Goal: Task Accomplishment & Management: Complete application form

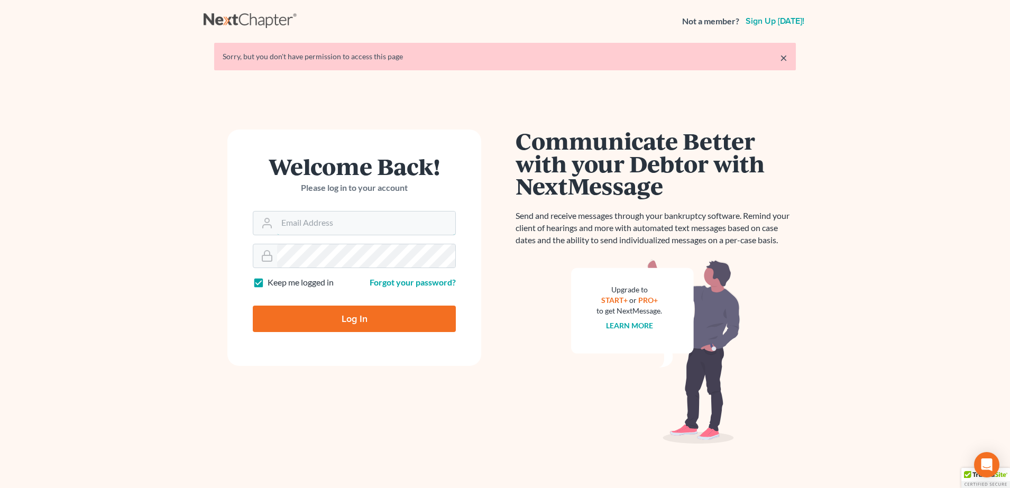
type input "[PERSON_NAME][EMAIL_ADDRESS][DOMAIN_NAME]"
click at [322, 321] on input "Log In" at bounding box center [354, 319] width 203 height 26
type input "Thinking..."
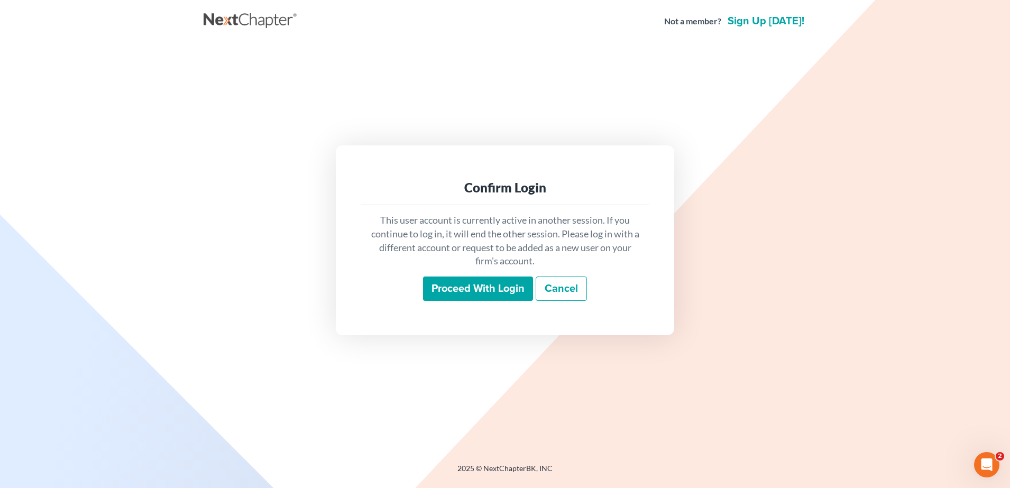
click at [491, 309] on div "This user account is currently active in another session. If you continue to lo…" at bounding box center [505, 257] width 288 height 104
click at [487, 296] on input "Proceed with login" at bounding box center [478, 288] width 110 height 24
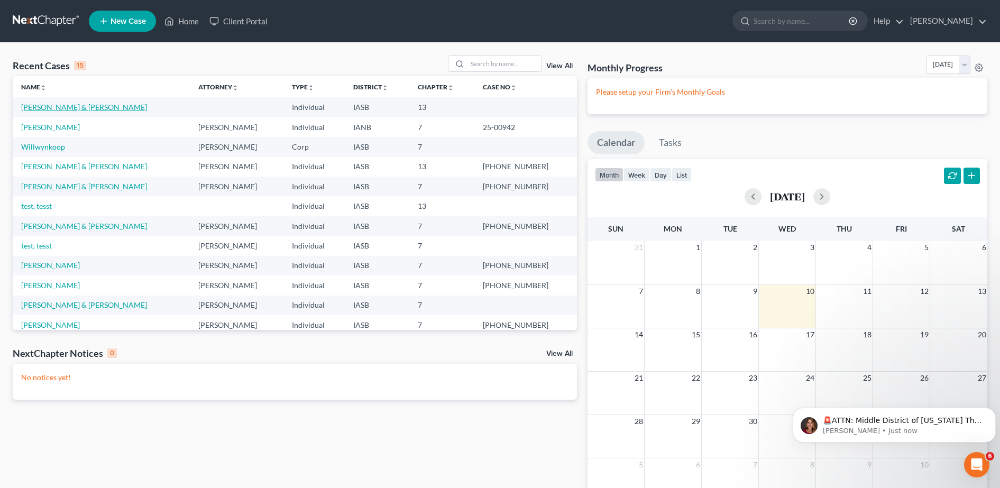
click at [50, 107] on link "[PERSON_NAME] & [PERSON_NAME]" at bounding box center [84, 107] width 126 height 9
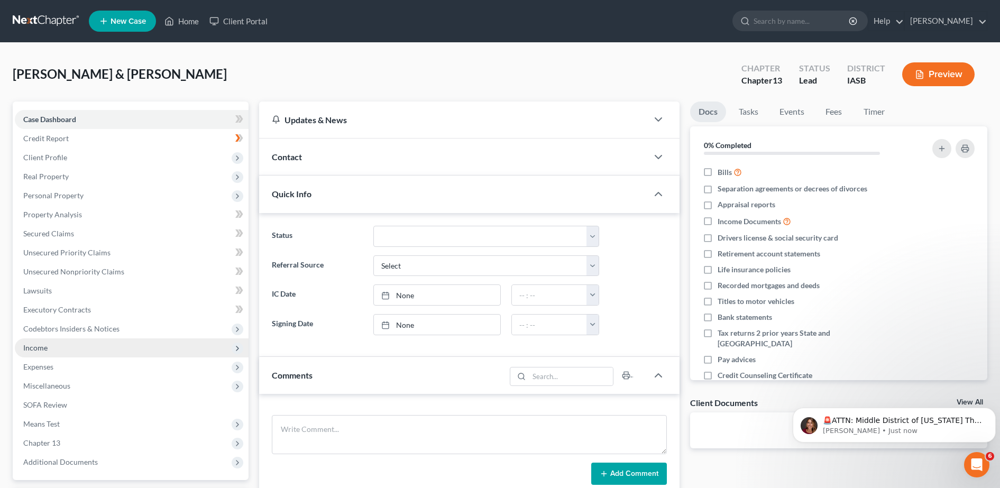
click at [36, 346] on span "Income" at bounding box center [35, 347] width 24 height 9
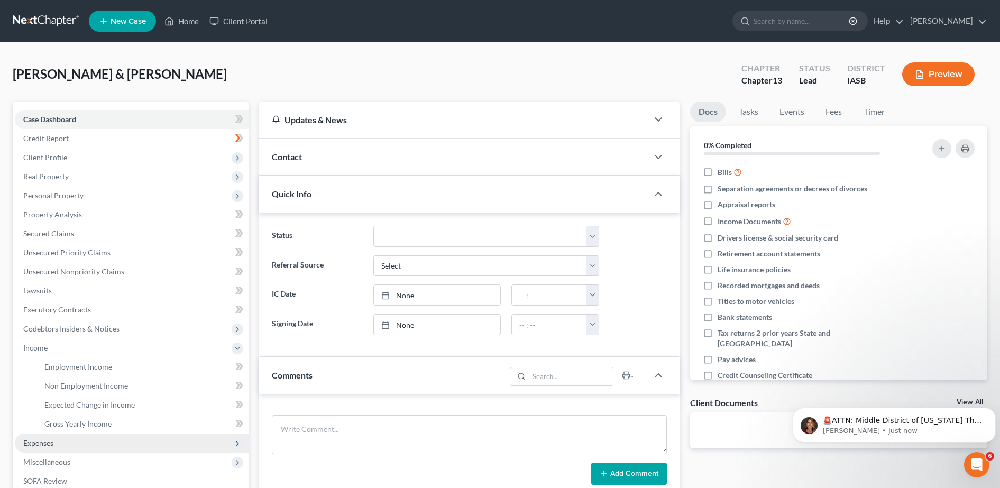
click at [50, 441] on span "Expenses" at bounding box center [38, 442] width 30 height 9
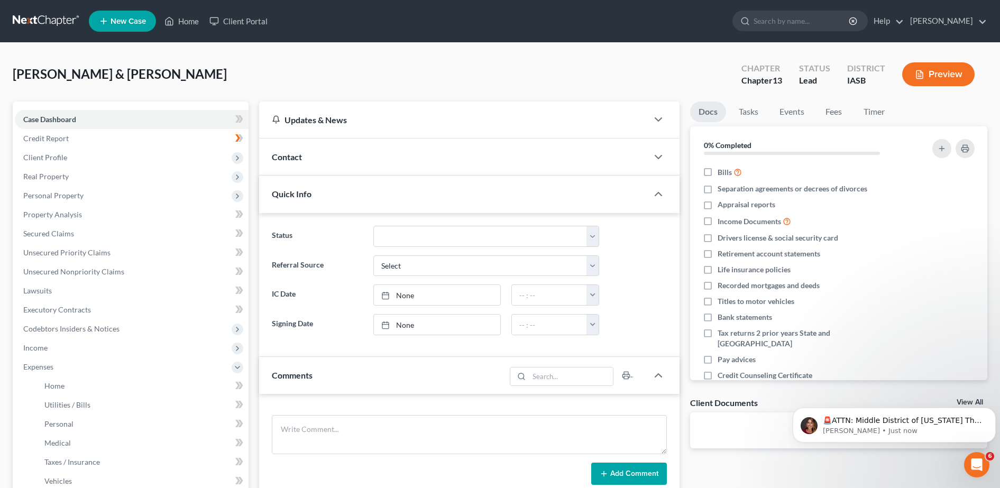
click at [947, 76] on button "Preview" at bounding box center [938, 74] width 72 height 24
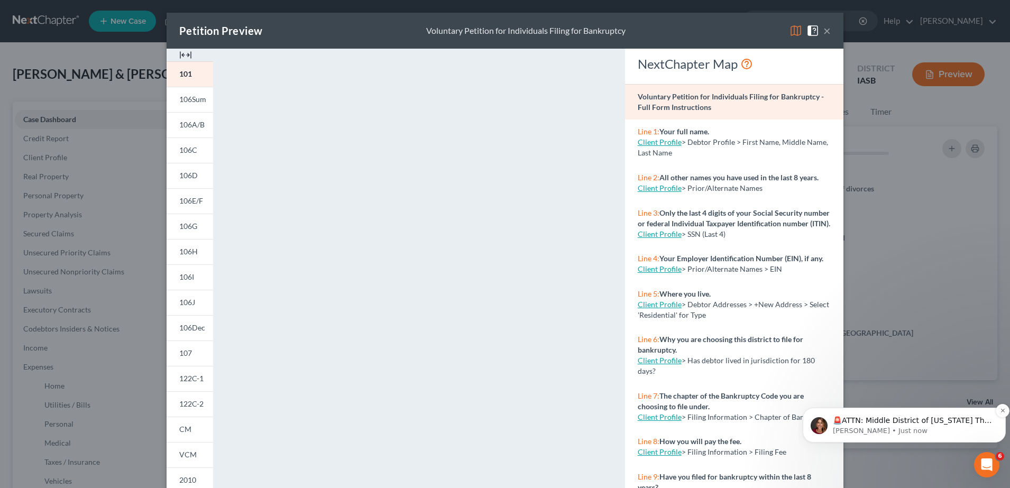
click at [925, 420] on p "🚨ATTN: Middle District of [US_STATE] The court has added a new Credit Counselin…" at bounding box center [913, 420] width 160 height 11
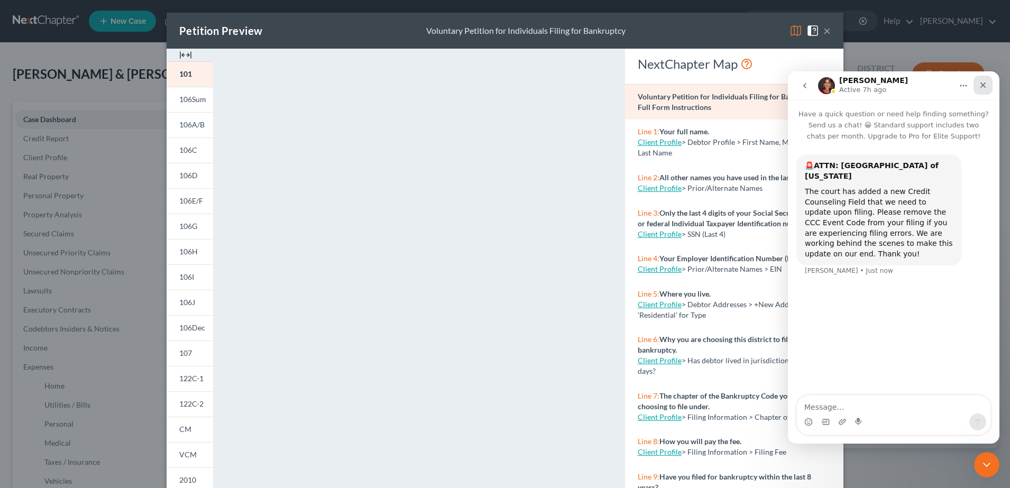
click at [983, 84] on icon "Close" at bounding box center [982, 85] width 8 height 8
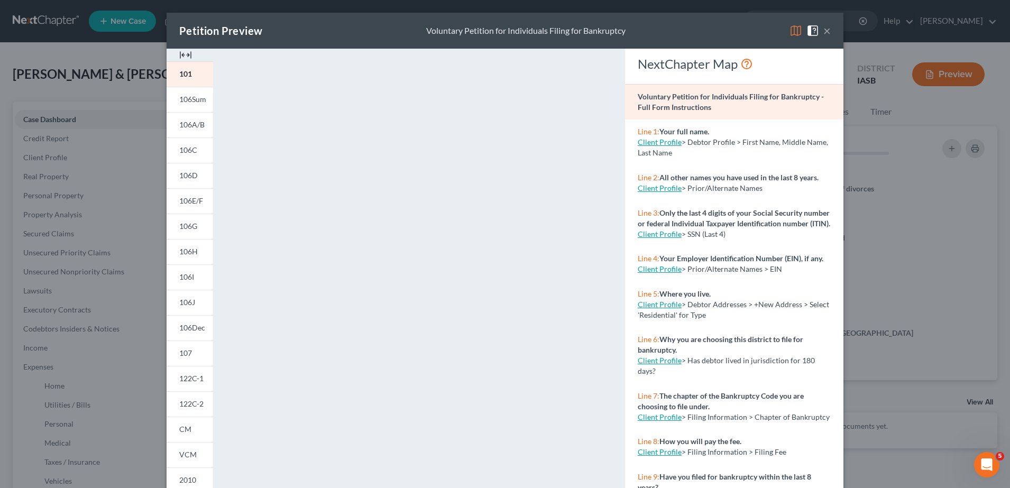
click at [180, 52] on img at bounding box center [185, 55] width 13 height 13
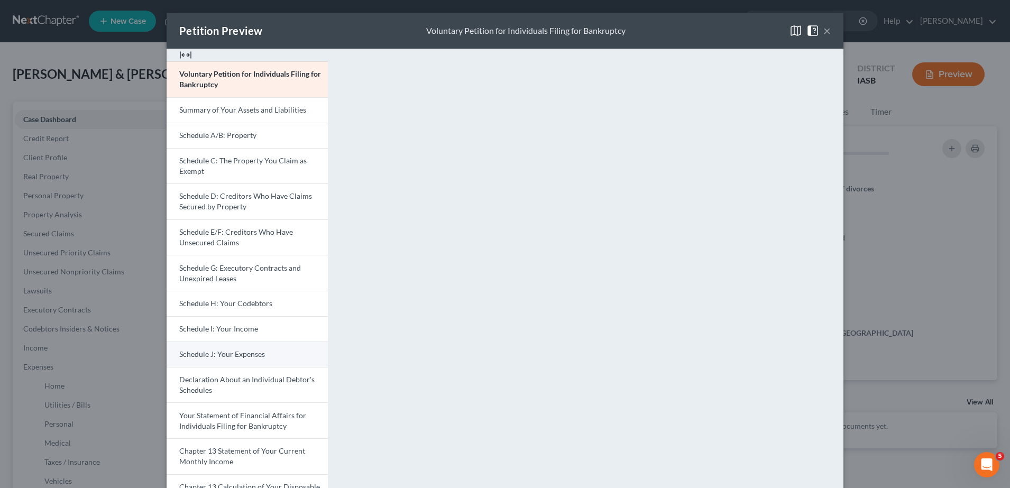
click at [244, 362] on link "Schedule J: Your Expenses" at bounding box center [247, 353] width 161 height 25
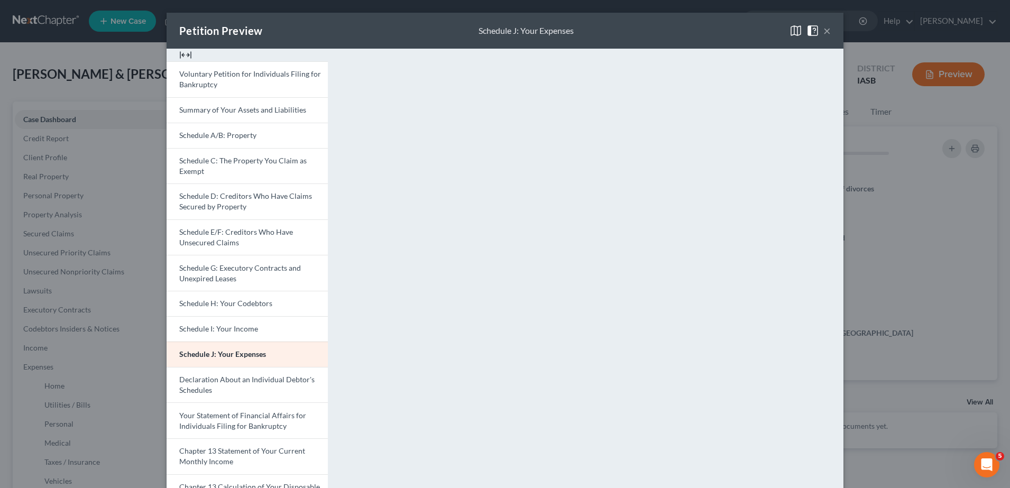
click at [823, 32] on button "×" at bounding box center [826, 30] width 7 height 13
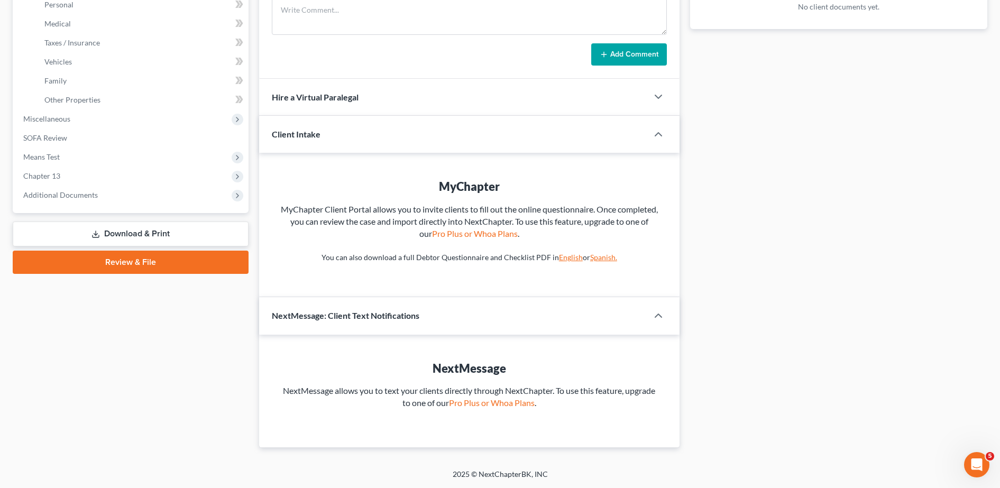
click at [125, 232] on link "Download & Print" at bounding box center [131, 233] width 236 height 25
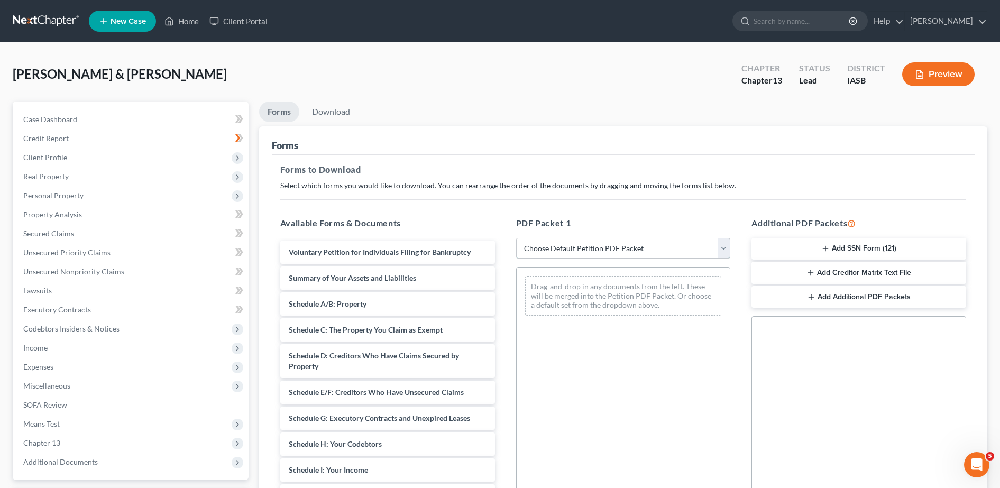
click at [719, 249] on select "Choose Default Petition PDF Packet Complete Bankruptcy Petition (all forms and …" at bounding box center [623, 248] width 215 height 21
click at [66, 132] on link "Credit Report" at bounding box center [132, 138] width 234 height 19
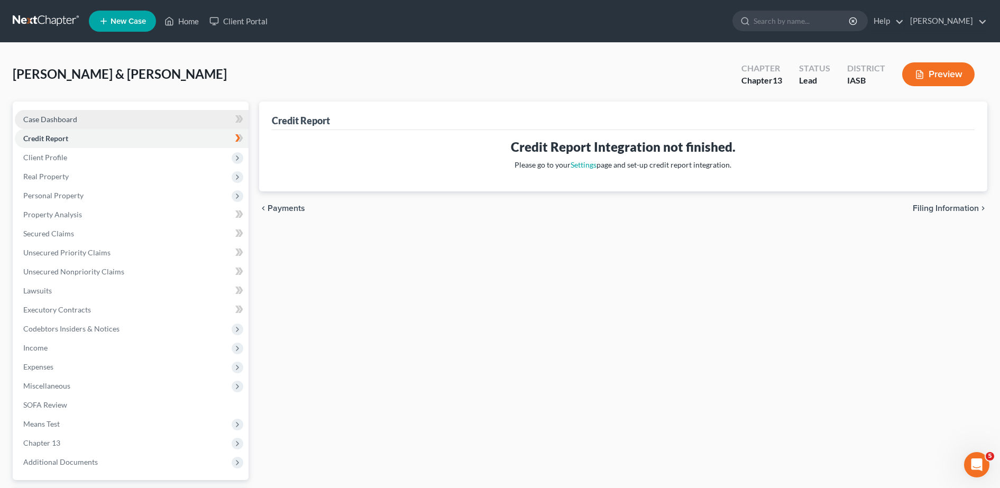
click at [63, 125] on link "Case Dashboard" at bounding box center [132, 119] width 234 height 19
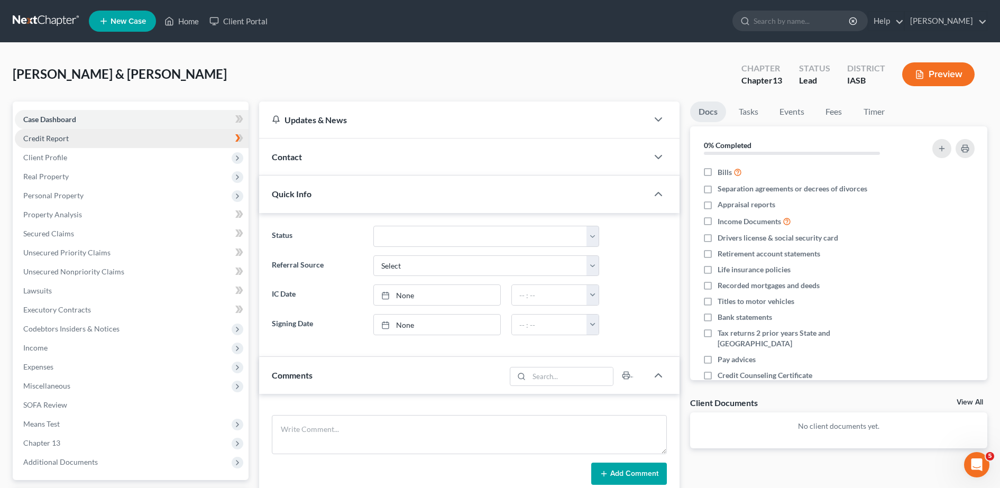
click at [48, 136] on span "Credit Report" at bounding box center [45, 138] width 45 height 9
click at [55, 162] on span "Client Profile" at bounding box center [132, 157] width 234 height 19
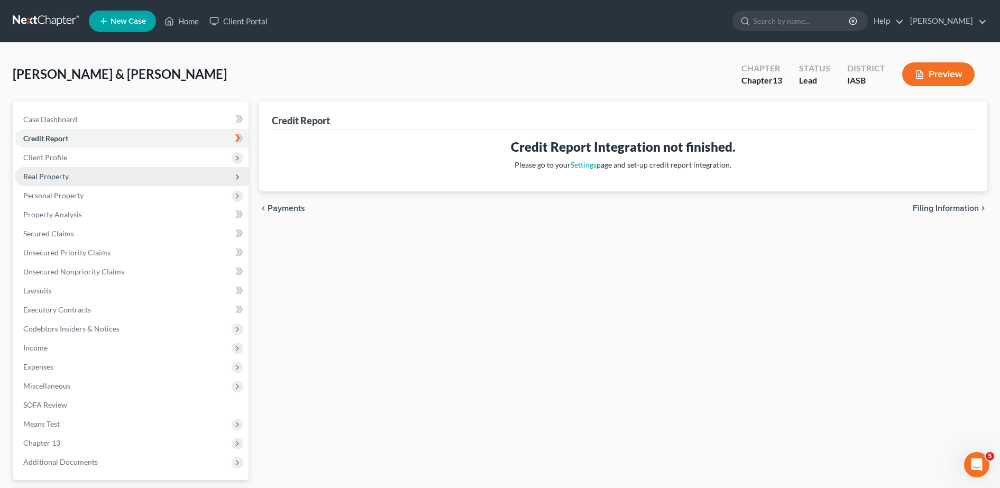
click at [64, 180] on span "Real Property" at bounding box center [45, 176] width 45 height 9
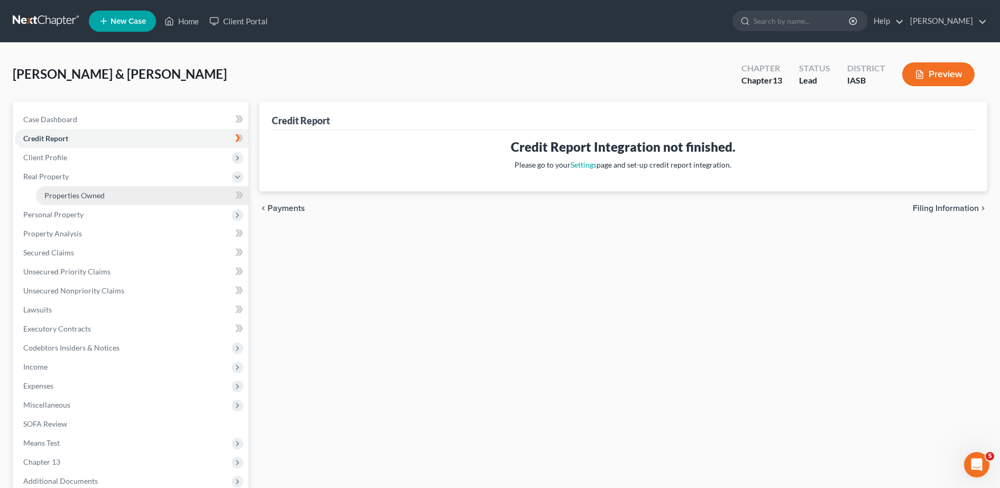
click at [89, 197] on span "Properties Owned" at bounding box center [74, 195] width 60 height 9
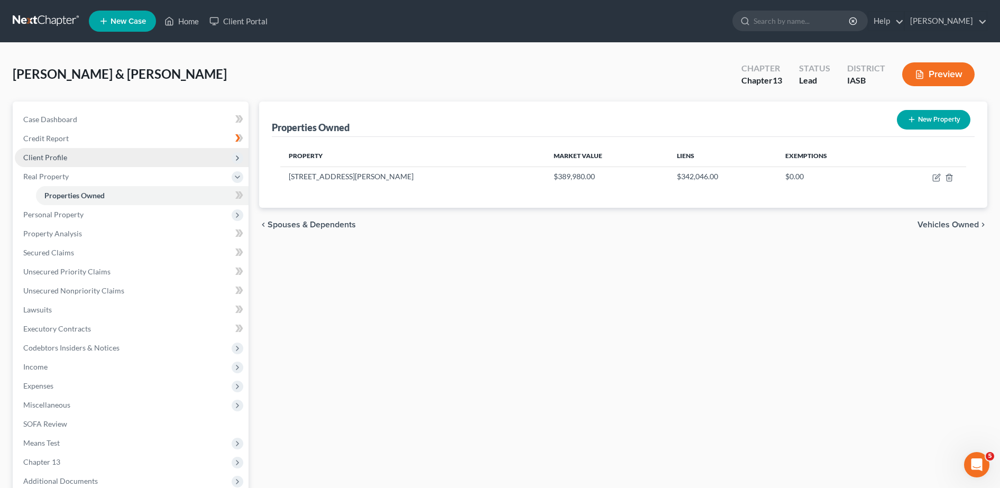
click at [49, 157] on span "Client Profile" at bounding box center [45, 157] width 44 height 9
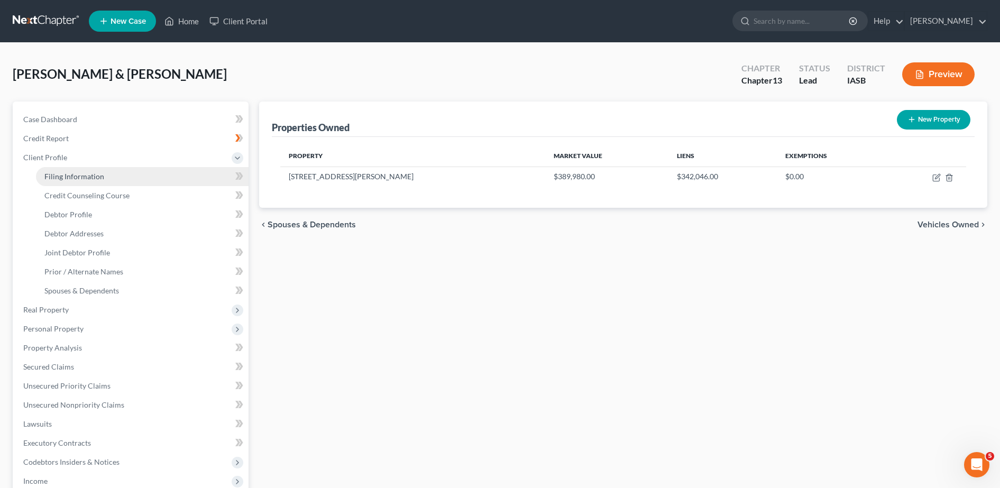
click at [71, 181] on link "Filing Information" at bounding box center [142, 176] width 212 height 19
select select "1"
select select "3"
select select "16"
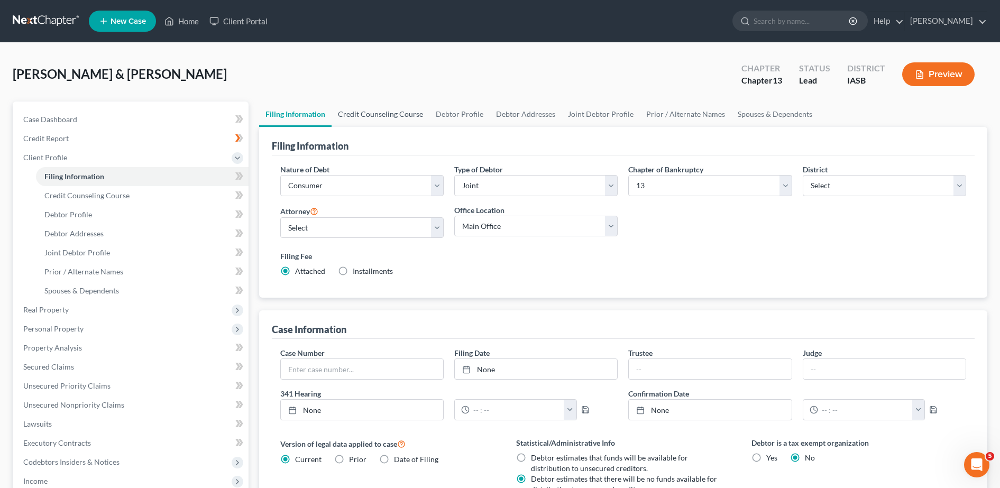
click at [379, 114] on link "Credit Counseling Course" at bounding box center [380, 113] width 98 height 25
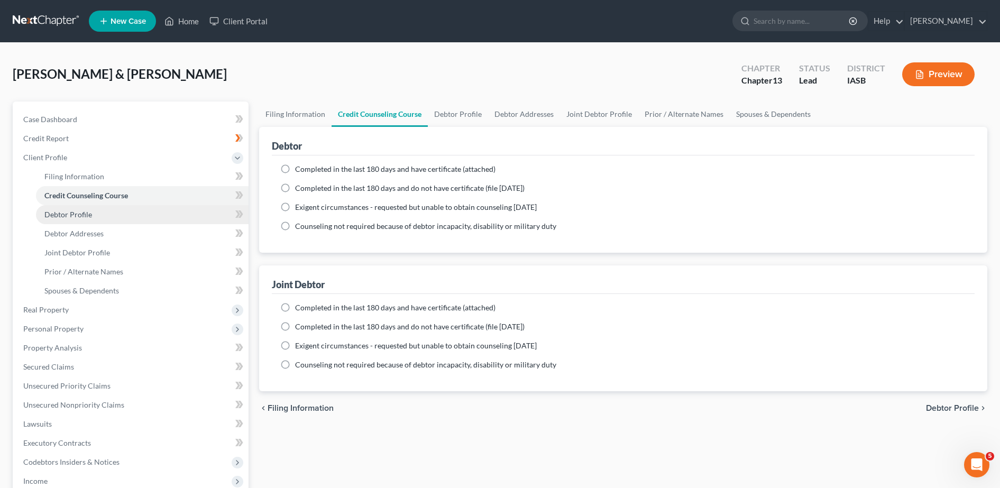
click at [57, 211] on span "Debtor Profile" at bounding box center [68, 214] width 48 height 9
select select "1"
select select "3"
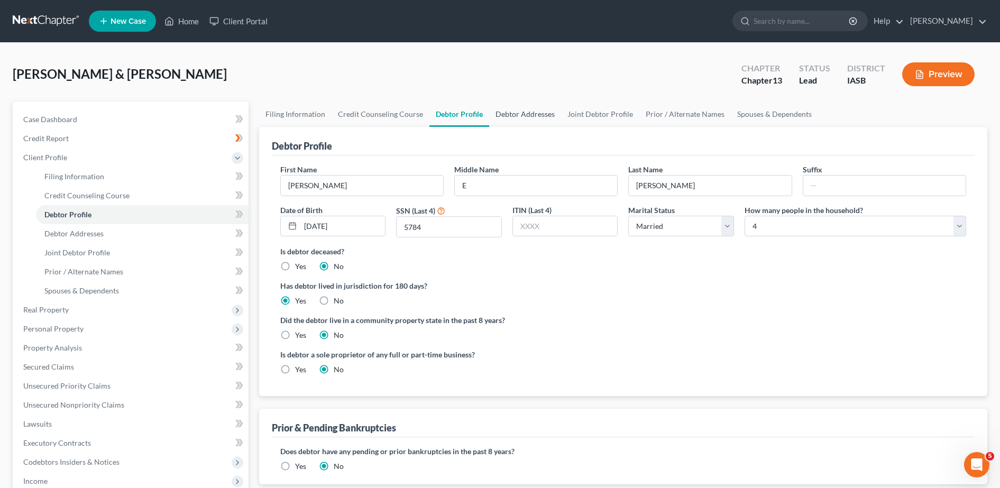
click at [519, 110] on link "Debtor Addresses" at bounding box center [525, 113] width 72 height 25
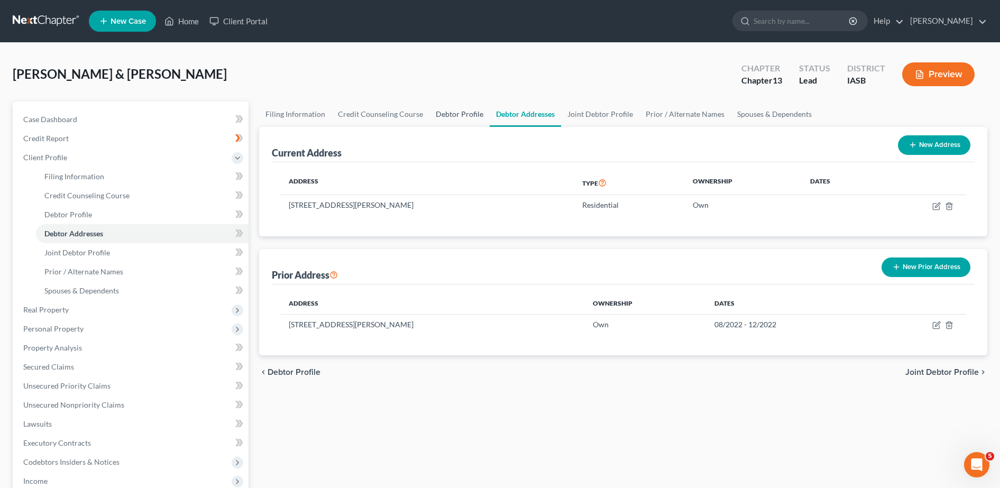
click at [460, 108] on link "Debtor Profile" at bounding box center [459, 113] width 60 height 25
select select "1"
select select "3"
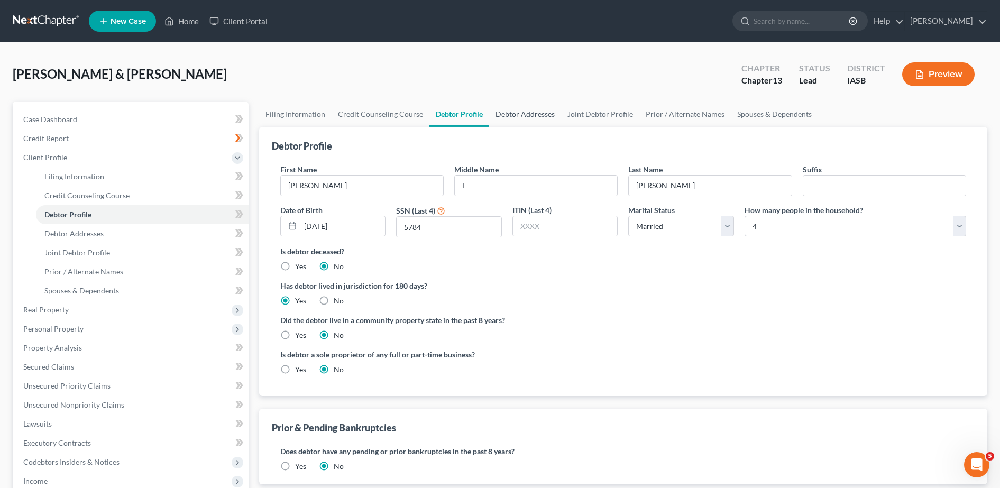
click at [542, 118] on link "Debtor Addresses" at bounding box center [525, 113] width 72 height 25
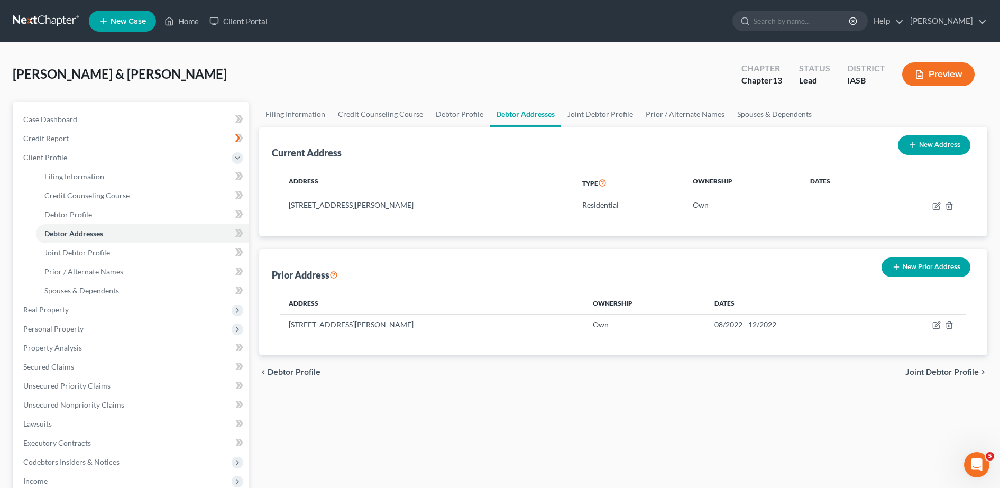
click at [951, 68] on button "Preview" at bounding box center [938, 74] width 72 height 24
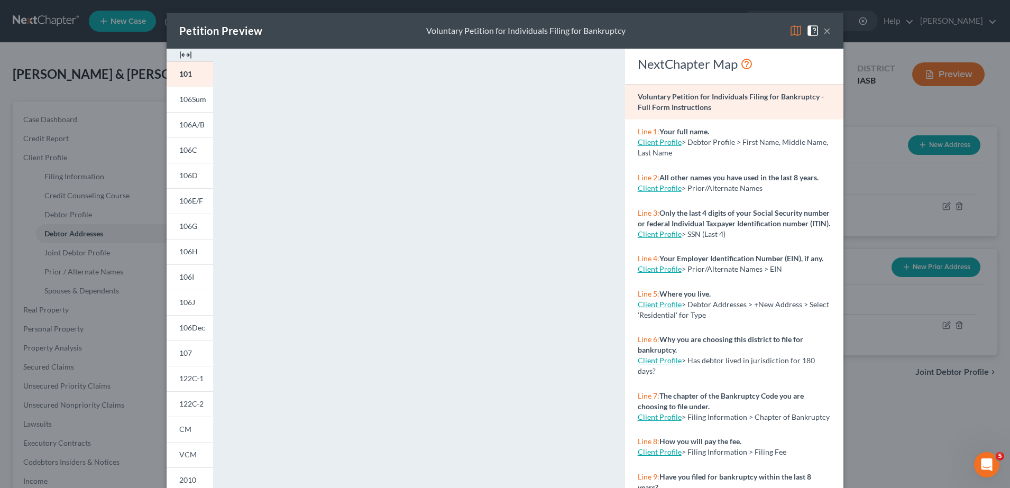
click at [825, 28] on button "×" at bounding box center [826, 30] width 7 height 13
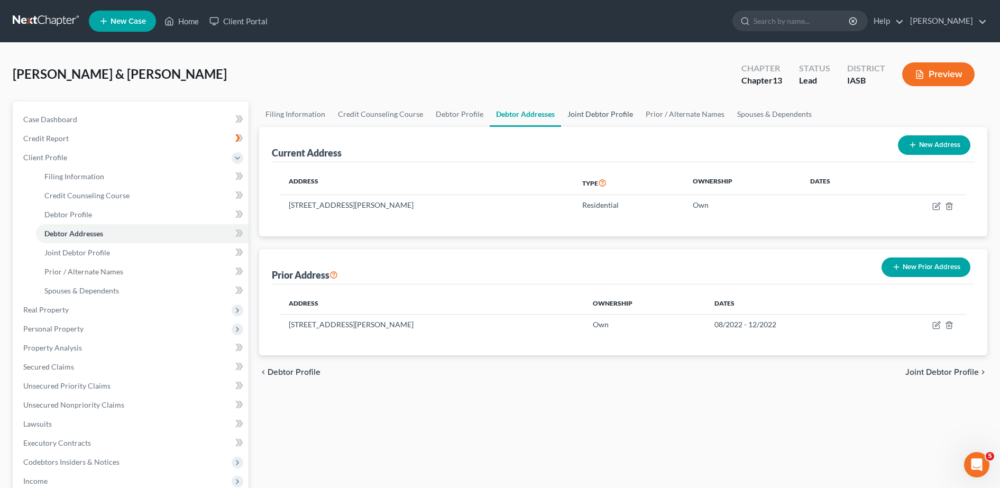
click at [598, 122] on link "Joint Debtor Profile" at bounding box center [600, 113] width 78 height 25
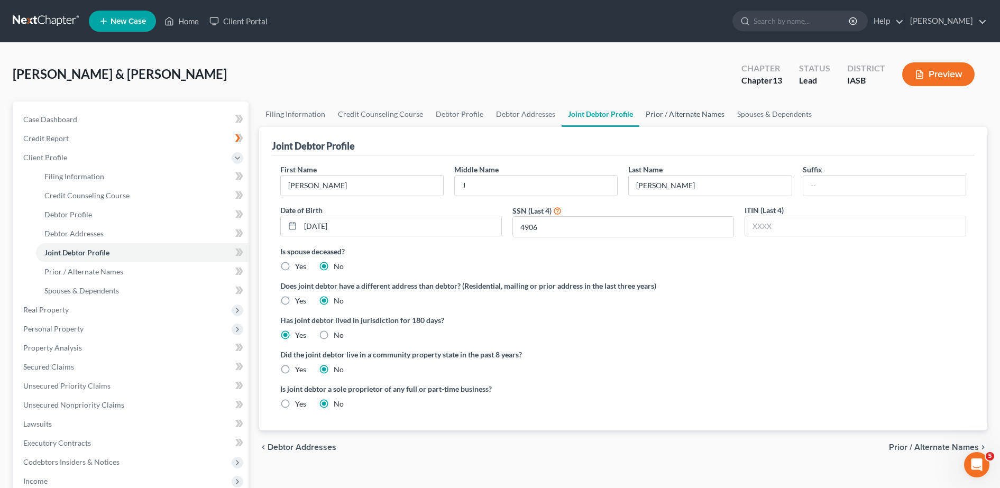
click at [670, 117] on link "Prior / Alternate Names" at bounding box center [684, 113] width 91 height 25
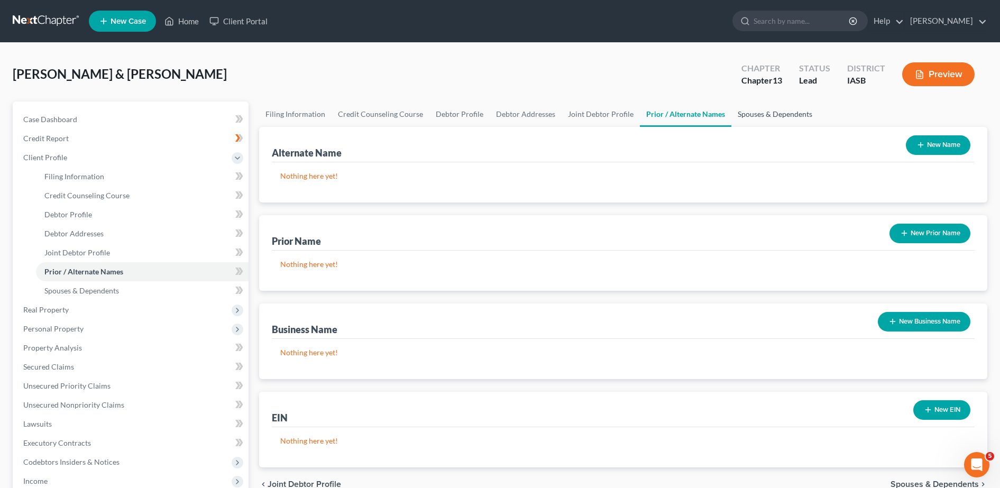
click at [763, 114] on link "Spouses & Dependents" at bounding box center [774, 113] width 87 height 25
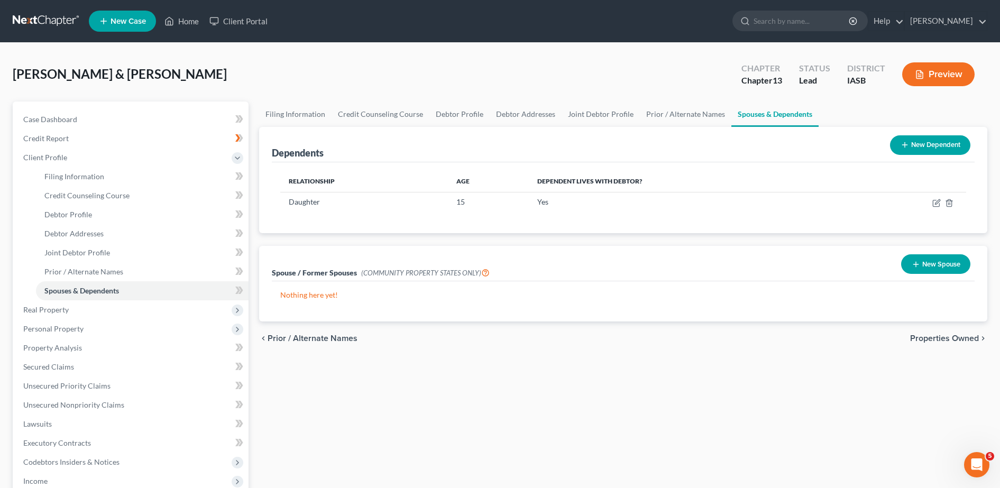
click at [930, 150] on button "New Dependent" at bounding box center [930, 145] width 80 height 20
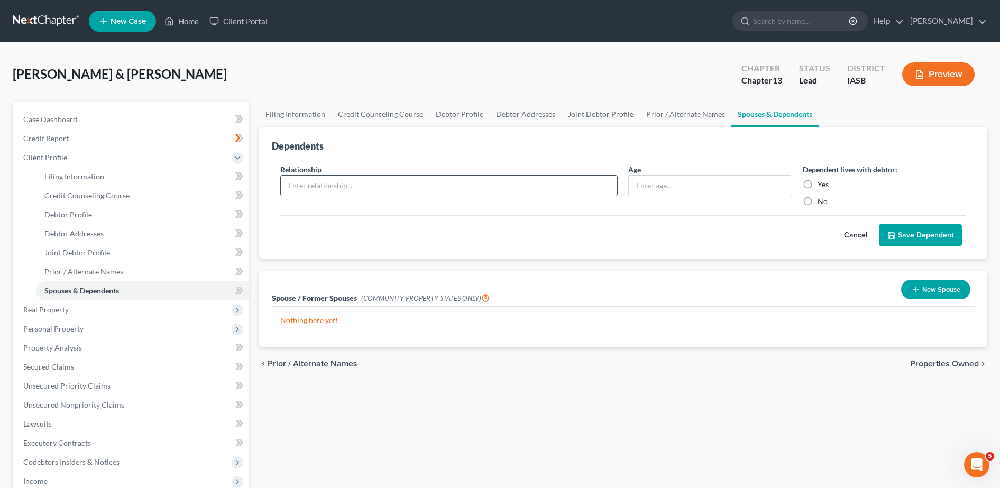
click at [337, 196] on div at bounding box center [449, 185] width 338 height 21
click at [329, 189] on input "text" at bounding box center [449, 185] width 337 height 20
click at [327, 181] on input "on" at bounding box center [449, 185] width 337 height 20
type input "o"
type input "son"
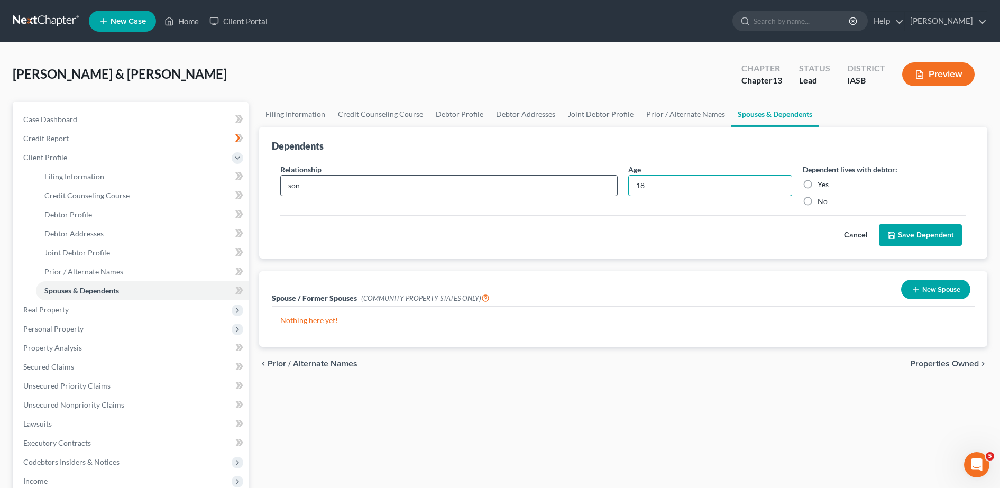
type input "18"
click at [821, 196] on input "No" at bounding box center [824, 199] width 7 height 7
radio input "true"
click at [821, 179] on input "Yes" at bounding box center [824, 182] width 7 height 7
radio input "true"
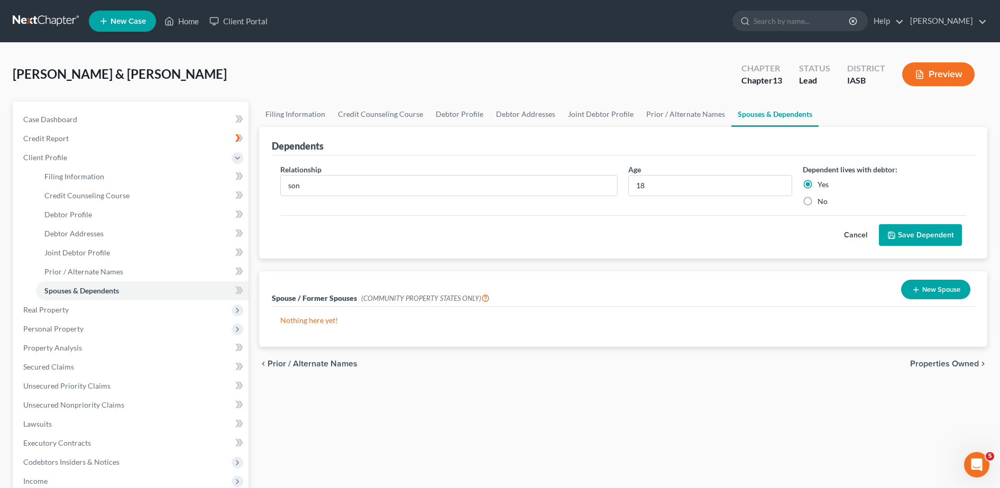
drag, startPoint x: 899, startPoint y: 232, endPoint x: 884, endPoint y: 230, distance: 15.4
click at [884, 230] on button "Save Dependent" at bounding box center [920, 235] width 83 height 22
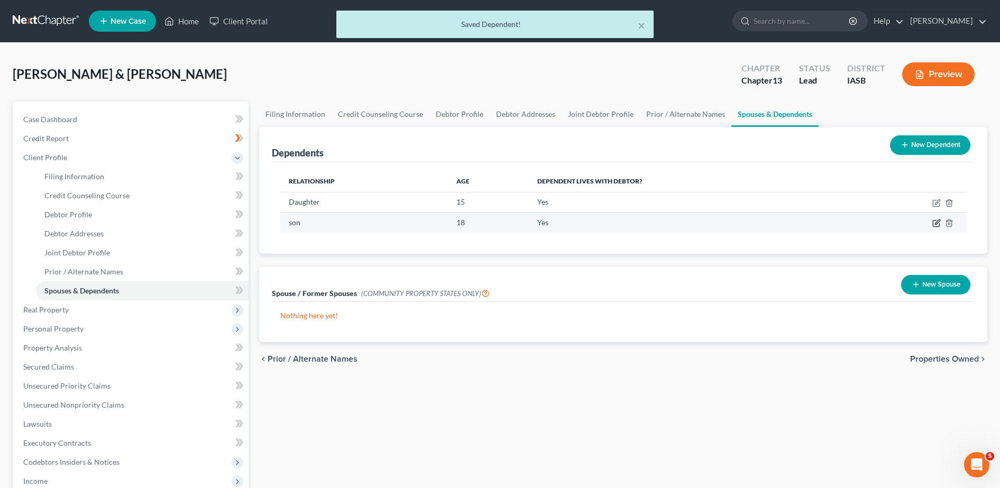
click at [932, 219] on icon "button" at bounding box center [936, 223] width 8 height 8
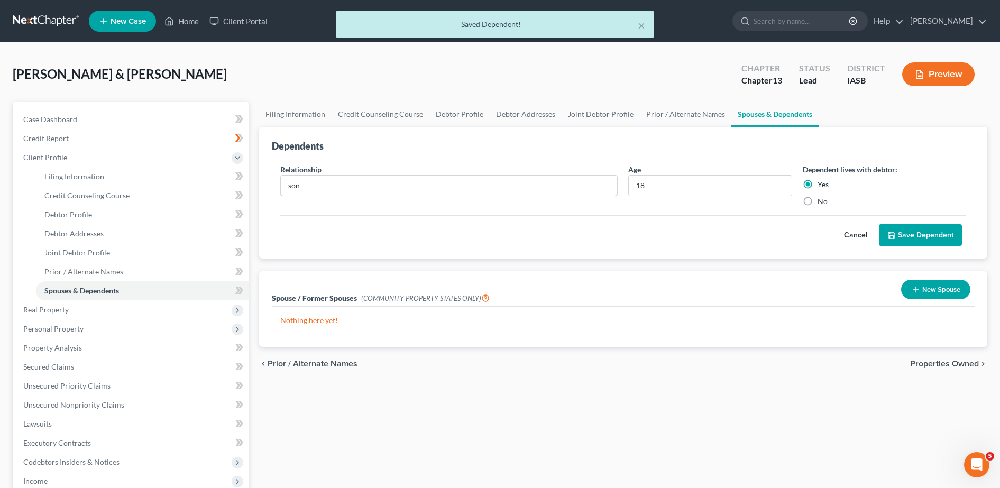
drag, startPoint x: 300, startPoint y: 182, endPoint x: 362, endPoint y: 211, distance: 68.6
click at [301, 182] on input "son" at bounding box center [449, 185] width 337 height 20
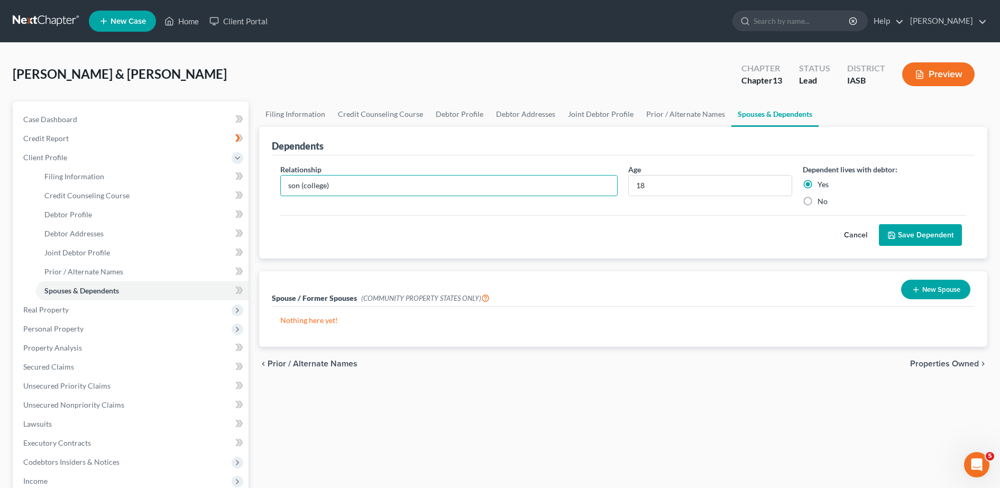
type input "son (college)"
click at [908, 238] on button "Save Dependent" at bounding box center [920, 235] width 83 height 22
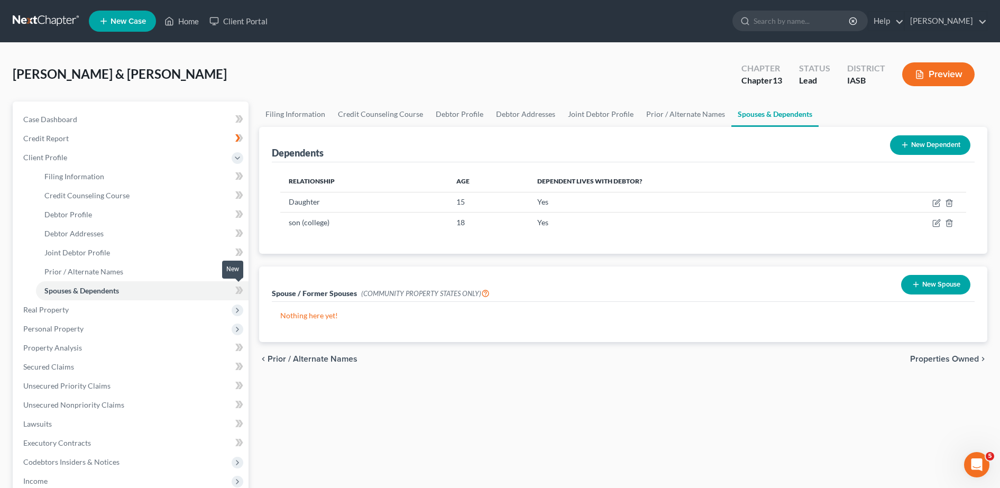
click at [238, 295] on icon at bounding box center [239, 290] width 8 height 13
drag, startPoint x: 238, startPoint y: 295, endPoint x: 171, endPoint y: 271, distance: 71.4
click at [171, 271] on link "Prior / Alternate Names" at bounding box center [142, 271] width 212 height 19
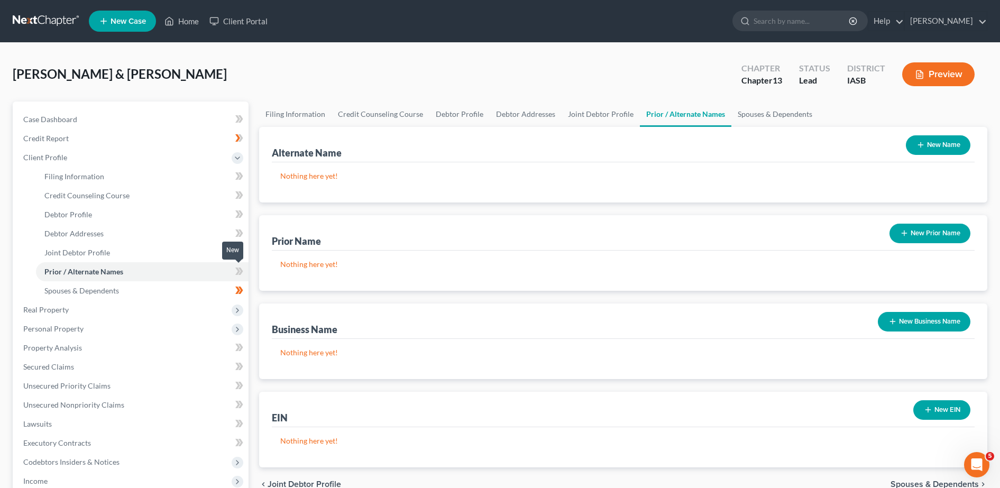
click at [237, 274] on icon at bounding box center [237, 270] width 5 height 7
drag, startPoint x: 237, startPoint y: 274, endPoint x: 133, endPoint y: 249, distance: 106.9
click at [126, 249] on link "Joint Debtor Profile" at bounding box center [142, 252] width 212 height 19
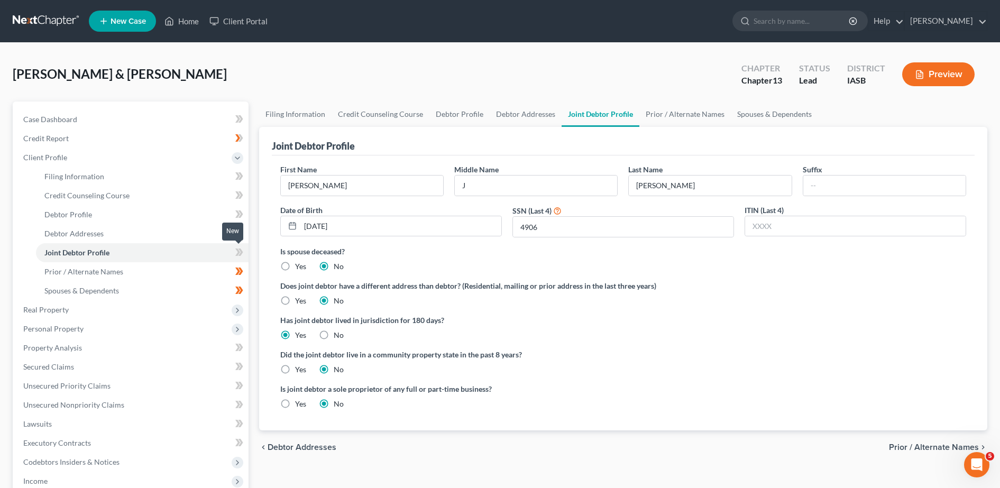
click at [235, 252] on icon at bounding box center [239, 252] width 8 height 13
drag, startPoint x: 236, startPoint y: 252, endPoint x: 175, endPoint y: 234, distance: 62.9
click at [161, 238] on link "Debtor Addresses" at bounding box center [142, 233] width 212 height 19
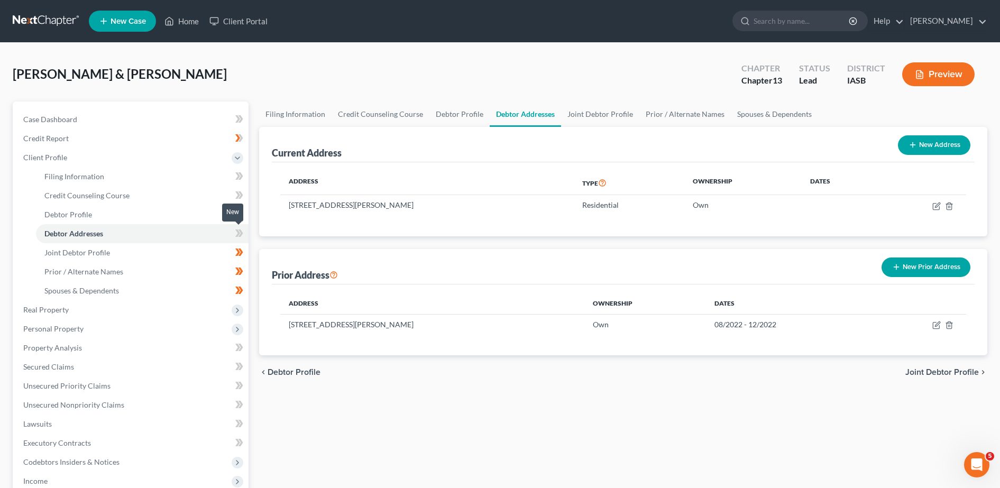
click at [237, 236] on icon at bounding box center [237, 232] width 5 height 7
click at [238, 236] on icon at bounding box center [239, 233] width 8 height 13
drag, startPoint x: 234, startPoint y: 236, endPoint x: 150, endPoint y: 221, distance: 84.8
click at [150, 221] on link "Debtor Profile" at bounding box center [142, 214] width 212 height 19
select select "1"
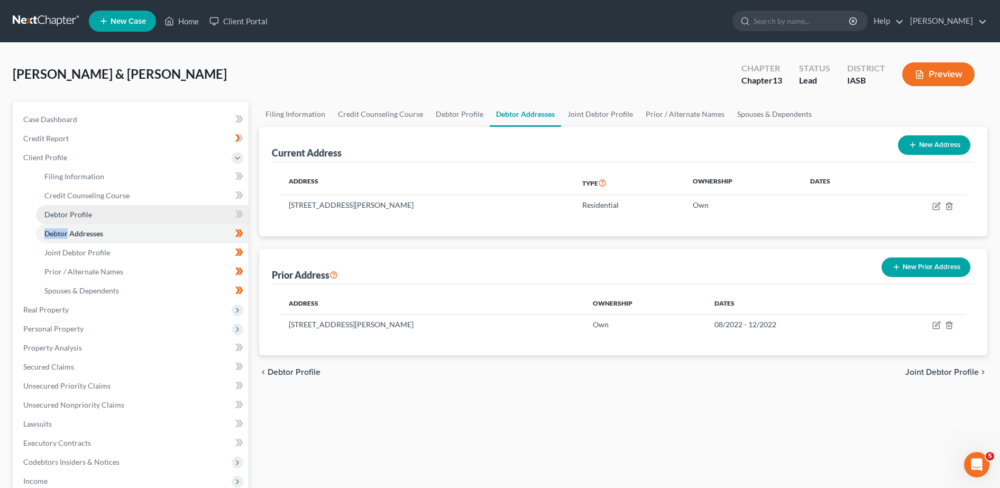
select select "3"
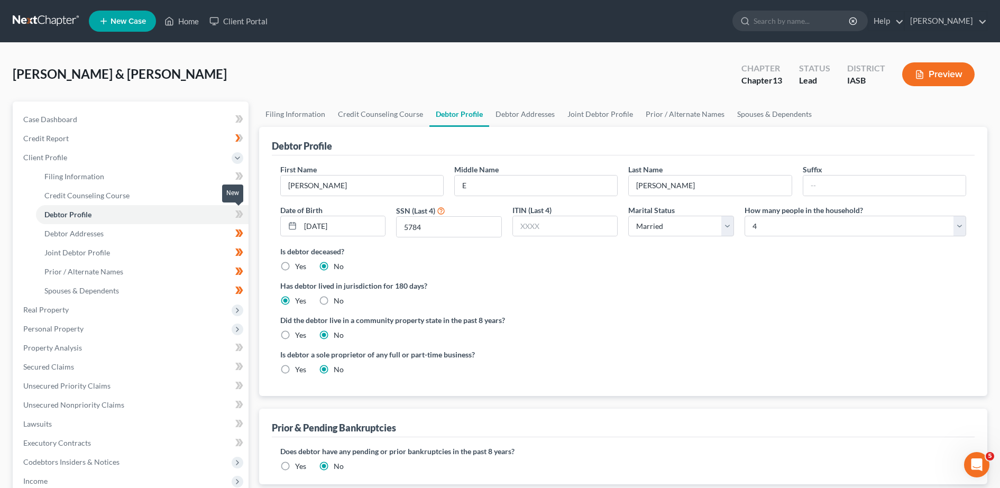
click at [241, 215] on icon at bounding box center [240, 213] width 5 height 7
drag, startPoint x: 240, startPoint y: 215, endPoint x: 196, endPoint y: 177, distance: 58.5
click at [195, 177] on link "Filing Information" at bounding box center [142, 176] width 212 height 19
select select "1"
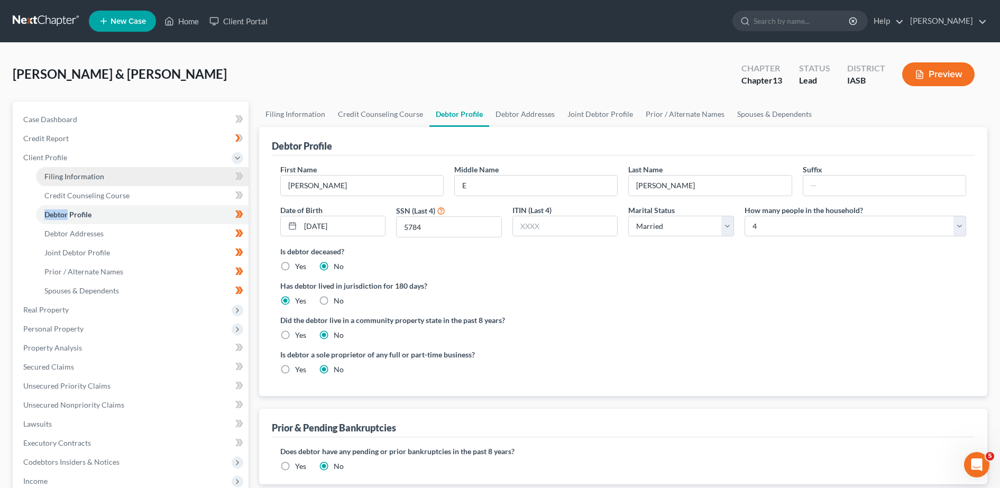
select select "1"
select select "3"
select select "30"
select select "16"
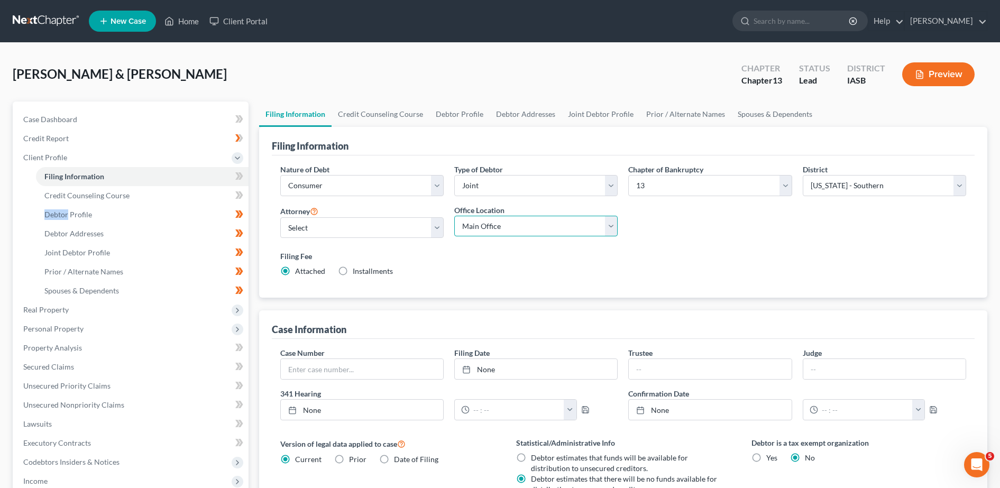
click at [613, 220] on select "Main Office [PERSON_NAME] Law Offices, P.C." at bounding box center [535, 226] width 163 height 21
select select "0"
click at [454, 216] on select "Main Office [PERSON_NAME] Law Offices, P.C." at bounding box center [535, 226] width 163 height 21
click at [441, 227] on select "Select [PERSON_NAME] - IASB [PERSON_NAME]" at bounding box center [361, 227] width 163 height 21
select select "0"
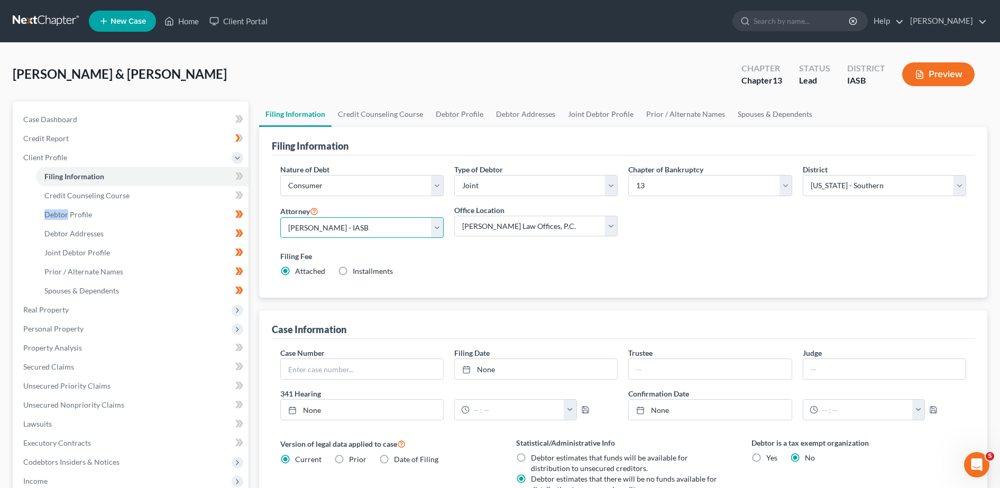
click at [280, 217] on select "Select [PERSON_NAME] - IASB [PERSON_NAME]" at bounding box center [361, 227] width 163 height 21
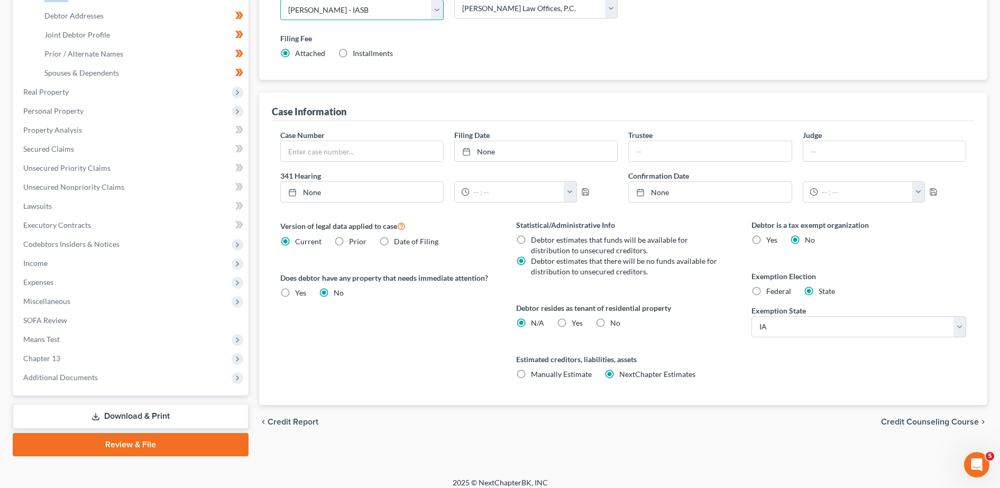
scroll to position [226, 0]
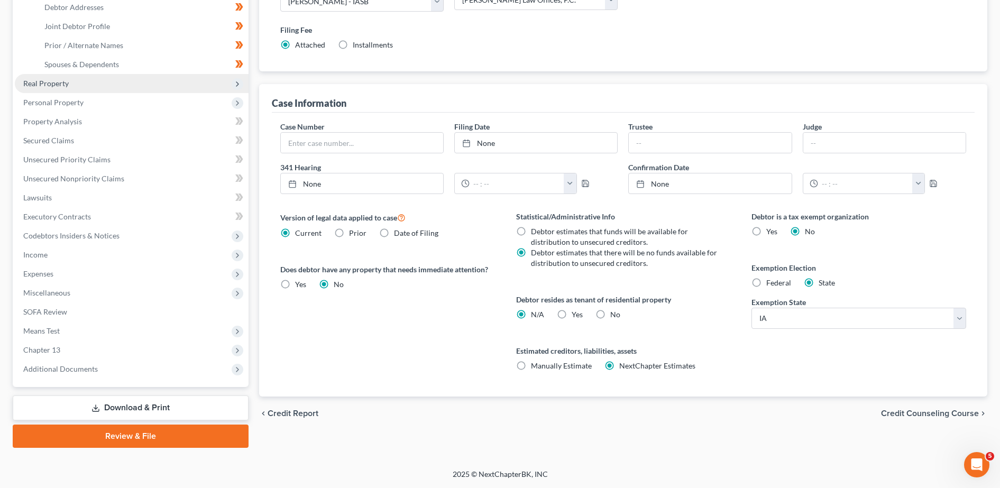
click at [151, 87] on span "Real Property" at bounding box center [132, 83] width 234 height 19
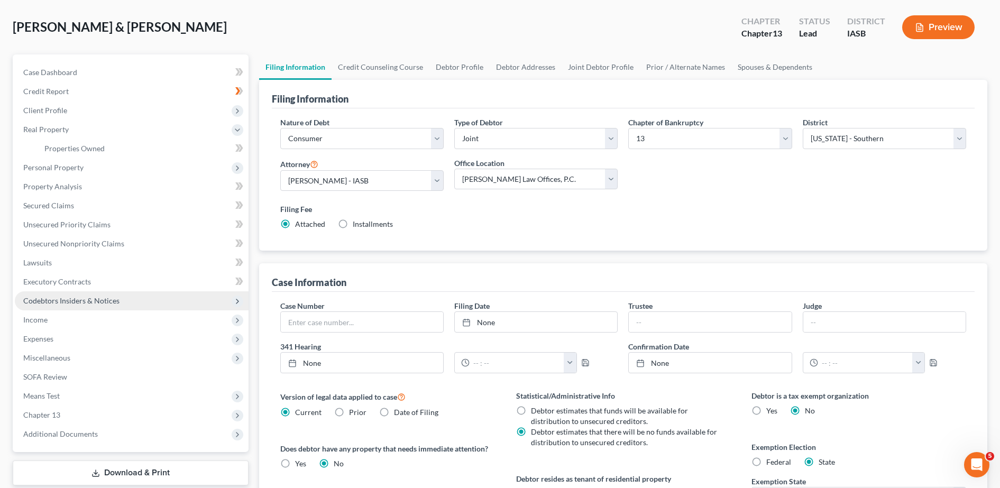
scroll to position [0, 0]
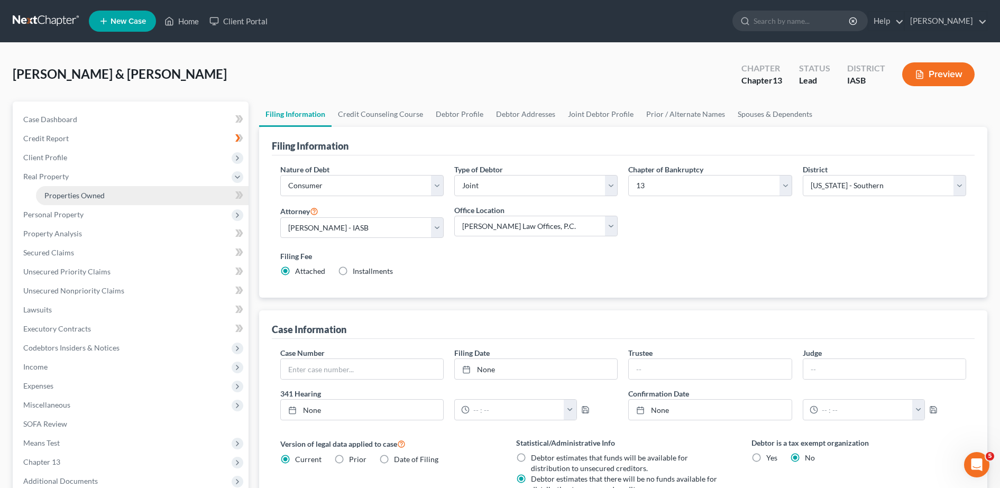
click at [80, 200] on link "Properties Owned" at bounding box center [142, 195] width 212 height 19
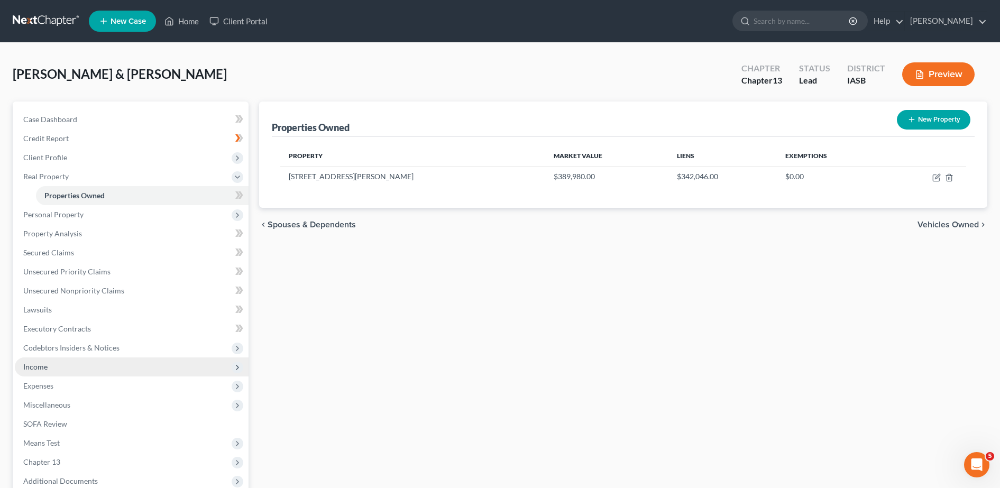
click at [56, 369] on span "Income" at bounding box center [132, 366] width 234 height 19
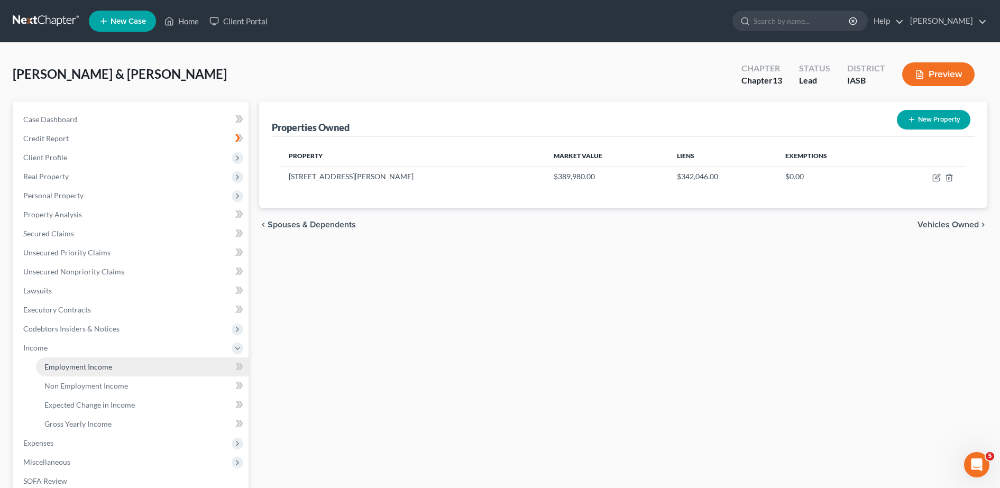
click at [58, 369] on span "Employment Income" at bounding box center [78, 366] width 68 height 9
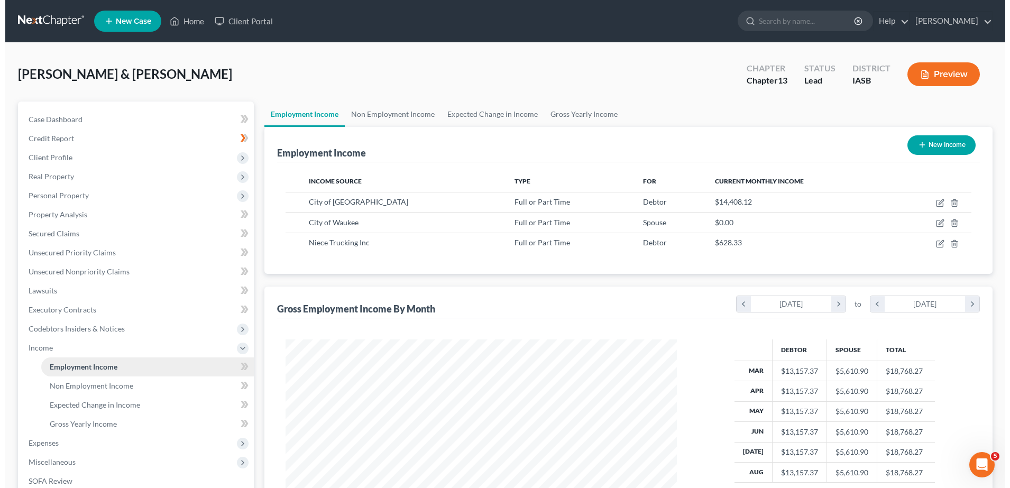
scroll to position [196, 412]
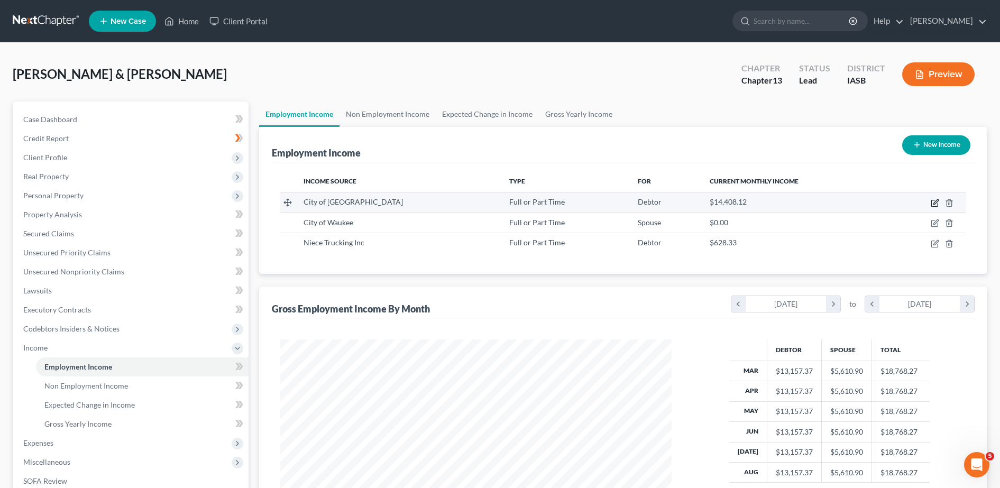
click at [933, 200] on icon "button" at bounding box center [934, 203] width 6 height 6
select select "0"
select select "16"
select select "2"
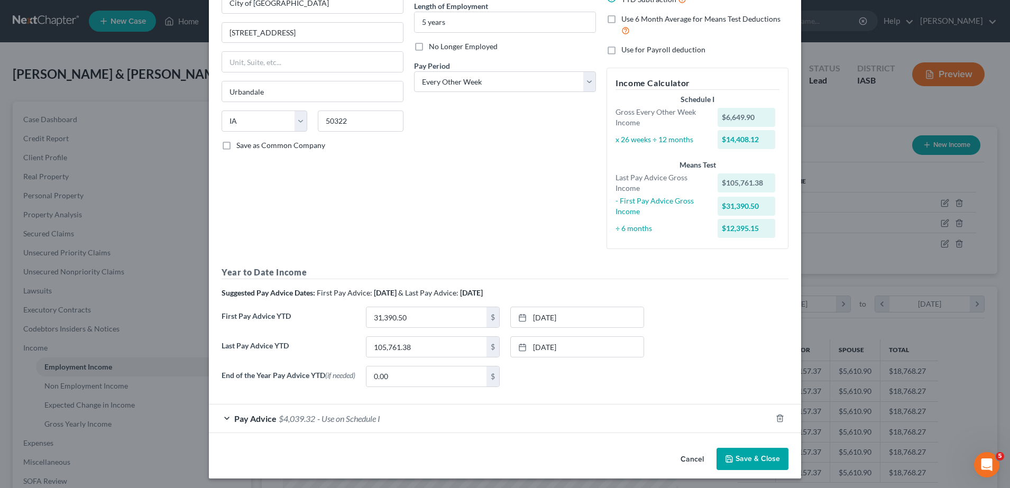
scroll to position [113, 0]
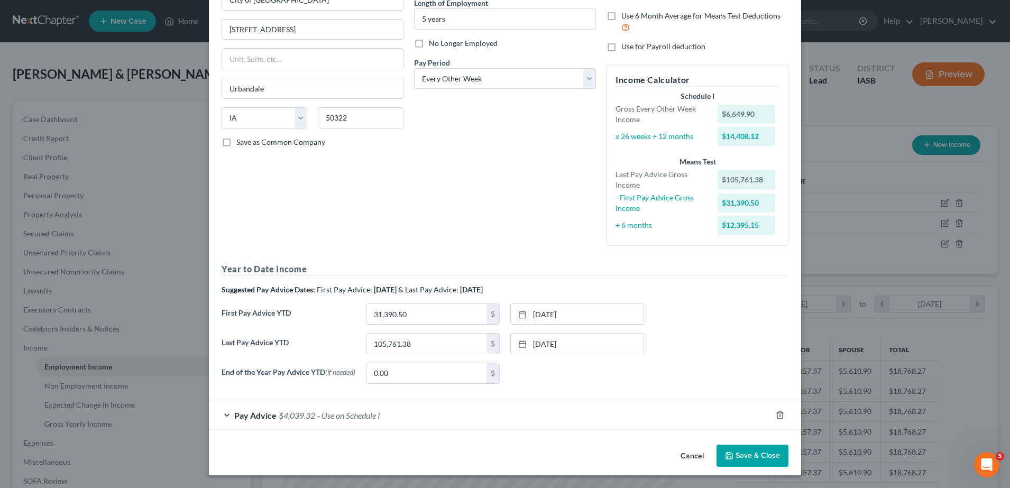
click at [262, 417] on span "Pay Advice" at bounding box center [255, 415] width 42 height 10
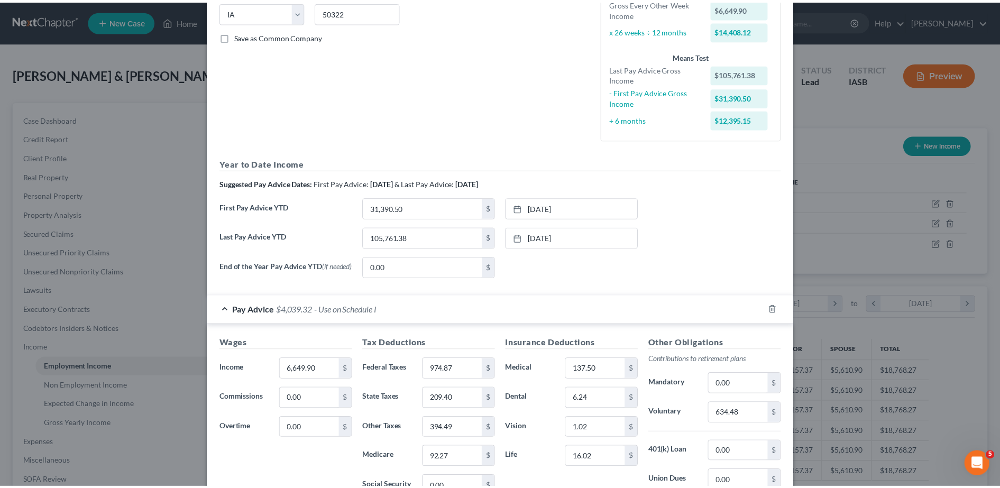
scroll to position [443, 0]
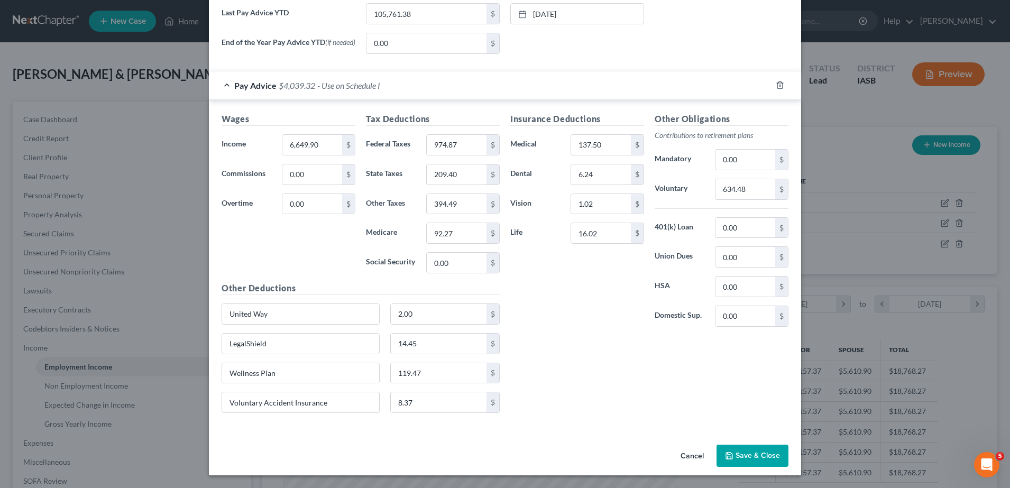
click at [688, 456] on button "Cancel" at bounding box center [692, 456] width 40 height 21
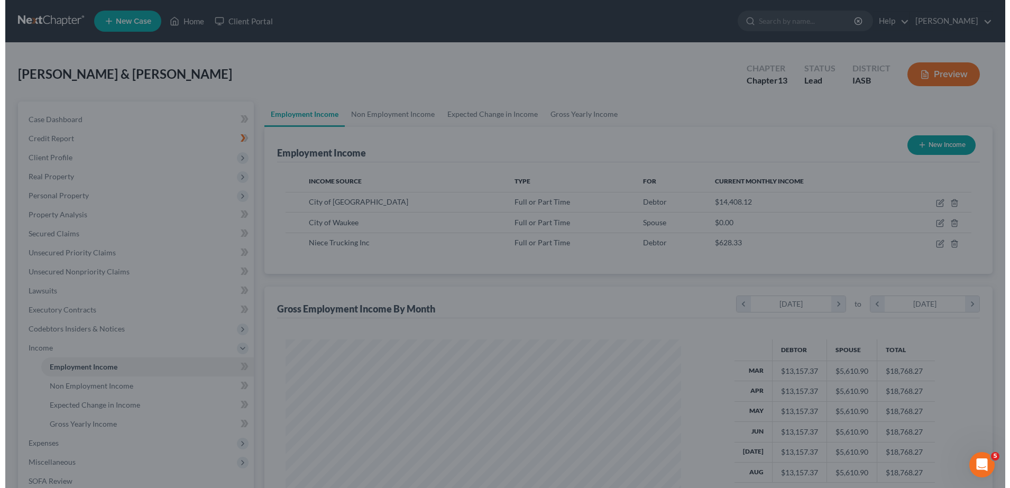
scroll to position [528385, 528169]
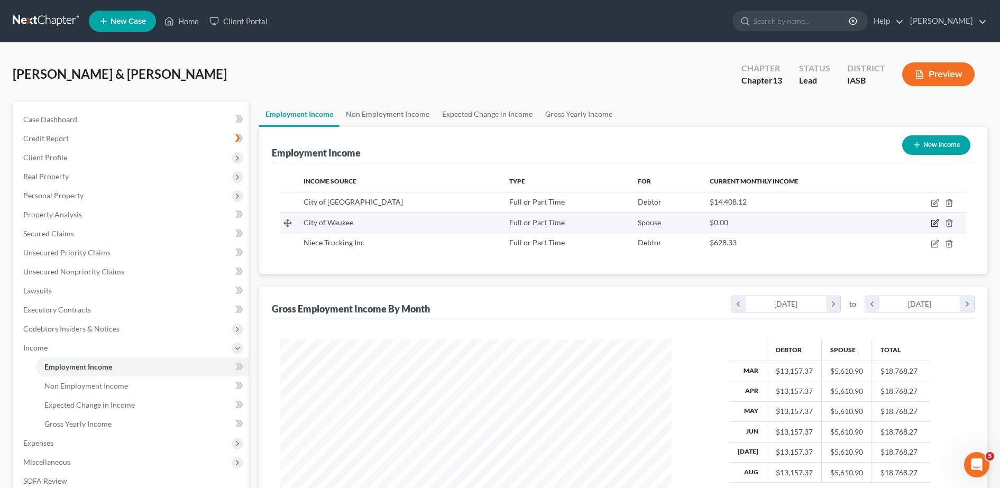
click at [936, 224] on icon "button" at bounding box center [934, 223] width 8 height 8
select select "0"
select select "16"
select select "2"
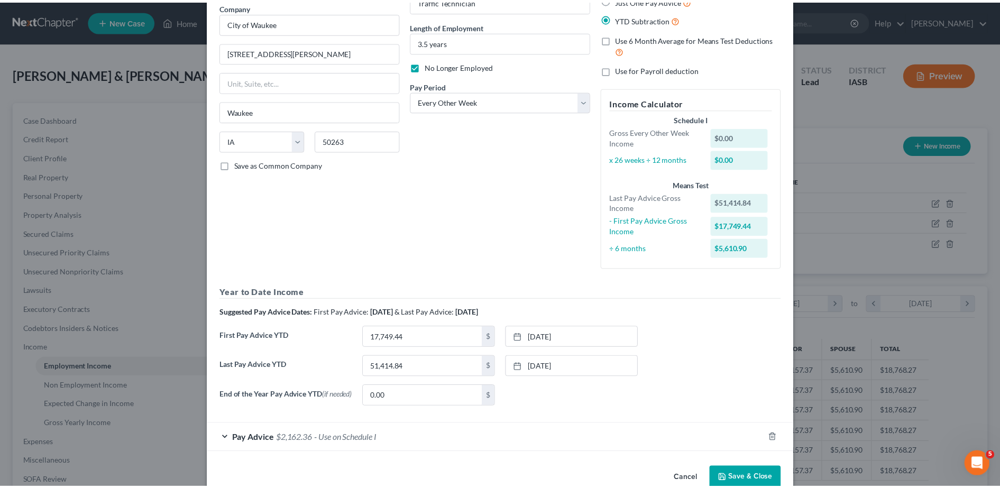
scroll to position [0, 0]
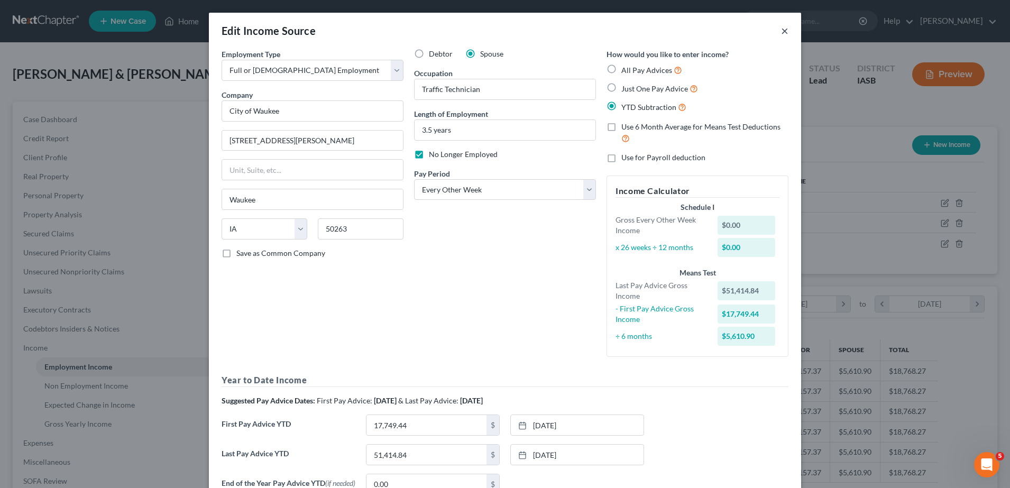
click at [774, 29] on div "Edit Income Source ×" at bounding box center [505, 31] width 592 height 36
click at [781, 31] on button "×" at bounding box center [784, 30] width 7 height 13
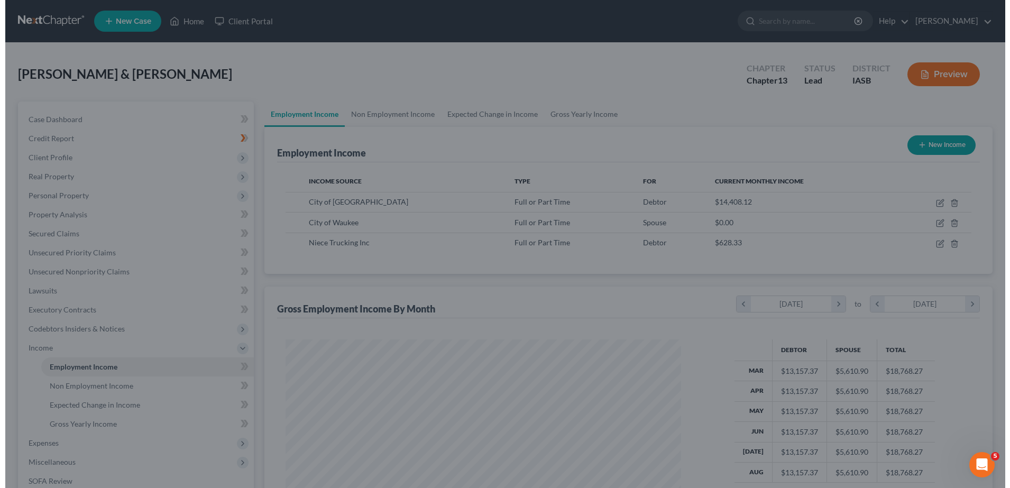
scroll to position [528385, 528169]
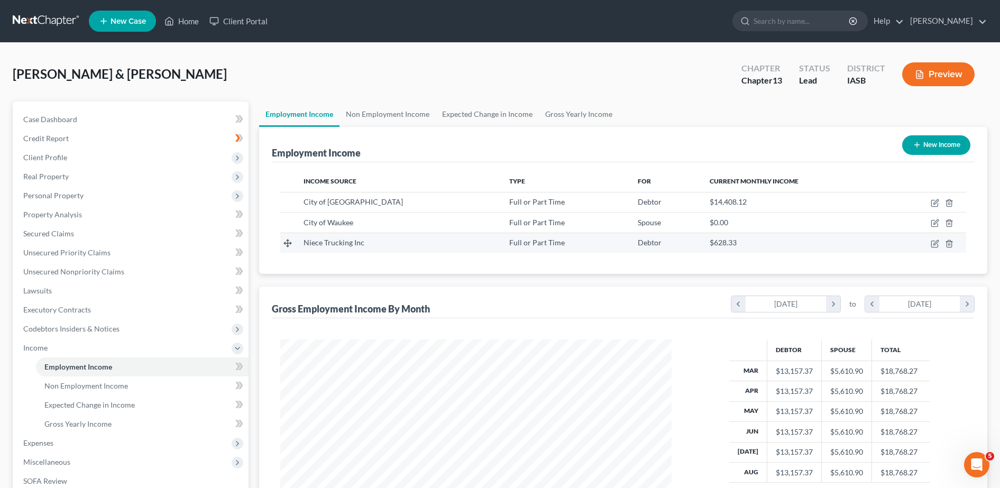
click at [929, 247] on td at bounding box center [927, 243] width 78 height 20
click at [938, 243] on icon "button" at bounding box center [934, 243] width 8 height 8
select select "0"
select select "16"
select select "2"
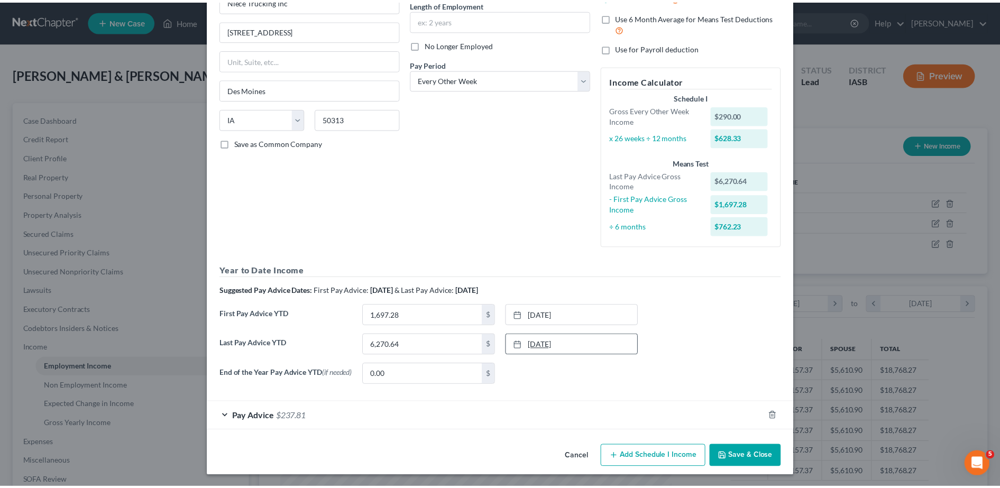
scroll to position [113, 0]
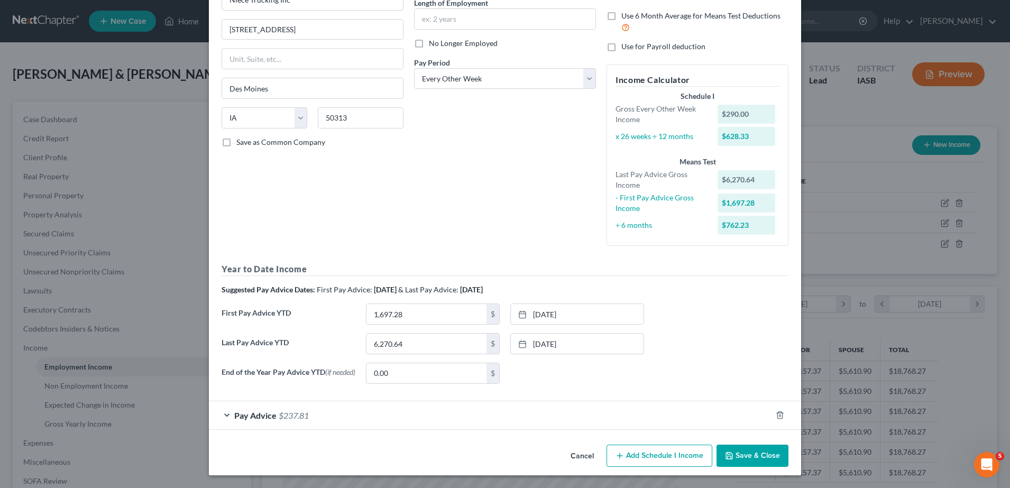
click at [574, 453] on button "Cancel" at bounding box center [582, 456] width 40 height 21
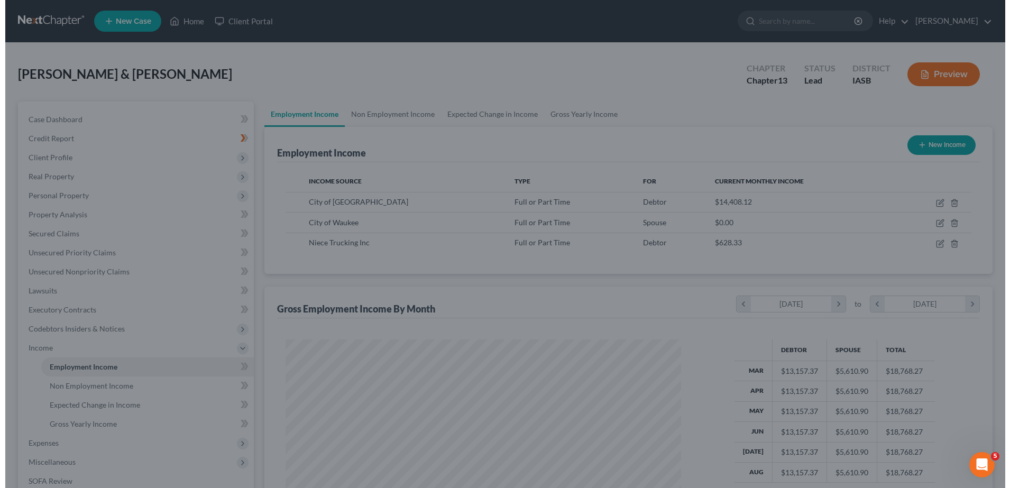
scroll to position [528385, 528169]
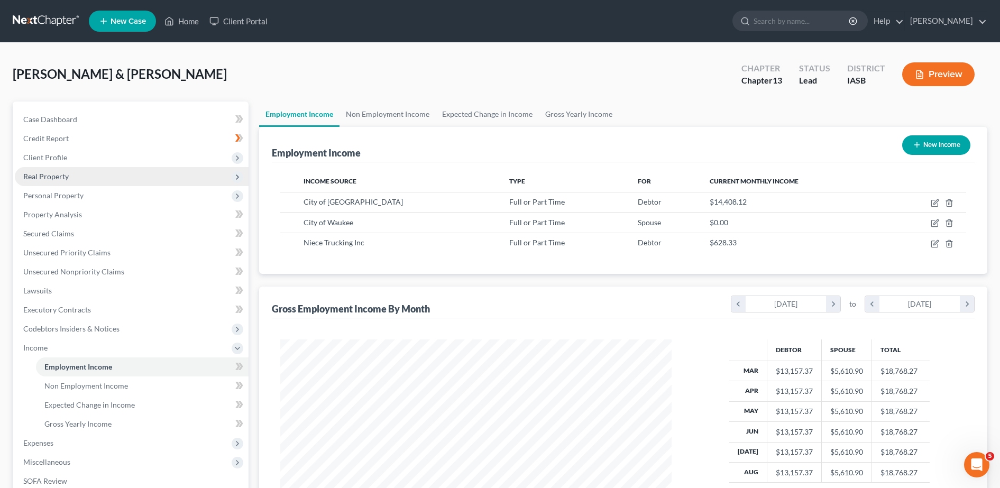
click at [38, 179] on span "Real Property" at bounding box center [45, 176] width 45 height 9
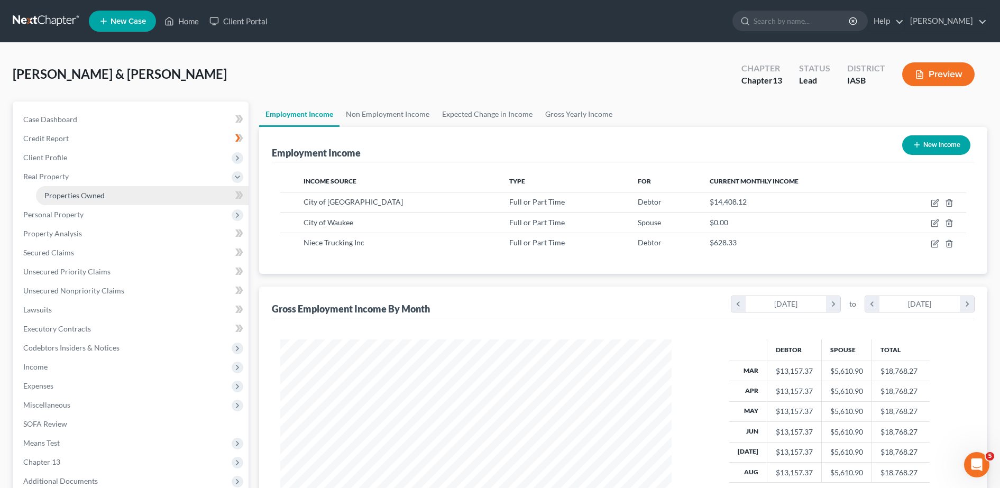
click at [61, 199] on span "Properties Owned" at bounding box center [74, 195] width 60 height 9
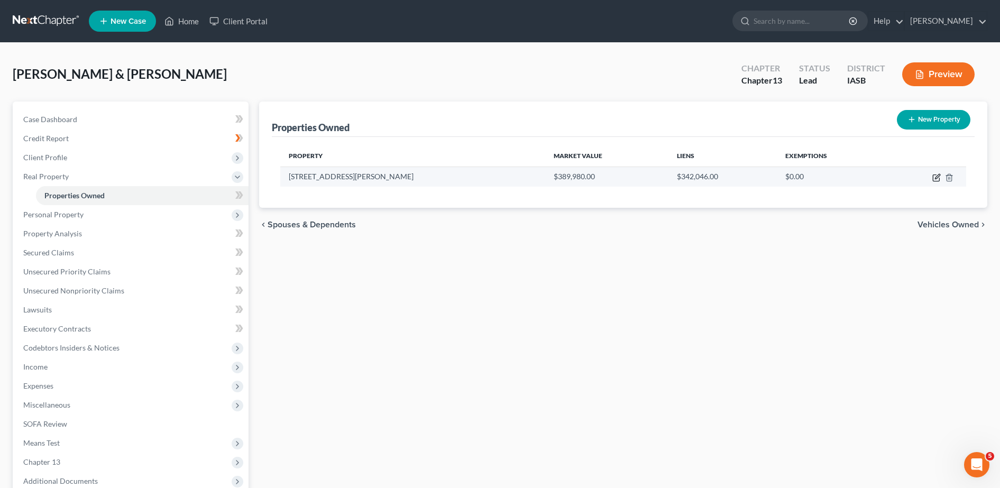
click at [937, 177] on icon "button" at bounding box center [936, 177] width 8 height 8
select select "16"
select select "2"
select select "0"
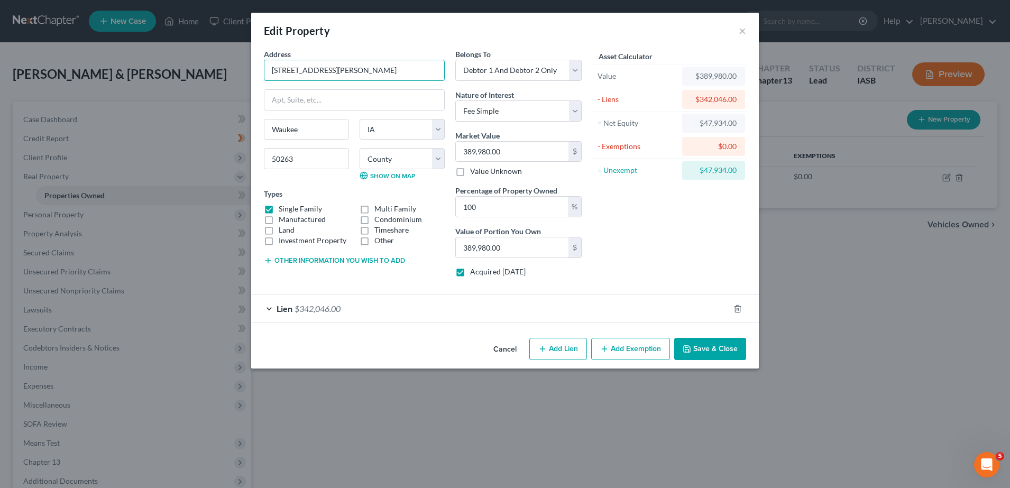
drag, startPoint x: 338, startPoint y: 69, endPoint x: 165, endPoint y: 58, distance: 173.2
click at [165, 58] on div "Edit Property × Address * [GEOGRAPHIC_DATA][PERSON_NAME] [US_STATE][GEOGRAPHIC_…" at bounding box center [505, 244] width 1010 height 488
type input "3"
type input "3.00"
type input "39"
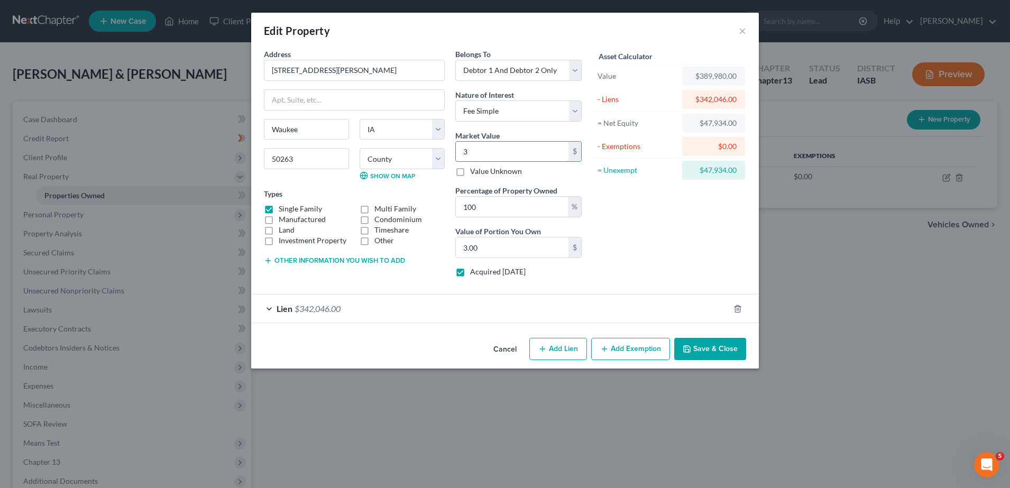
type input "39.00"
type input "399"
type input "399.00"
type input "3994"
type input "3,994.00"
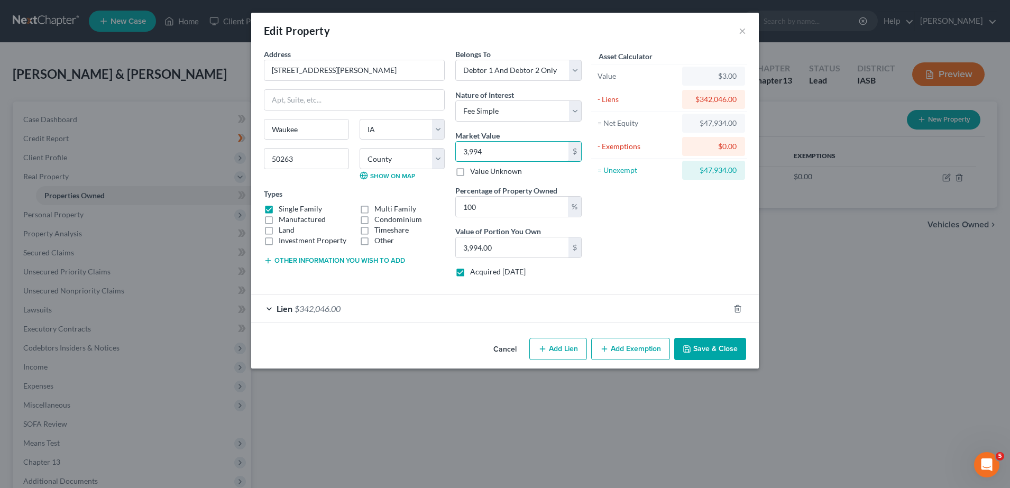
type input "3,9941"
type input "39,941.00"
type input "39,9410"
type input "399,410.00"
type input "399,410"
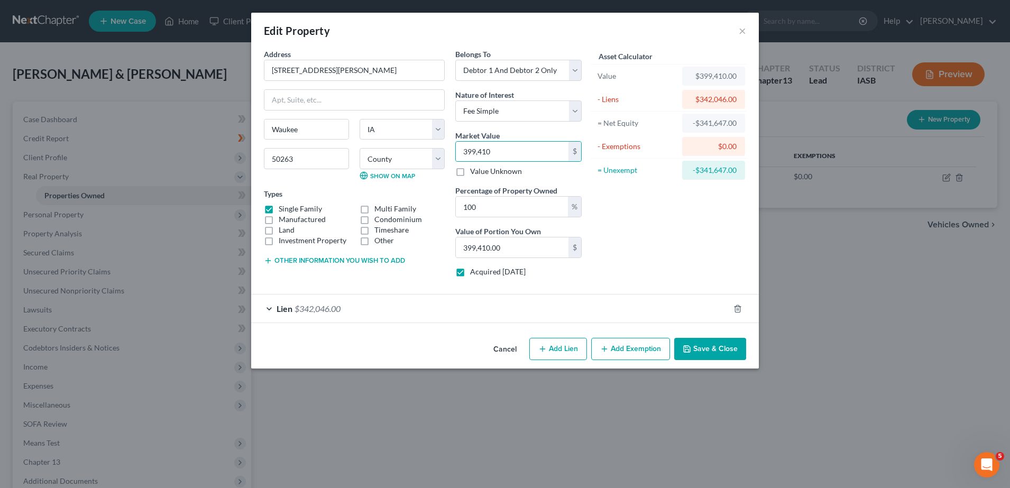
click at [310, 310] on span "$342,046.00" at bounding box center [317, 308] width 46 height 10
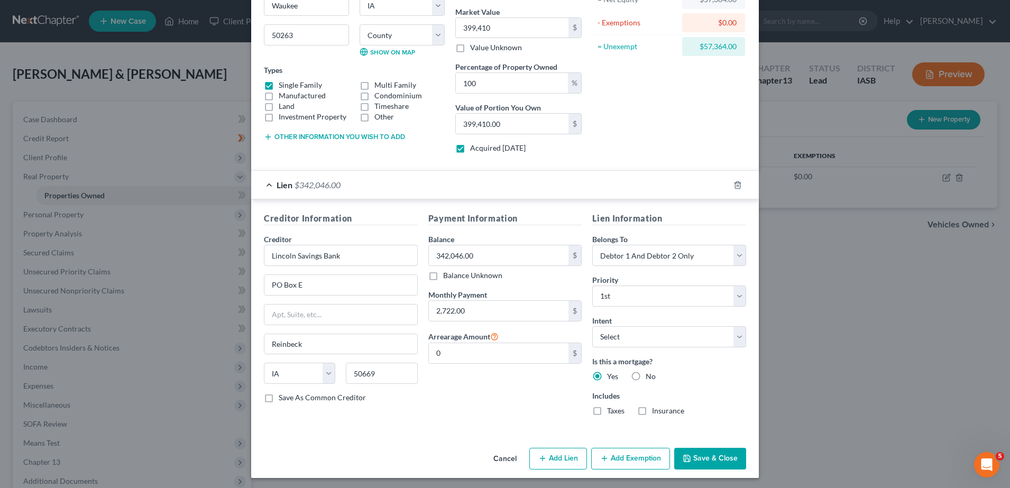
scroll to position [126, 0]
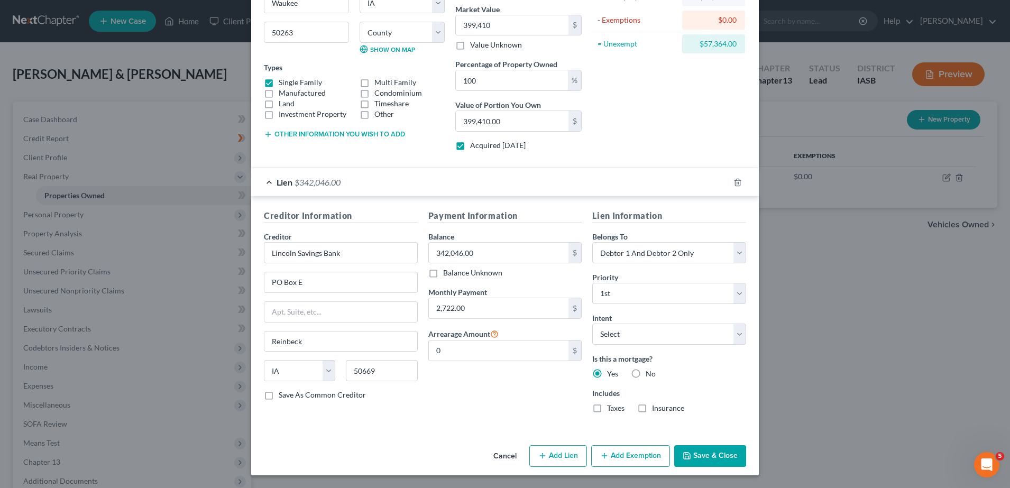
click at [629, 455] on button "Add Exemption" at bounding box center [630, 456] width 79 height 22
select select "2"
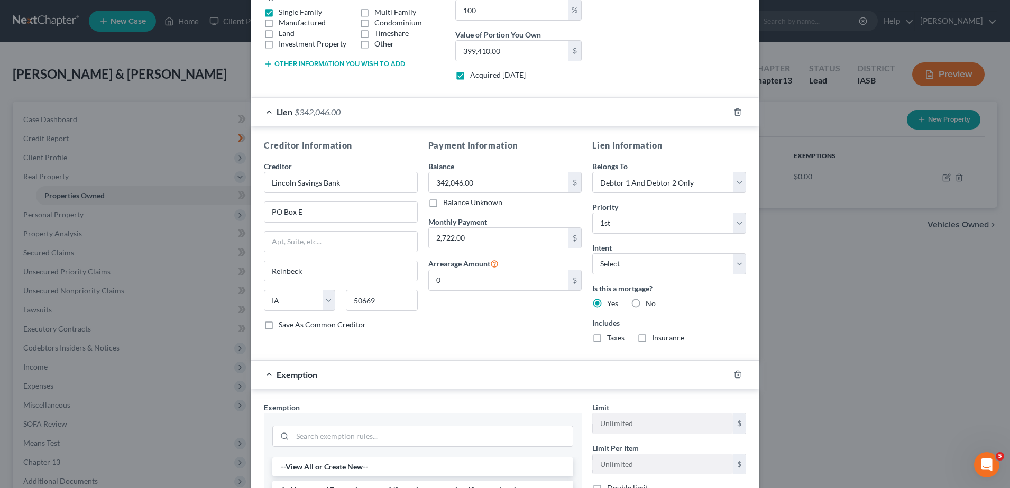
scroll to position [302, 0]
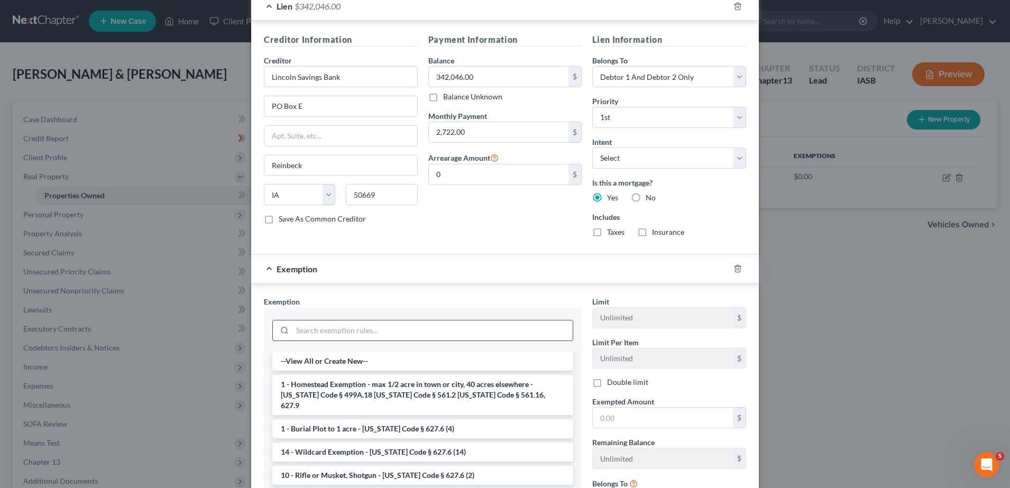
click at [328, 328] on input "search" at bounding box center [432, 330] width 280 height 20
click at [357, 383] on li "1 - Homestead Exemption - max 1/2 acre in town or city, 40 acres elsewhere - [U…" at bounding box center [422, 395] width 301 height 40
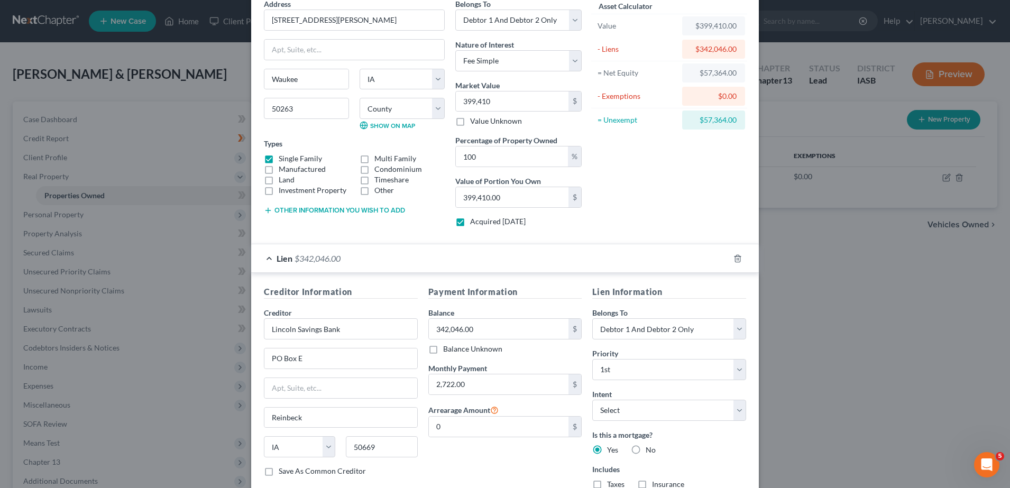
scroll to position [38, 0]
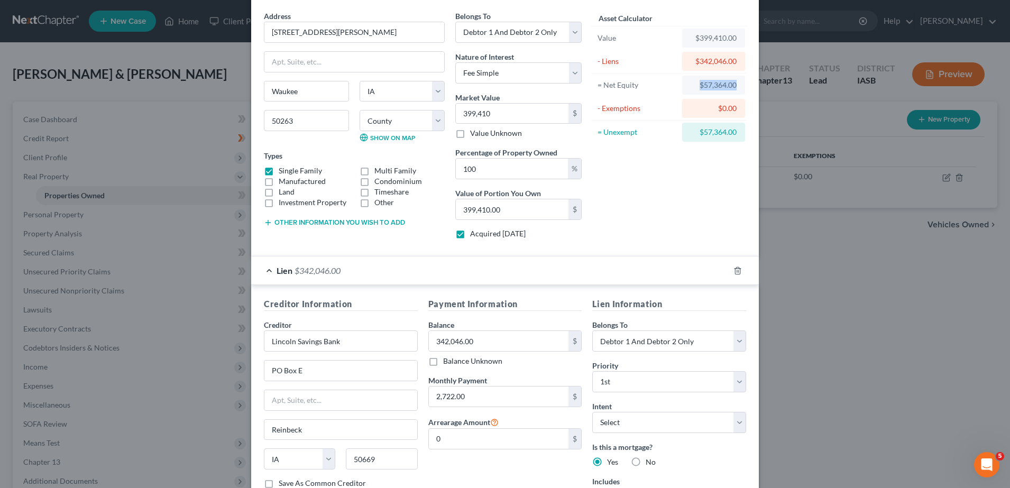
drag, startPoint x: 694, startPoint y: 84, endPoint x: 733, endPoint y: 85, distance: 38.6
click at [733, 85] on div "$57,364.00" at bounding box center [713, 85] width 63 height 19
copy div "$57,364.00"
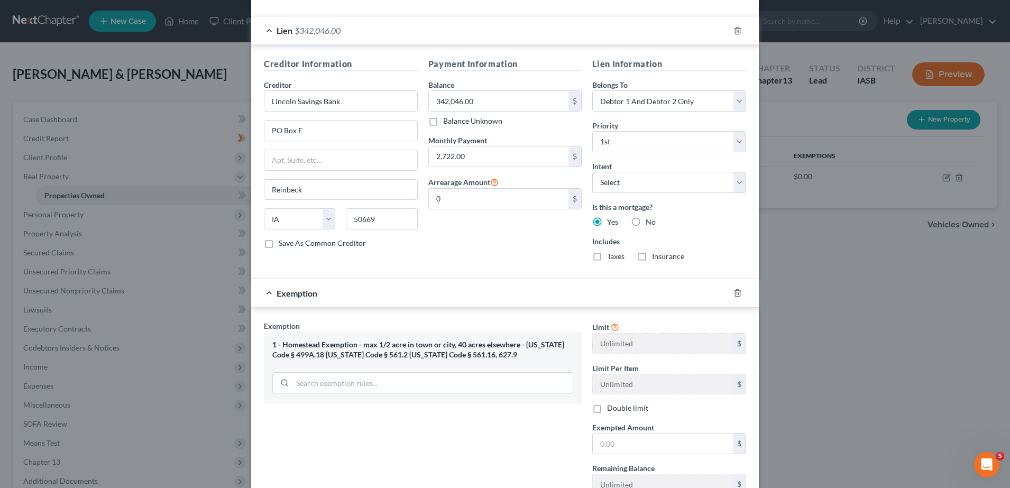
scroll to position [302, 0]
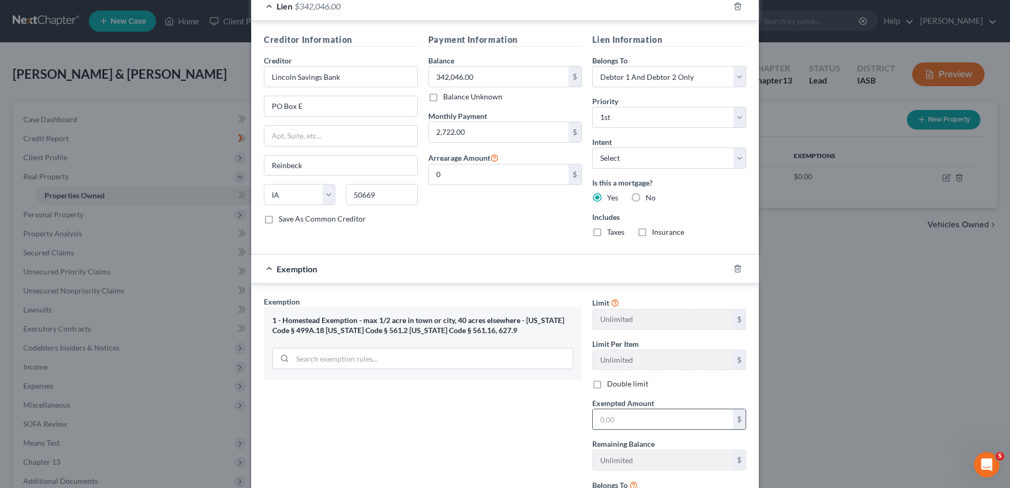
click at [617, 424] on input "text" at bounding box center [663, 419] width 140 height 20
paste input "$57,364.00"
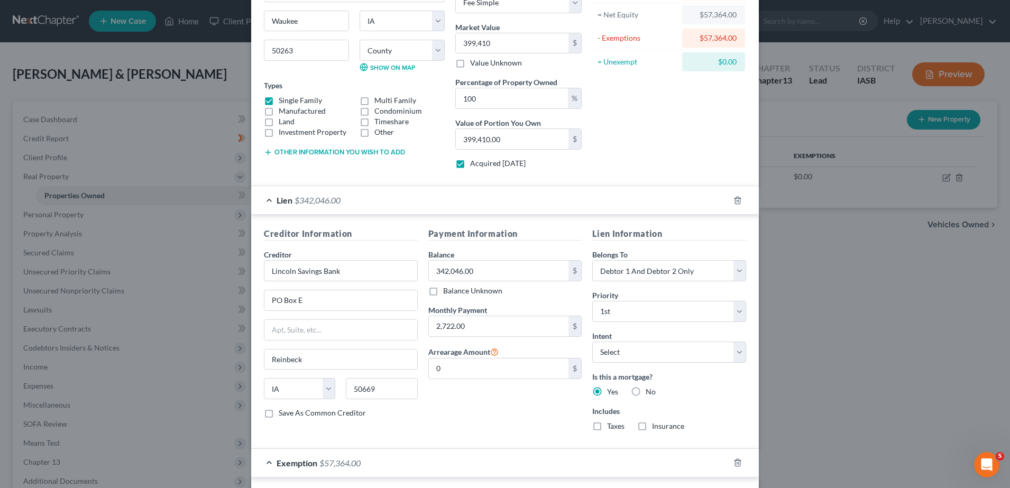
scroll to position [264, 0]
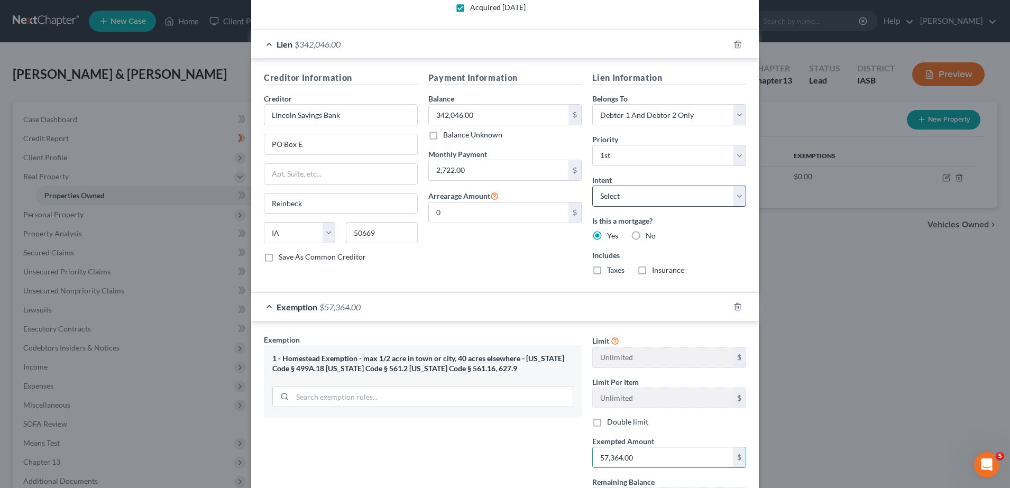
type input "57,364.00"
click at [732, 200] on select "Select Surrender Redeem Reaffirm Avoid Other" at bounding box center [669, 196] width 154 height 21
select select "4"
click at [592, 186] on select "Select Surrender Redeem Reaffirm Avoid Other" at bounding box center [669, 196] width 154 height 21
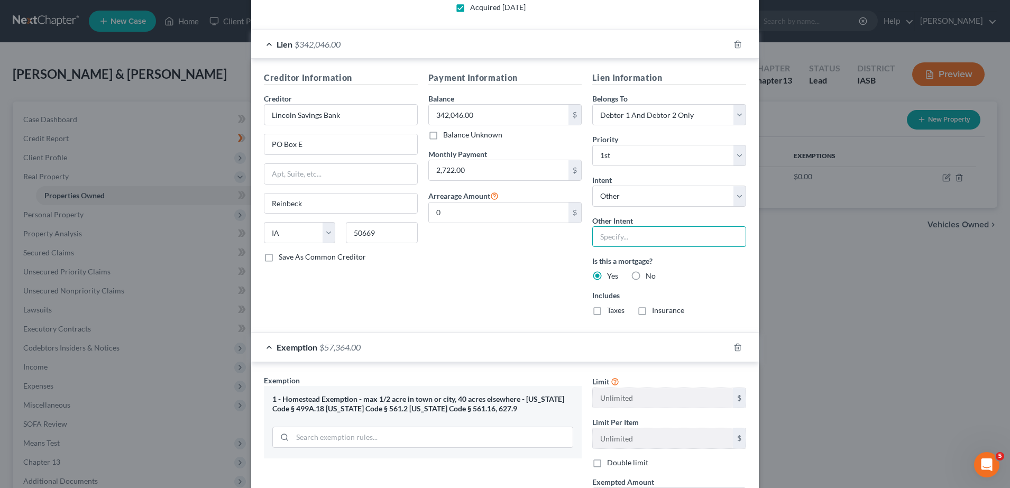
click at [609, 245] on input "text" at bounding box center [669, 236] width 154 height 21
type input "maintain monthly payments"
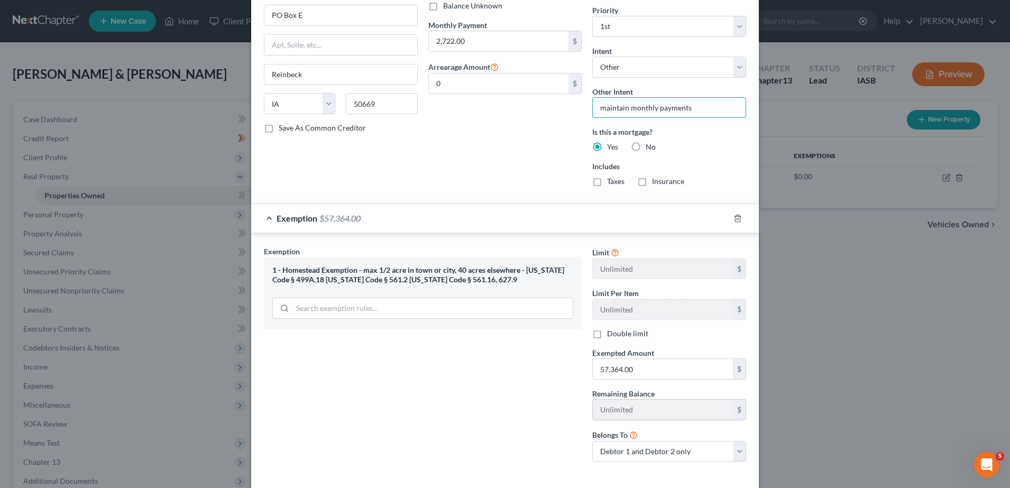
scroll to position [442, 0]
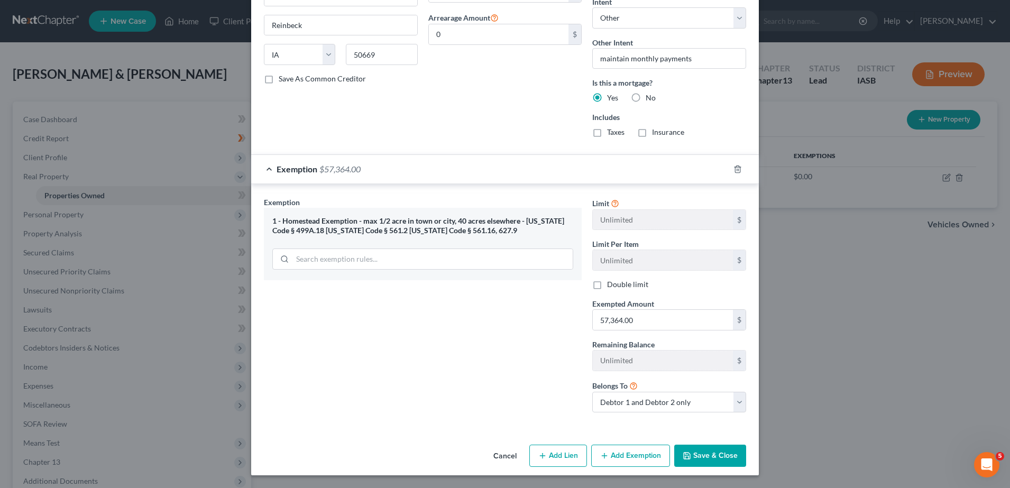
click at [711, 457] on button "Save & Close" at bounding box center [710, 456] width 72 height 22
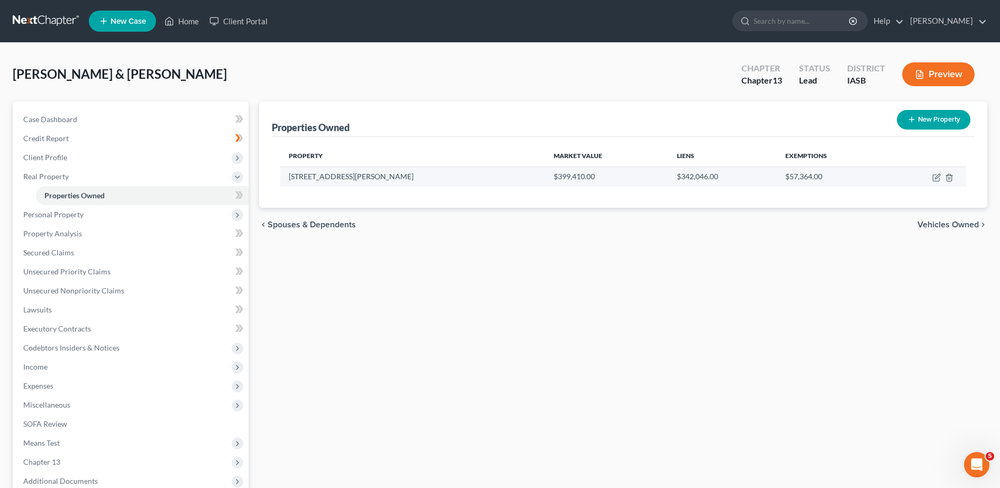
click at [938, 183] on td at bounding box center [925, 177] width 79 height 20
click at [933, 178] on icon "button" at bounding box center [936, 177] width 8 height 8
select select "16"
select select "24"
select select "2"
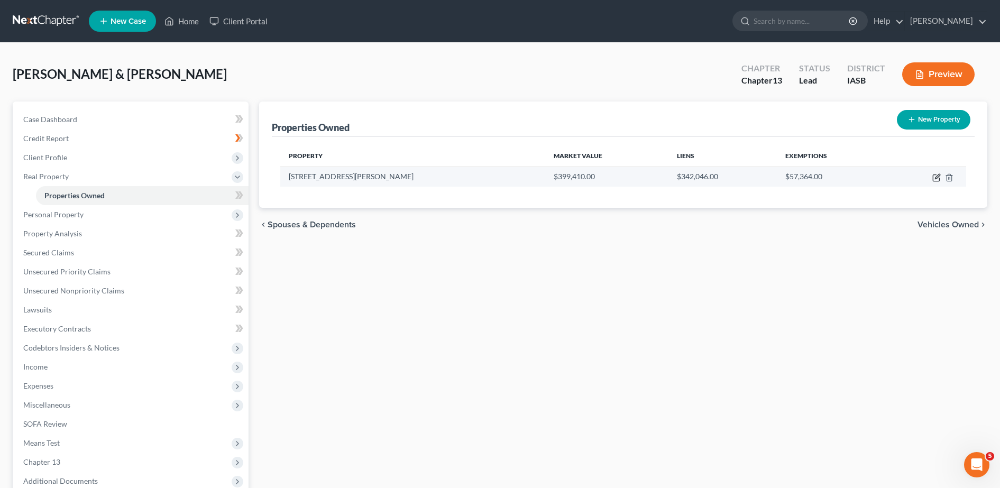
select select "0"
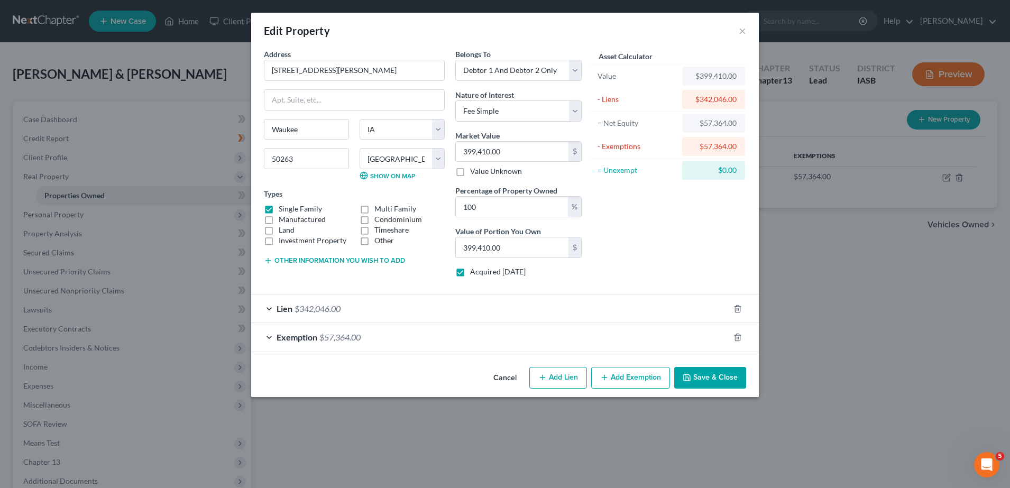
click at [283, 319] on div "Lien $342,046.00" at bounding box center [490, 308] width 478 height 28
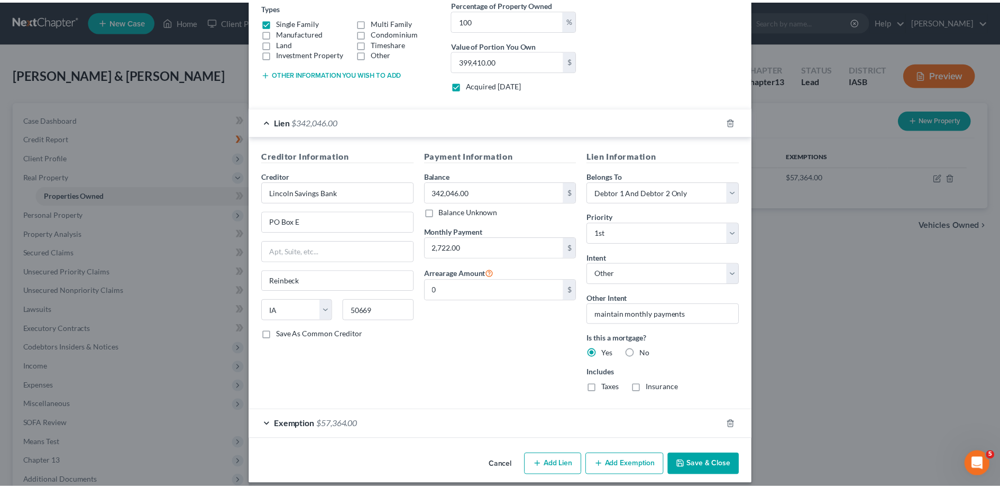
scroll to position [196, 0]
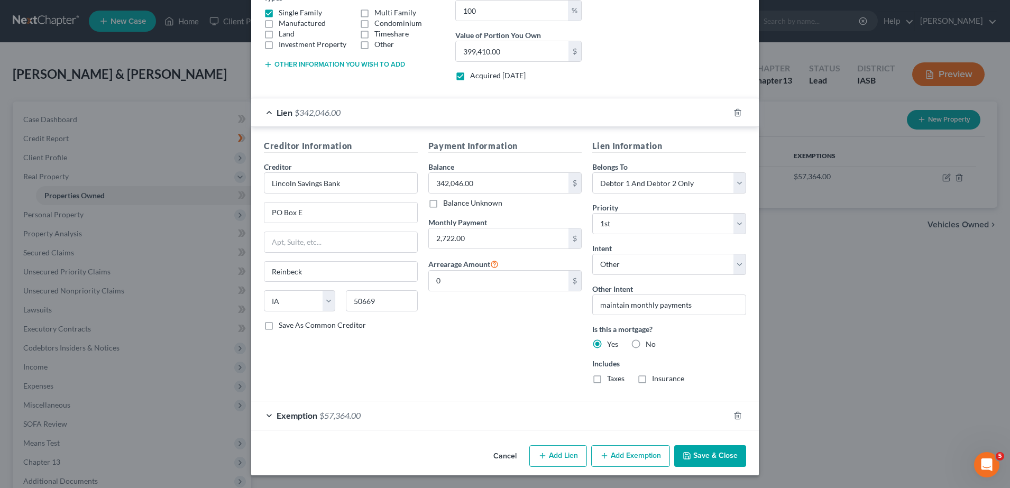
click at [715, 455] on button "Save & Close" at bounding box center [710, 456] width 72 height 22
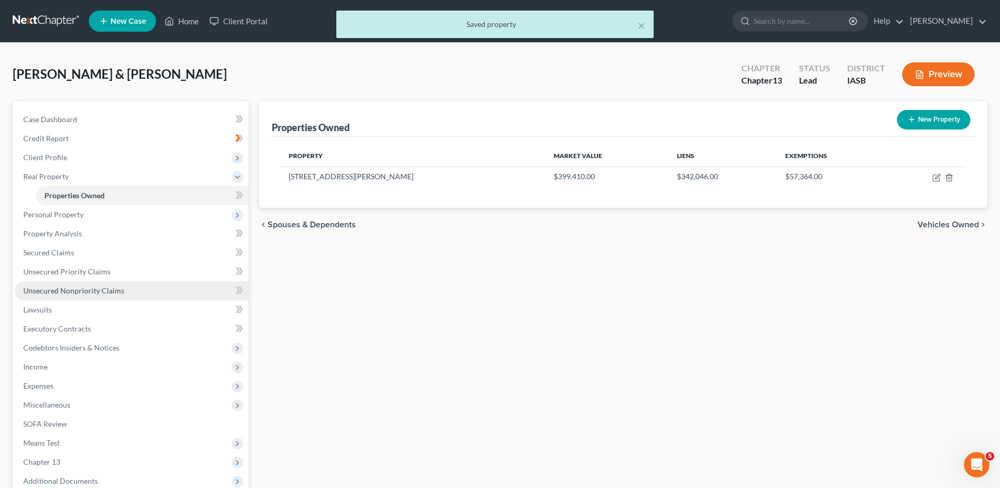
click at [60, 296] on link "Unsecured Nonpriority Claims" at bounding box center [132, 290] width 234 height 19
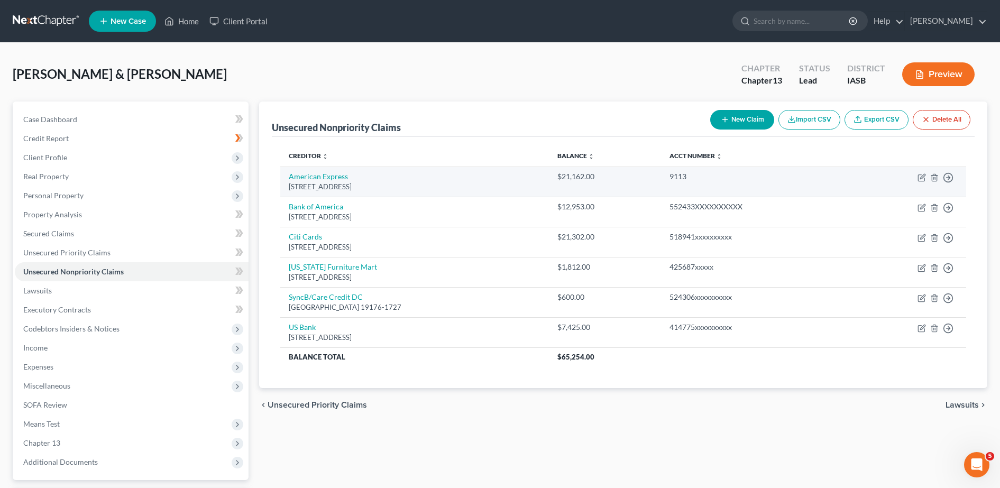
click at [921, 182] on td "Move to D Move to E Move to G Move to Notice Only" at bounding box center [906, 182] width 118 height 30
click at [921, 180] on icon "button" at bounding box center [921, 177] width 8 height 8
select select "45"
select select "2"
select select "0"
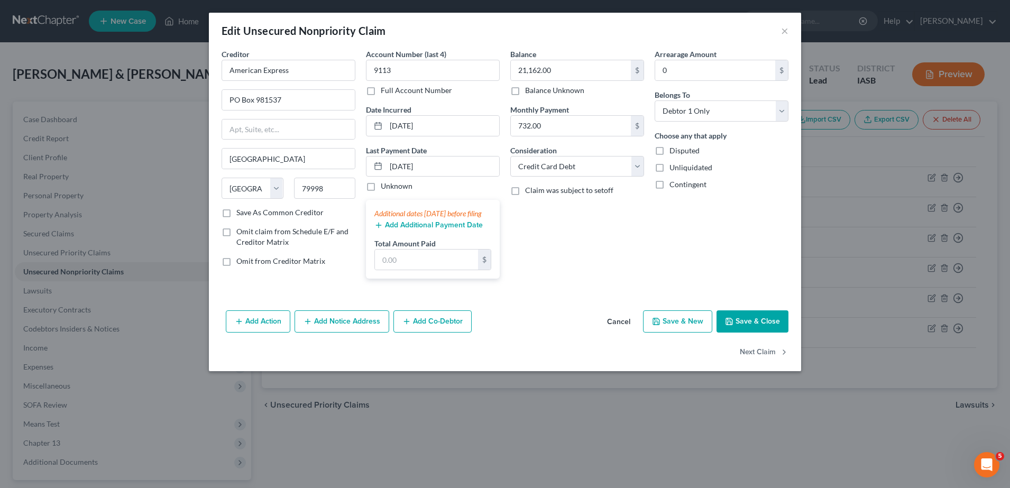
click at [604, 332] on button "Cancel" at bounding box center [618, 321] width 40 height 21
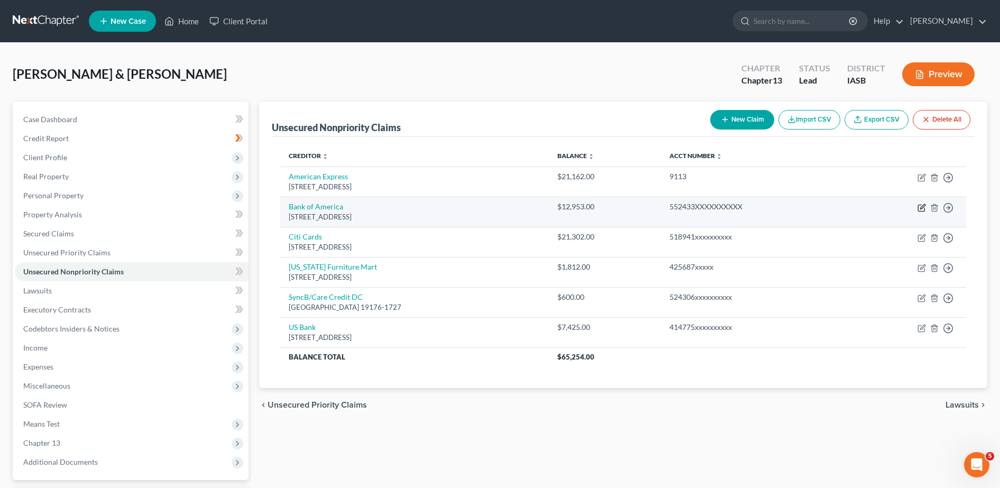
click at [921, 208] on icon "button" at bounding box center [921, 208] width 8 height 8
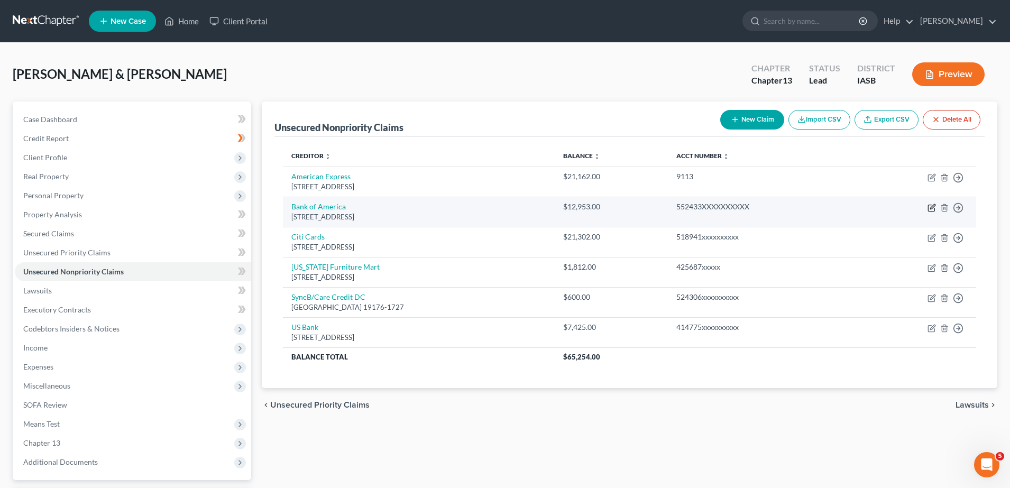
select select "45"
select select "2"
select select "0"
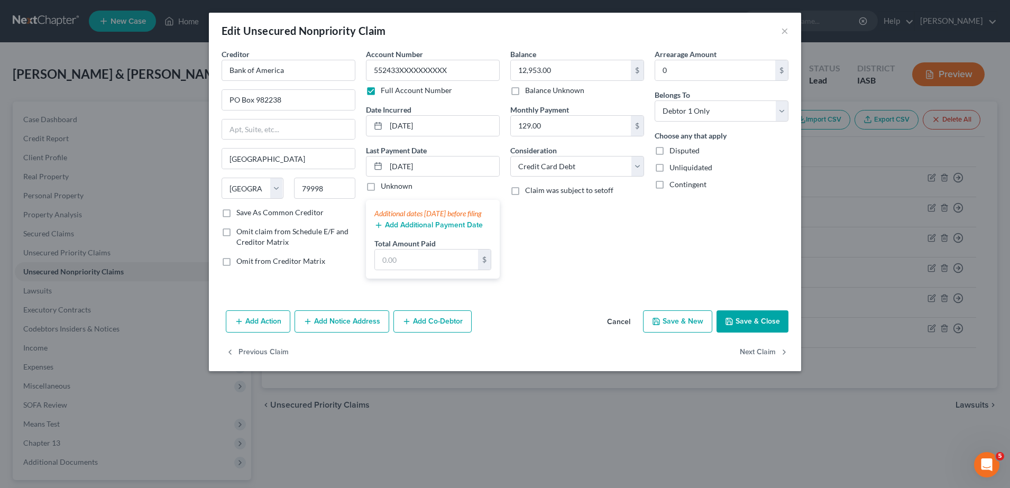
click at [612, 329] on button "Cancel" at bounding box center [618, 321] width 40 height 21
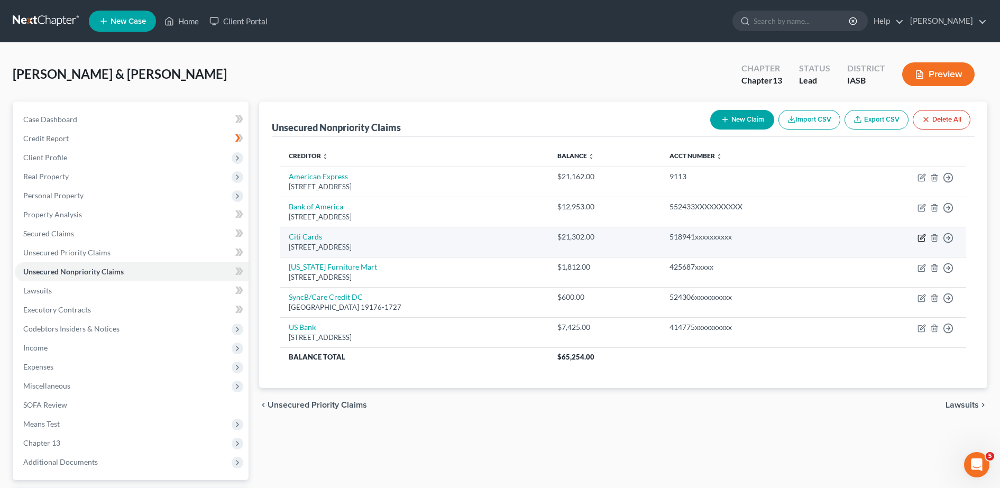
click at [922, 239] on icon "button" at bounding box center [921, 238] width 8 height 8
select select "43"
select select "2"
select select "0"
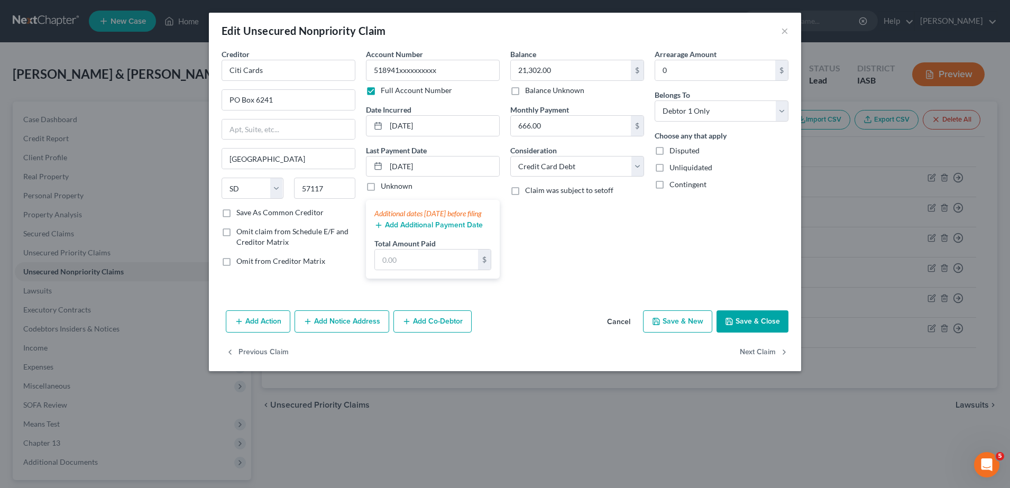
click at [616, 330] on button "Cancel" at bounding box center [618, 321] width 40 height 21
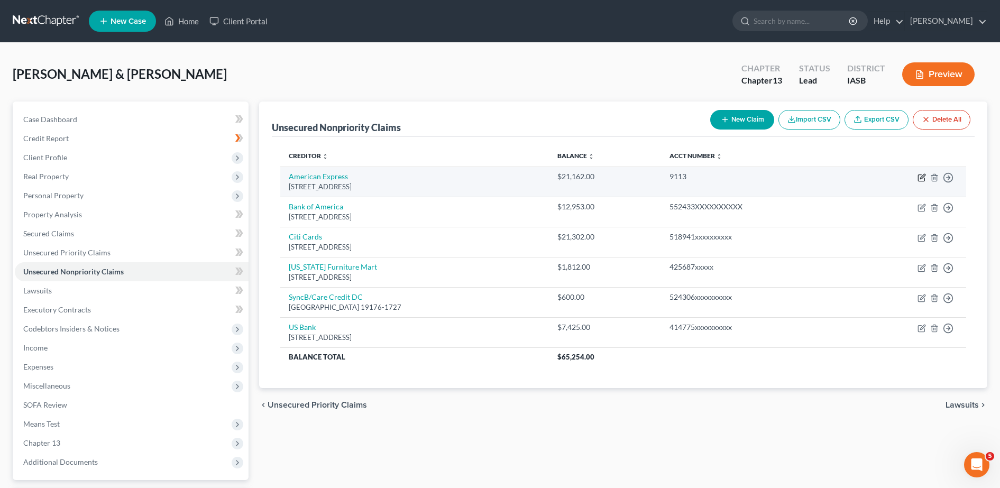
click at [919, 178] on icon "button" at bounding box center [921, 177] width 8 height 8
select select "45"
select select "2"
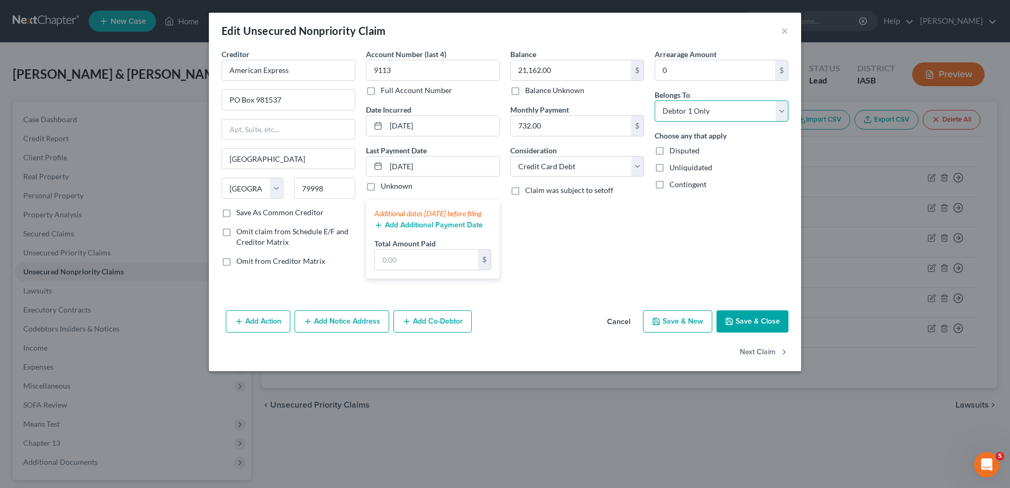
click at [788, 112] on select "Select Debtor 1 Only Debtor 2 Only Debtor 1 And Debtor 2 Only At Least One Of T…" at bounding box center [721, 110] width 134 height 21
select select "2"
click at [654, 100] on select "Select Debtor 1 Only Debtor 2 Only Debtor 1 And Debtor 2 Only At Least One Of T…" at bounding box center [721, 110] width 134 height 21
click at [759, 323] on div "Add Action Add Notice Address Add Co-Debtor Cancel Save & New Save & Close" at bounding box center [505, 323] width 592 height 35
click at [756, 329] on button "Save & Close" at bounding box center [752, 321] width 72 height 22
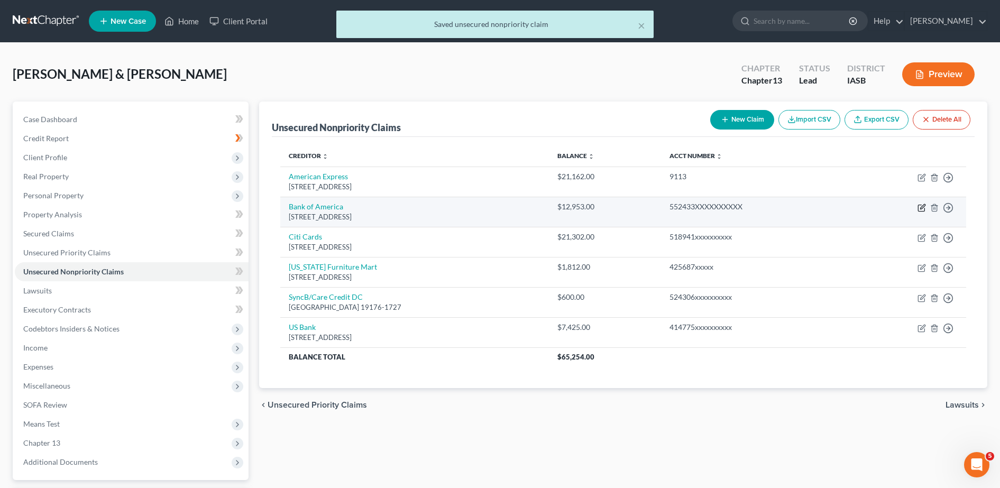
click at [922, 205] on icon "button" at bounding box center [921, 208] width 8 height 8
select select "45"
select select "2"
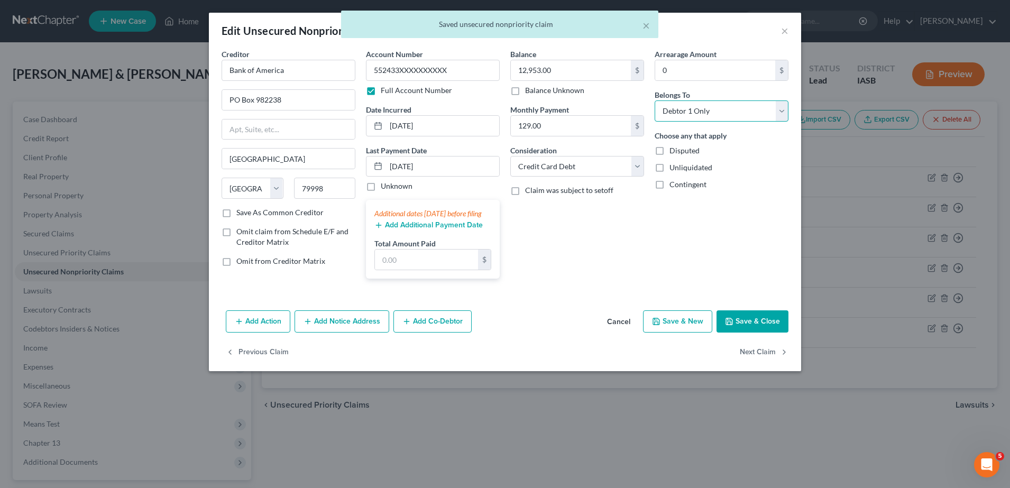
click at [783, 108] on select "Select Debtor 1 Only Debtor 2 Only Debtor 1 And Debtor 2 Only At Least One Of T…" at bounding box center [721, 110] width 134 height 21
select select "2"
click at [654, 100] on select "Select Debtor 1 Only Debtor 2 Only Debtor 1 And Debtor 2 Only At Least One Of T…" at bounding box center [721, 110] width 134 height 21
click at [680, 328] on button "Save & New" at bounding box center [677, 321] width 69 height 22
select select "2"
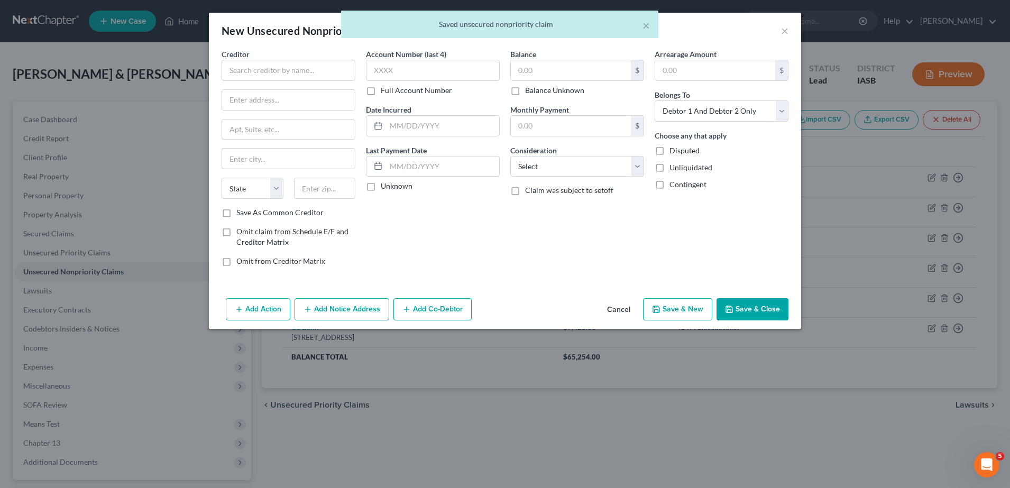
drag, startPoint x: 631, startPoint y: 311, endPoint x: 631, endPoint y: 302, distance: 9.0
click at [633, 311] on button "Cancel" at bounding box center [618, 309] width 40 height 21
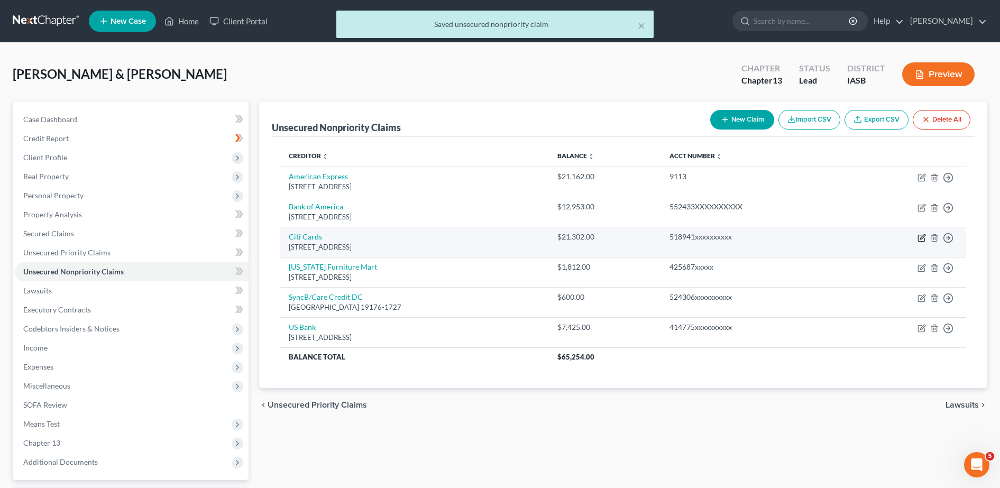
click at [924, 238] on icon "button" at bounding box center [921, 238] width 6 height 6
select select "43"
select select "2"
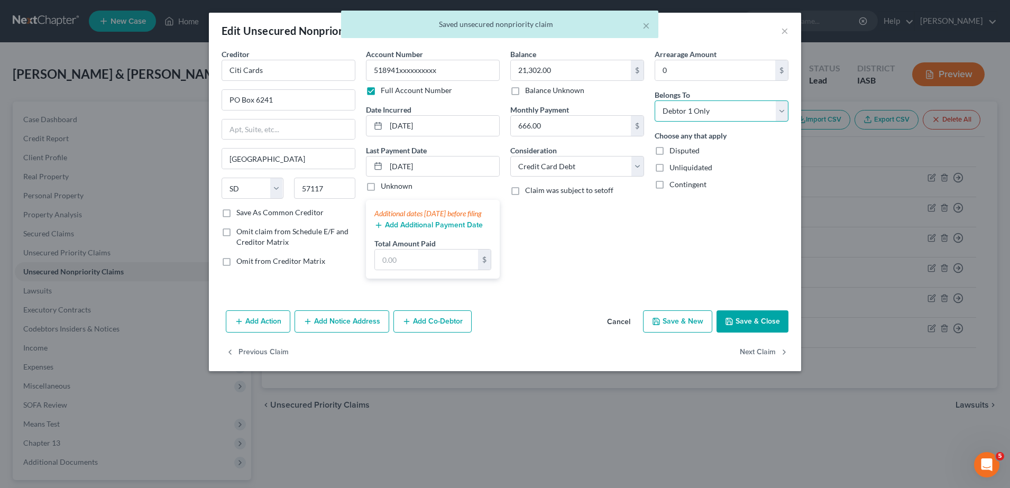
click at [778, 112] on select "Select Debtor 1 Only Debtor 2 Only Debtor 1 And Debtor 2 Only At Least One Of T…" at bounding box center [721, 110] width 134 height 21
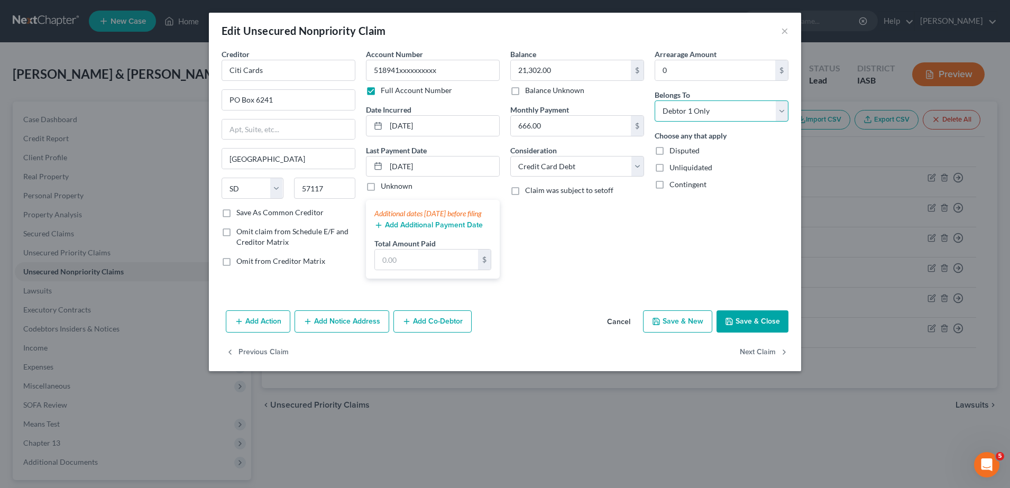
select select "2"
click at [654, 100] on select "Select Debtor 1 Only Debtor 2 Only Debtor 1 And Debtor 2 Only At Least One Of T…" at bounding box center [721, 110] width 134 height 21
click at [688, 329] on button "Save & New" at bounding box center [677, 321] width 69 height 22
select select "2"
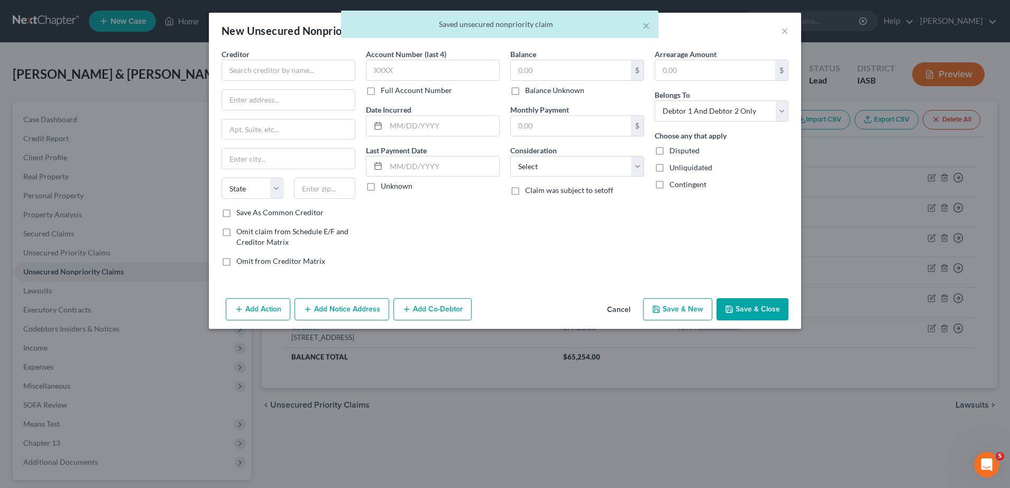
click at [763, 309] on button "Save & Close" at bounding box center [752, 309] width 72 height 22
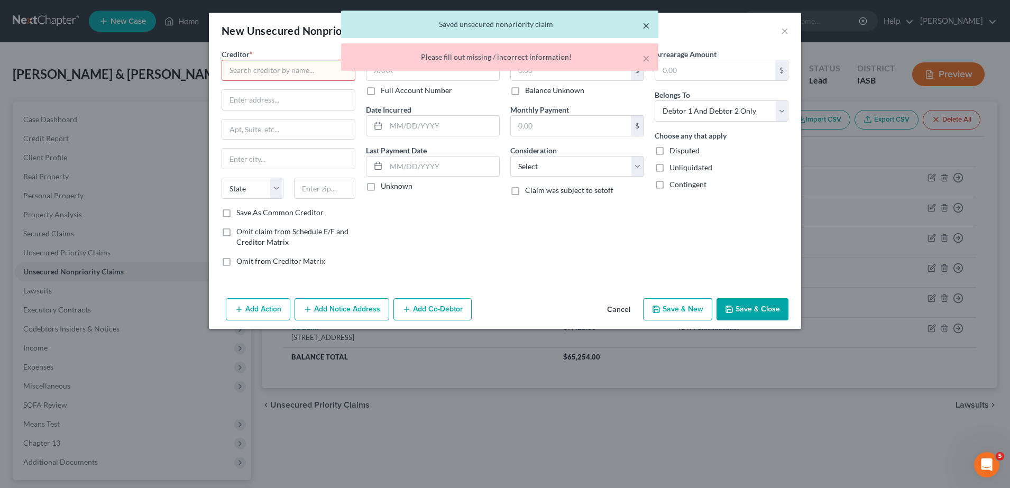
click at [645, 21] on button "×" at bounding box center [645, 25] width 7 height 13
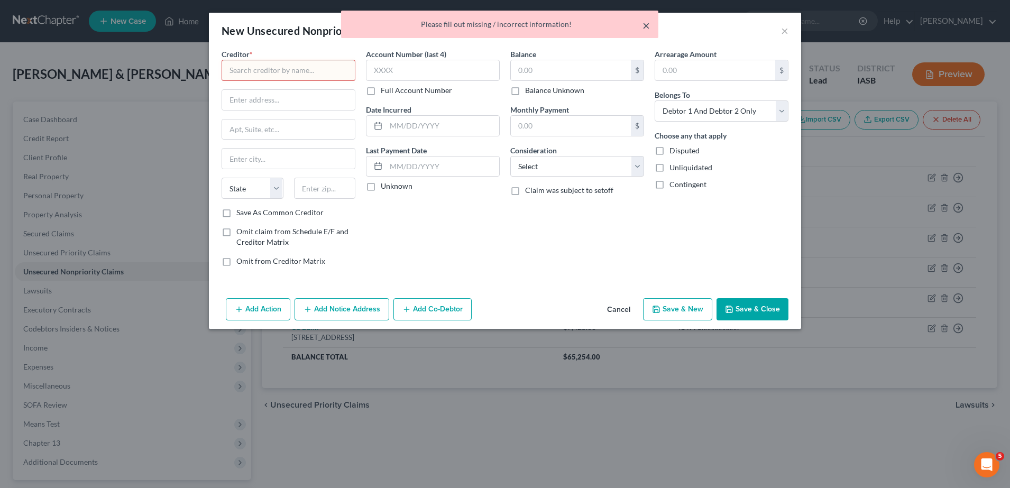
click at [646, 28] on button "×" at bounding box center [645, 25] width 7 height 13
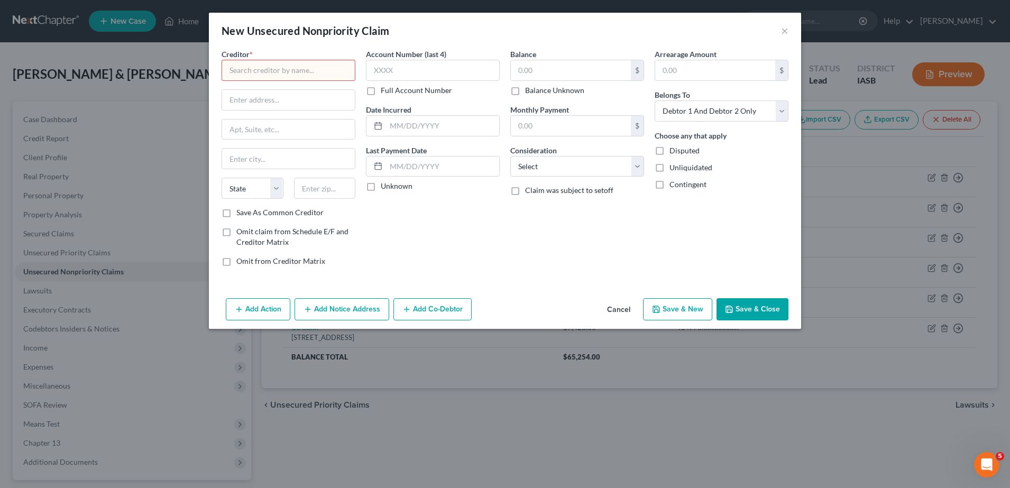
drag, startPoint x: 613, startPoint y: 308, endPoint x: 608, endPoint y: 303, distance: 6.4
click at [608, 303] on button "Cancel" at bounding box center [618, 309] width 40 height 21
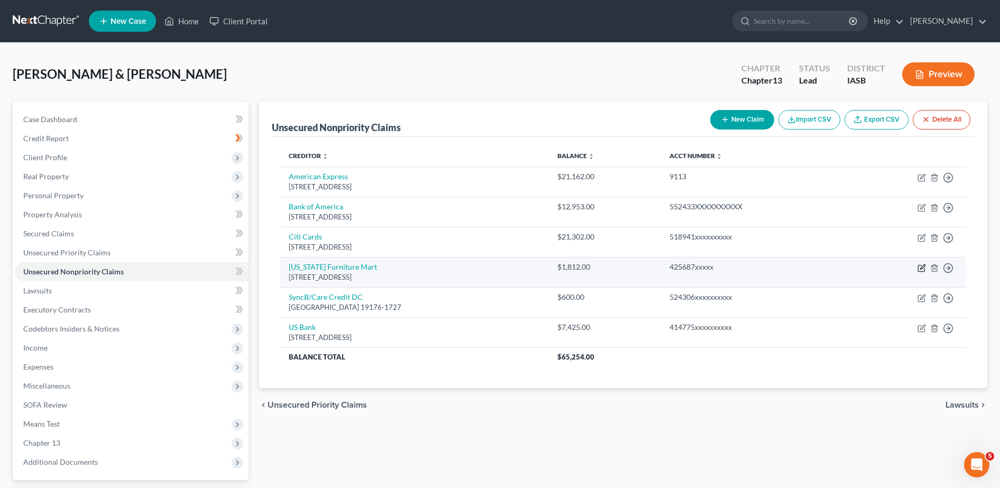
click at [922, 272] on icon "button" at bounding box center [921, 268] width 8 height 8
select select "30"
select select "2"
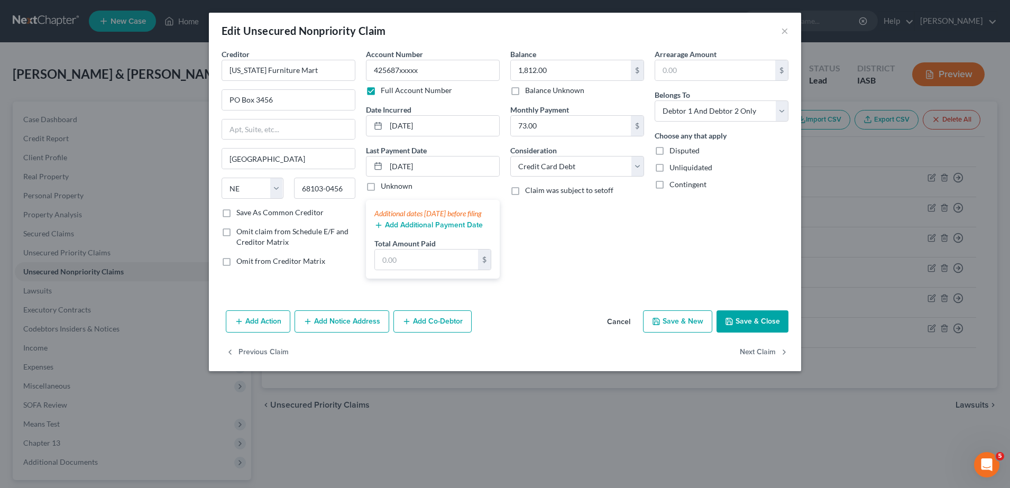
click at [624, 325] on button "Cancel" at bounding box center [618, 321] width 40 height 21
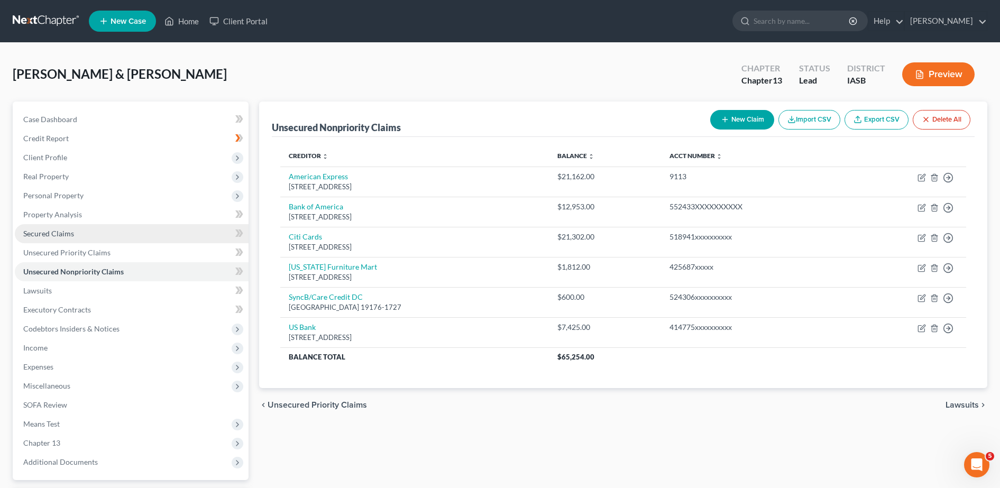
click at [62, 231] on span "Secured Claims" at bounding box center [48, 233] width 51 height 9
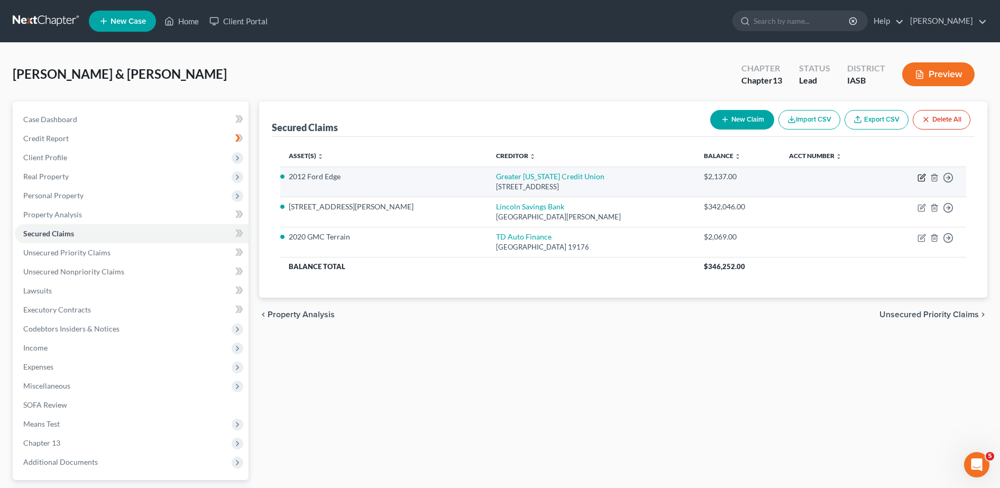
click at [923, 180] on icon "button" at bounding box center [921, 177] width 8 height 8
select select "16"
select select "2"
select select "0"
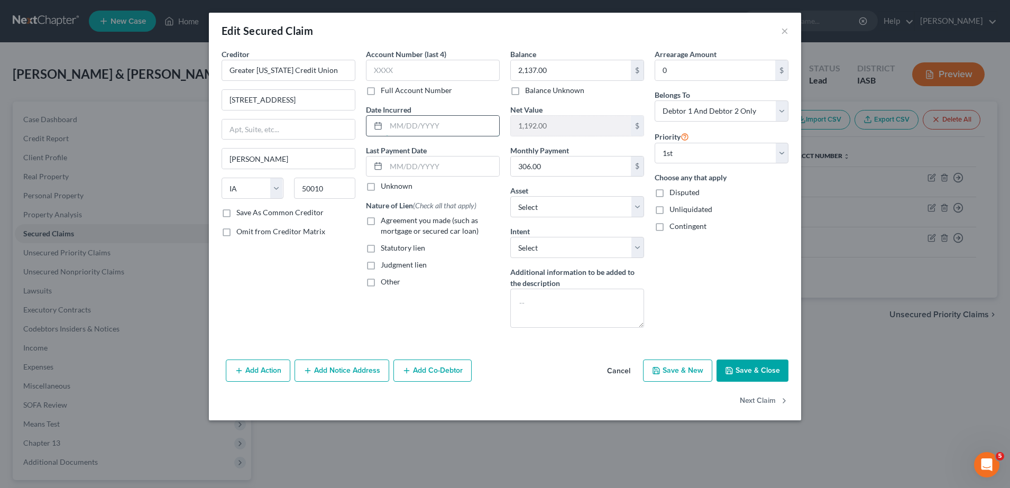
click at [401, 124] on input "text" at bounding box center [442, 126] width 113 height 20
click at [558, 367] on div "Add Action Add Notice Address Add Co-Debtor Cancel Save & New Save & Close" at bounding box center [505, 372] width 592 height 35
click at [630, 247] on select "Select Surrender Redeem Reaffirm Avoid Other" at bounding box center [577, 247] width 134 height 21
click at [614, 372] on button "Cancel" at bounding box center [618, 370] width 40 height 21
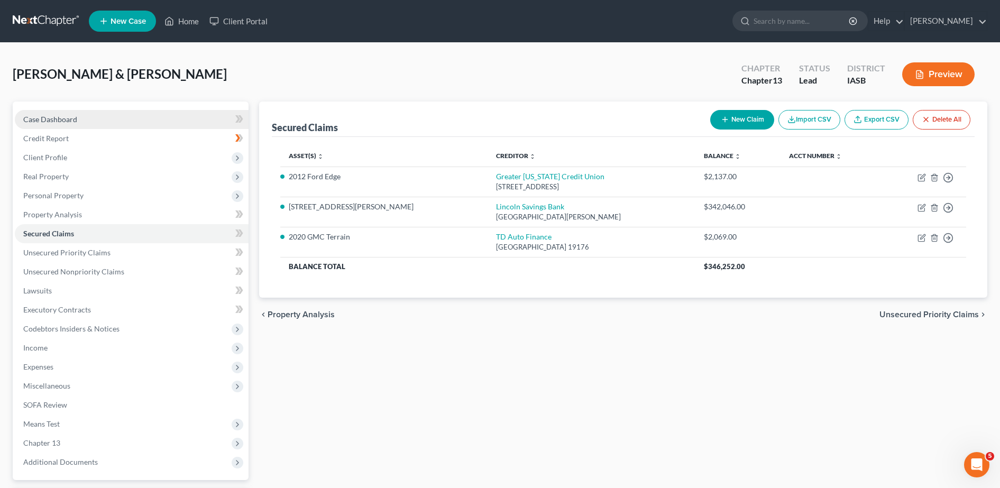
click at [61, 111] on link "Case Dashboard" at bounding box center [132, 119] width 234 height 19
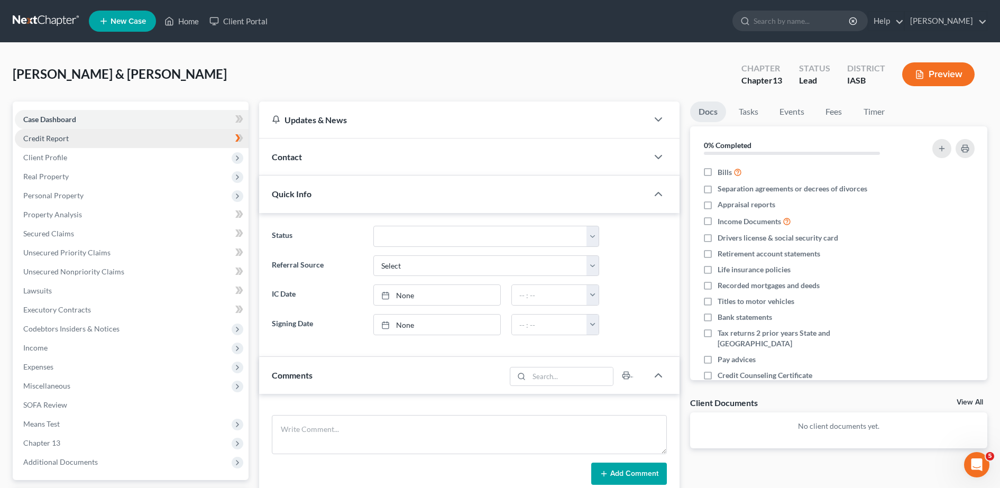
click at [51, 148] on span "Client Profile" at bounding box center [132, 157] width 234 height 19
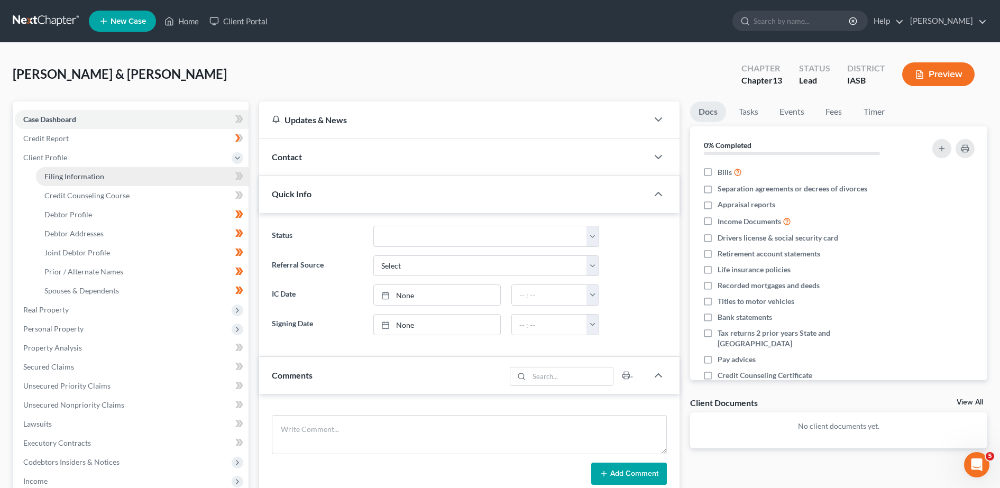
click at [73, 172] on span "Filing Information" at bounding box center [74, 176] width 60 height 9
select select "1"
select select "3"
select select "30"
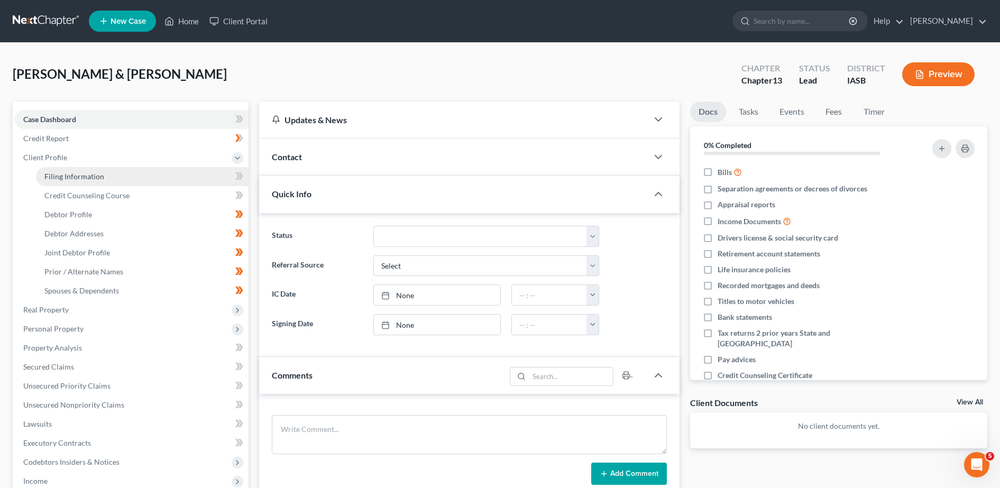
select select "0"
select select "16"
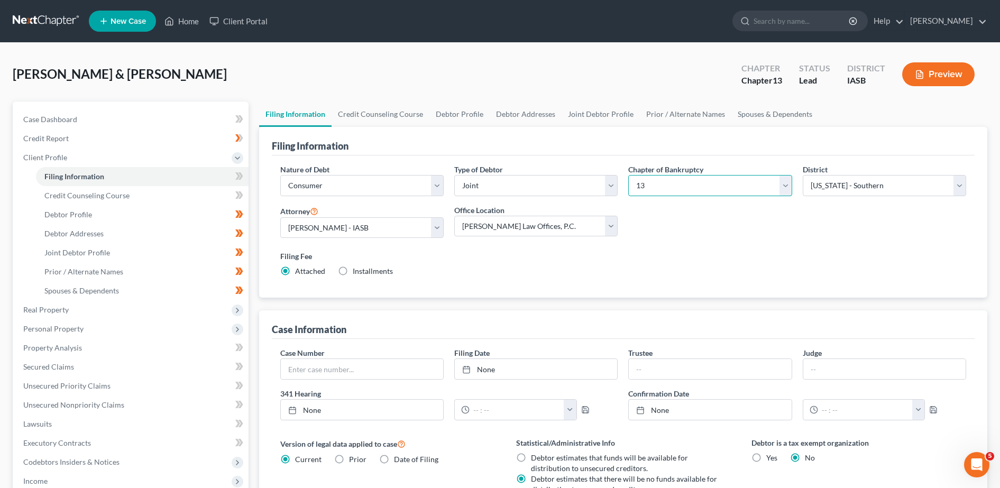
drag, startPoint x: 787, startPoint y: 186, endPoint x: 781, endPoint y: 188, distance: 5.5
click at [781, 188] on select "Select 7 11 12 13" at bounding box center [709, 185] width 163 height 21
click at [628, 175] on select "Select 7 11 12 13" at bounding box center [709, 185] width 163 height 21
click at [782, 189] on select "Select 7 11 12 13" at bounding box center [709, 185] width 163 height 21
select select "3"
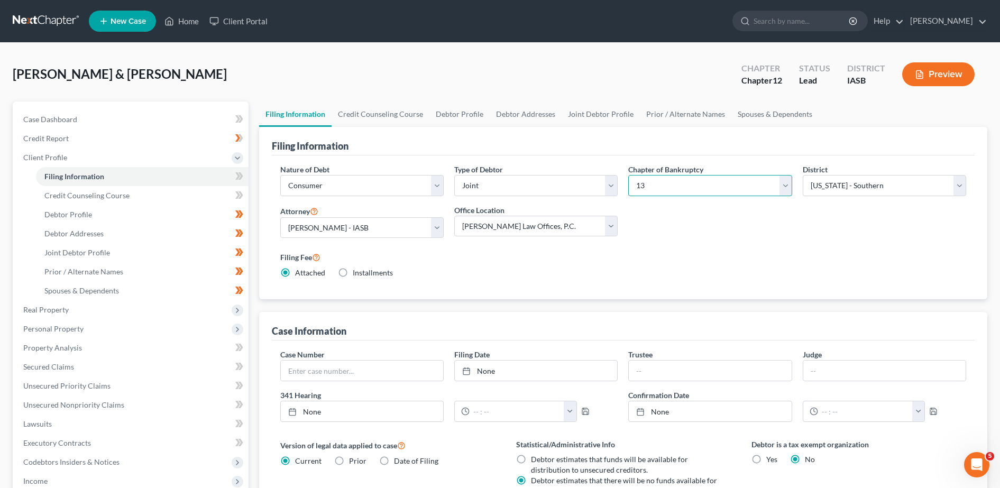
click at [628, 175] on select "Select 7 11 12 13" at bounding box center [709, 185] width 163 height 21
click at [67, 370] on span "Secured Claims" at bounding box center [48, 366] width 51 height 9
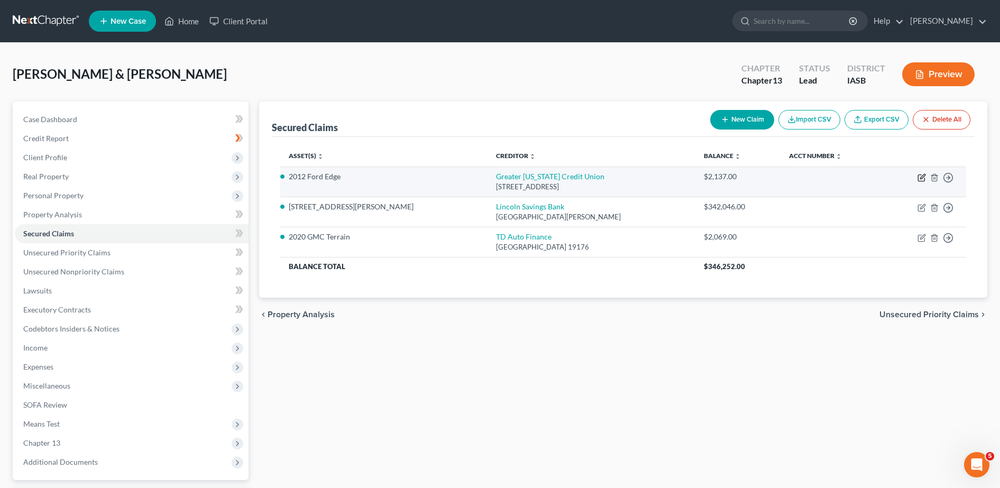
click at [923, 180] on icon "button" at bounding box center [921, 177] width 8 height 8
select select "16"
select select "9"
select select "2"
select select "0"
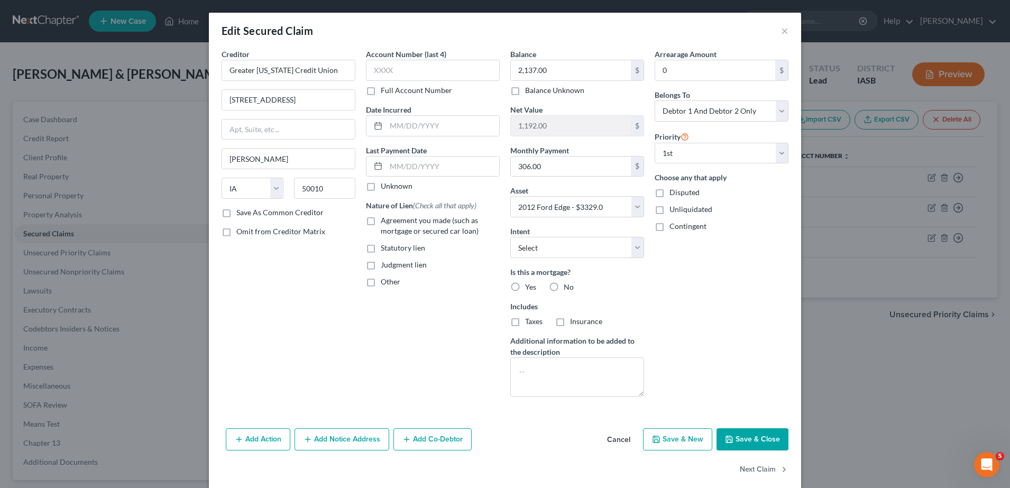
click at [563, 286] on label "No" at bounding box center [568, 287] width 10 height 11
click at [568, 286] on input "No" at bounding box center [571, 285] width 7 height 7
radio input "true"
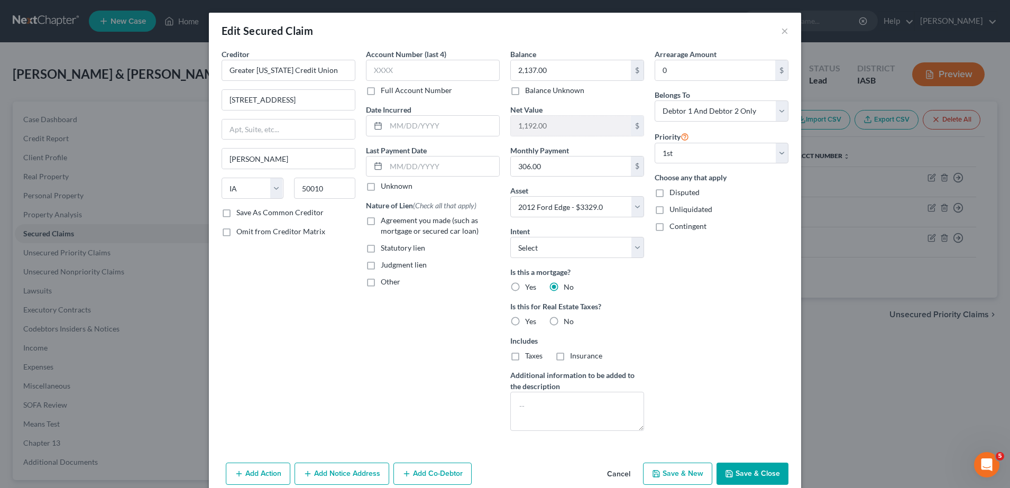
click at [381, 279] on label "Other" at bounding box center [391, 281] width 20 height 11
click at [385, 279] on input "Other" at bounding box center [388, 279] width 7 height 7
checkbox input "true"
drag, startPoint x: 381, startPoint y: 306, endPoint x: 393, endPoint y: 308, distance: 11.9
click at [374, 303] on input "text" at bounding box center [432, 306] width 133 height 20
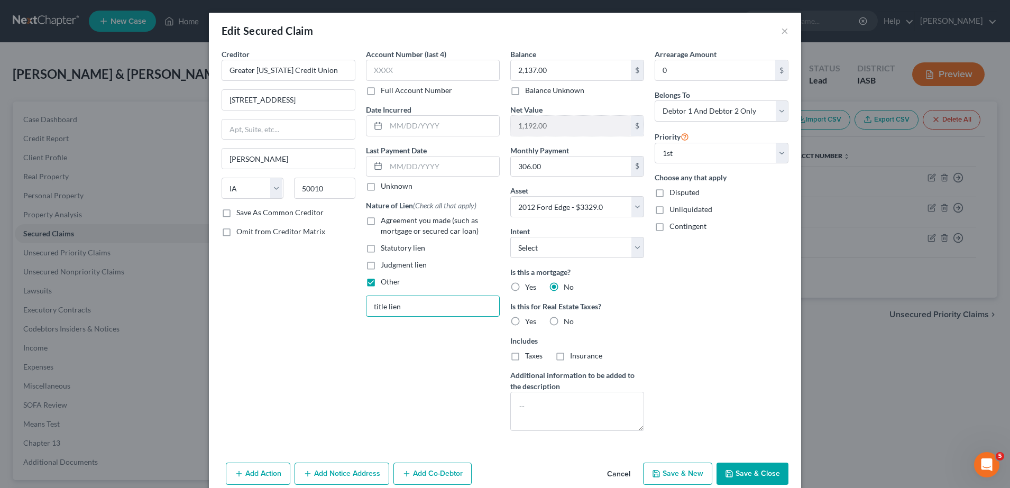
type input "title lien"
drag, startPoint x: 545, startPoint y: 319, endPoint x: 540, endPoint y: 321, distance: 5.7
click at [563, 321] on label "No" at bounding box center [568, 321] width 10 height 11
drag, startPoint x: 540, startPoint y: 321, endPoint x: 655, endPoint y: 323, distance: 115.2
click at [655, 323] on div "Arrearage Amount 0 $ Belongs To * Select Debtor 1 Only Debtor 2 Only Debtor 1 A…" at bounding box center [721, 244] width 144 height 391
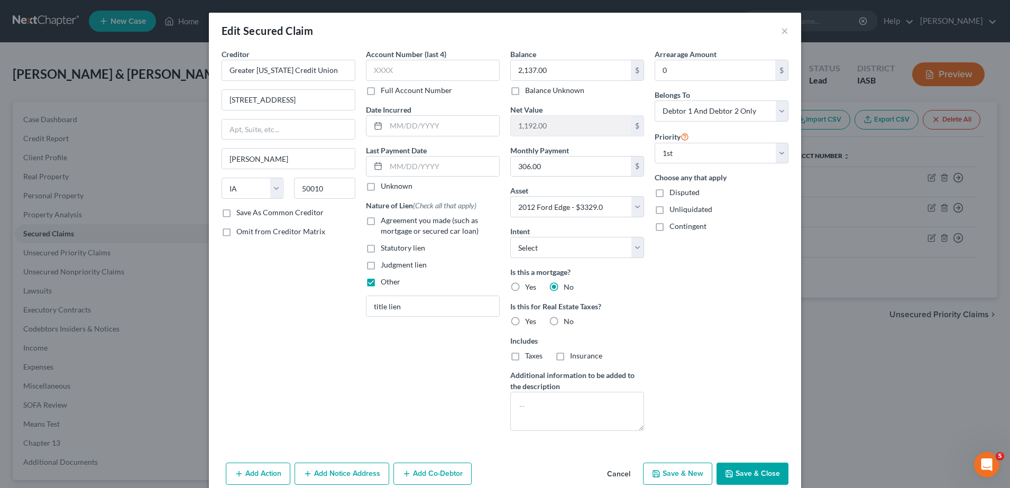
click at [563, 321] on label "No" at bounding box center [568, 321] width 10 height 11
click at [568, 321] on input "No" at bounding box center [571, 319] width 7 height 7
radio input "true"
click at [397, 125] on input "text" at bounding box center [442, 126] width 113 height 20
click at [431, 122] on input "12/14" at bounding box center [442, 126] width 113 height 20
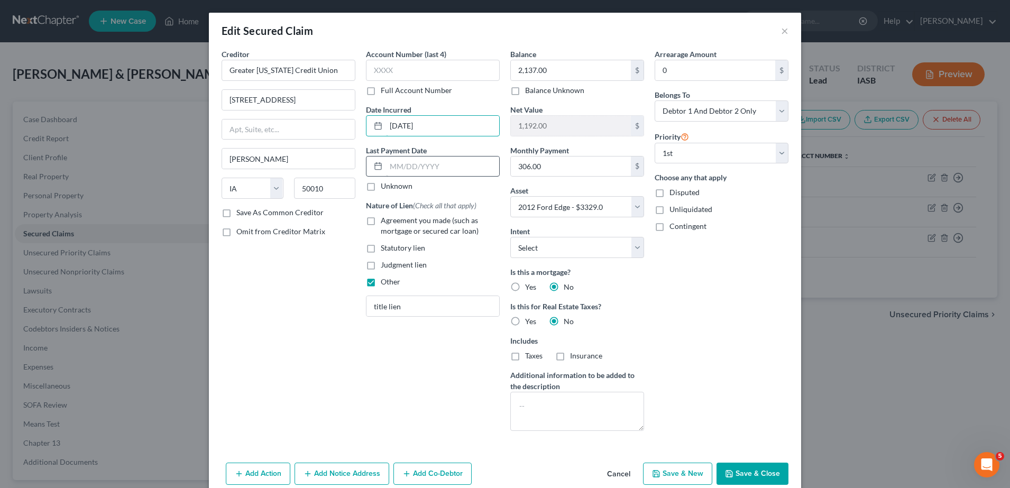
type input "[DATE]"
click at [420, 170] on input "text" at bounding box center [442, 166] width 113 height 20
click at [744, 269] on div "Arrearage Amount 0 $ Belongs To * Select Debtor 1 Only Debtor 2 Only Debtor 1 A…" at bounding box center [721, 244] width 144 height 391
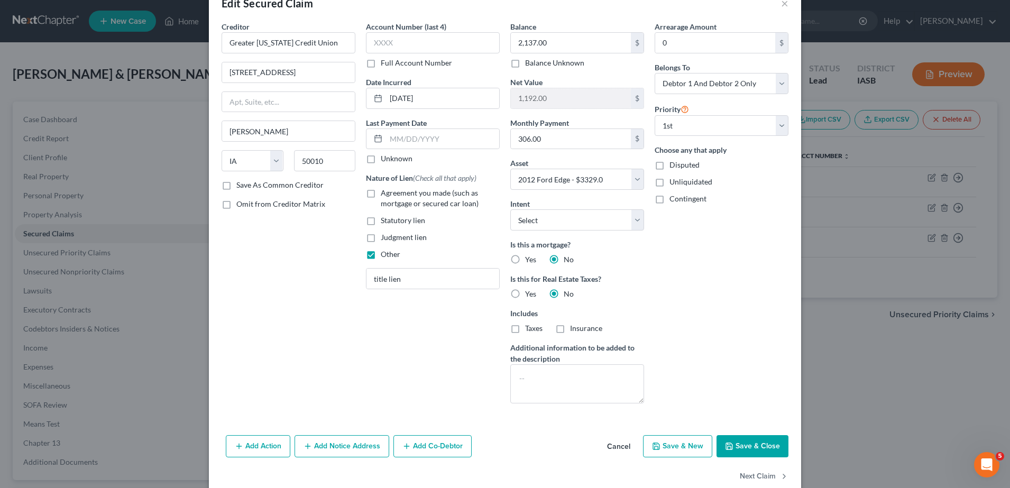
scroll to position [48, 0]
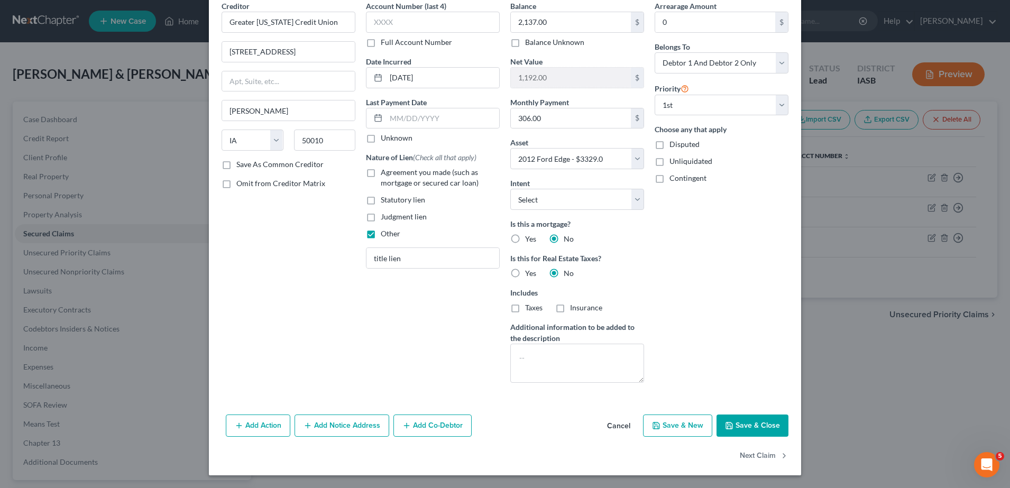
click at [748, 423] on button "Save & Close" at bounding box center [752, 425] width 72 height 22
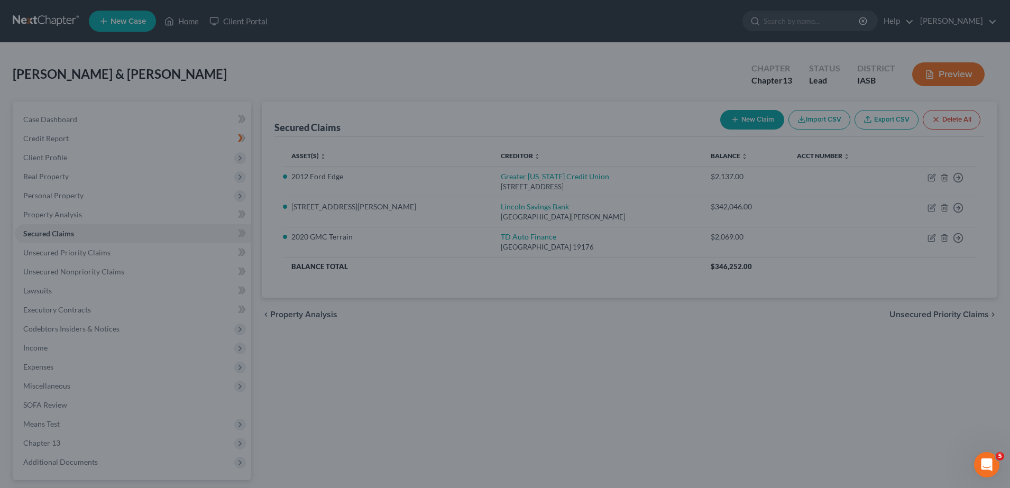
select select "9"
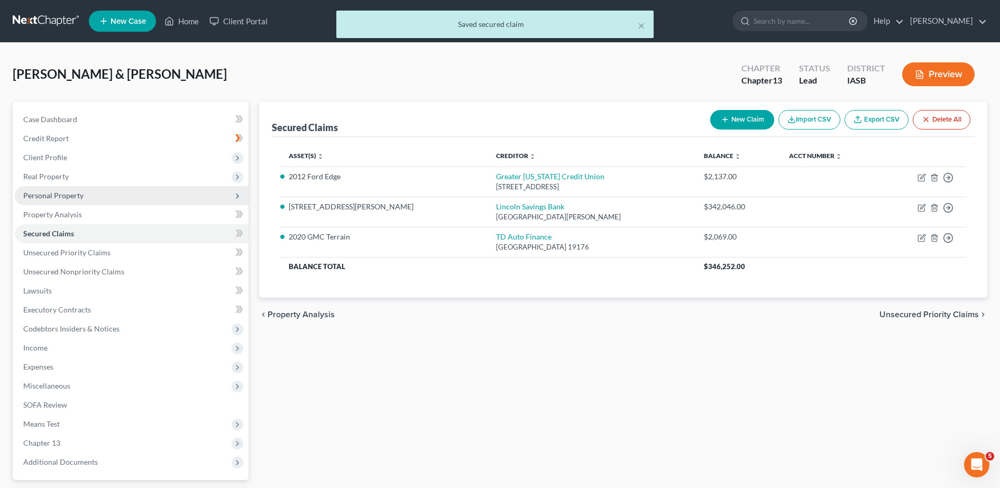
click at [35, 195] on span "Personal Property" at bounding box center [53, 195] width 60 height 9
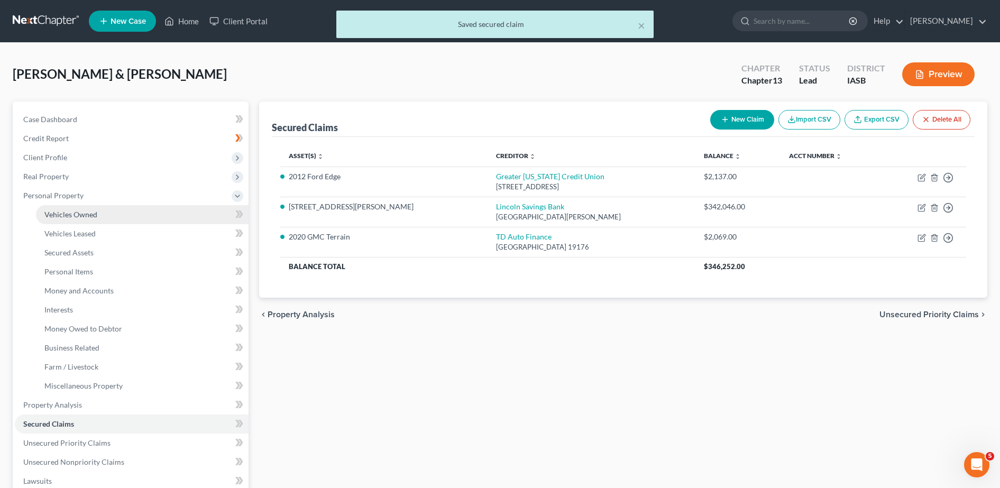
click at [51, 212] on span "Vehicles Owned" at bounding box center [70, 214] width 53 height 9
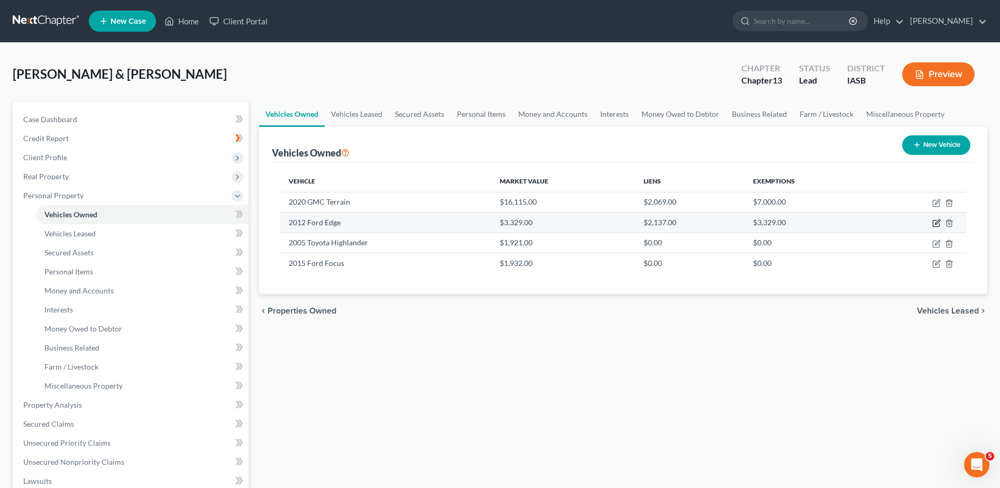
click at [935, 223] on icon "button" at bounding box center [936, 223] width 8 height 8
select select "0"
select select "14"
select select "2"
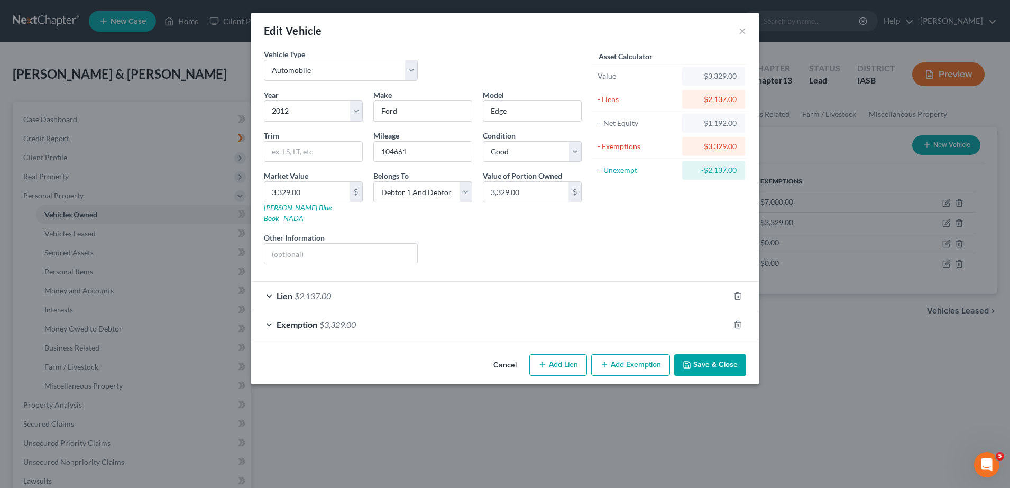
click at [346, 288] on div "Lien $2,137.00" at bounding box center [490, 296] width 478 height 28
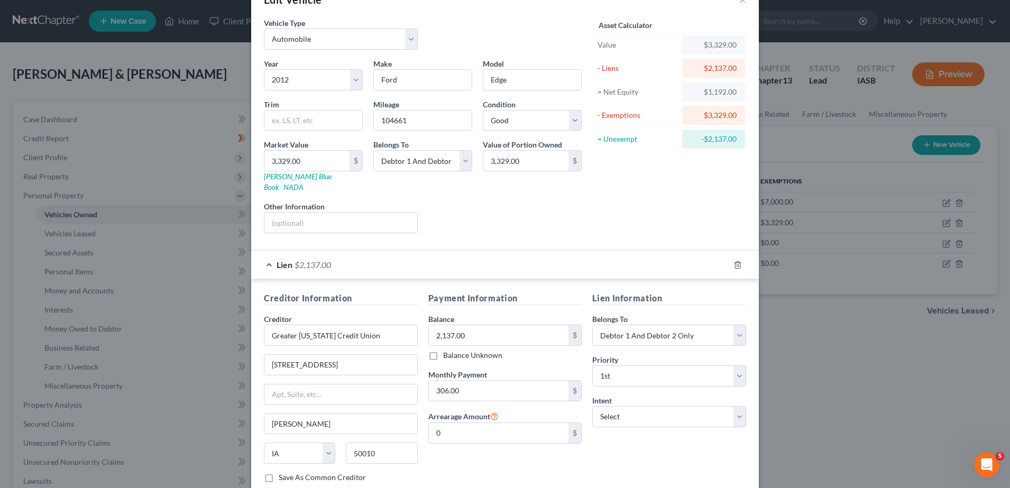
scroll to position [119, 0]
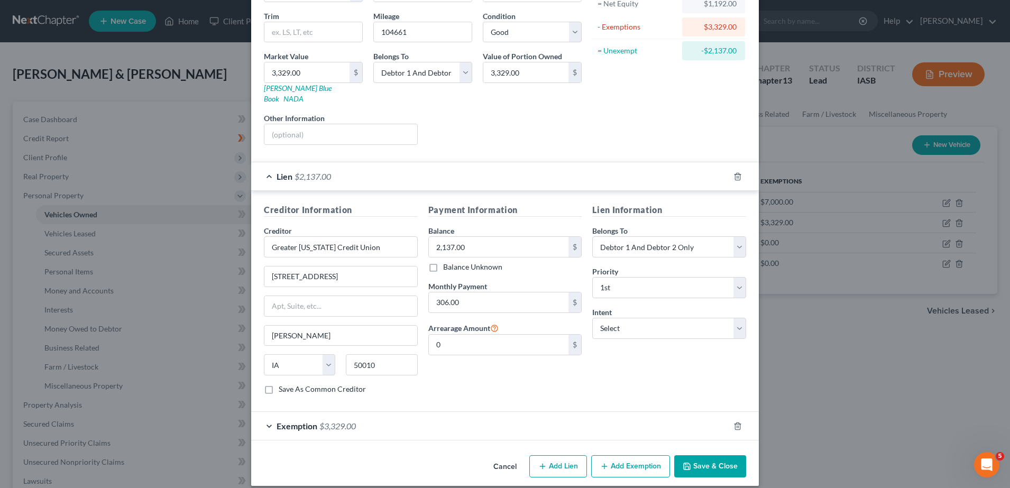
click at [341, 421] on span "$3,329.00" at bounding box center [337, 426] width 36 height 10
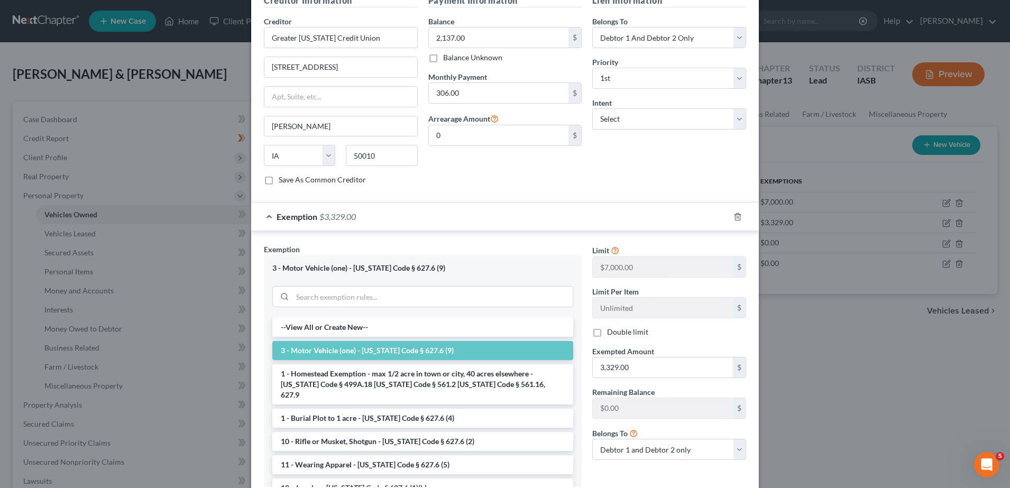
scroll to position [393, 0]
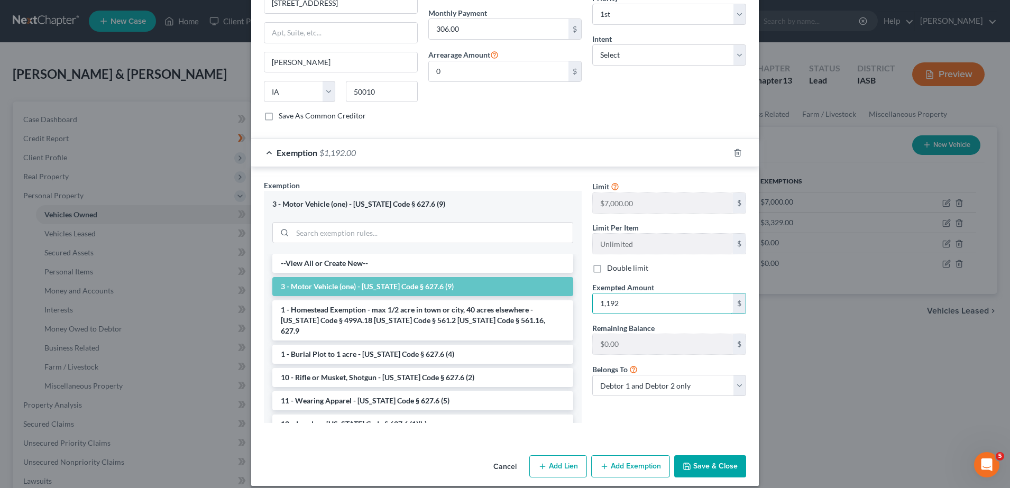
type input "1,192"
click at [604, 395] on div "Limit $7,000.00 $ Limit Per Item Unlimited $ Double limit Exempted Amount * 1,1…" at bounding box center [669, 305] width 164 height 251
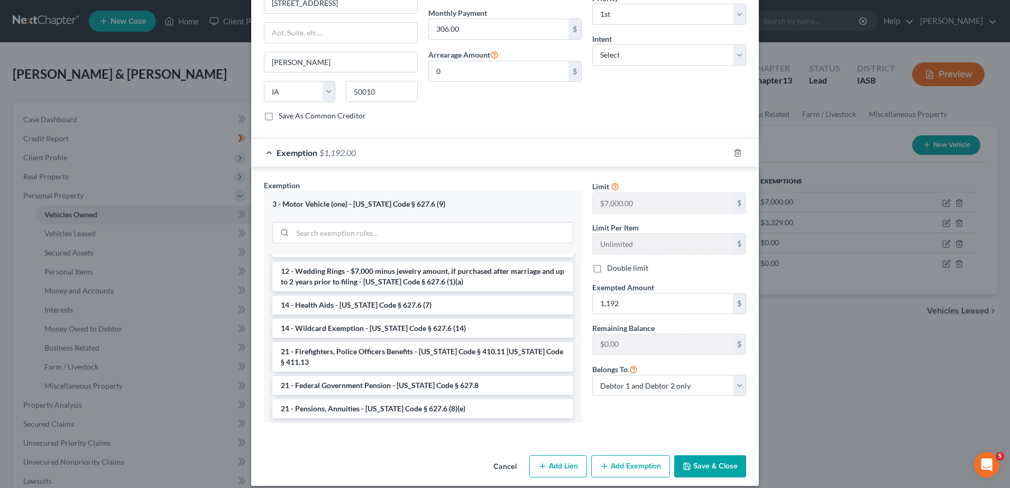
click at [701, 461] on button "Save & Close" at bounding box center [710, 466] width 72 height 22
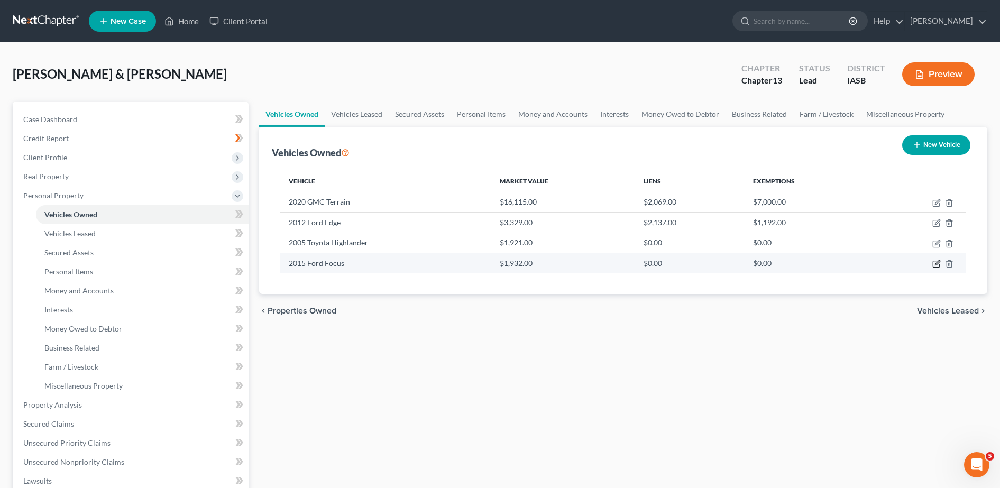
drag, startPoint x: 937, startPoint y: 260, endPoint x: 939, endPoint y: 255, distance: 5.7
click at [939, 255] on td at bounding box center [919, 263] width 93 height 20
click at [931, 265] on td at bounding box center [919, 263] width 93 height 20
click at [935, 262] on icon "button" at bounding box center [936, 264] width 8 height 8
select select "0"
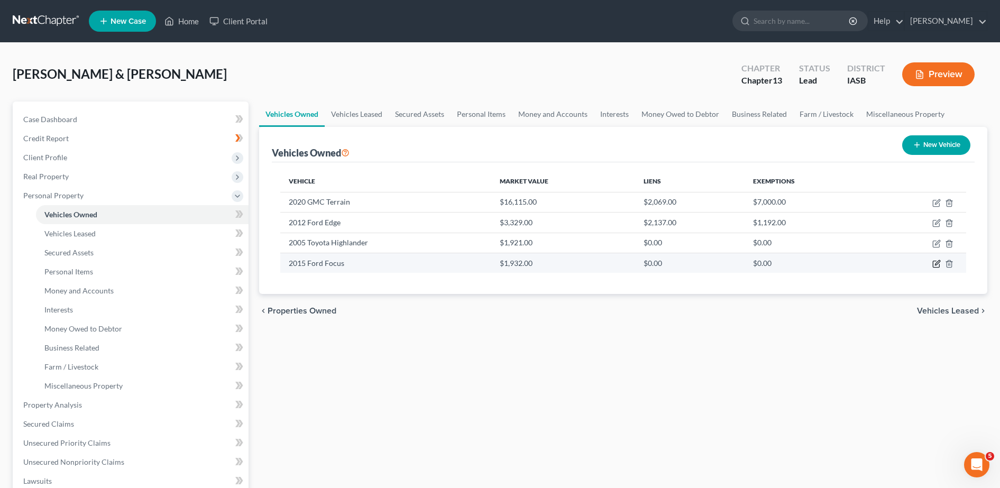
select select "11"
select select "2"
select select "1"
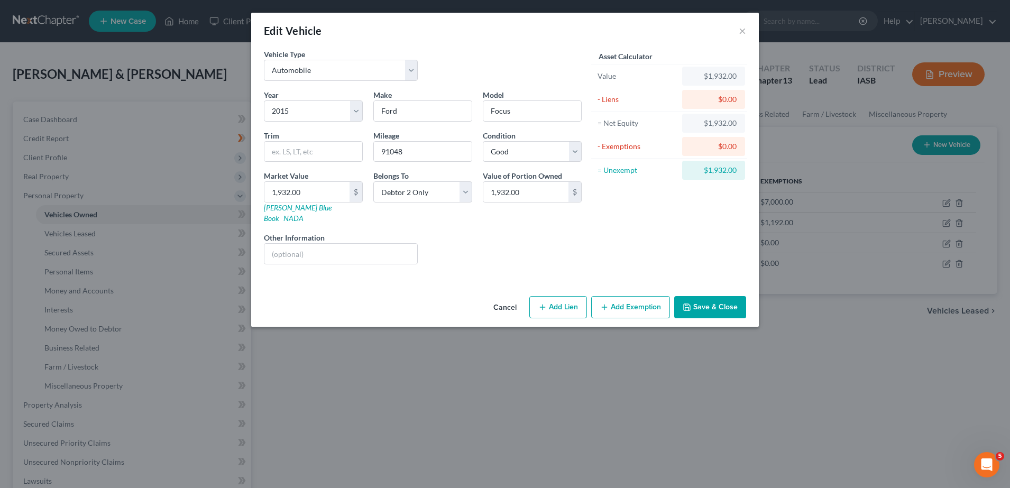
click at [500, 297] on button "Cancel" at bounding box center [505, 307] width 40 height 21
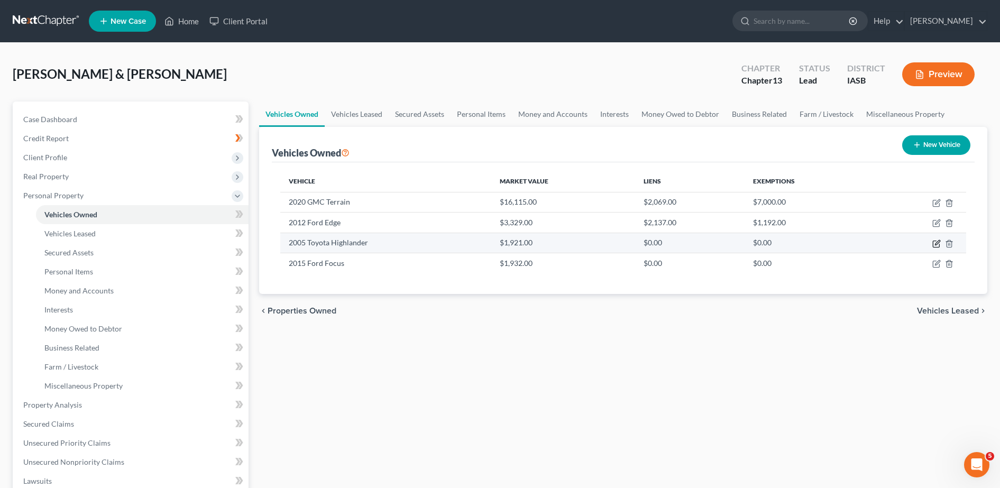
click at [935, 242] on icon "button" at bounding box center [936, 243] width 8 height 8
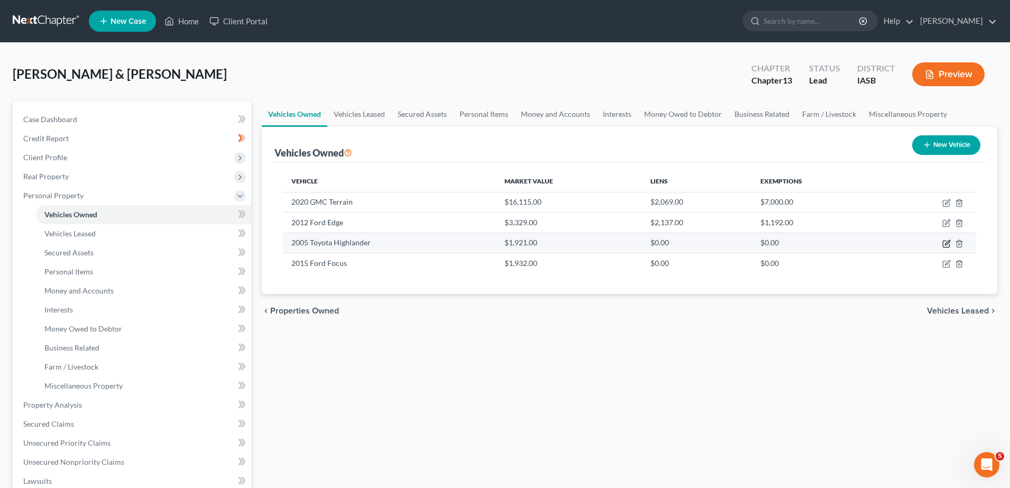
select select "0"
select select "21"
select select "2"
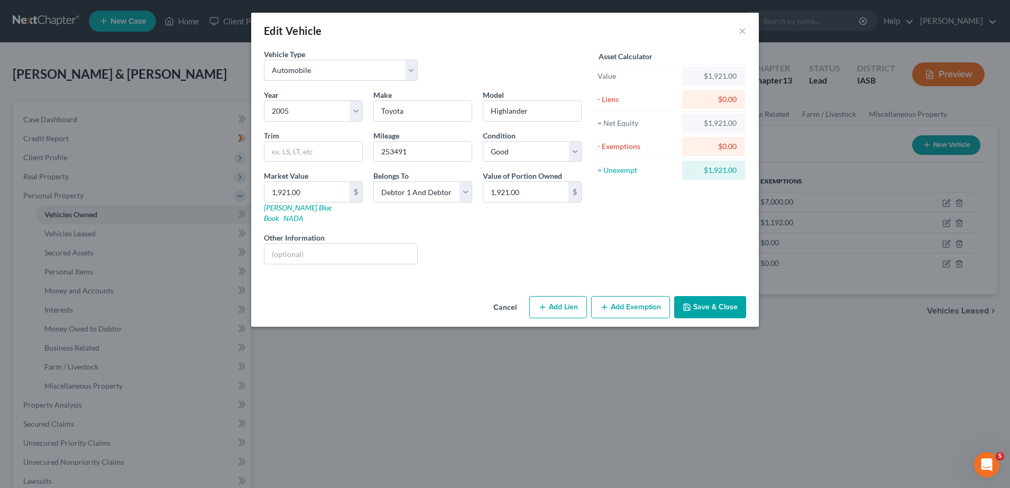
click at [502, 300] on button "Cancel" at bounding box center [505, 307] width 40 height 21
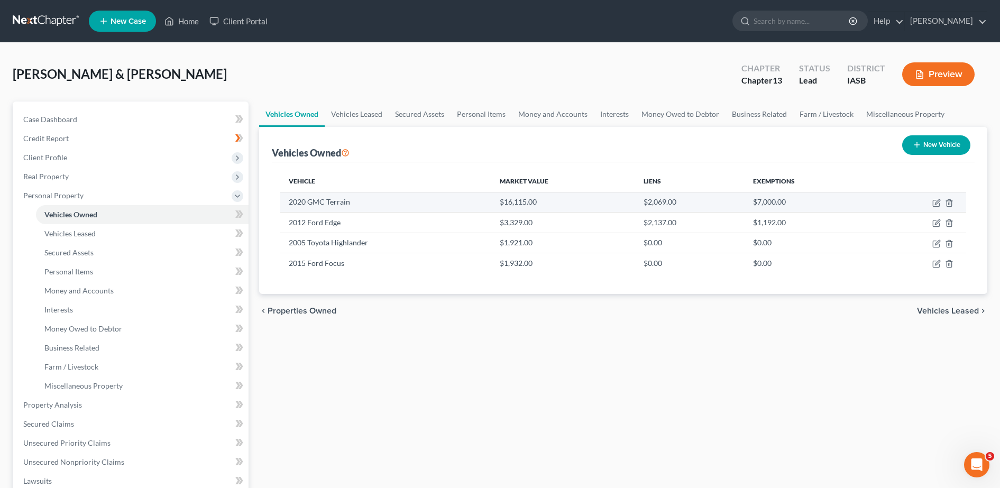
click at [932, 207] on td at bounding box center [919, 202] width 93 height 20
click at [935, 203] on icon "button" at bounding box center [936, 203] width 8 height 8
select select "0"
select select "6"
select select "2"
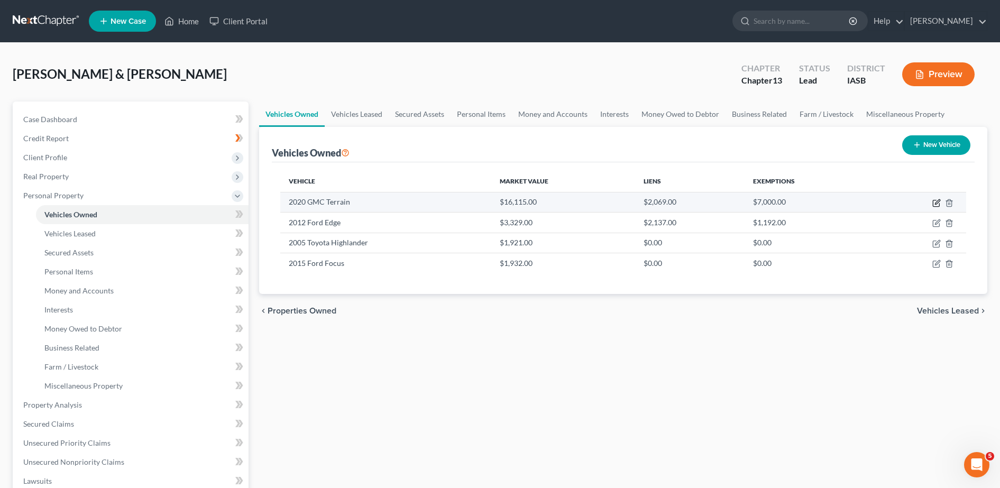
select select "2"
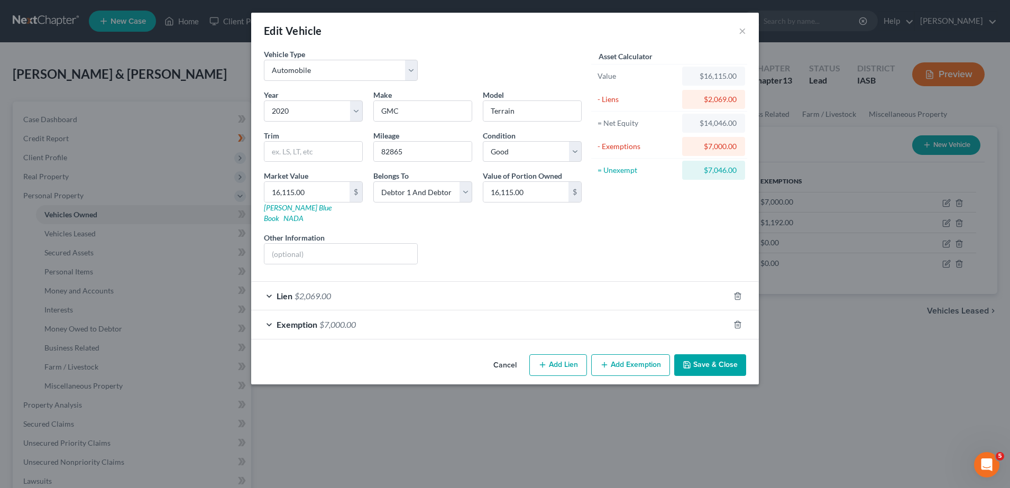
click at [308, 322] on div "Exemption $7,000.00" at bounding box center [490, 324] width 478 height 28
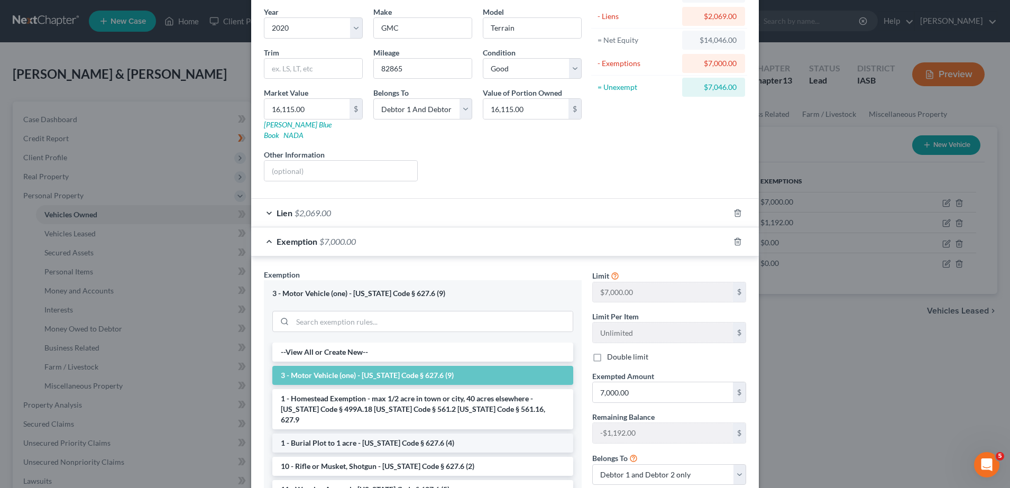
scroll to position [172, 0]
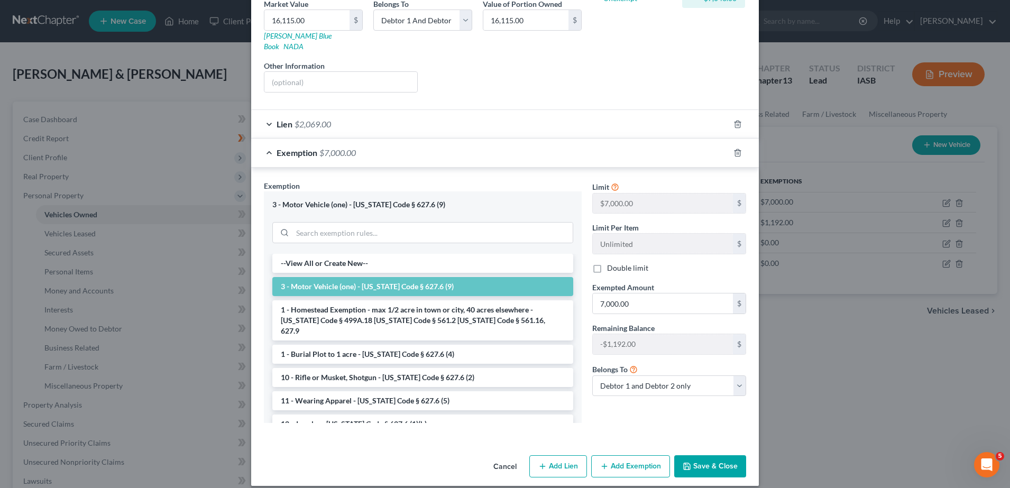
click at [309, 119] on span "$2,069.00" at bounding box center [312, 124] width 36 height 10
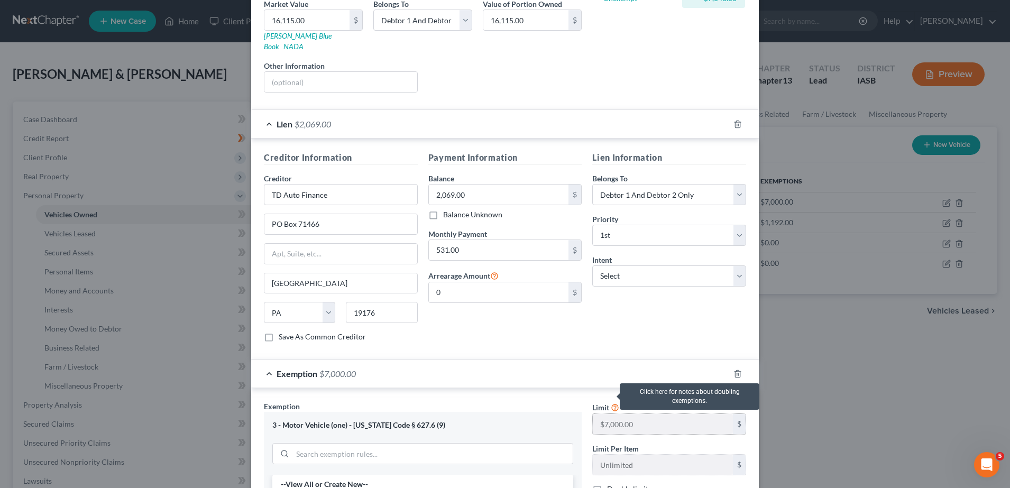
scroll to position [260, 0]
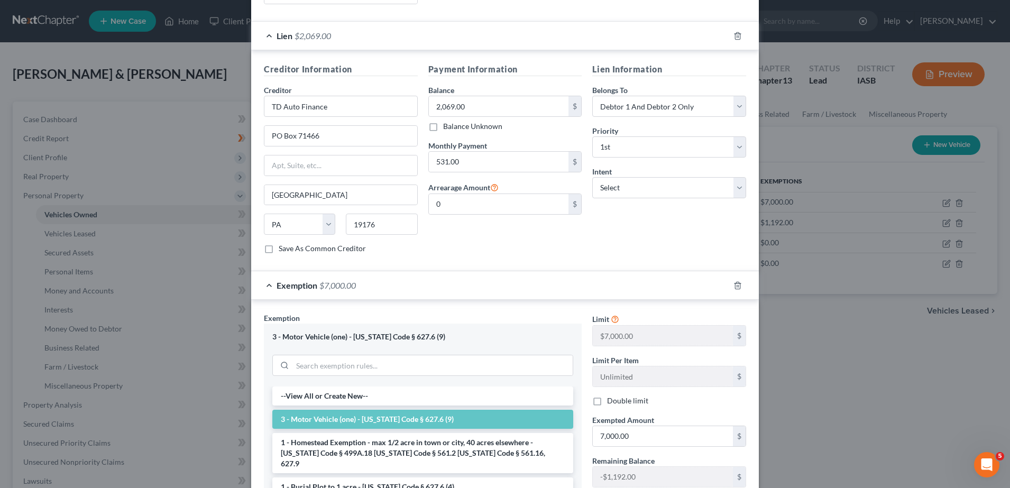
drag, startPoint x: 866, startPoint y: 379, endPoint x: 851, endPoint y: 367, distance: 18.8
click at [852, 368] on div "Edit Vehicle × Vehicle Type Select Automobile Truck Trailer Watercraft Aircraft…" at bounding box center [505, 244] width 1010 height 488
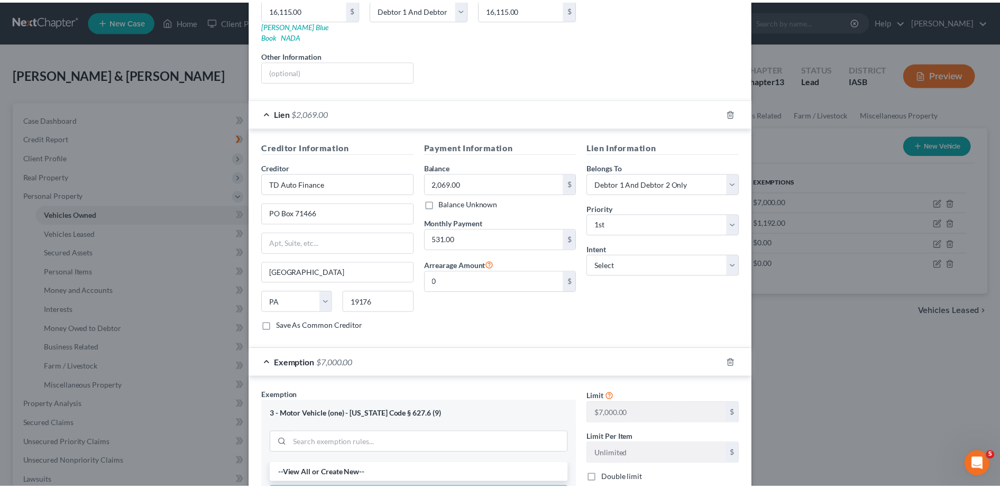
scroll to position [0, 0]
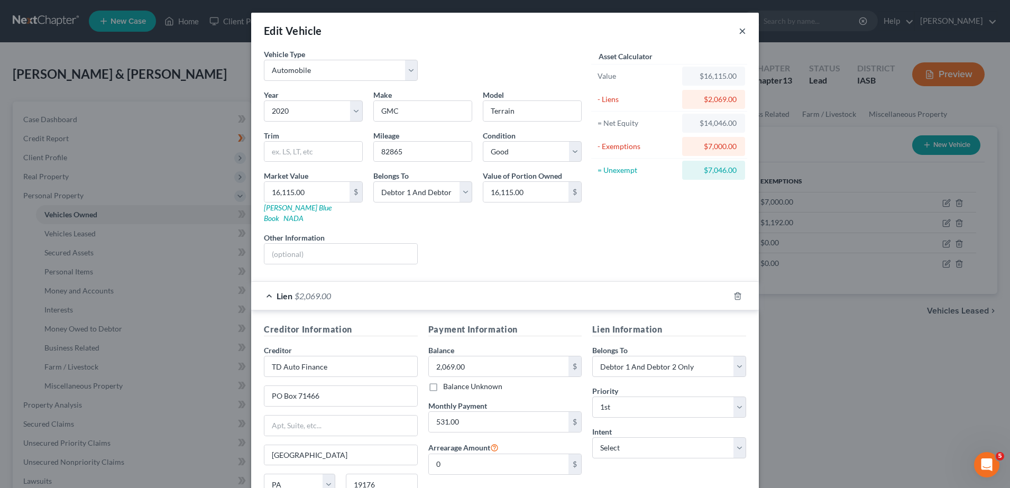
click at [740, 27] on button "×" at bounding box center [741, 30] width 7 height 13
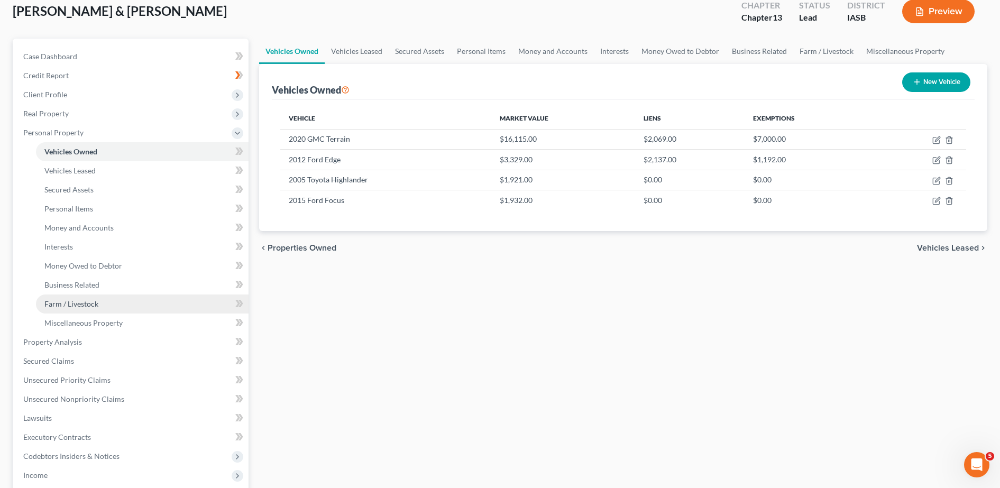
scroll to position [88, 0]
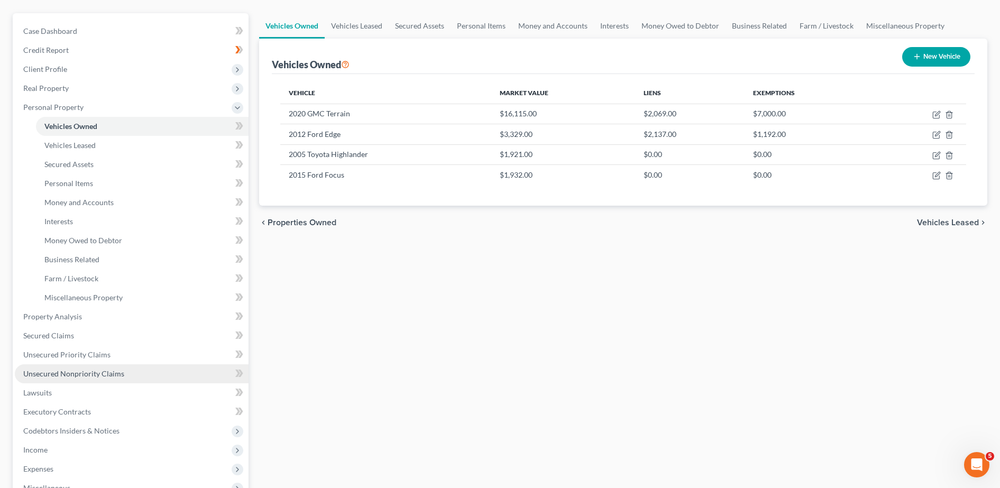
click at [85, 379] on link "Unsecured Nonpriority Claims" at bounding box center [132, 373] width 234 height 19
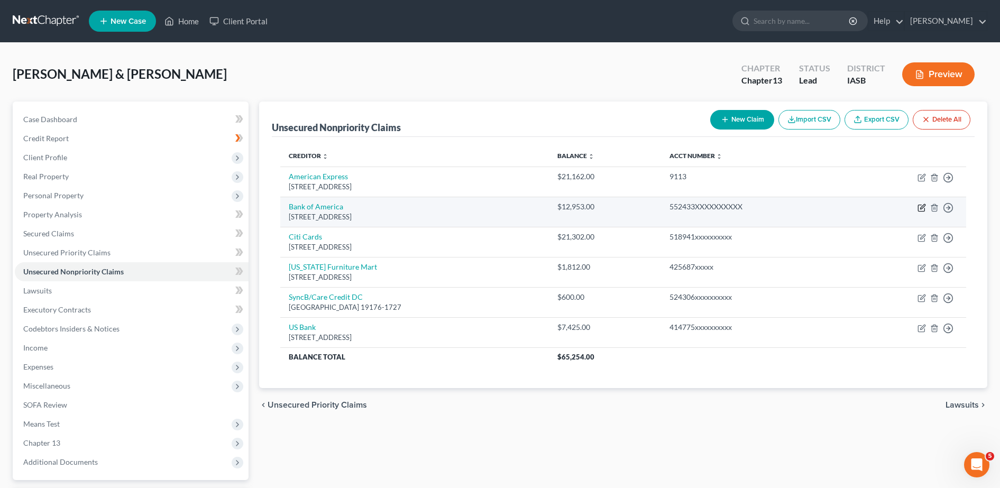
drag, startPoint x: 923, startPoint y: 208, endPoint x: 933, endPoint y: 199, distance: 13.1
click at [933, 199] on td "Move to D Move to E Move to G Move to Notice Only" at bounding box center [906, 212] width 118 height 30
click at [919, 207] on icon "button" at bounding box center [921, 208] width 8 height 8
select select "45"
select select "2"
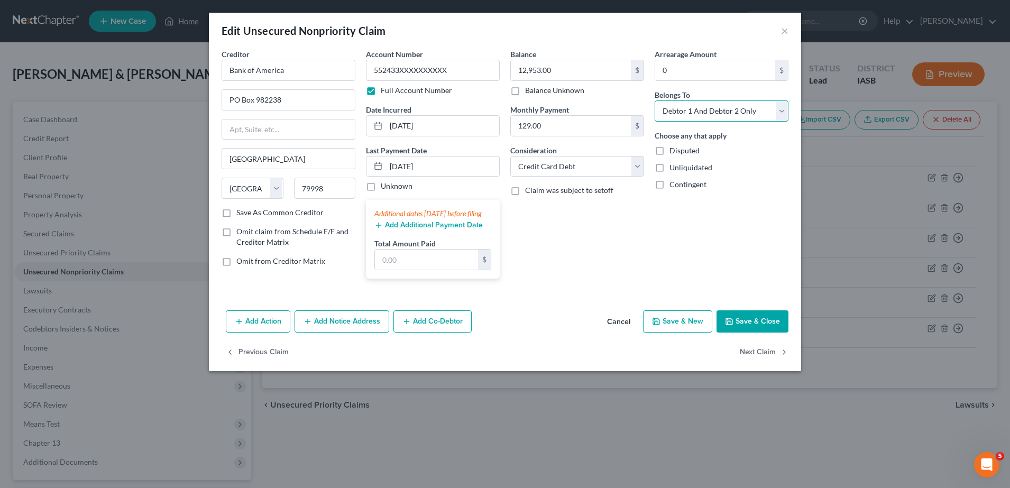
click at [783, 113] on select "Select Debtor 1 Only Debtor 2 Only Debtor 1 And Debtor 2 Only At Least One Of T…" at bounding box center [721, 110] width 134 height 21
select select "0"
click at [654, 100] on select "Select Debtor 1 Only Debtor 2 Only Debtor 1 And Debtor 2 Only At Least One Of T…" at bounding box center [721, 110] width 134 height 21
click at [782, 332] on button "Save & Close" at bounding box center [752, 321] width 72 height 22
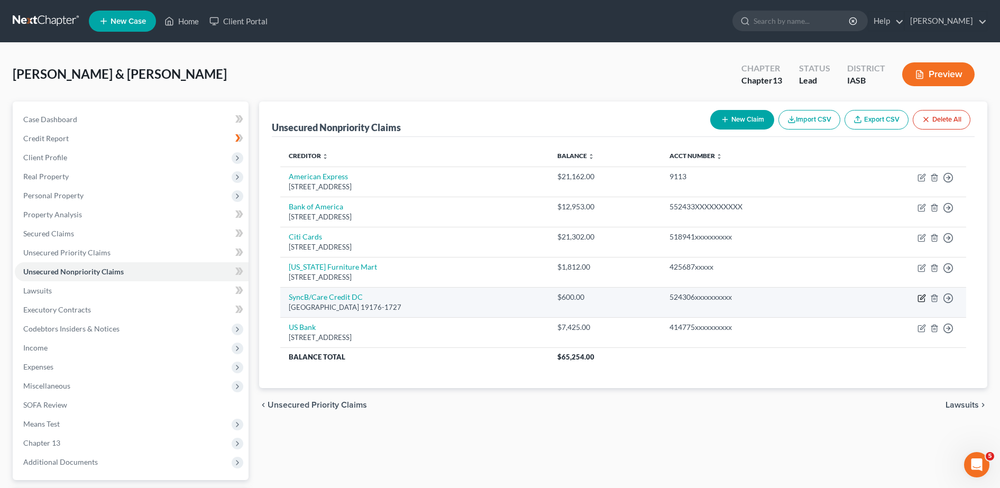
click at [919, 295] on icon "button" at bounding box center [921, 298] width 8 height 8
select select "39"
select select "2"
select select "0"
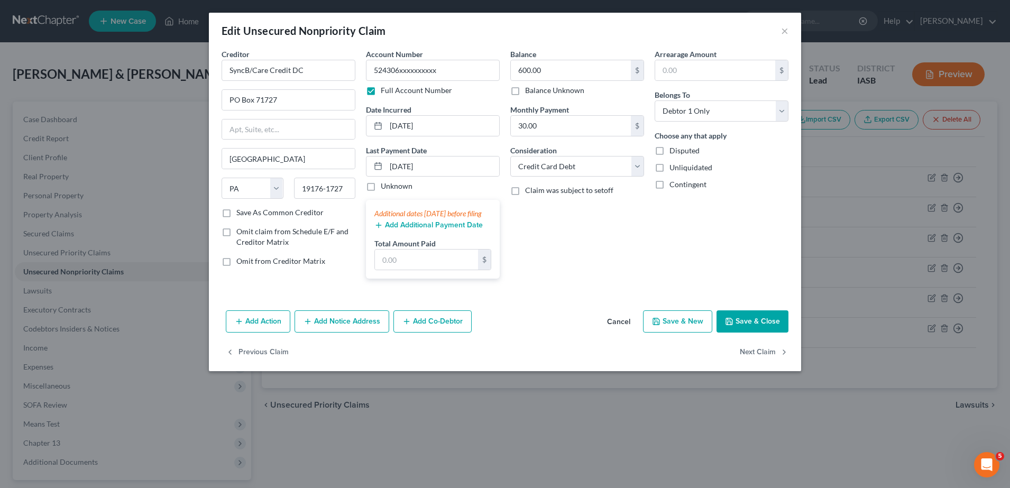
click at [614, 331] on button "Cancel" at bounding box center [618, 321] width 40 height 21
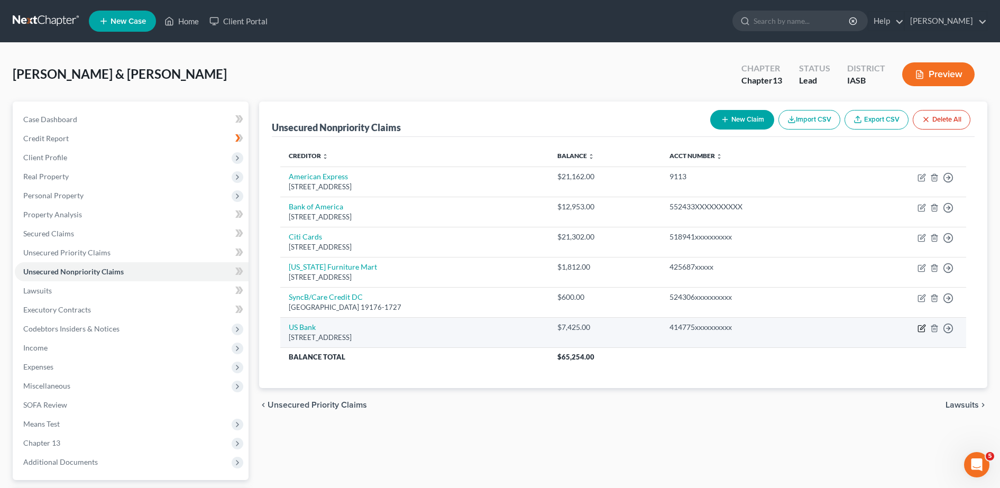
click at [922, 325] on icon "button" at bounding box center [921, 328] width 8 height 8
select select "26"
select select "2"
select select "0"
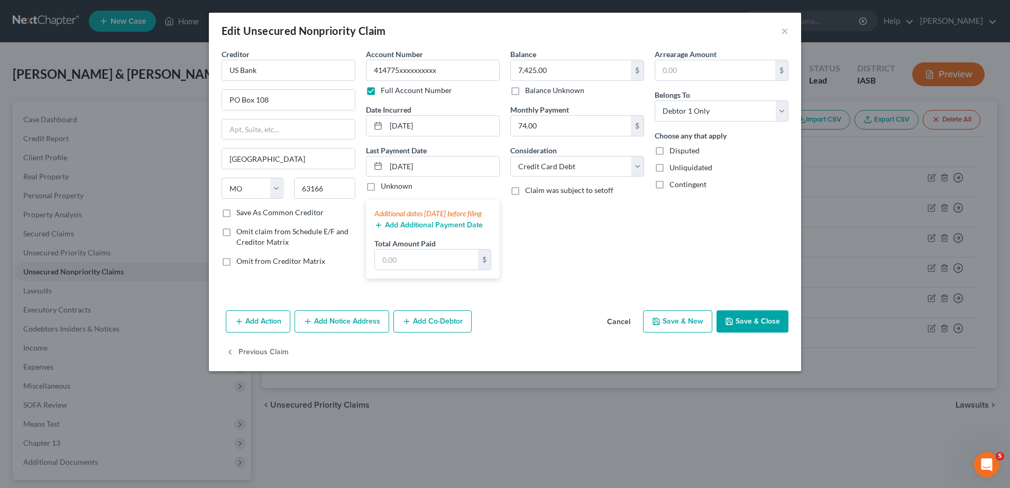
click at [621, 326] on button "Cancel" at bounding box center [618, 321] width 40 height 21
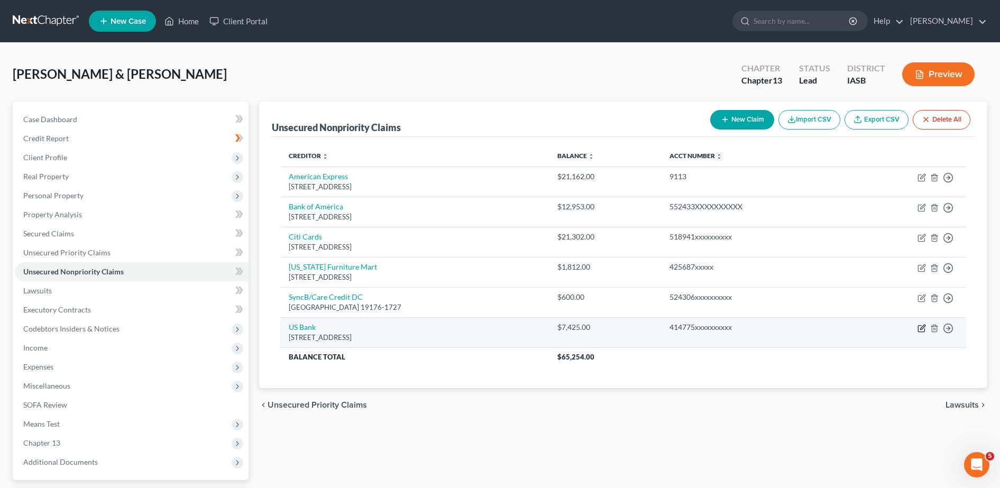
click at [918, 329] on icon "button" at bounding box center [921, 328] width 6 height 6
select select "26"
select select "2"
select select "0"
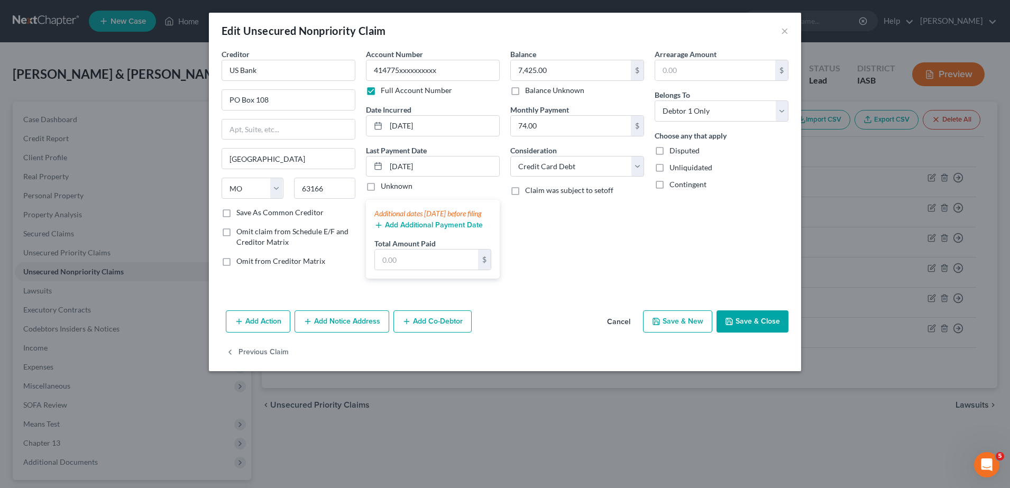
click at [630, 329] on button "Cancel" at bounding box center [618, 321] width 40 height 21
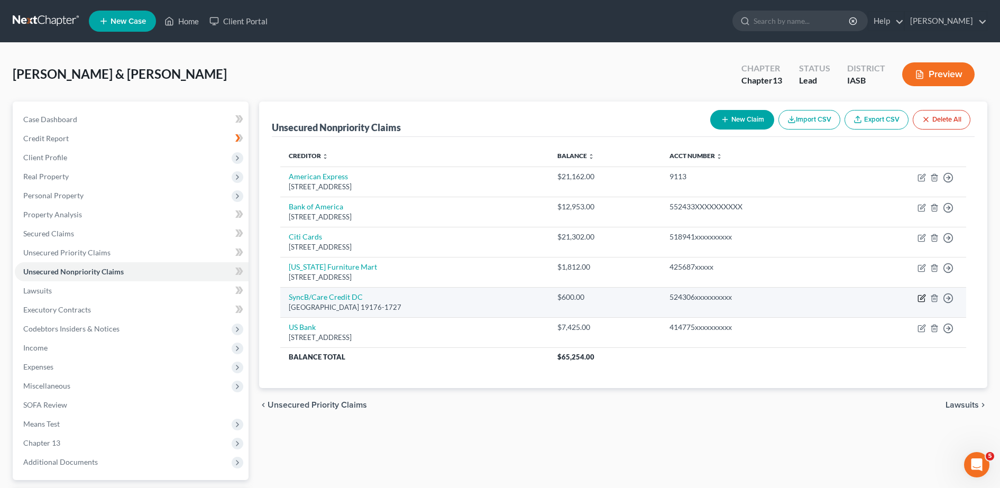
click at [919, 299] on icon "button" at bounding box center [921, 298] width 8 height 8
select select "39"
select select "2"
select select "0"
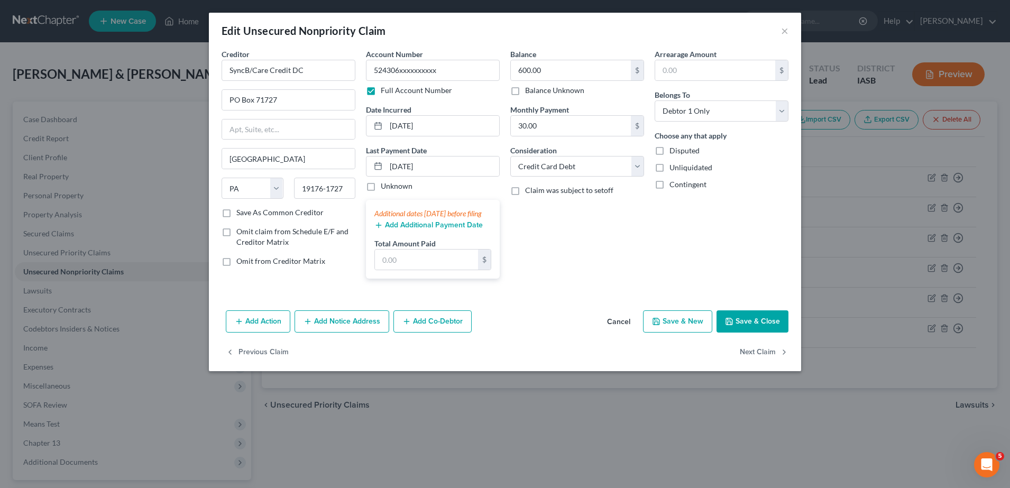
click at [621, 329] on button "Cancel" at bounding box center [618, 321] width 40 height 21
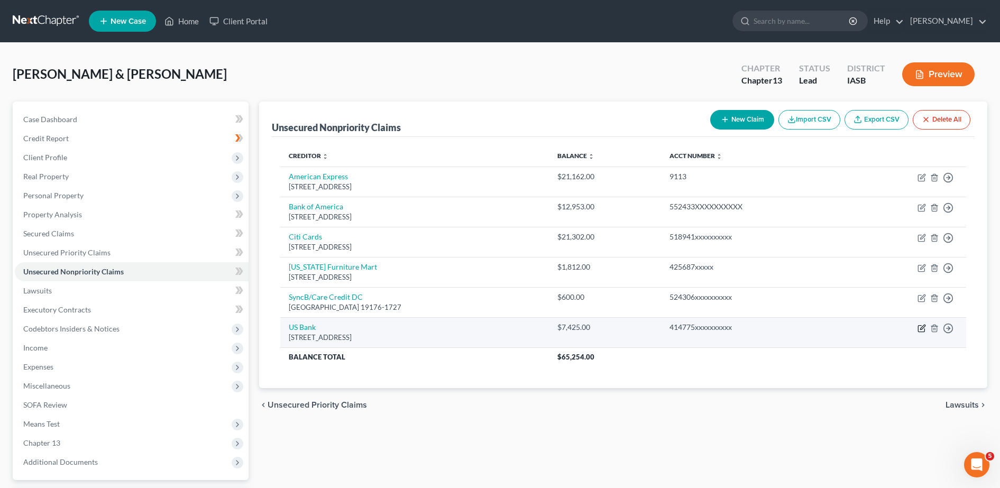
click at [922, 329] on icon "button" at bounding box center [921, 328] width 8 height 8
select select "26"
select select "2"
select select "0"
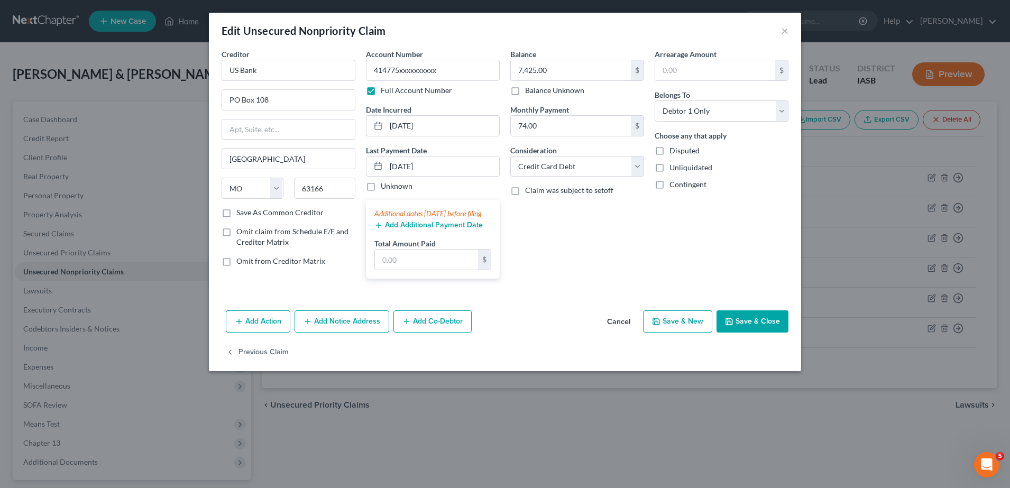
click at [618, 331] on button "Cancel" at bounding box center [618, 321] width 40 height 21
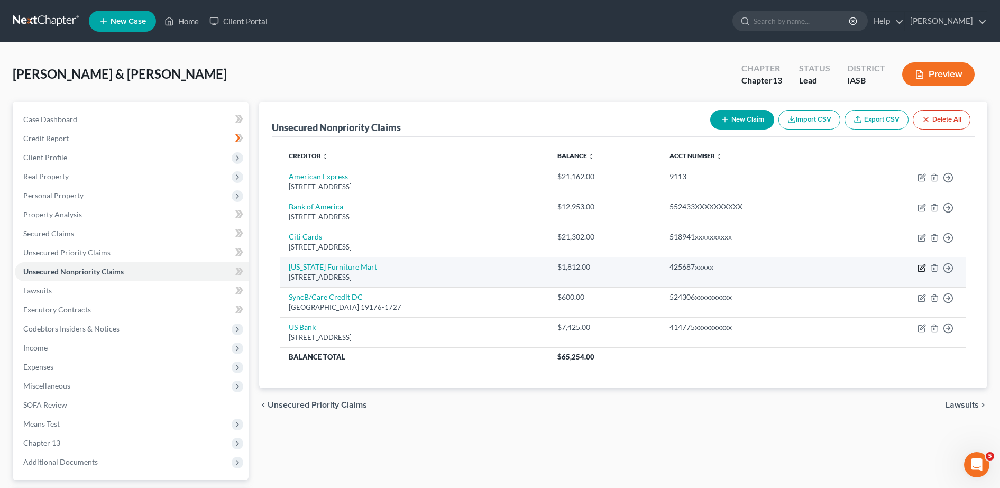
click at [917, 268] on icon "button" at bounding box center [921, 268] width 8 height 8
select select "30"
select select "2"
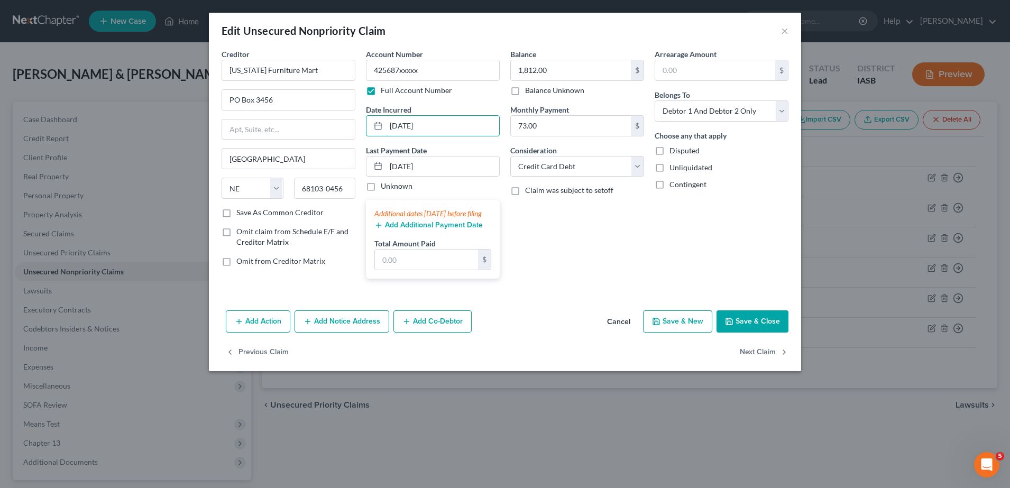
drag, startPoint x: 428, startPoint y: 124, endPoint x: 306, endPoint y: 114, distance: 122.5
click at [306, 114] on div "Creditor * [US_STATE] Furniture Mart PO Box [GEOGRAPHIC_DATA] [US_STATE][GEOGRA…" at bounding box center [504, 168] width 577 height 238
click at [756, 332] on button "Save & Close" at bounding box center [752, 321] width 72 height 22
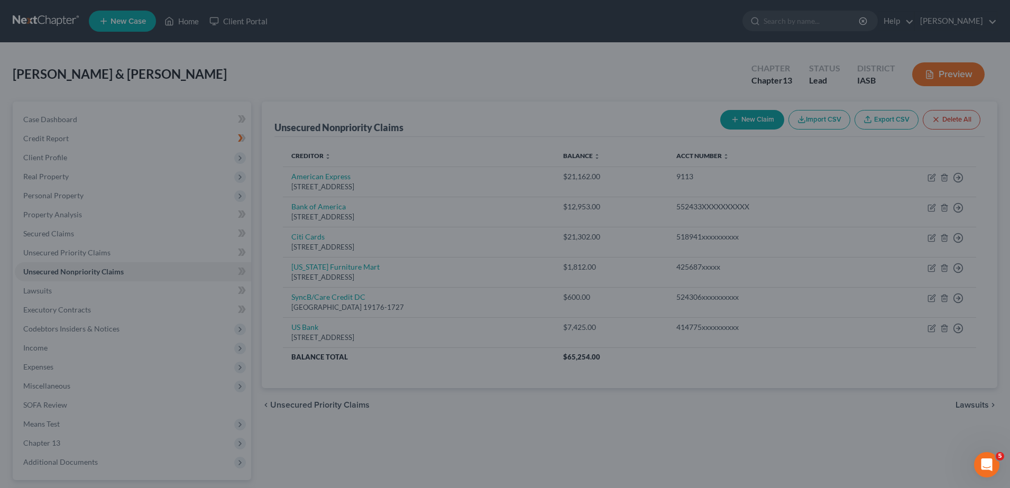
type input "0"
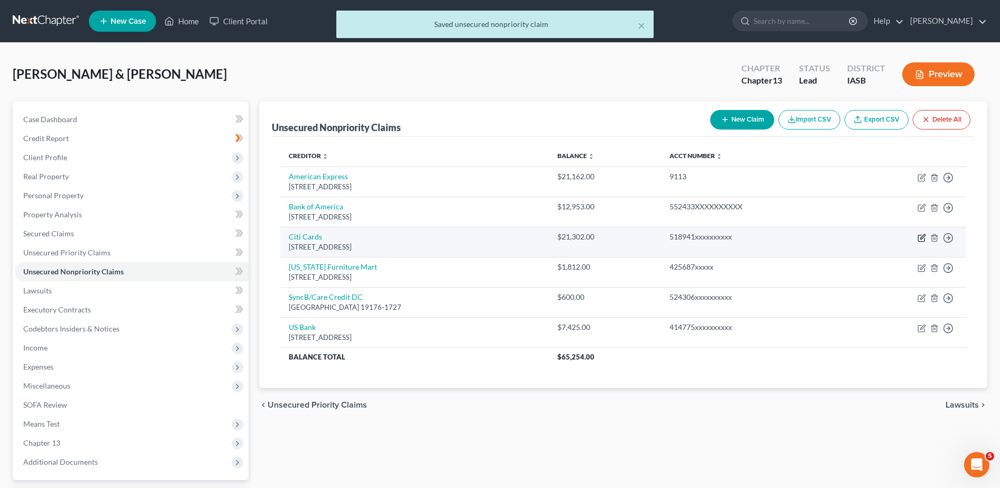
click at [922, 234] on icon "button" at bounding box center [921, 238] width 8 height 8
select select "43"
select select "2"
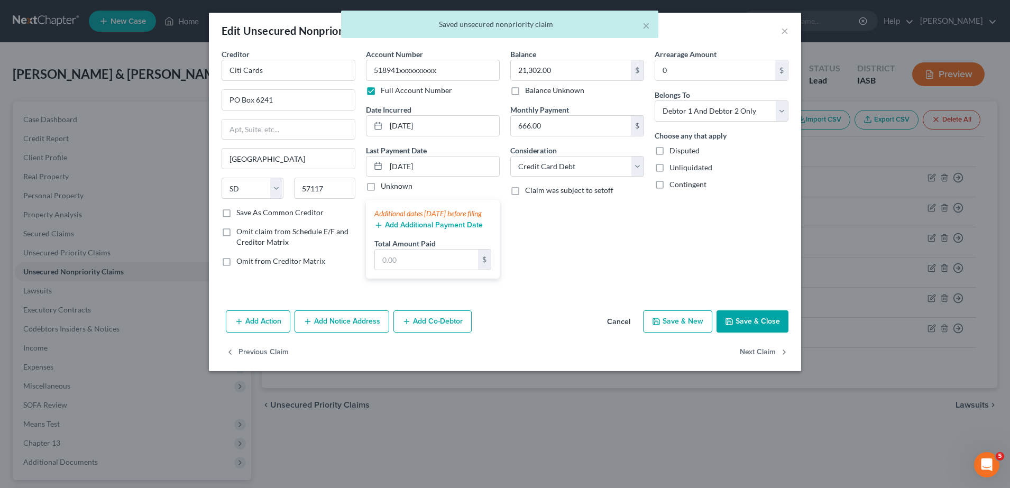
click at [632, 332] on button "Cancel" at bounding box center [618, 321] width 40 height 21
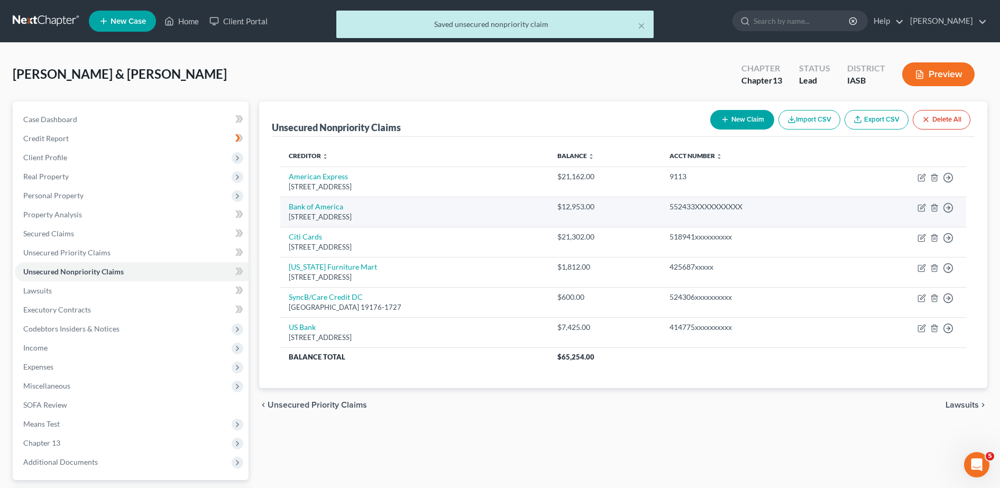
click at [920, 202] on td "Move to D Move to E Move to G Move to Notice Only" at bounding box center [906, 212] width 118 height 30
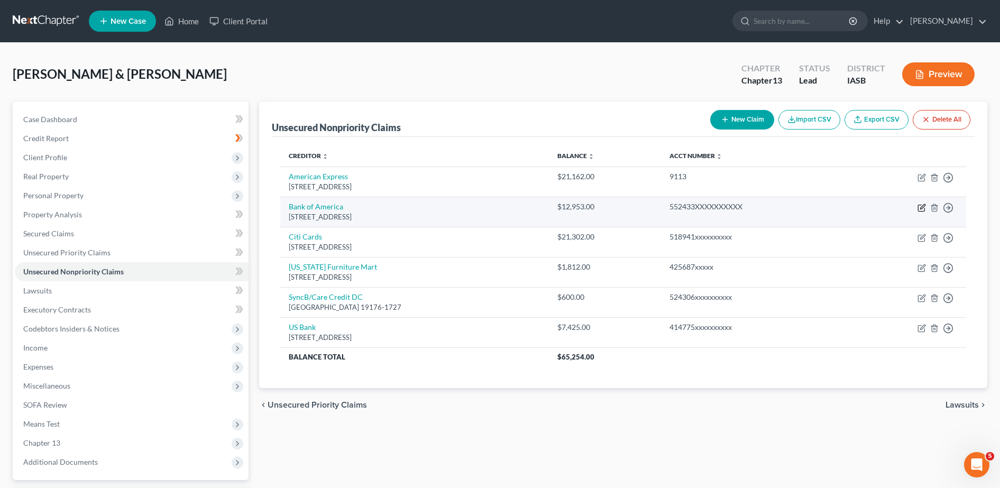
click at [921, 208] on icon "button" at bounding box center [921, 208] width 8 height 8
select select "45"
select select "2"
select select "0"
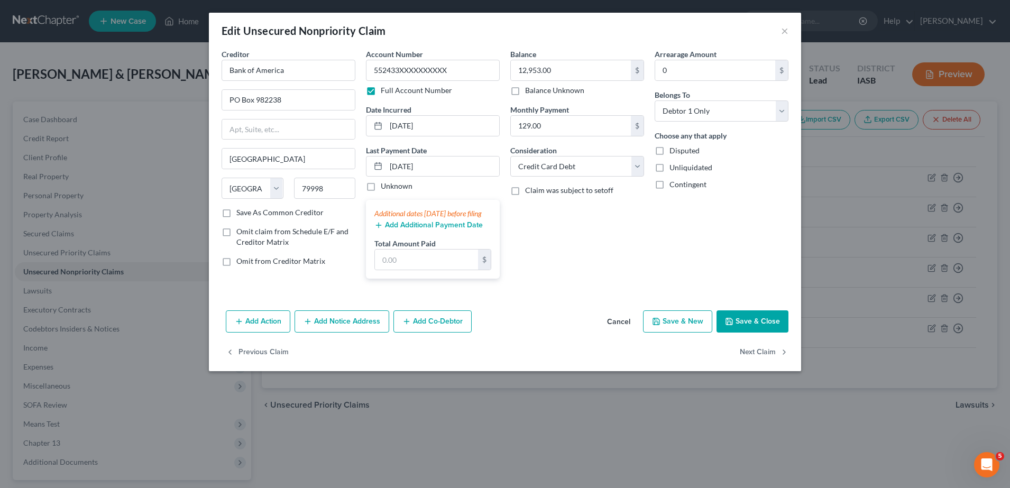
click at [623, 328] on button "Cancel" at bounding box center [618, 321] width 40 height 21
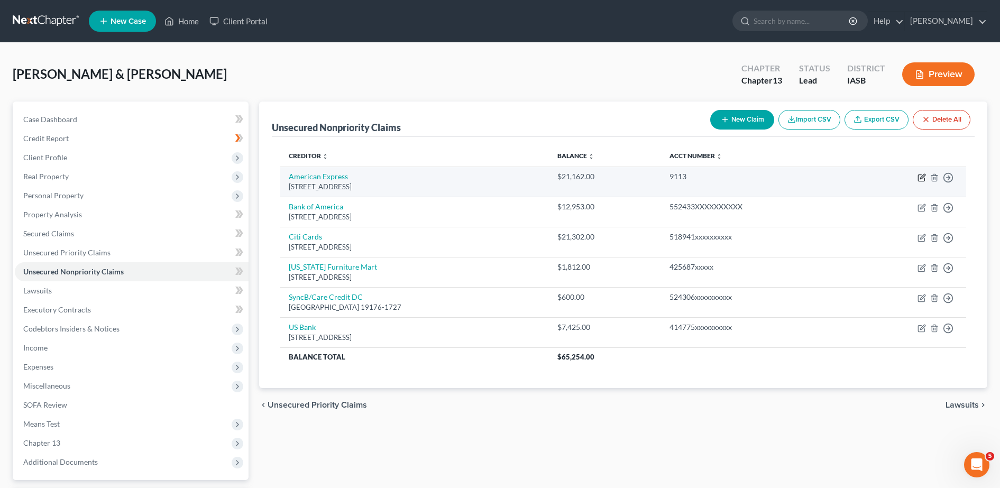
click at [916, 183] on td "Move to D Move to E Move to G Move to Notice Only" at bounding box center [906, 182] width 118 height 30
click at [918, 176] on icon "button" at bounding box center [921, 178] width 6 height 6
select select "45"
select select "2"
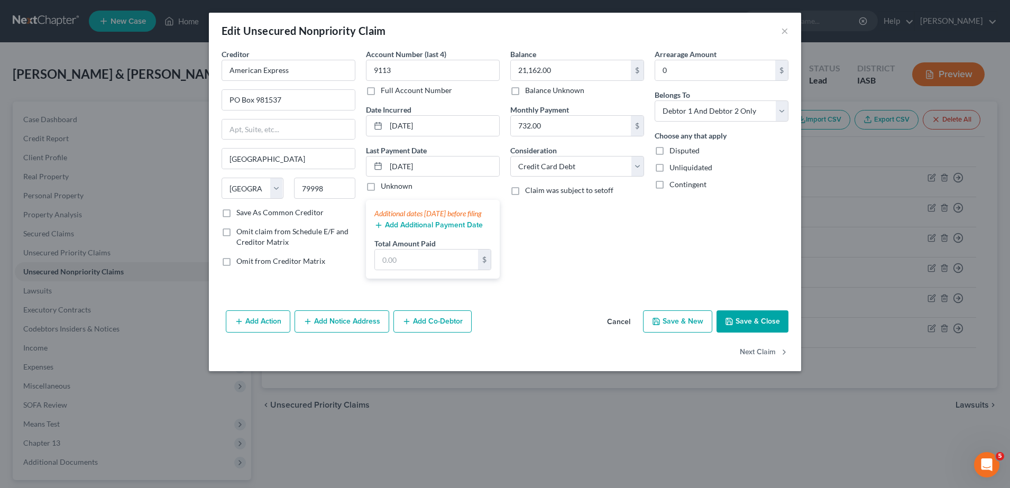
click at [624, 330] on button "Cancel" at bounding box center [618, 321] width 40 height 21
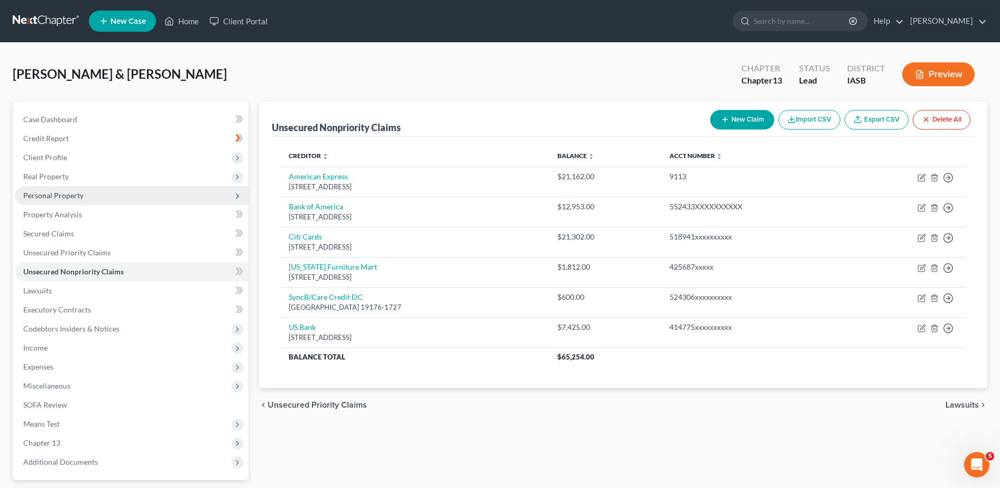
click at [85, 195] on span "Personal Property" at bounding box center [132, 195] width 234 height 19
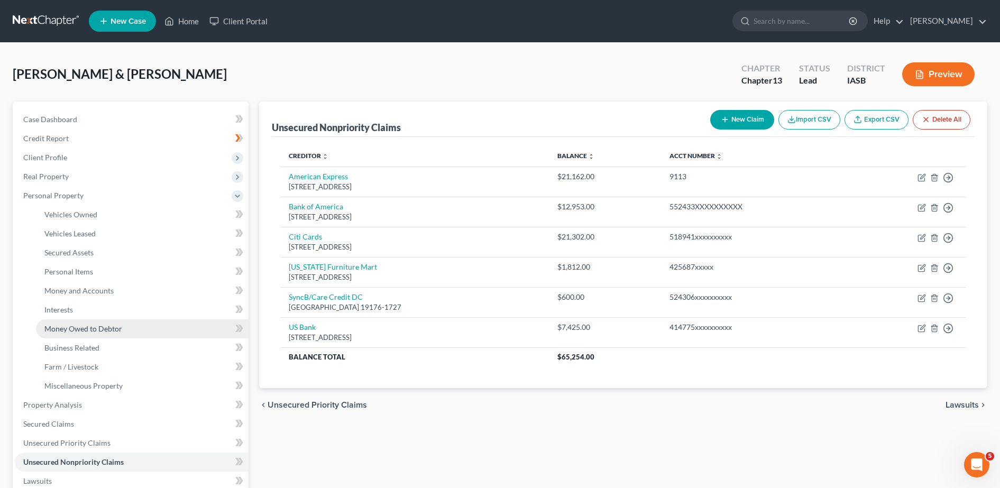
click at [81, 332] on link "Money Owed to Debtor" at bounding box center [142, 328] width 212 height 19
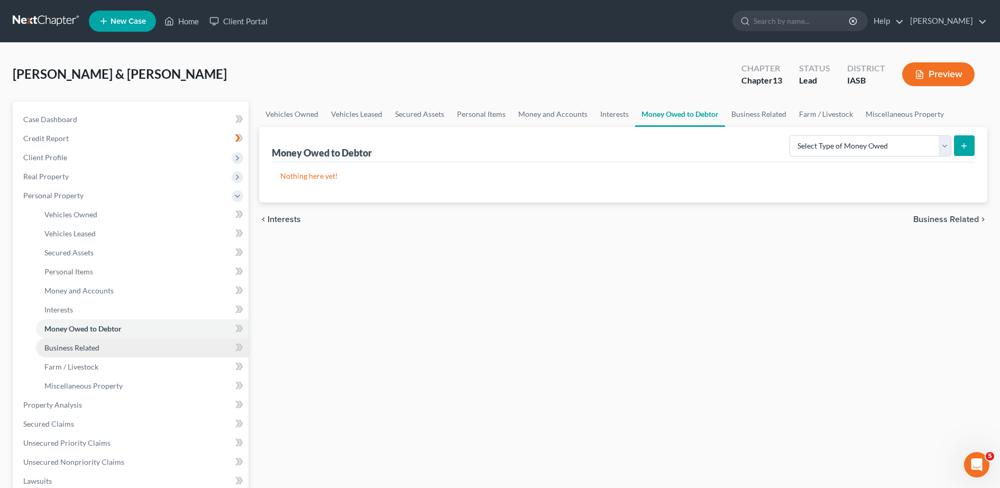
click at [76, 344] on span "Business Related" at bounding box center [71, 347] width 55 height 9
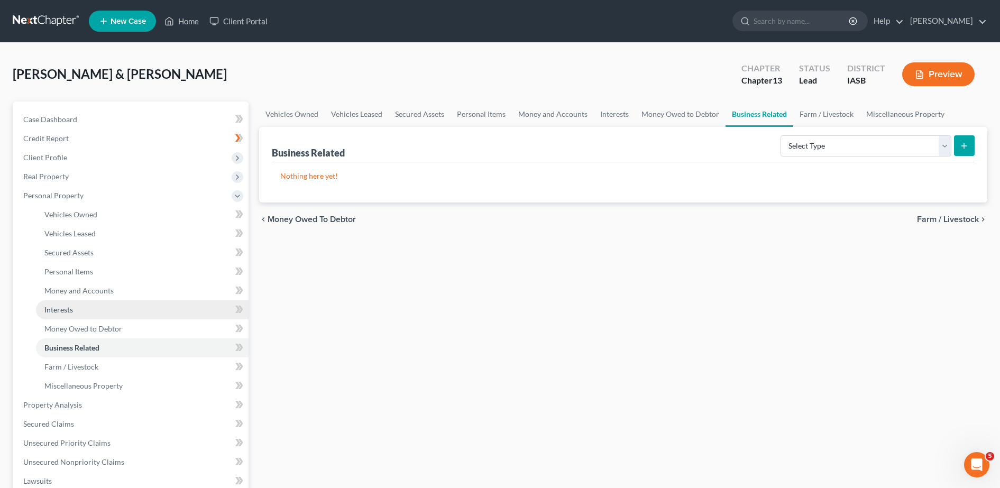
click at [69, 310] on span "Interests" at bounding box center [58, 309] width 29 height 9
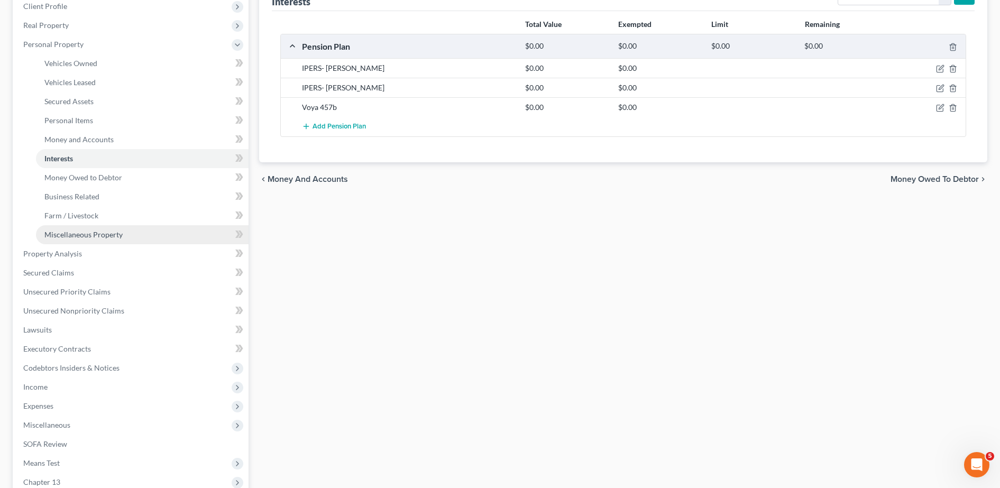
scroll to position [176, 0]
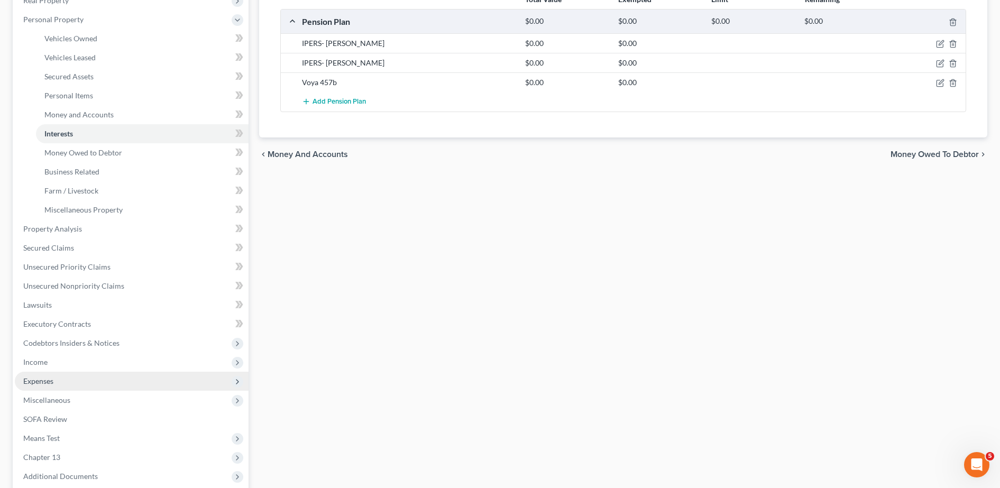
click at [40, 381] on span "Expenses" at bounding box center [38, 380] width 30 height 9
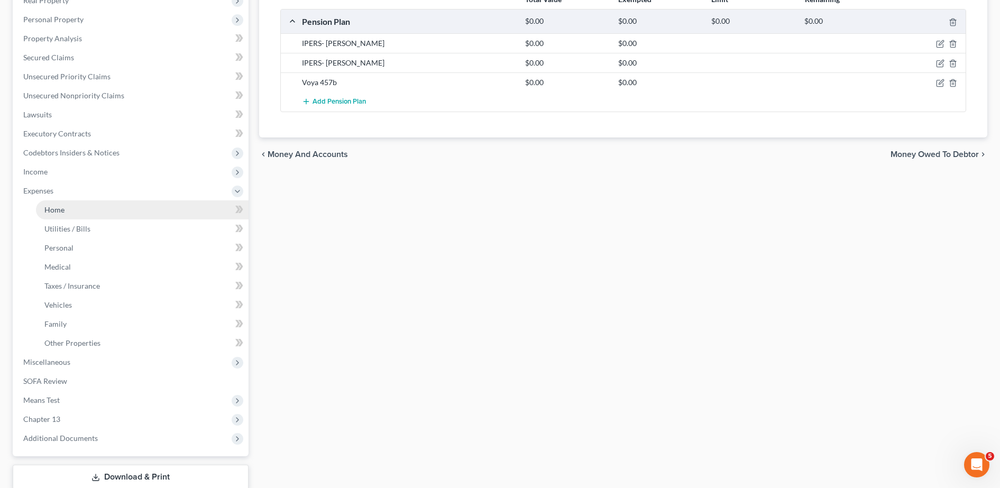
click at [66, 201] on link "Home" at bounding box center [142, 209] width 212 height 19
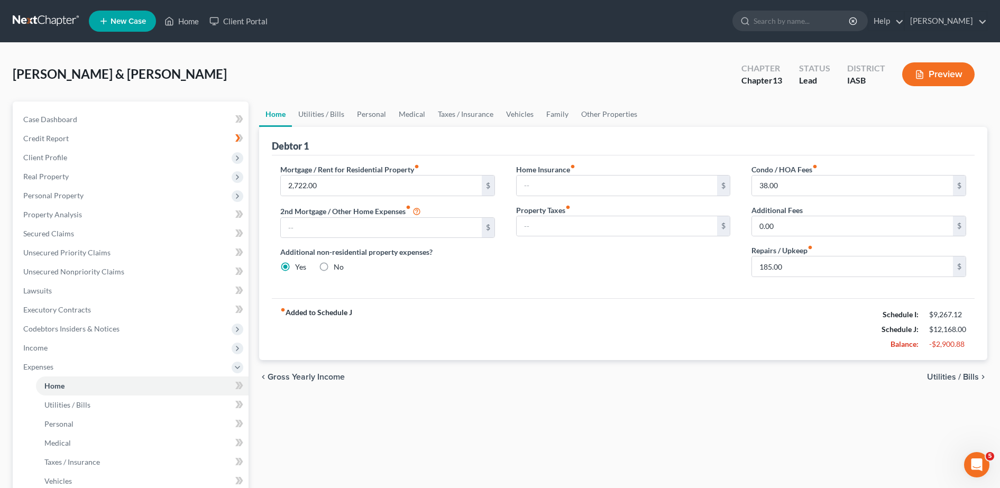
click at [957, 376] on span "Utilities / Bills" at bounding box center [953, 377] width 52 height 8
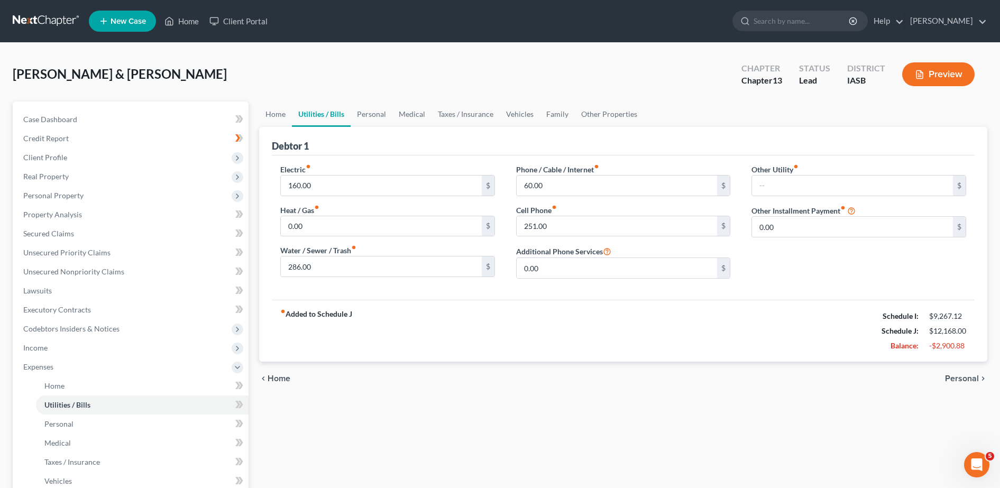
click at [964, 378] on span "Personal" at bounding box center [962, 378] width 34 height 8
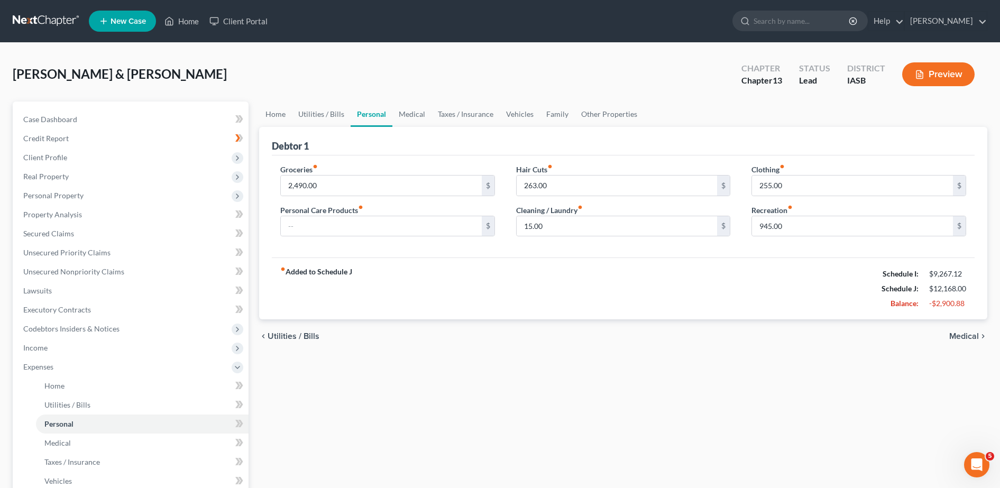
click at [966, 339] on span "Medical" at bounding box center [964, 336] width 30 height 8
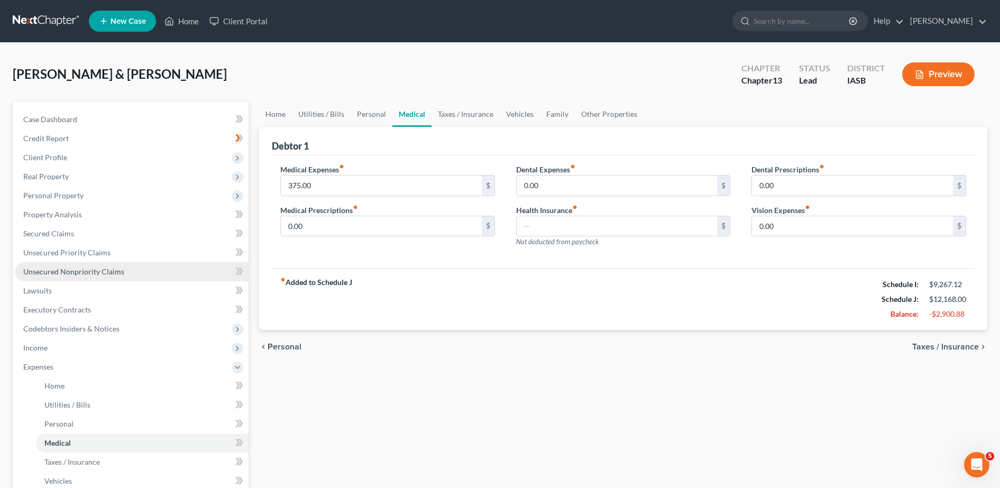
click at [108, 270] on span "Unsecured Nonpriority Claims" at bounding box center [73, 271] width 101 height 9
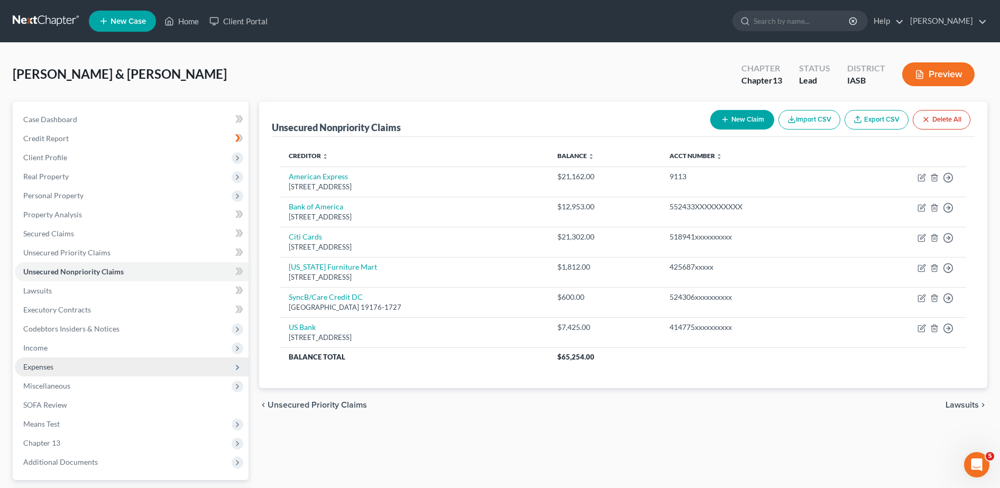
click at [41, 363] on span "Expenses" at bounding box center [38, 366] width 30 height 9
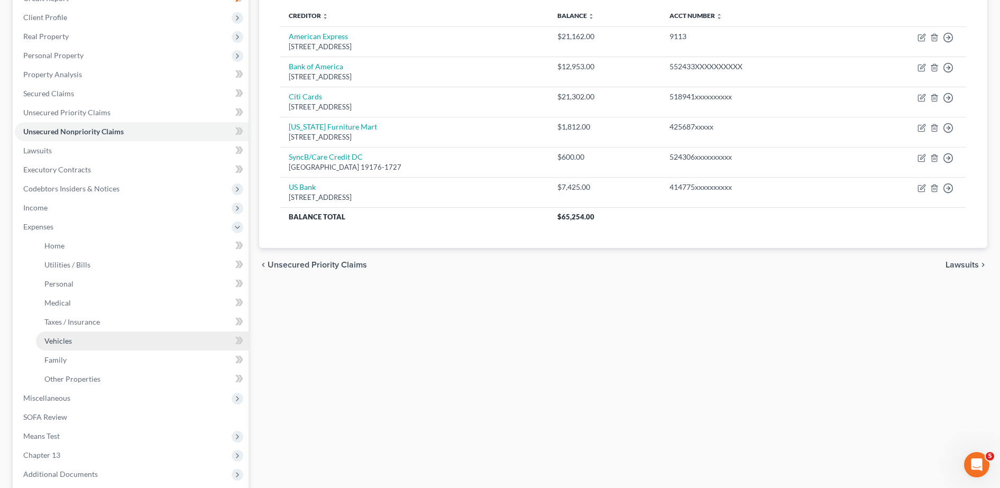
scroll to position [176, 0]
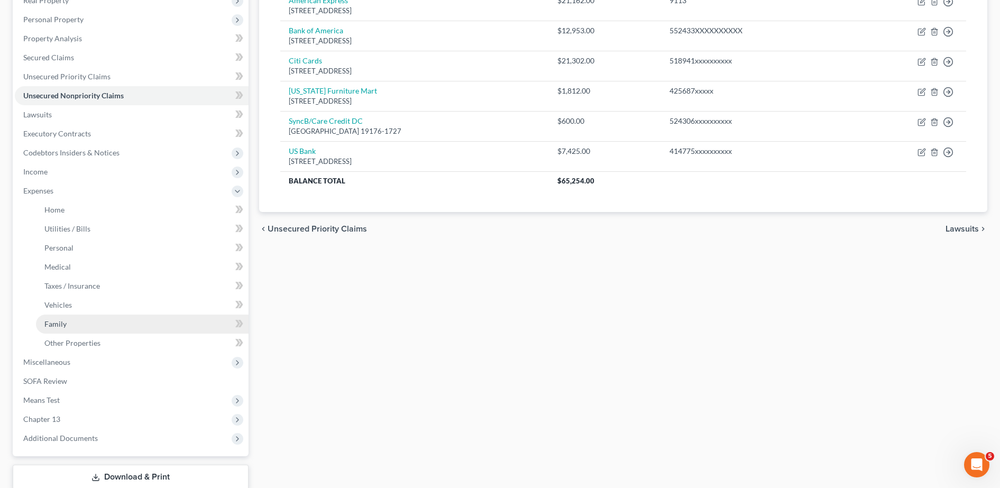
click at [67, 327] on link "Family" at bounding box center [142, 324] width 212 height 19
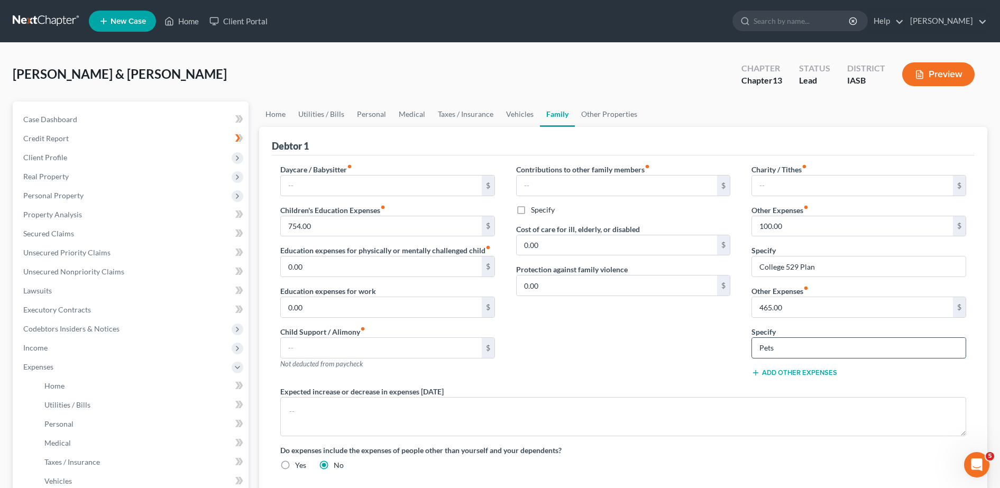
click at [803, 343] on input "Pets" at bounding box center [859, 348] width 214 height 20
type input "Pet expenses/insurance/vet, grooming 2 dogs 1 cat 2 geckos"
click at [303, 401] on textarea at bounding box center [623, 416] width 686 height 39
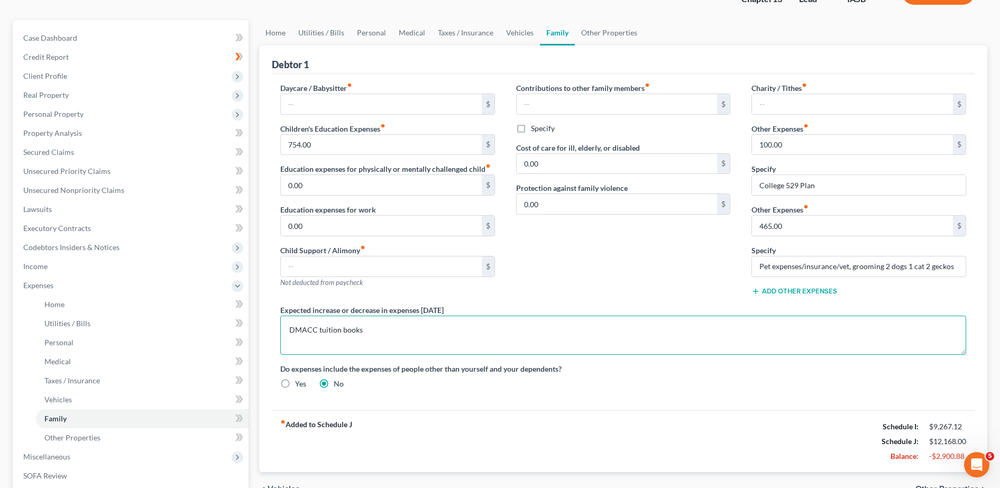
scroll to position [176, 0]
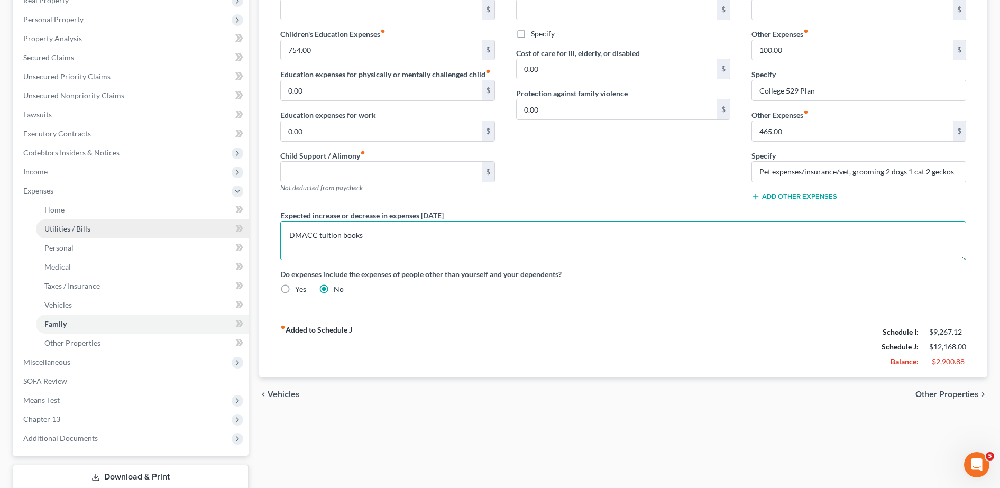
type textarea "DMACC tuition books"
click at [71, 228] on span "Utilities / Bills" at bounding box center [67, 228] width 46 height 9
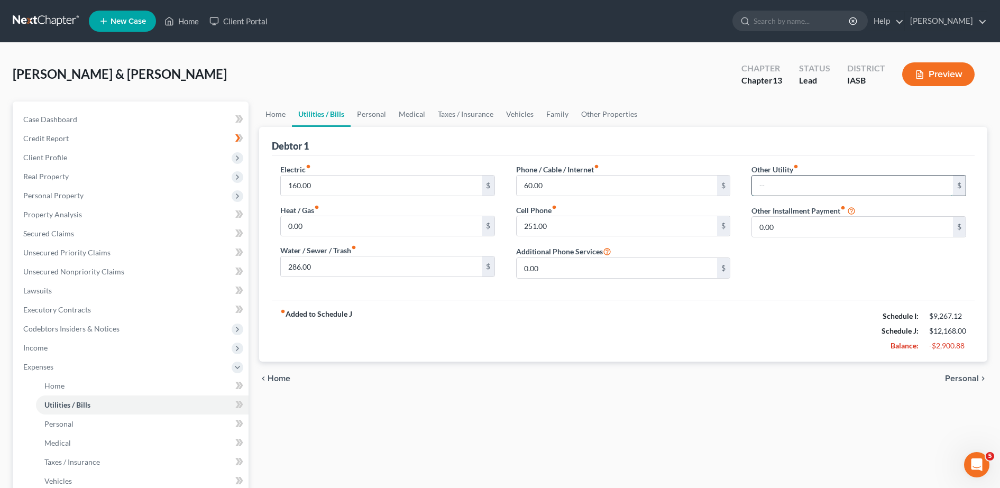
click at [776, 178] on input "text" at bounding box center [852, 185] width 201 height 20
click at [963, 382] on span "Personal" at bounding box center [962, 378] width 34 height 8
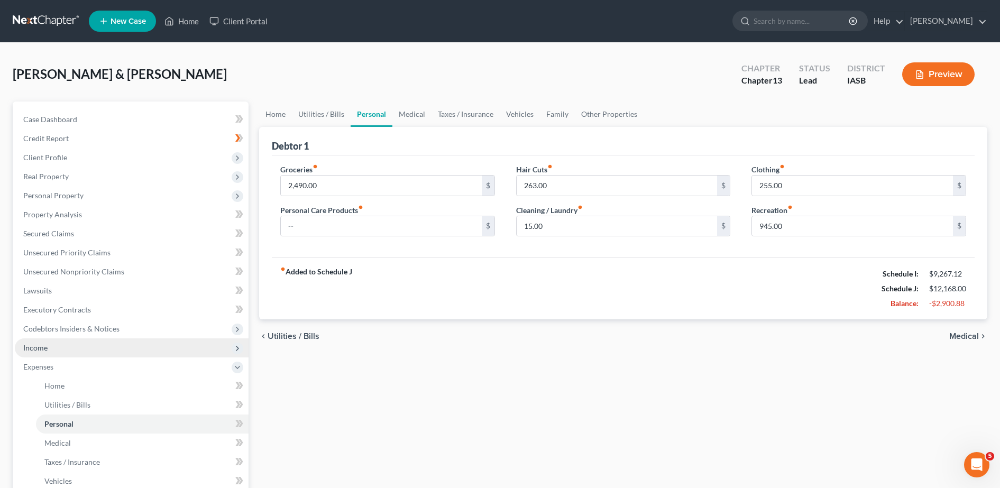
click at [81, 349] on span "Income" at bounding box center [132, 347] width 234 height 19
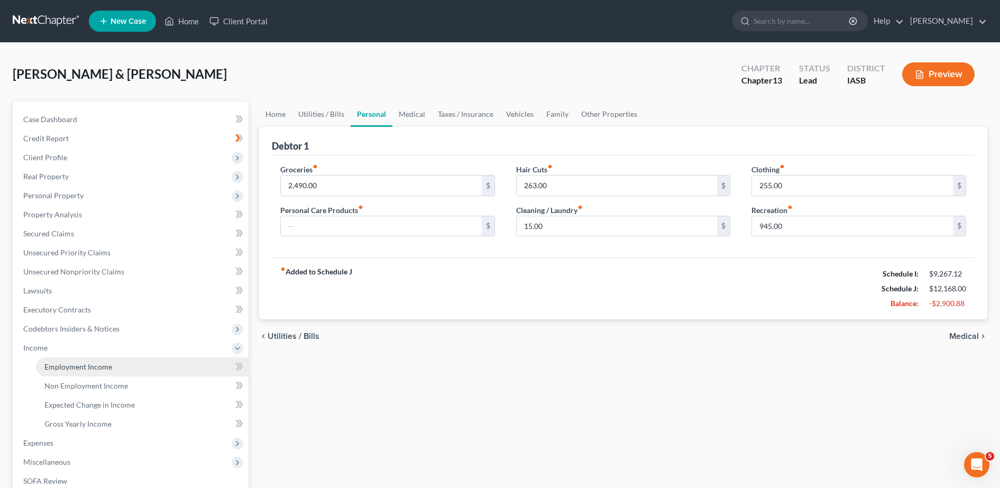
click at [135, 369] on link "Employment Income" at bounding box center [142, 366] width 212 height 19
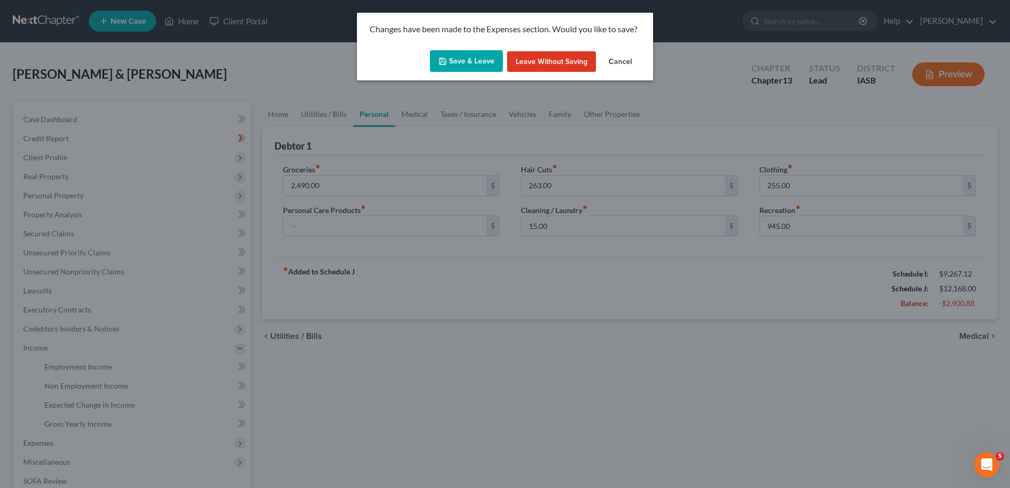
click at [450, 60] on button "Save & Leave" at bounding box center [466, 61] width 73 height 22
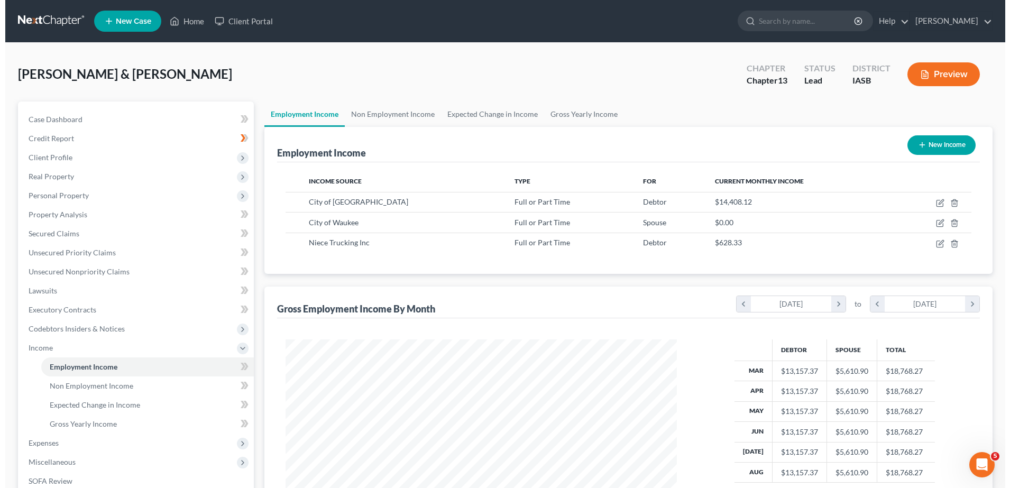
scroll to position [196, 412]
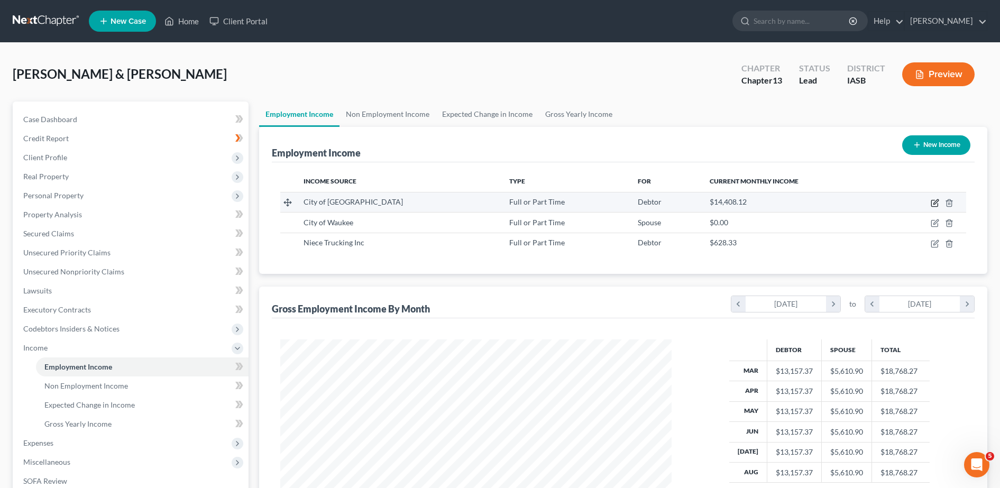
click at [935, 201] on icon "button" at bounding box center [935, 201] width 5 height 5
select select "0"
select select "16"
select select "2"
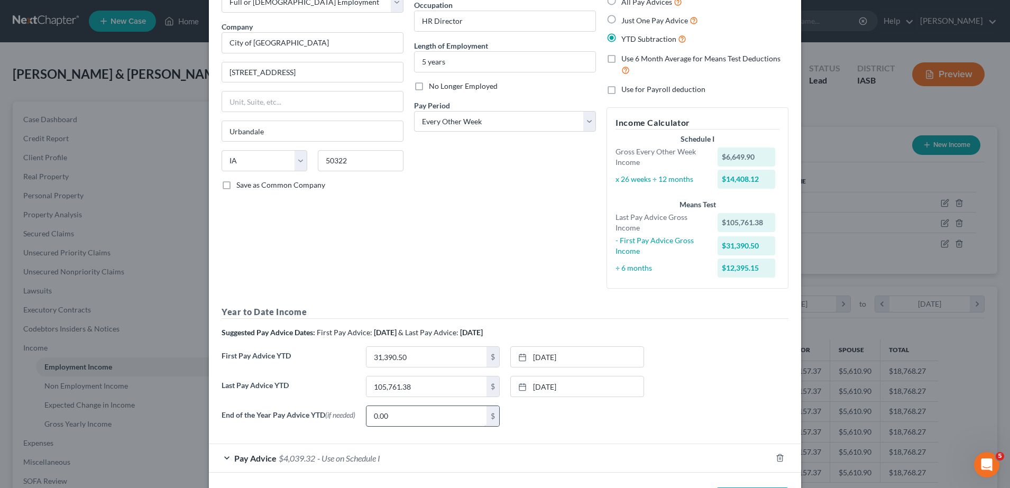
scroll to position [88, 0]
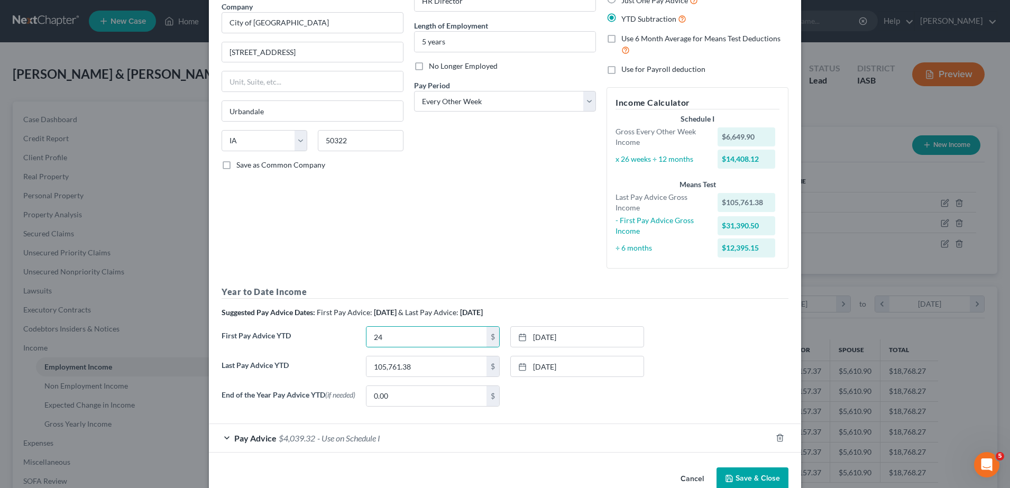
click at [131, 169] on div "Edit Income Source × Employment Type * Select Full or [DEMOGRAPHIC_DATA] Employ…" at bounding box center [505, 244] width 1010 height 488
click at [381, 338] on input "24" at bounding box center [426, 337] width 120 height 20
type input "24,977.80"
click at [553, 339] on link "[DATE]" at bounding box center [577, 337] width 133 height 20
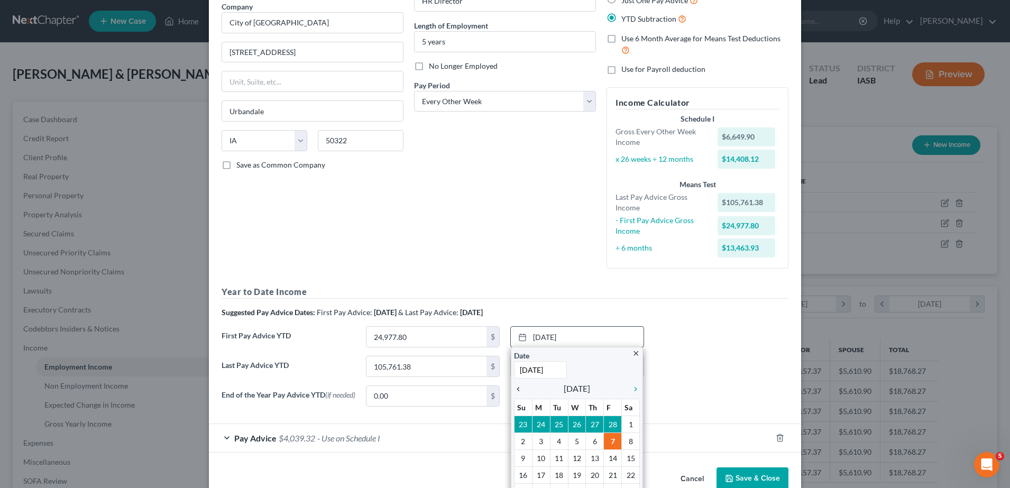
click at [514, 385] on icon "chevron_left" at bounding box center [521, 389] width 14 height 8
type input "[DATE]"
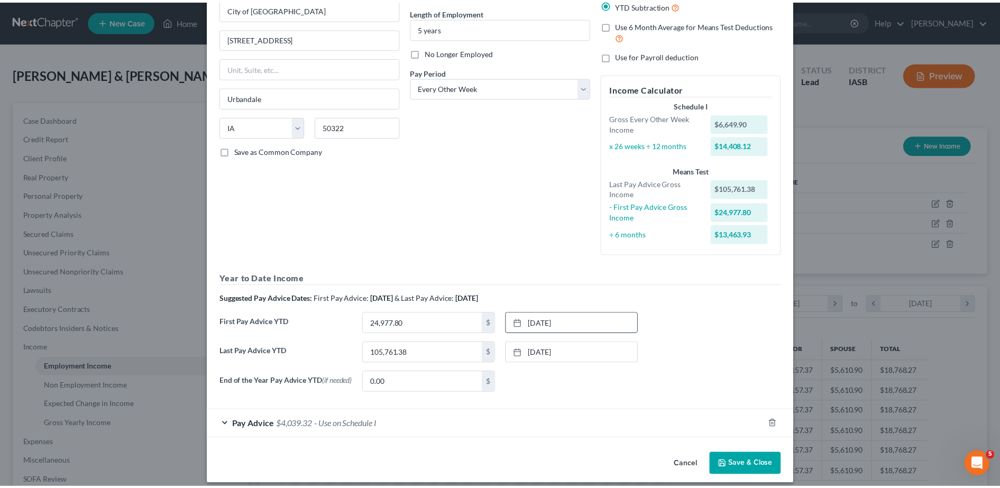
scroll to position [113, 0]
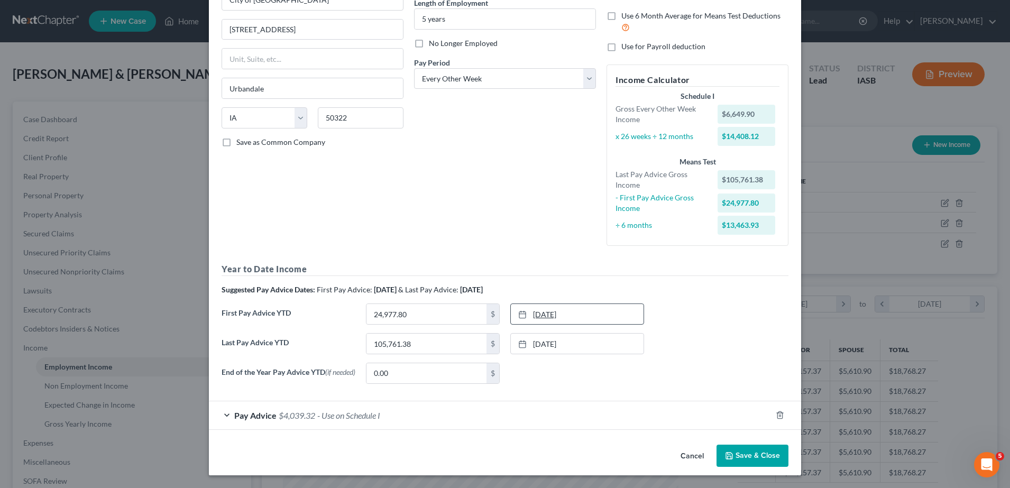
click at [574, 317] on link "[DATE]" at bounding box center [577, 314] width 133 height 20
click at [743, 458] on button "Save & Close" at bounding box center [752, 456] width 72 height 22
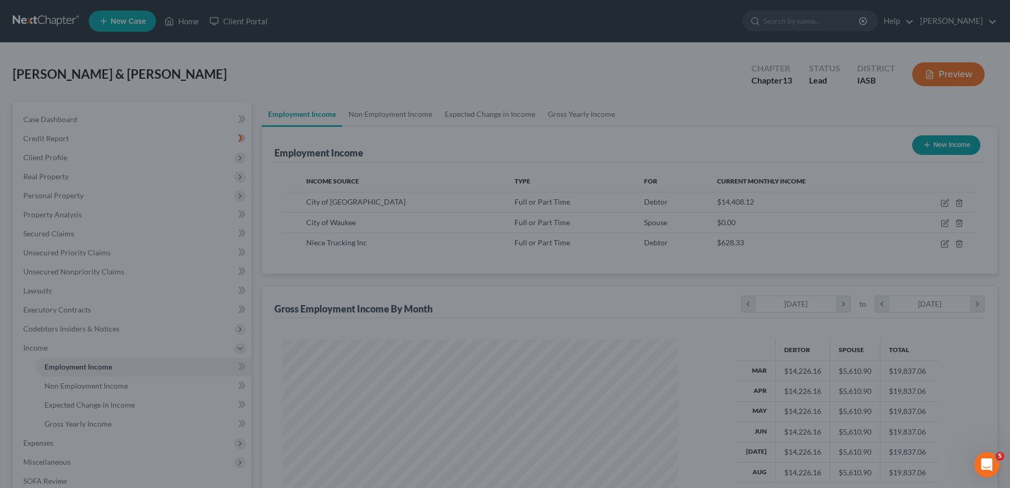
scroll to position [528385, 528169]
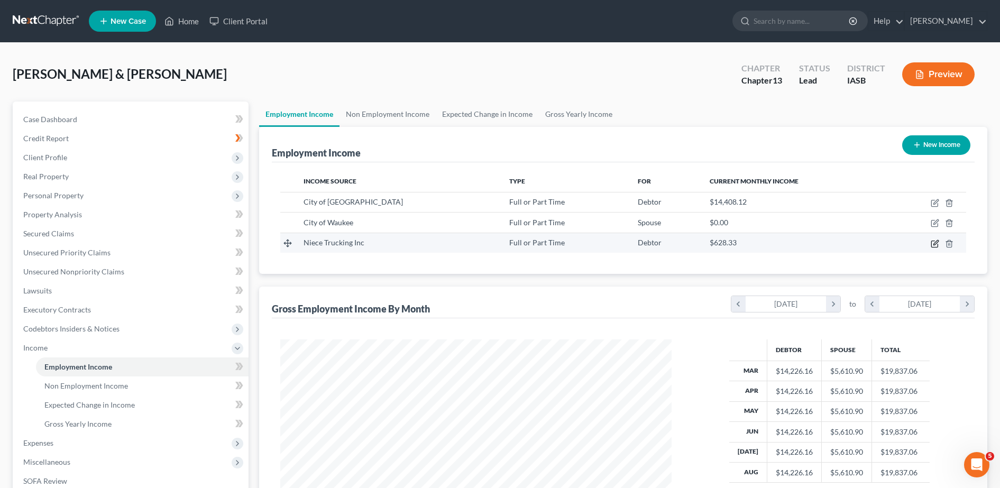
click at [936, 245] on icon "button" at bounding box center [934, 243] width 8 height 8
select select "0"
select select "16"
select select "2"
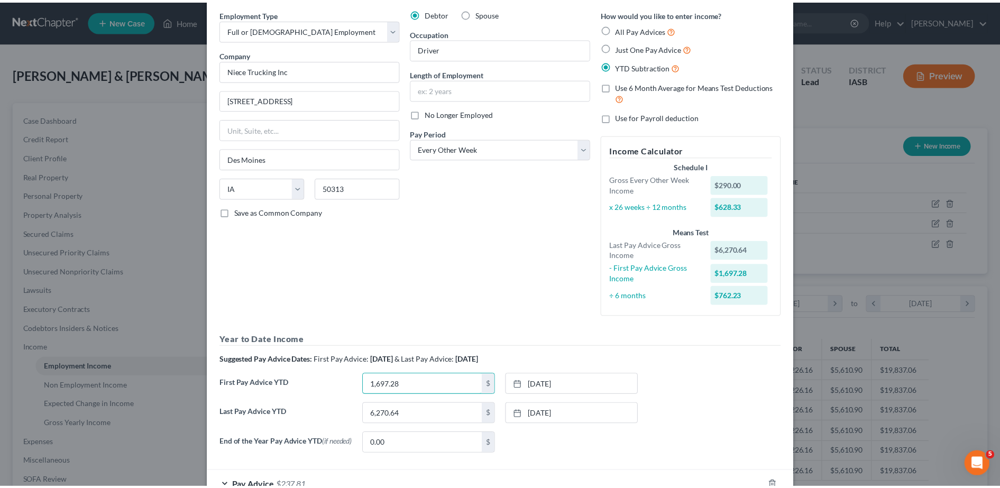
scroll to position [88, 0]
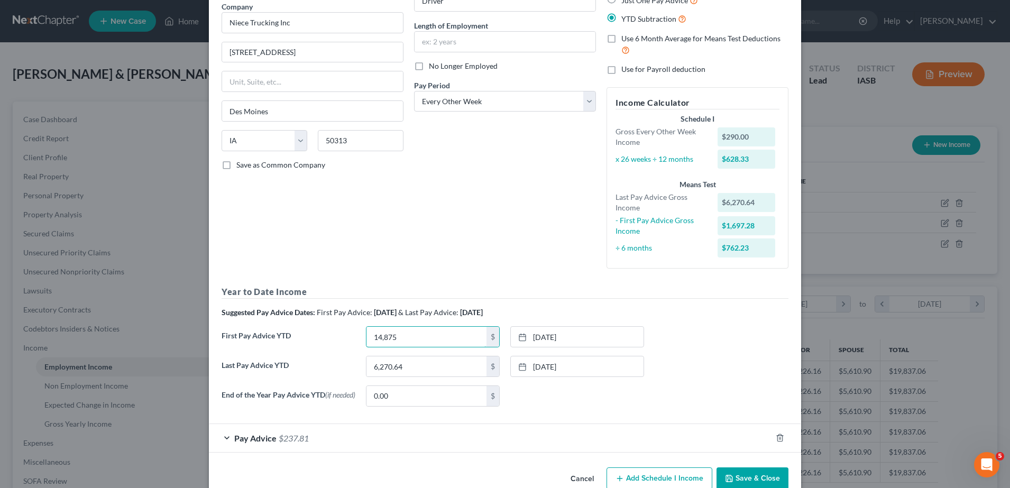
type input "14,875"
click at [582, 480] on button "Cancel" at bounding box center [582, 478] width 40 height 21
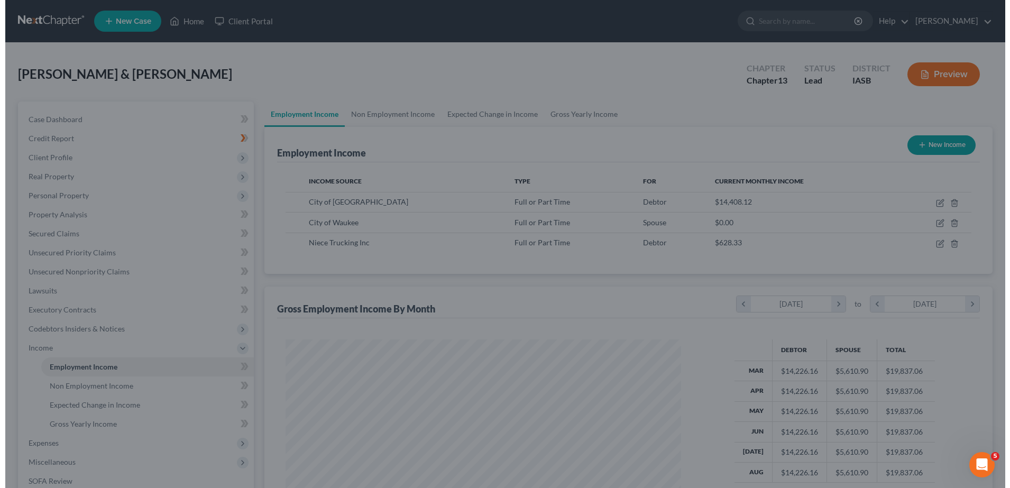
scroll to position [528385, 528169]
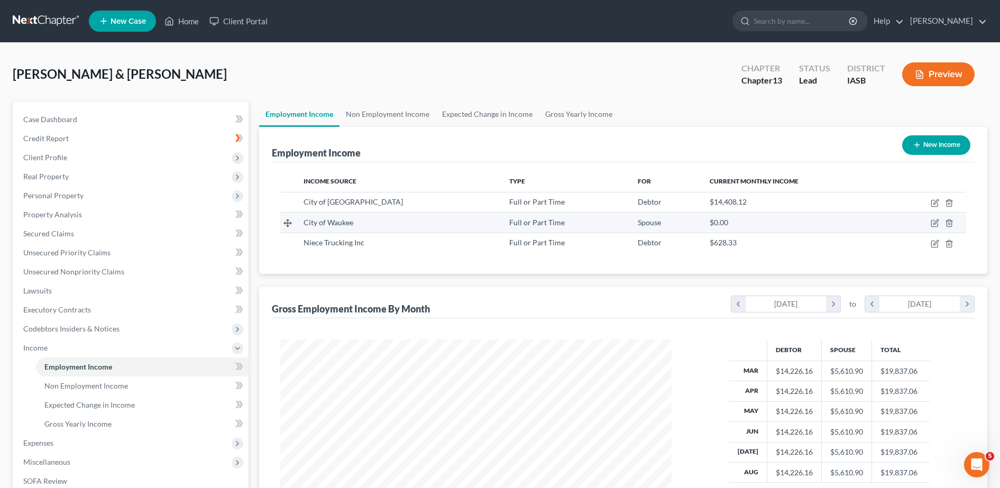
click at [942, 225] on td at bounding box center [927, 222] width 78 height 20
click at [935, 225] on icon "button" at bounding box center [934, 223] width 8 height 8
select select "0"
select select "16"
select select "2"
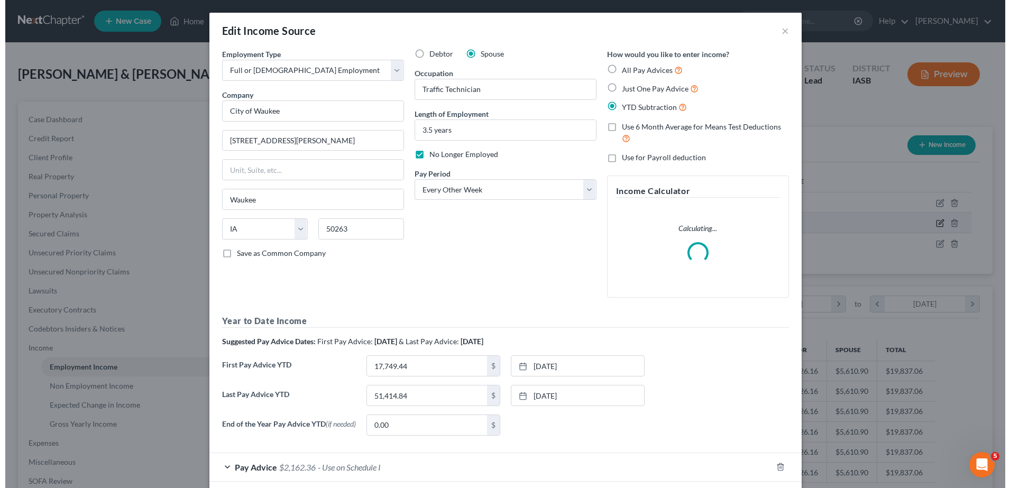
scroll to position [198, 417]
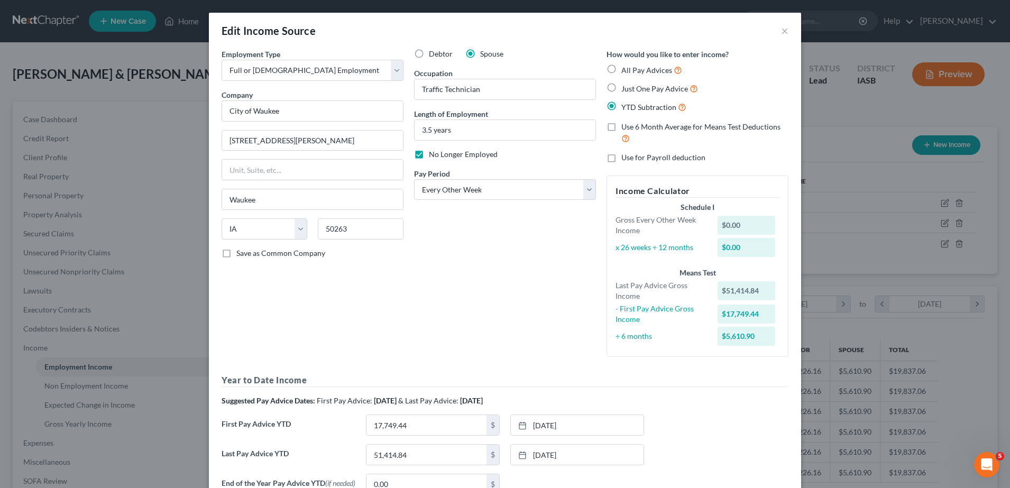
click at [405, 367] on div "Employment Type * Select Full or [DEMOGRAPHIC_DATA] Employment Self Employment …" at bounding box center [504, 276] width 577 height 455
type input "14,874.56"
click at [582, 422] on link "[DATE]" at bounding box center [577, 425] width 133 height 20
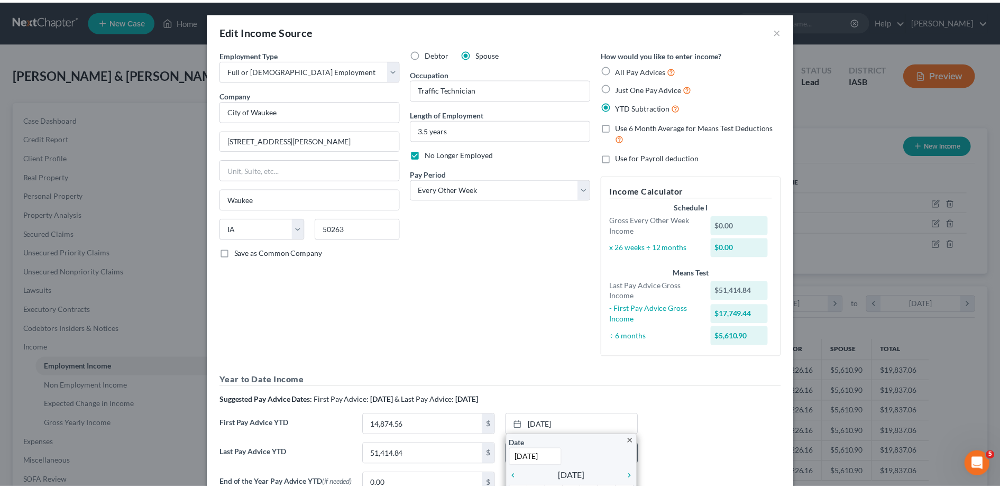
scroll to position [88, 0]
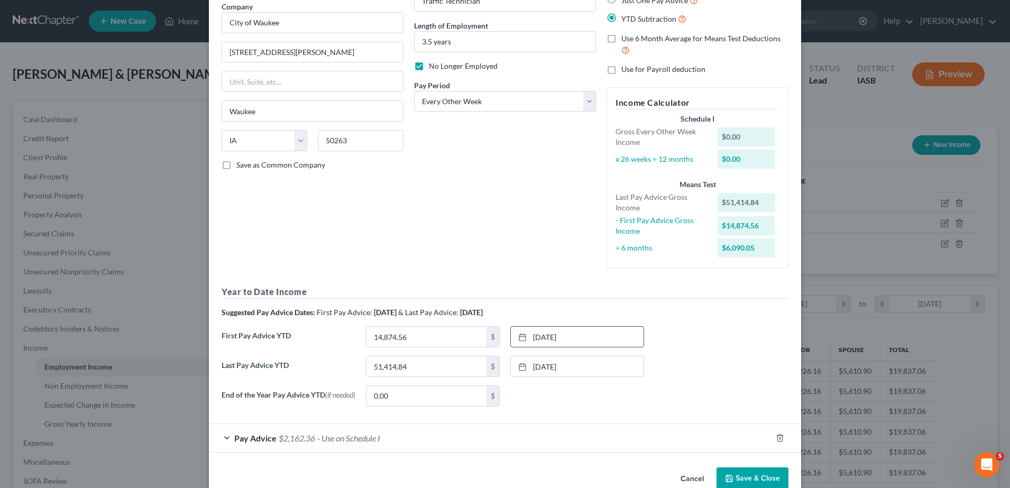
click at [754, 482] on button "Save & Close" at bounding box center [752, 478] width 72 height 22
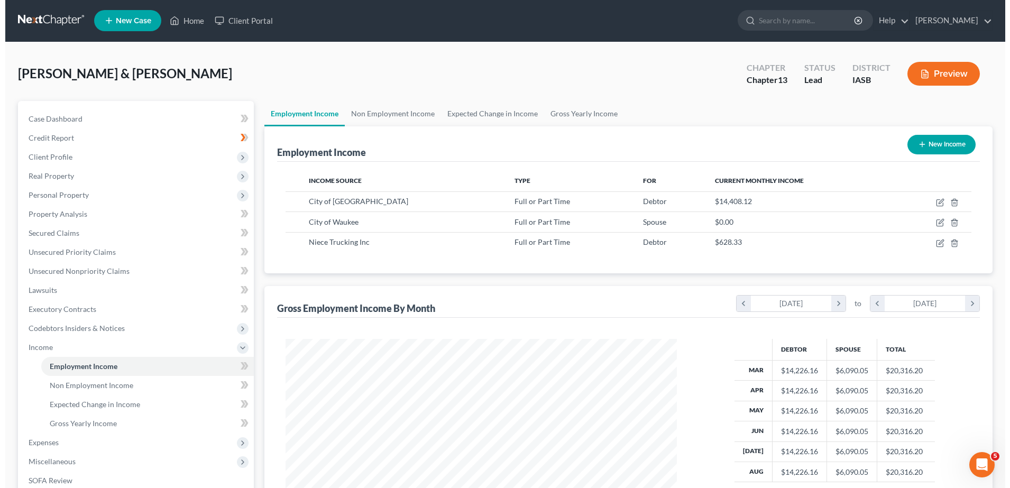
scroll to position [0, 0]
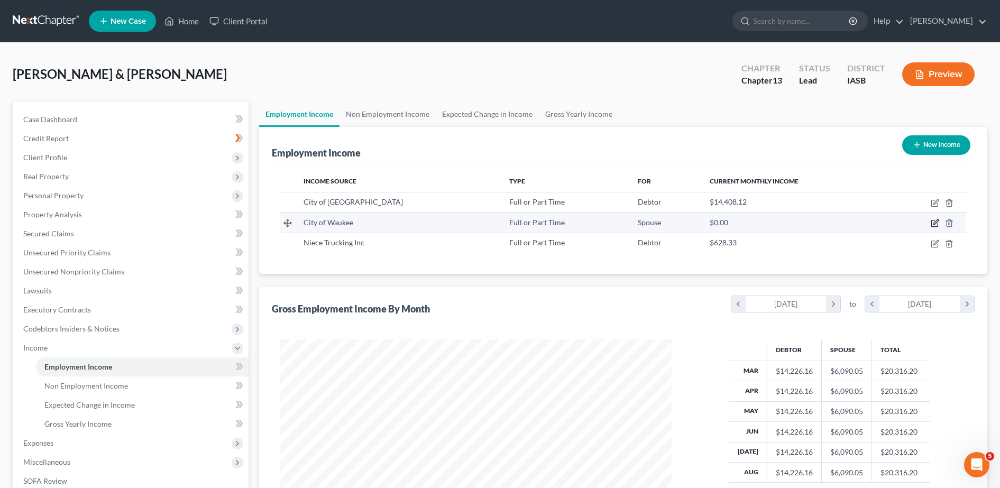
click at [936, 224] on icon "button" at bounding box center [935, 222] width 5 height 5
select select "0"
select select "16"
select select "2"
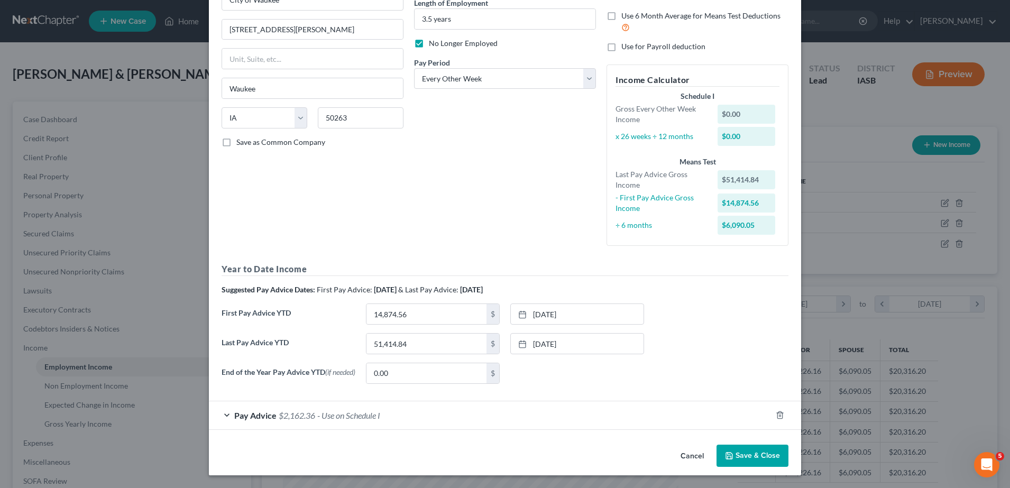
scroll to position [113, 0]
click at [249, 412] on span "Pay Advice" at bounding box center [255, 415] width 42 height 10
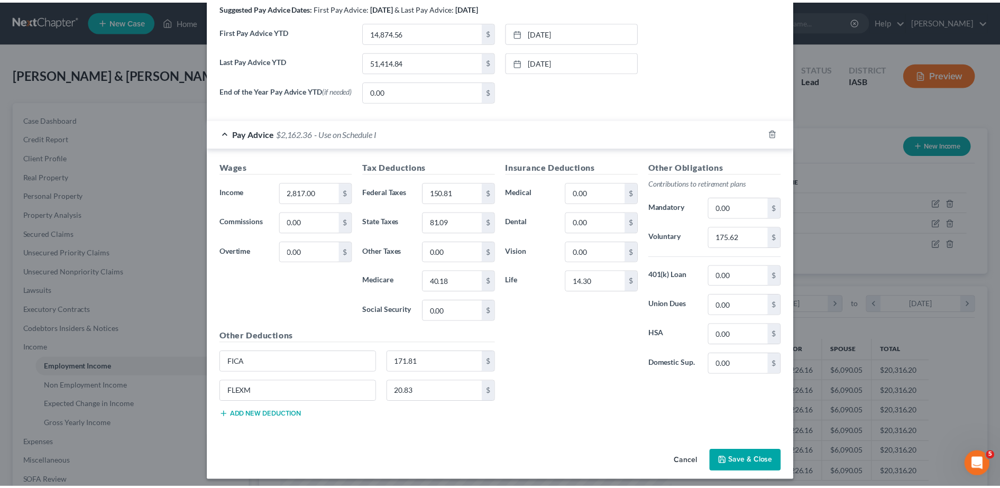
scroll to position [401, 0]
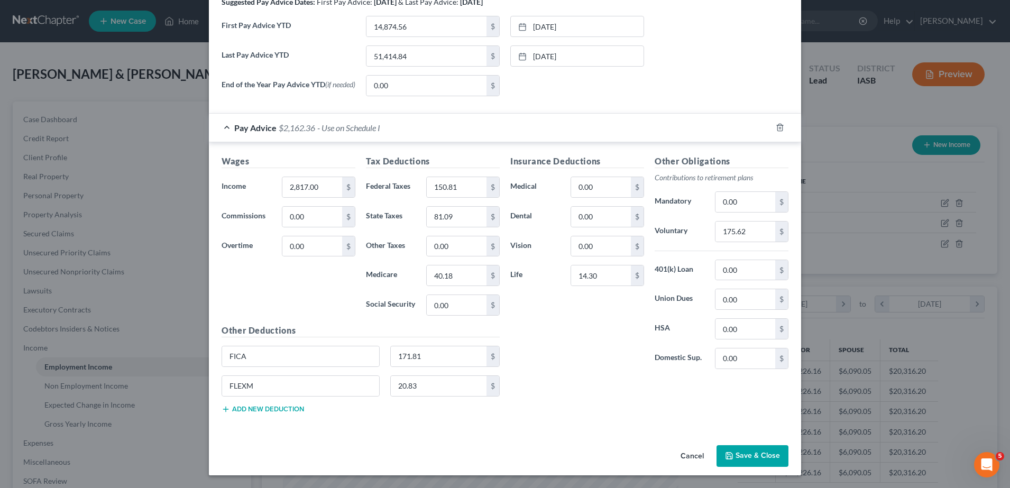
click at [691, 458] on button "Cancel" at bounding box center [692, 456] width 40 height 21
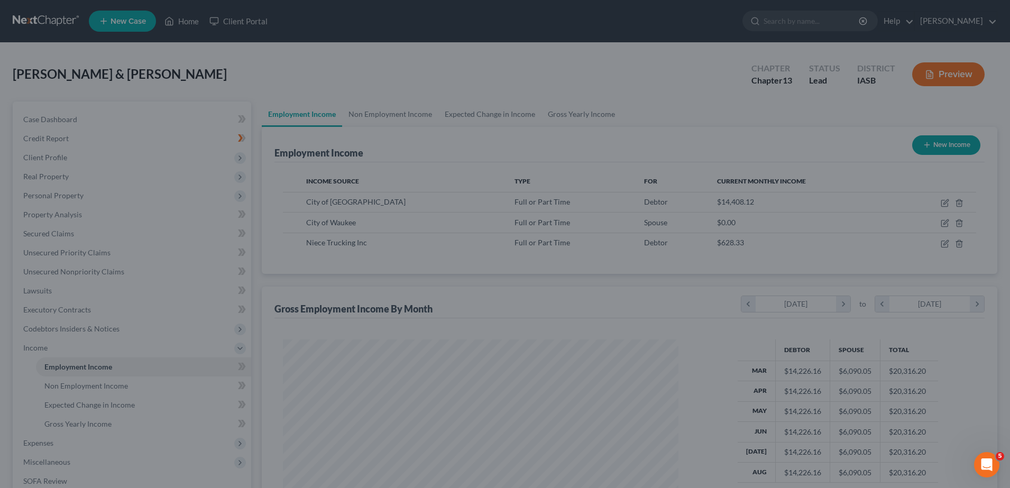
scroll to position [528385, 528169]
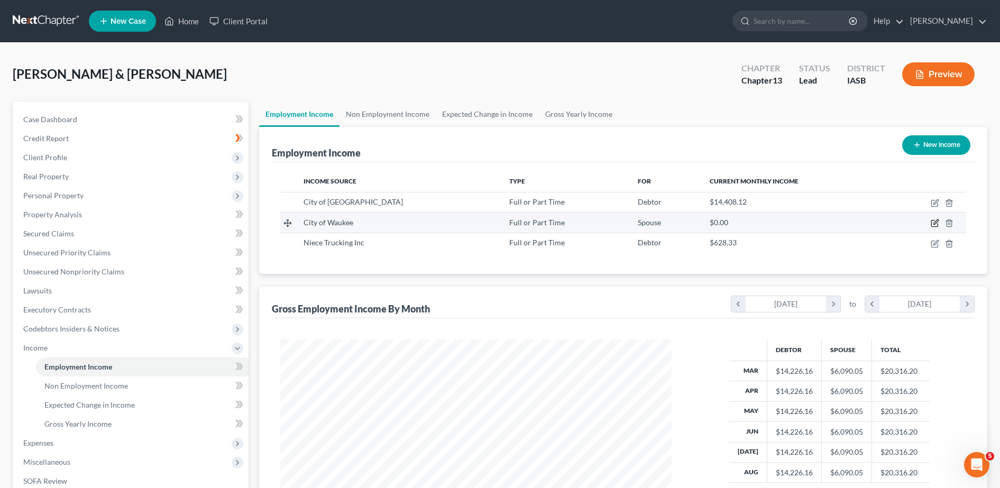
click at [933, 226] on icon "button" at bounding box center [934, 223] width 6 height 6
select select "0"
select select "16"
select select "2"
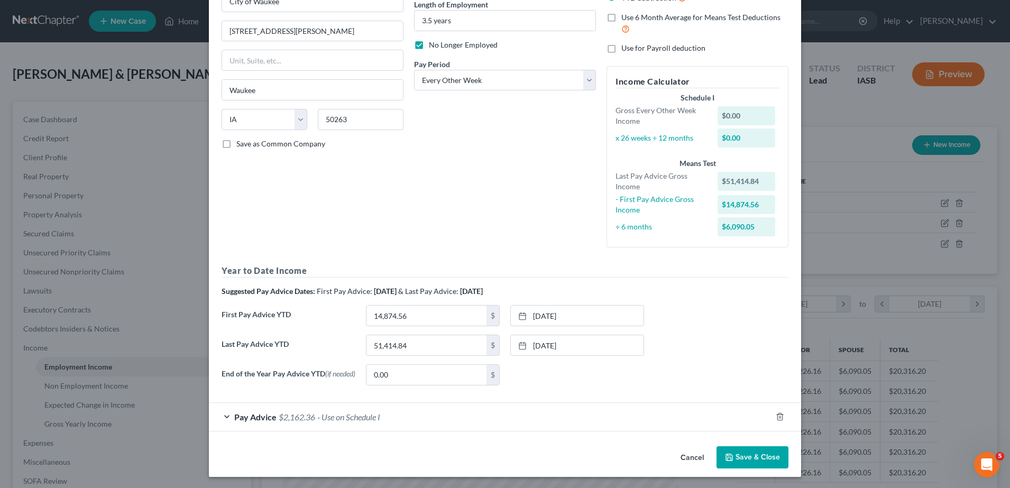
scroll to position [113, 0]
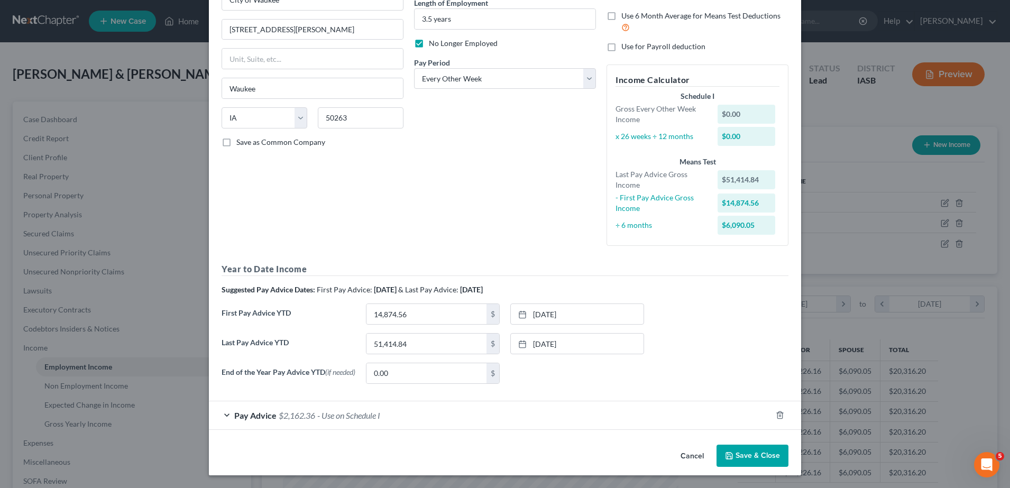
click at [307, 420] on div "Pay Advice $2,162.36 - Use on Schedule I" at bounding box center [490, 415] width 562 height 28
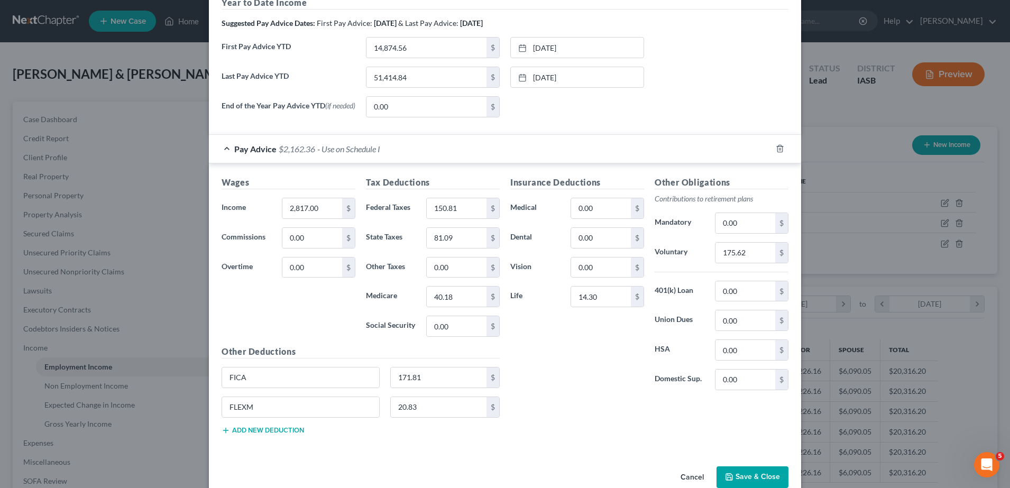
scroll to position [0, 0]
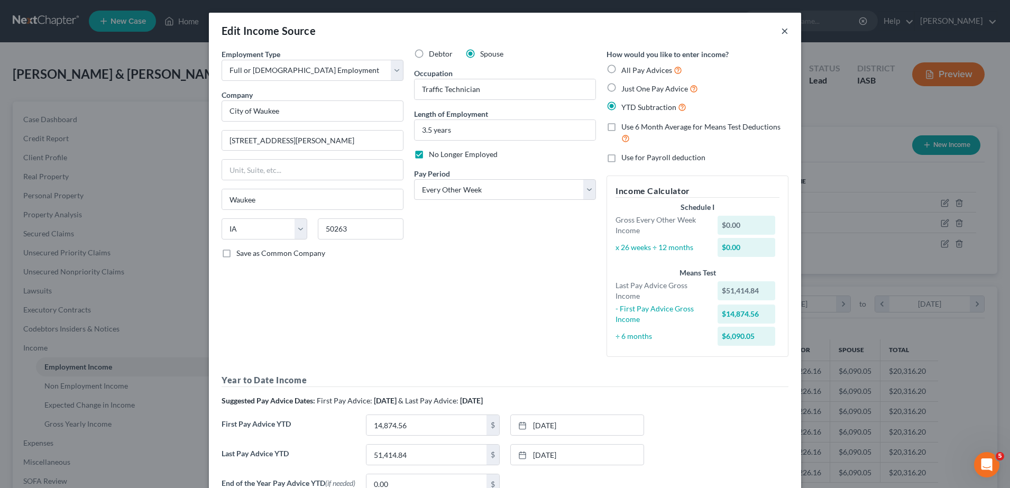
click at [784, 29] on div "Edit Income Source ×" at bounding box center [505, 31] width 592 height 36
click at [429, 158] on label "No Longer Employed" at bounding box center [463, 154] width 69 height 11
click at [433, 156] on input "No Longer Employed" at bounding box center [436, 152] width 7 height 7
checkbox input "false"
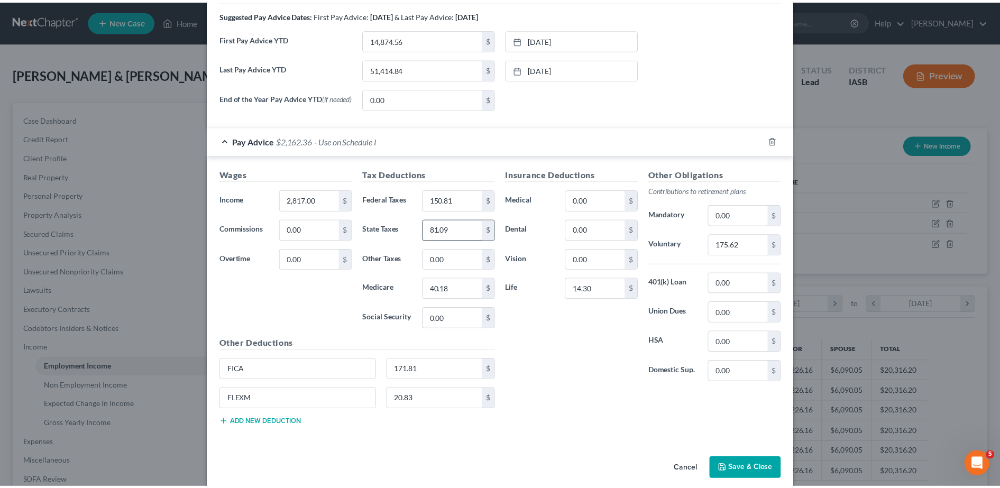
scroll to position [401, 0]
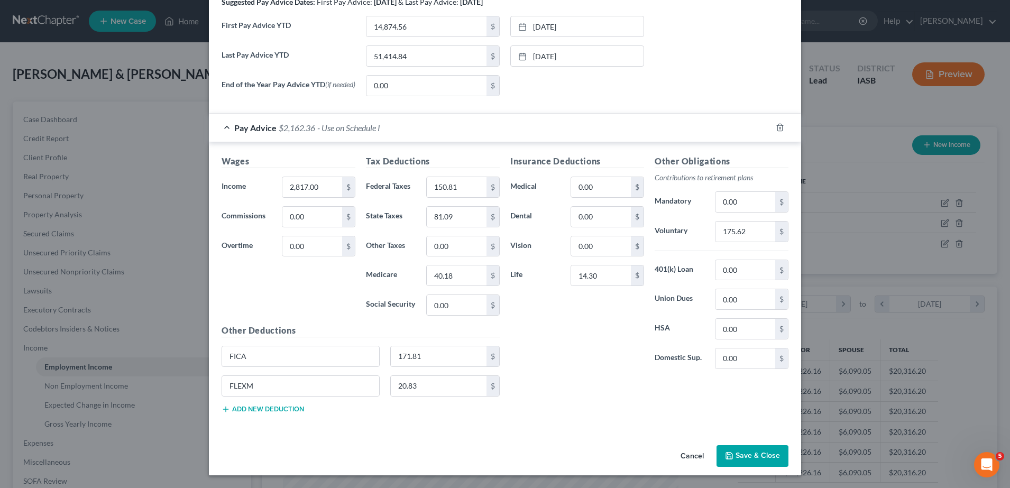
click at [757, 460] on button "Save & Close" at bounding box center [752, 456] width 72 height 22
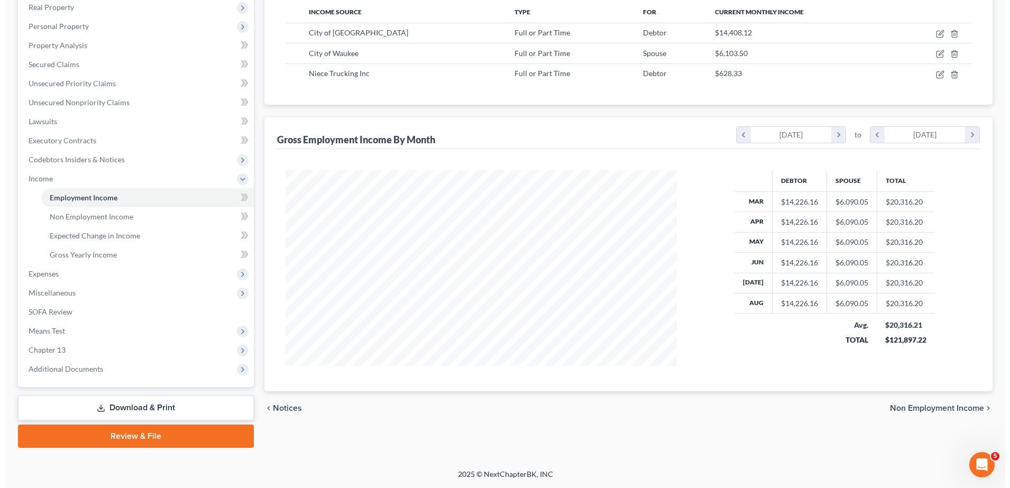
scroll to position [0, 0]
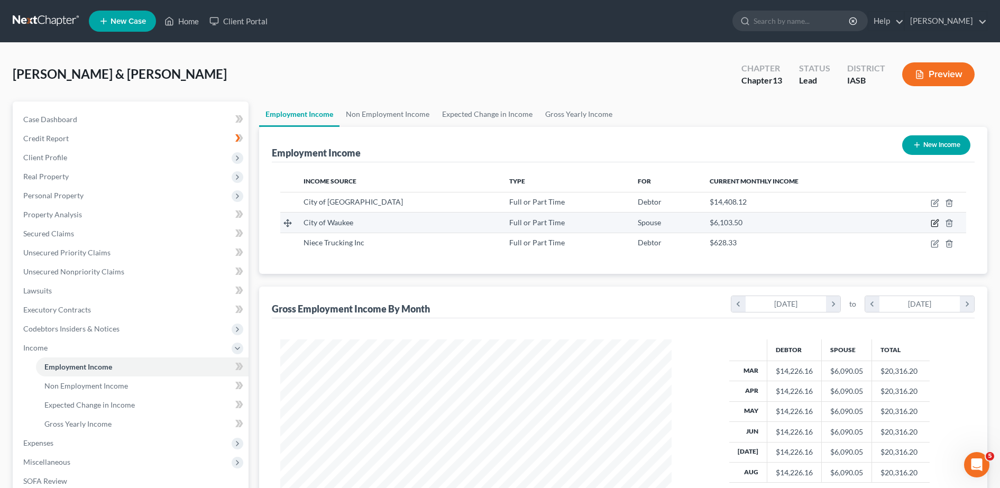
click at [932, 225] on icon "button" at bounding box center [934, 223] width 8 height 8
select select "0"
select select "16"
select select "2"
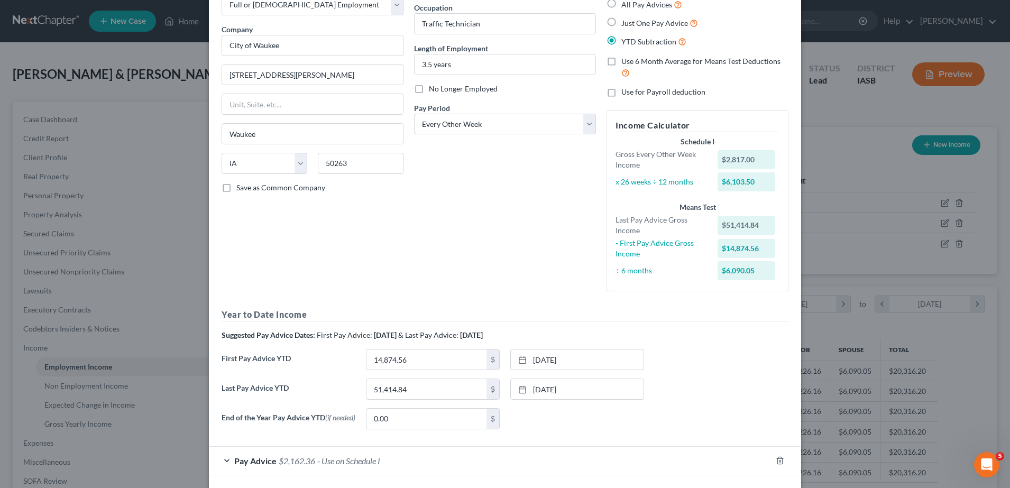
scroll to position [113, 0]
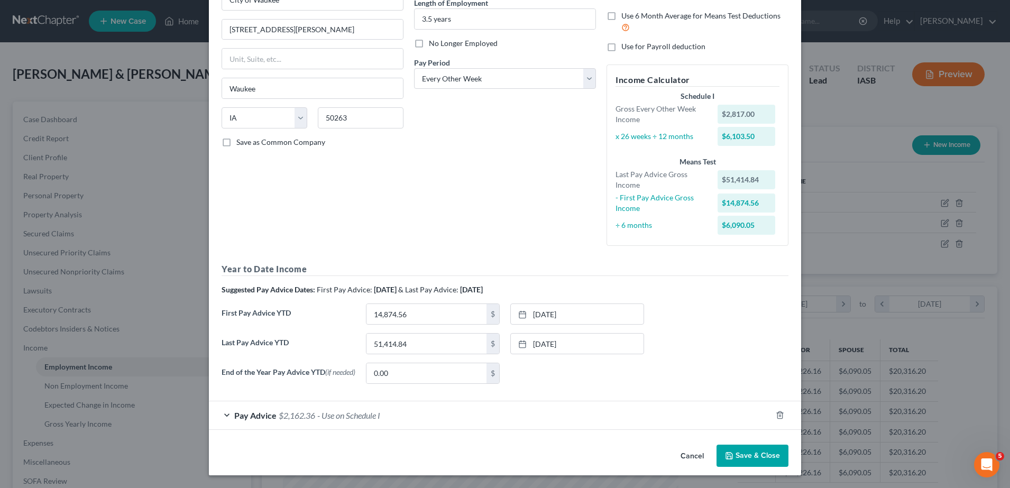
click at [279, 418] on span "$2,162.36" at bounding box center [297, 415] width 36 height 10
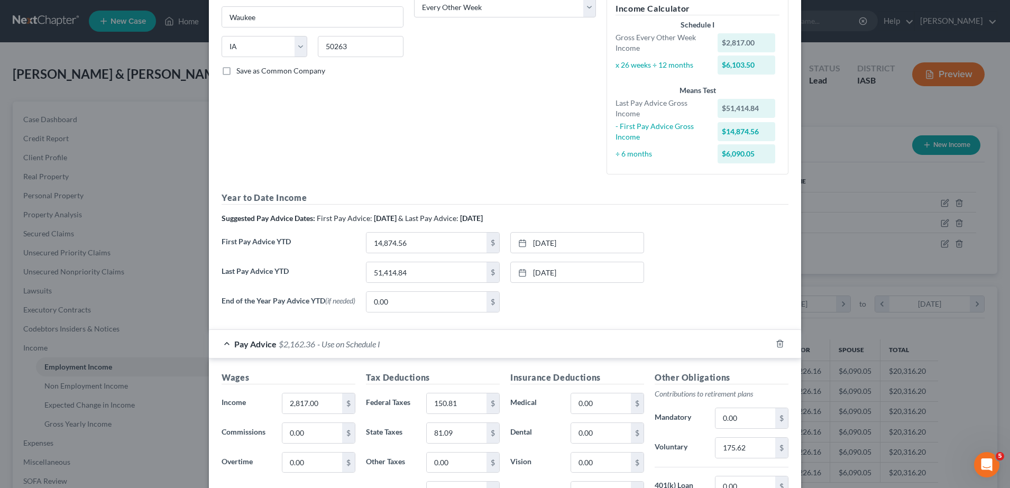
scroll to position [289, 0]
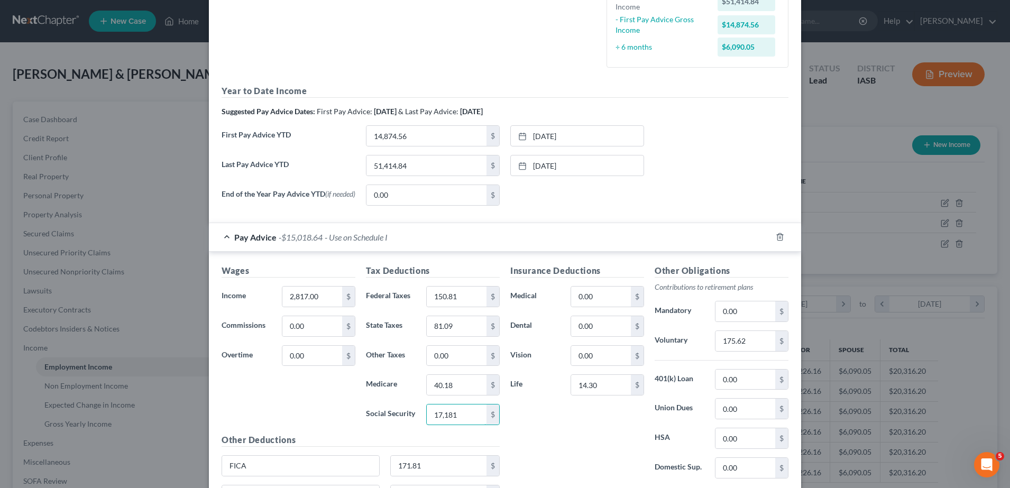
type input "17,181"
click at [537, 431] on div "Insurance Deductions Medical 0.00 $ Dental 0.00 $ Vision 0.00 $ Life 14.30 $" at bounding box center [577, 375] width 144 height 223
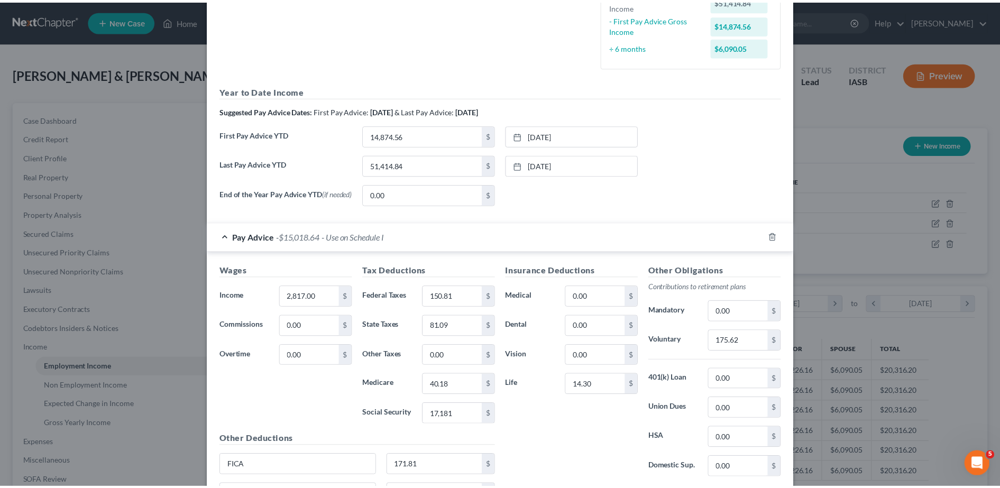
scroll to position [377, 0]
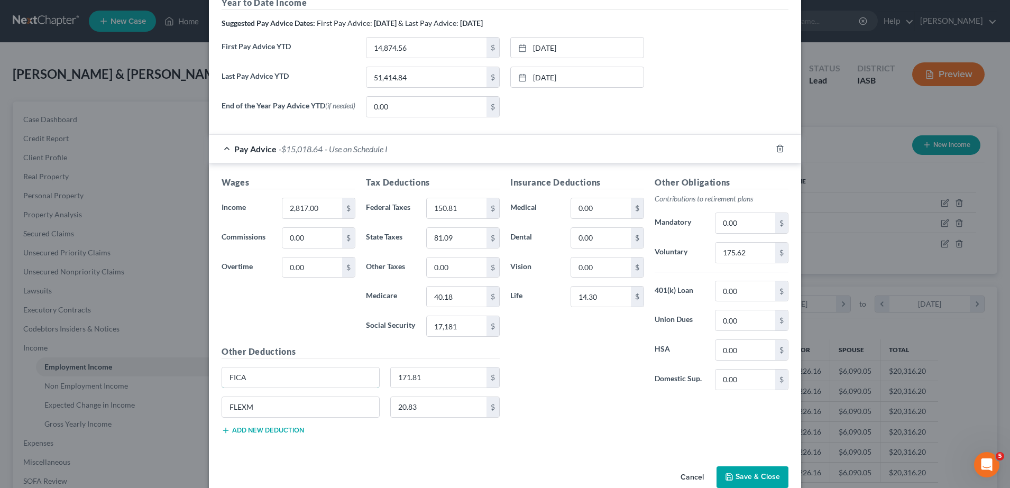
drag, startPoint x: 262, startPoint y: 379, endPoint x: 116, endPoint y: 366, distance: 146.5
click at [116, 366] on div "Edit Income Source × Employment Type * Select Full or [DEMOGRAPHIC_DATA] Employ…" at bounding box center [505, 244] width 1010 height 488
click at [458, 330] on input "17,181" at bounding box center [457, 326] width 60 height 20
type input "171.81"
click at [759, 480] on button "Save & Close" at bounding box center [752, 477] width 72 height 22
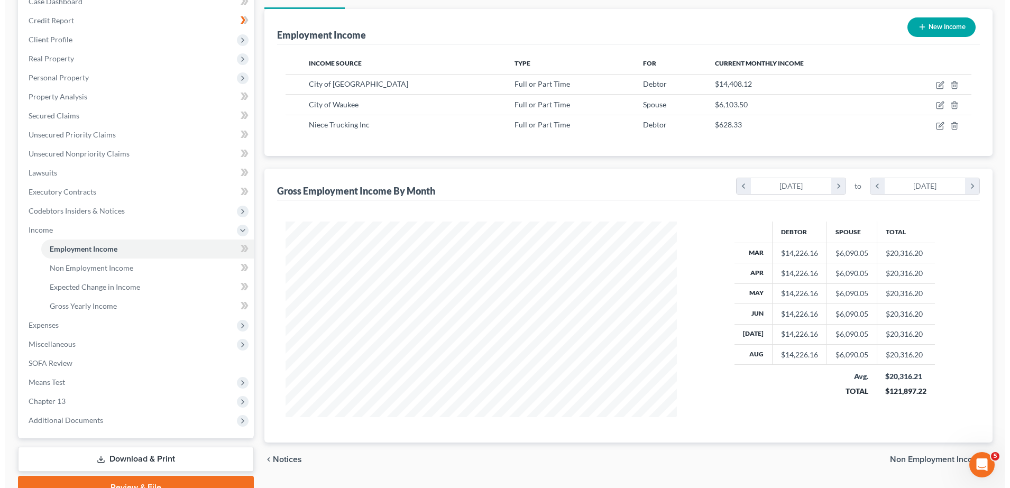
scroll to position [81, 0]
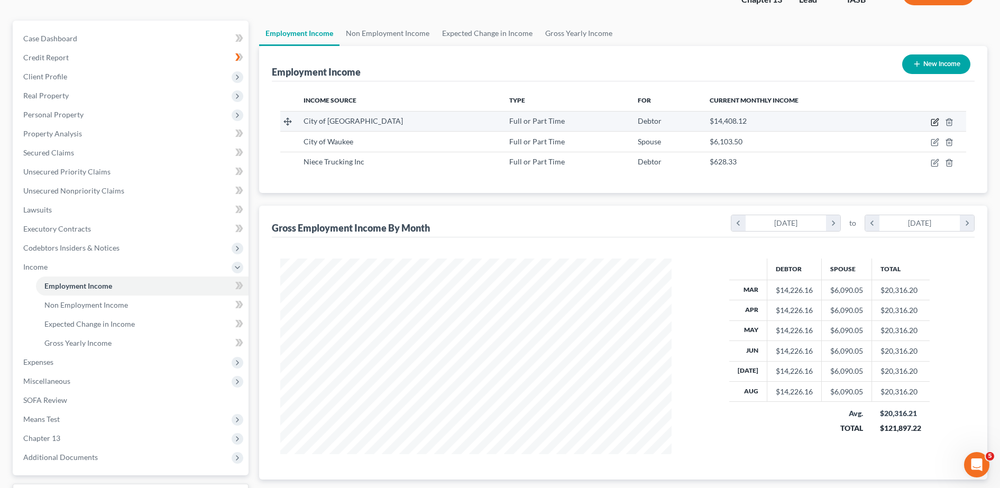
click at [933, 123] on icon "button" at bounding box center [935, 120] width 5 height 5
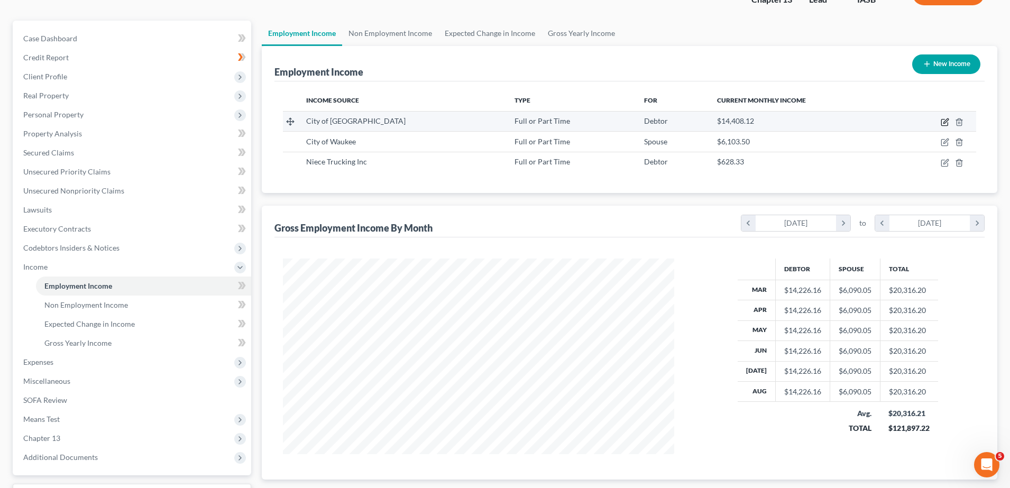
select select "0"
select select "16"
select select "2"
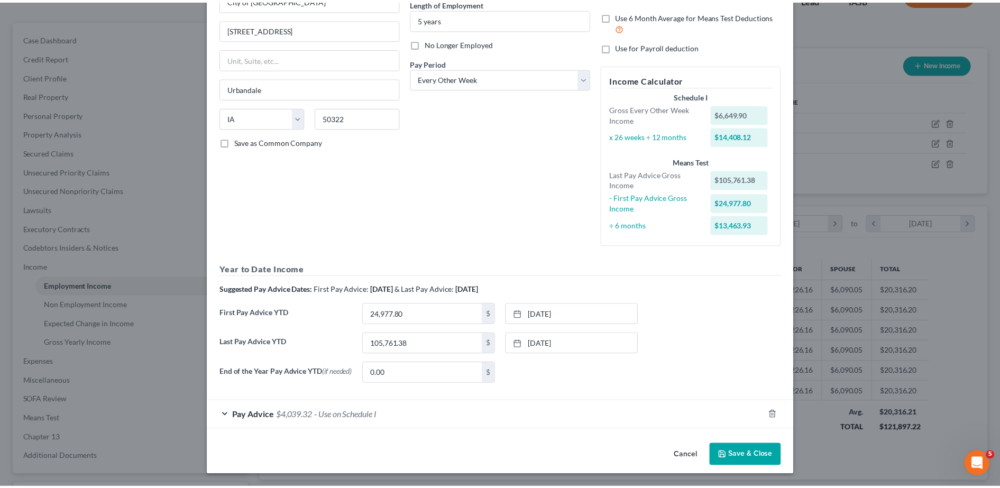
scroll to position [113, 0]
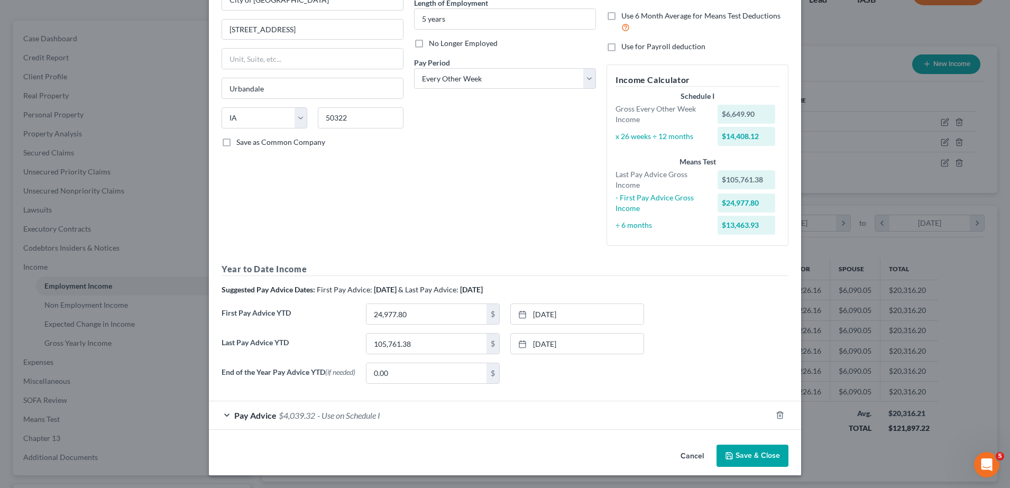
click at [743, 450] on button "Save & Close" at bounding box center [752, 456] width 72 height 22
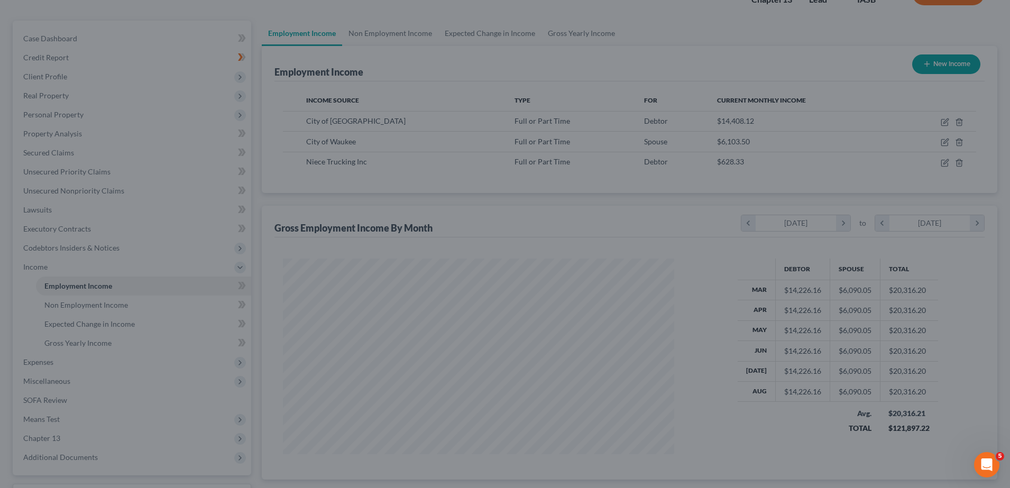
scroll to position [528385, 528169]
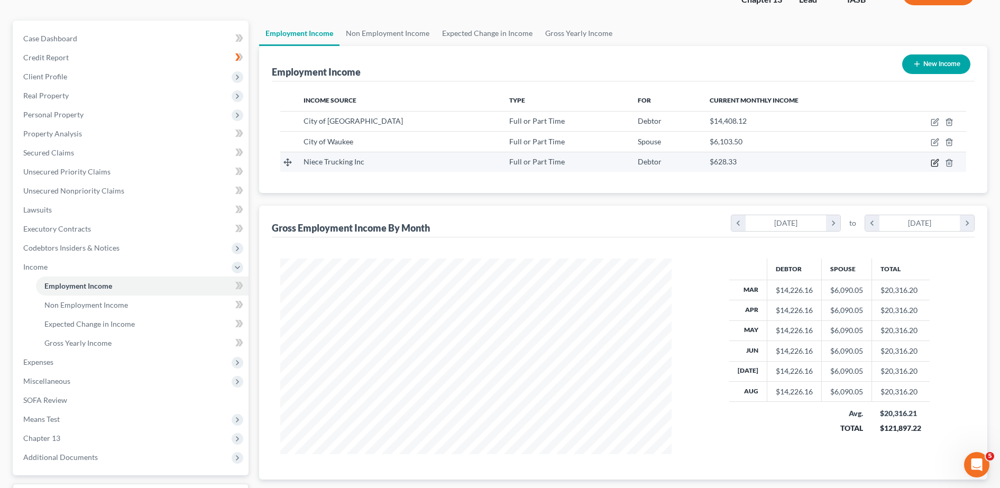
click at [934, 166] on icon "button" at bounding box center [934, 163] width 6 height 6
select select "0"
select select "16"
select select "2"
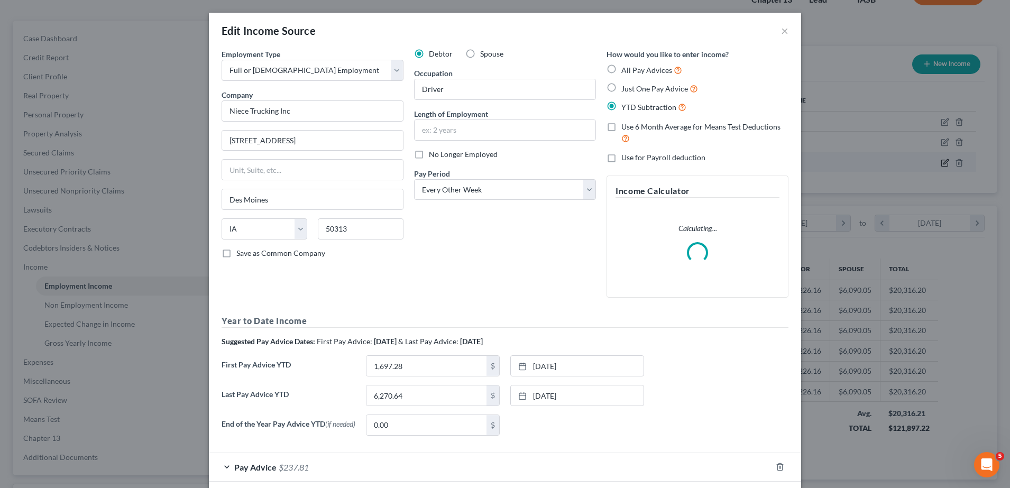
scroll to position [198, 417]
click at [480, 53] on label "Spouse" at bounding box center [491, 54] width 23 height 11
click at [484, 53] on input "Spouse" at bounding box center [487, 52] width 7 height 7
radio input "true"
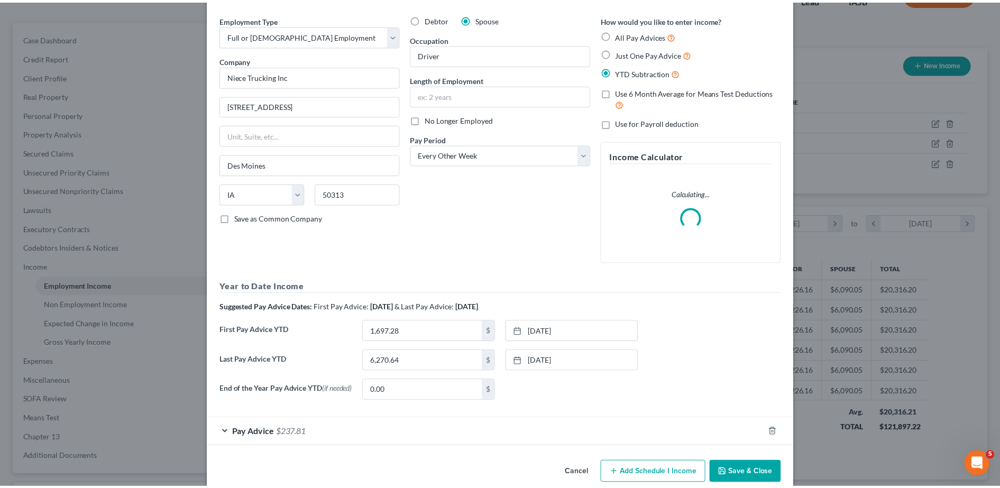
scroll to position [54, 0]
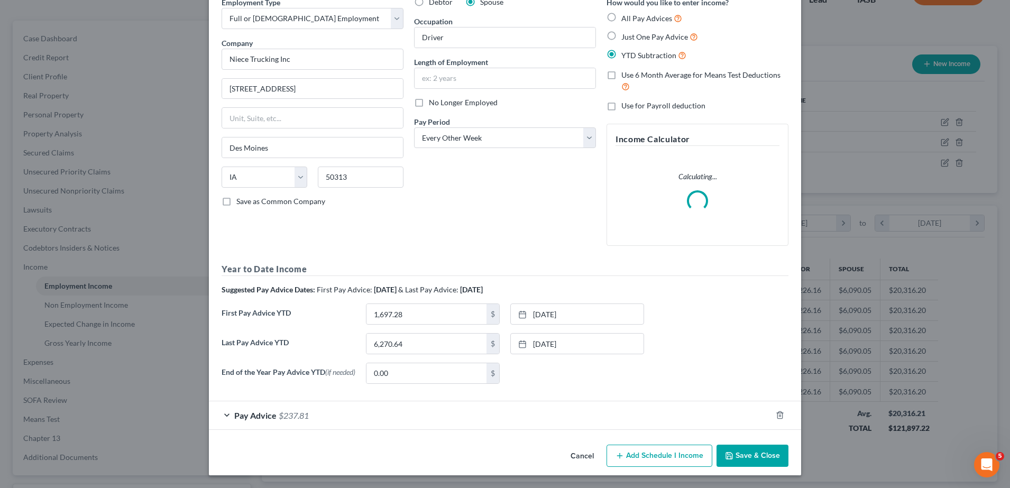
click at [734, 459] on button "Save & Close" at bounding box center [752, 456] width 72 height 22
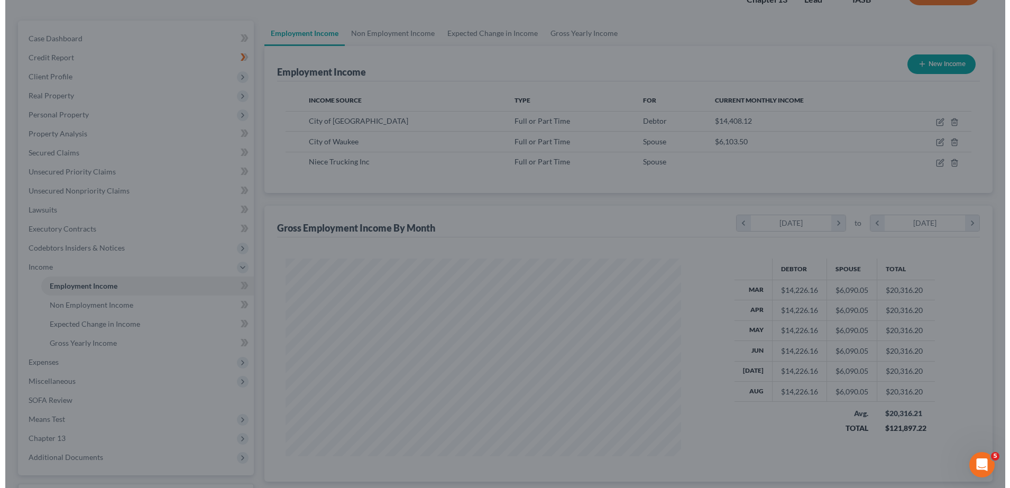
scroll to position [528385, 528169]
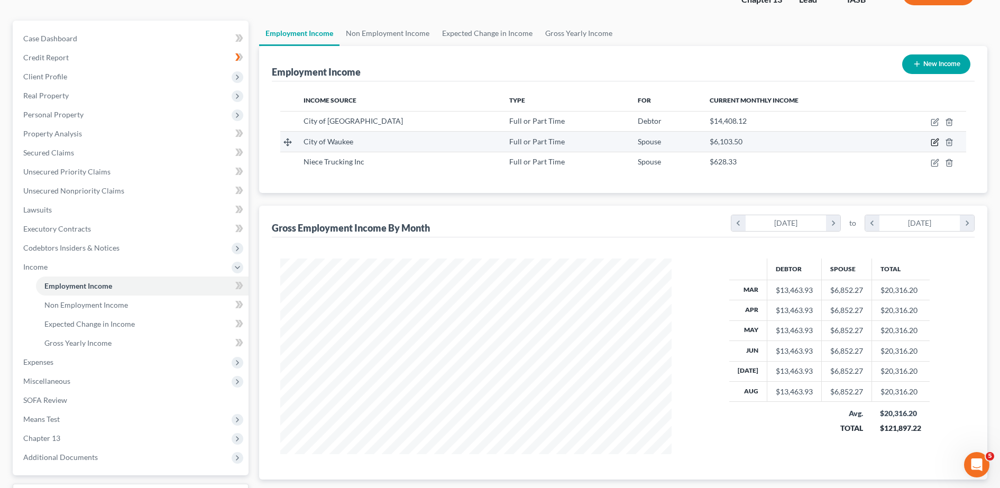
click at [930, 138] on icon "button" at bounding box center [934, 142] width 8 height 8
select select "0"
select select "16"
select select "2"
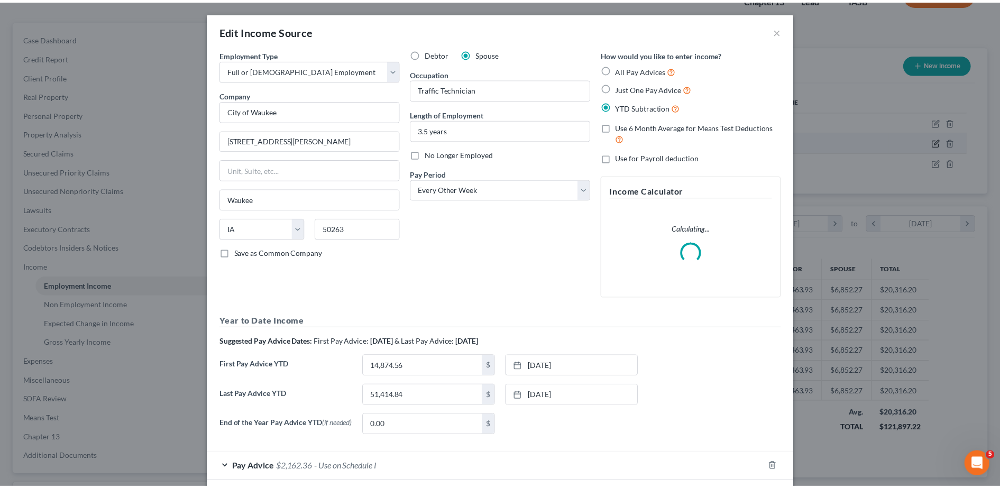
scroll to position [198, 417]
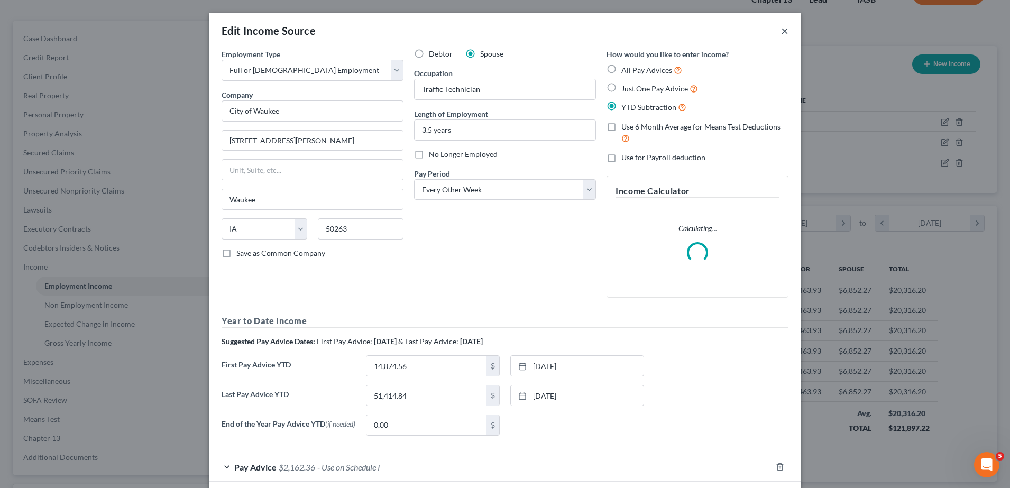
click at [782, 33] on button "×" at bounding box center [784, 30] width 7 height 13
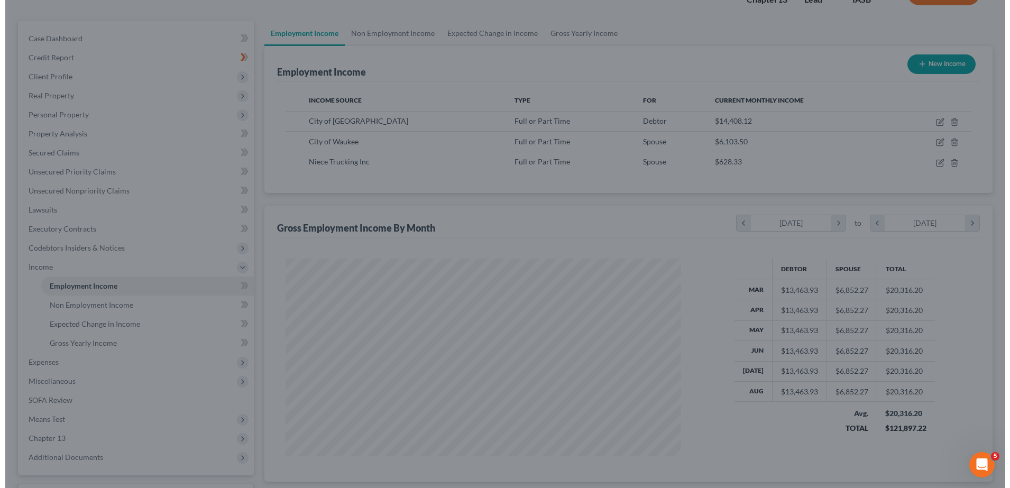
scroll to position [528385, 528169]
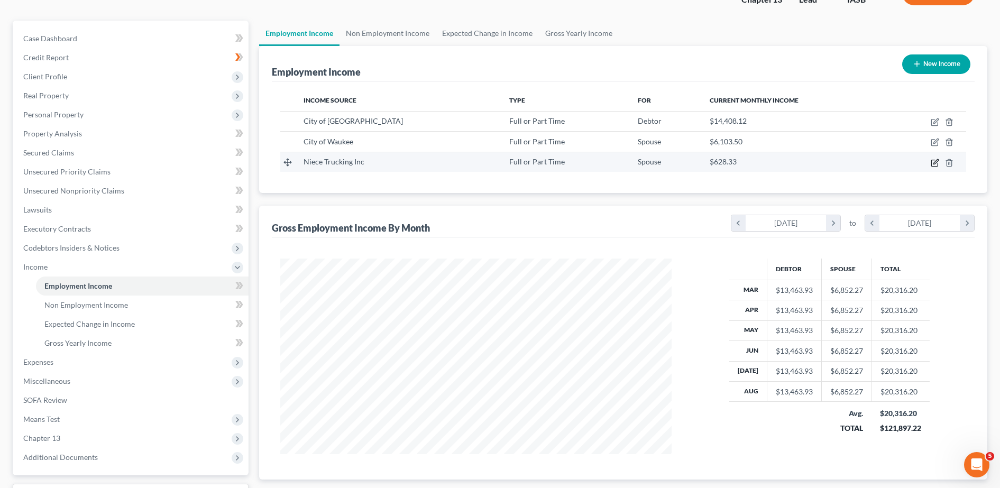
click at [936, 163] on icon "button" at bounding box center [934, 163] width 8 height 8
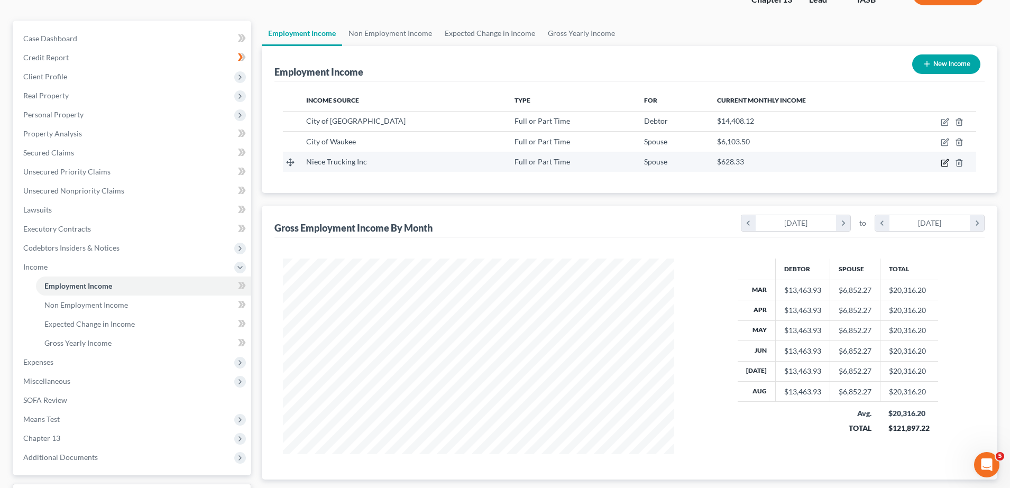
select select "0"
select select "16"
select select "2"
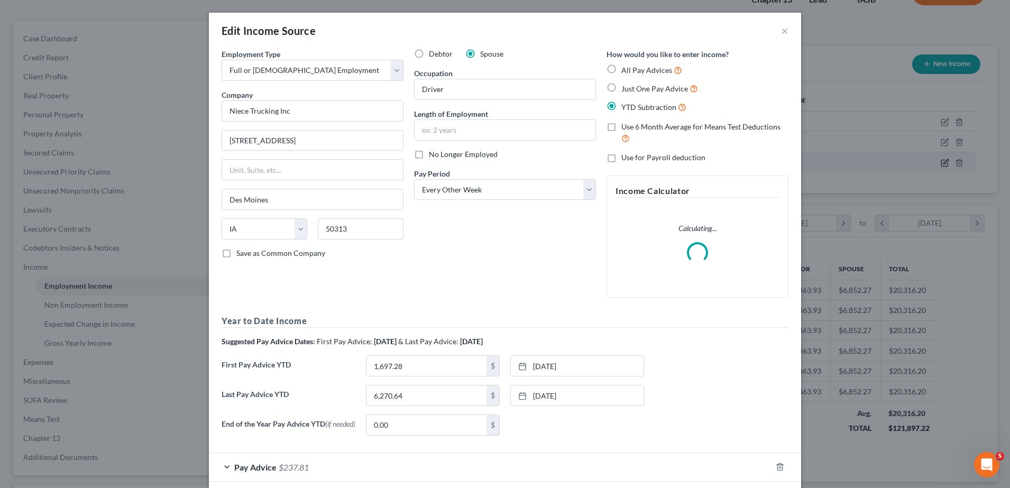
scroll to position [198, 417]
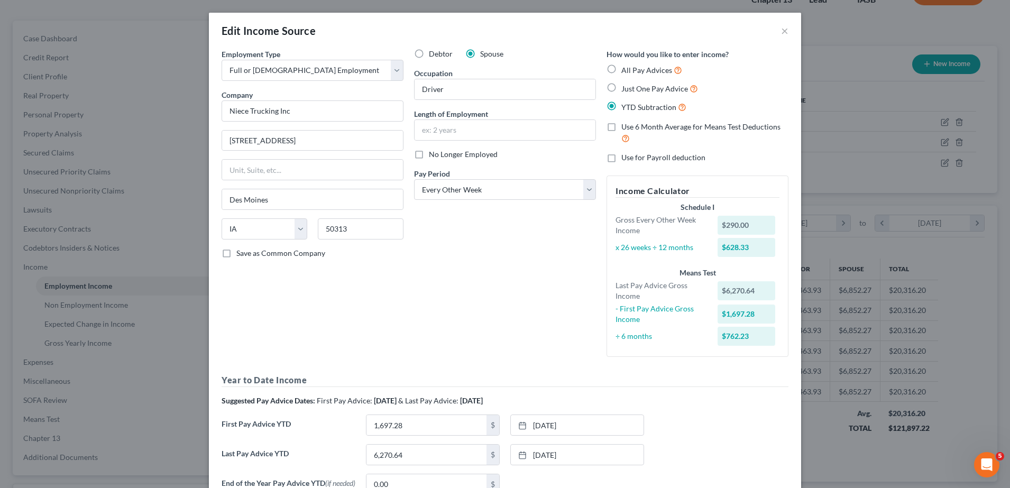
click at [416, 291] on div "Debtor Spouse Occupation Driver Length of Employment No Longer Employed Pay Per…" at bounding box center [505, 207] width 192 height 317
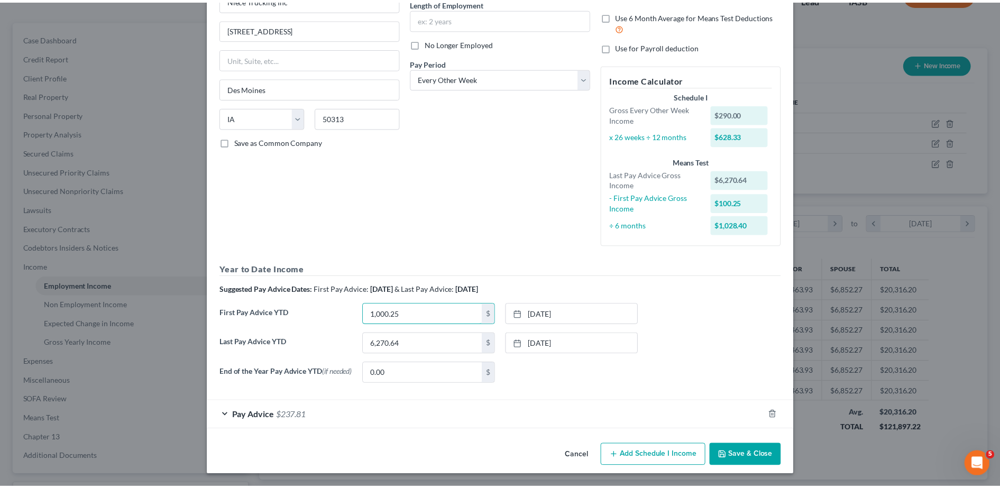
scroll to position [113, 0]
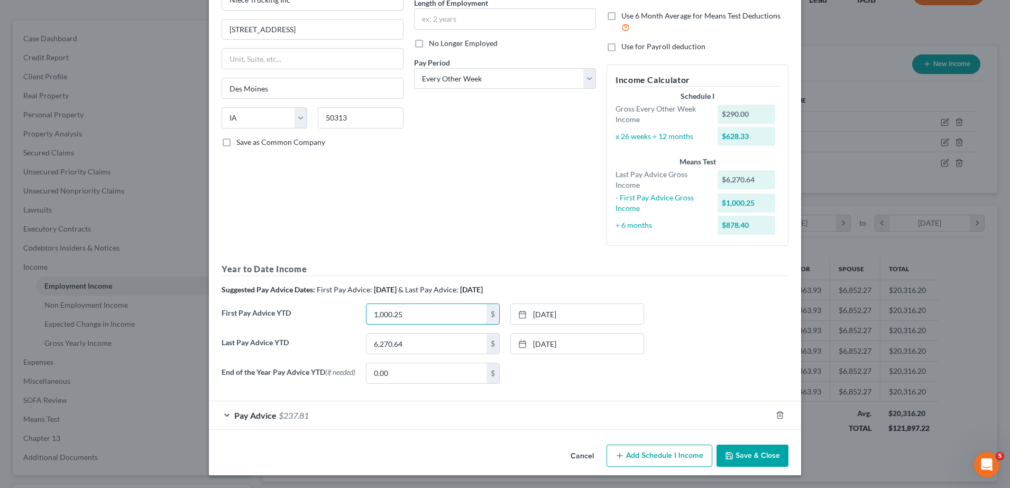
type input "1,000.25"
click at [749, 456] on button "Save & Close" at bounding box center [752, 456] width 72 height 22
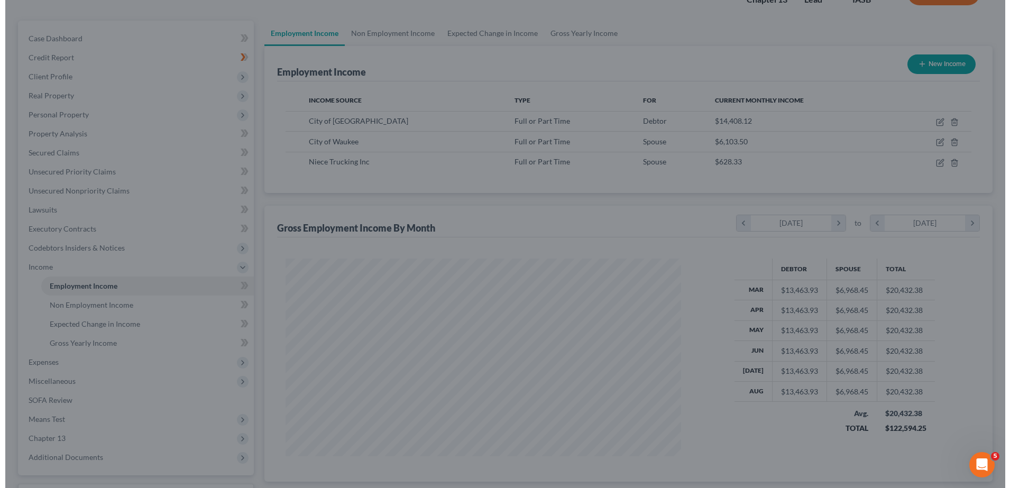
scroll to position [528385, 528169]
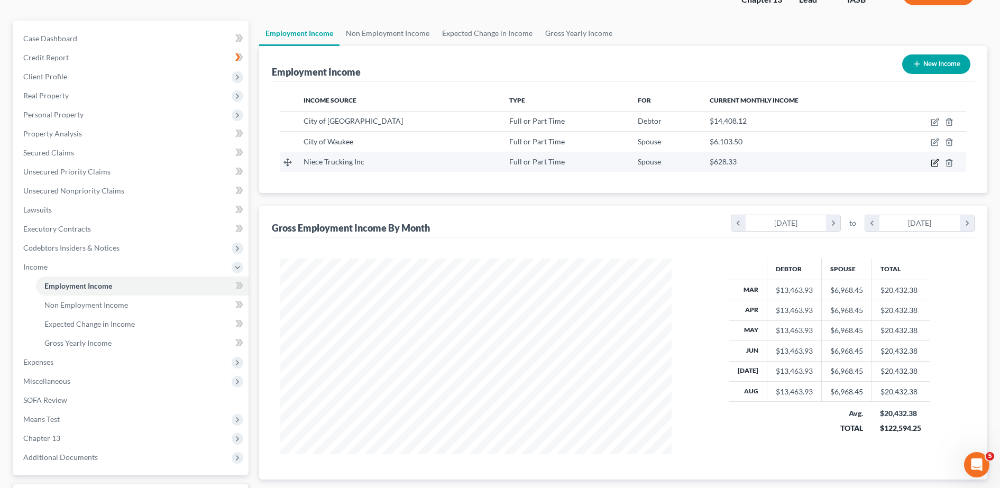
drag, startPoint x: 930, startPoint y: 162, endPoint x: 925, endPoint y: 168, distance: 8.3
click at [928, 165] on td at bounding box center [927, 162] width 78 height 20
click at [907, 178] on div "Income Source Type For Current Monthly Income City of [GEOGRAPHIC_DATA] Full or…" at bounding box center [623, 137] width 702 height 112
click at [935, 159] on icon "button" at bounding box center [934, 163] width 8 height 8
select select "0"
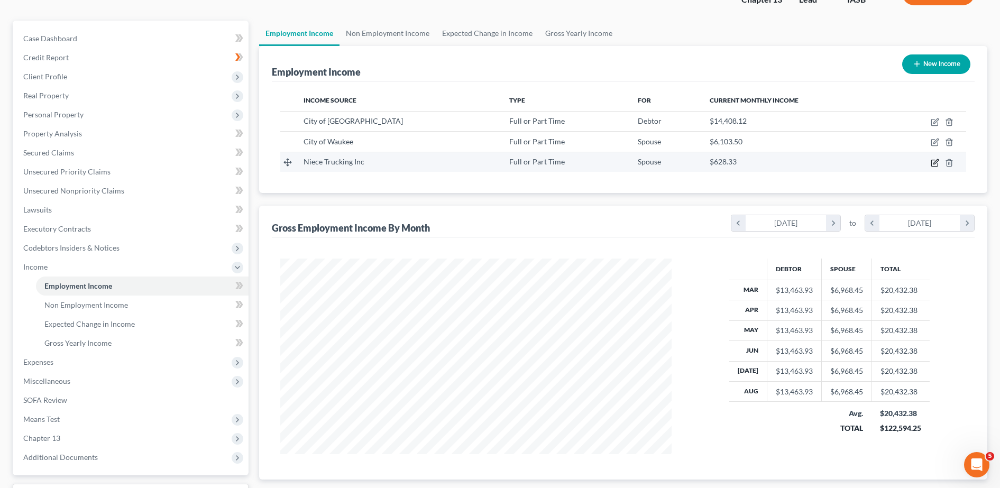
select select "16"
select select "2"
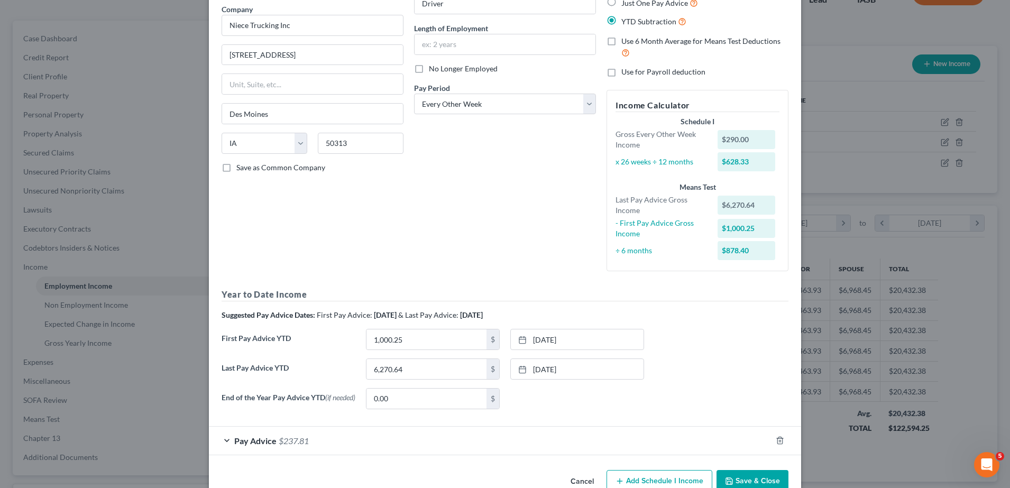
scroll to position [113, 0]
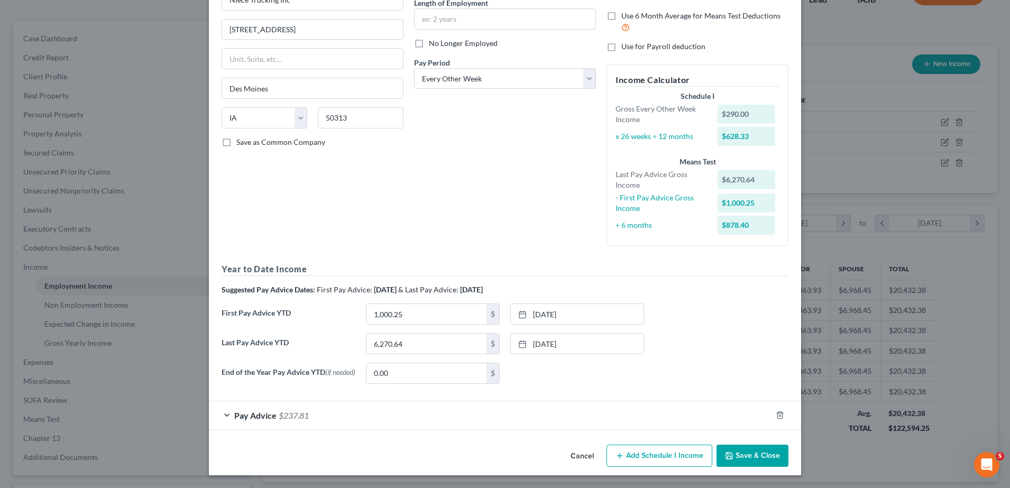
click at [279, 419] on span "$237.81" at bounding box center [294, 415] width 30 height 10
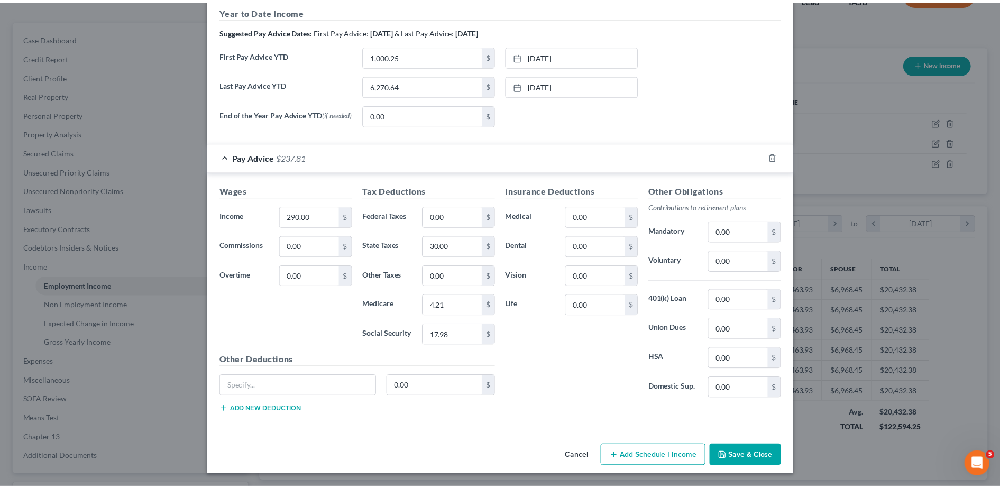
scroll to position [372, 0]
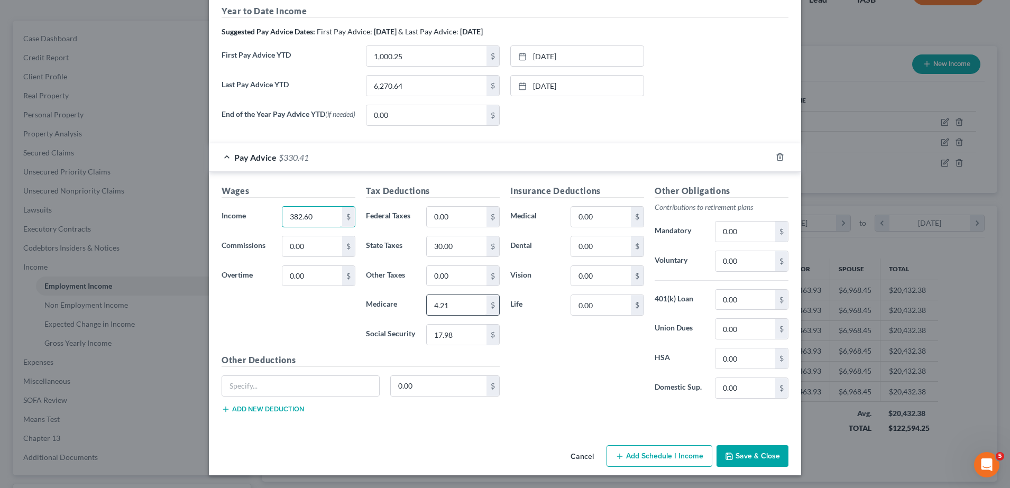
type input "382.60"
type input "5.55"
type input "3"
type input "23.72"
click at [735, 460] on button "Save & Close" at bounding box center [752, 456] width 72 height 22
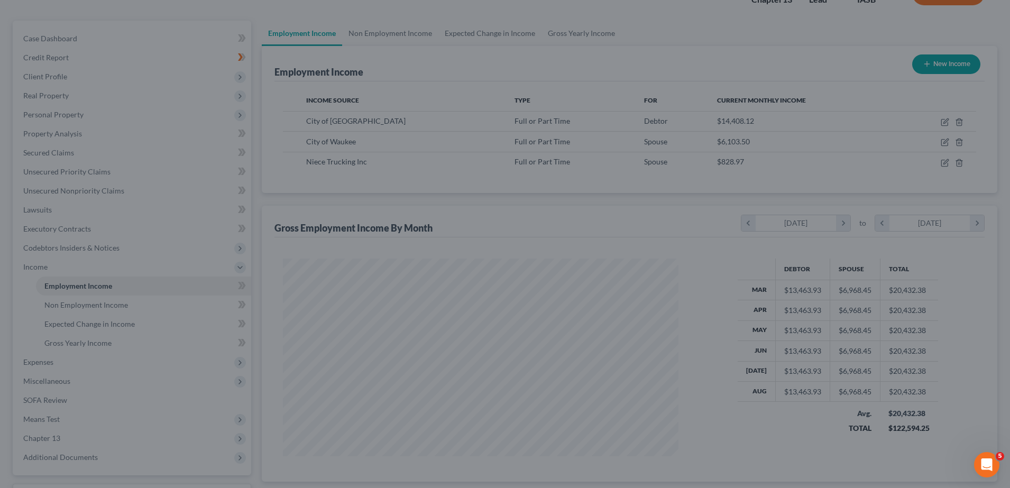
scroll to position [528385, 528169]
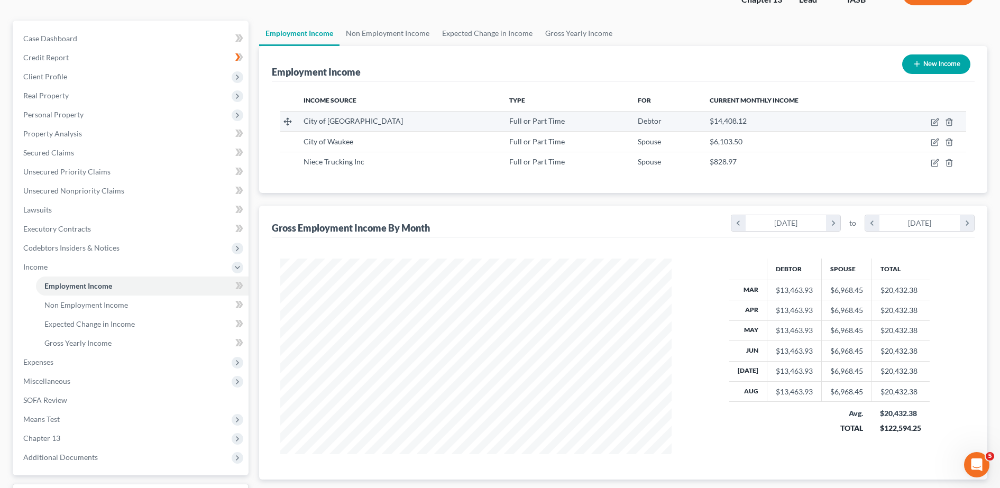
click at [942, 117] on td at bounding box center [927, 121] width 78 height 20
click at [933, 119] on icon "button" at bounding box center [934, 122] width 8 height 8
select select "0"
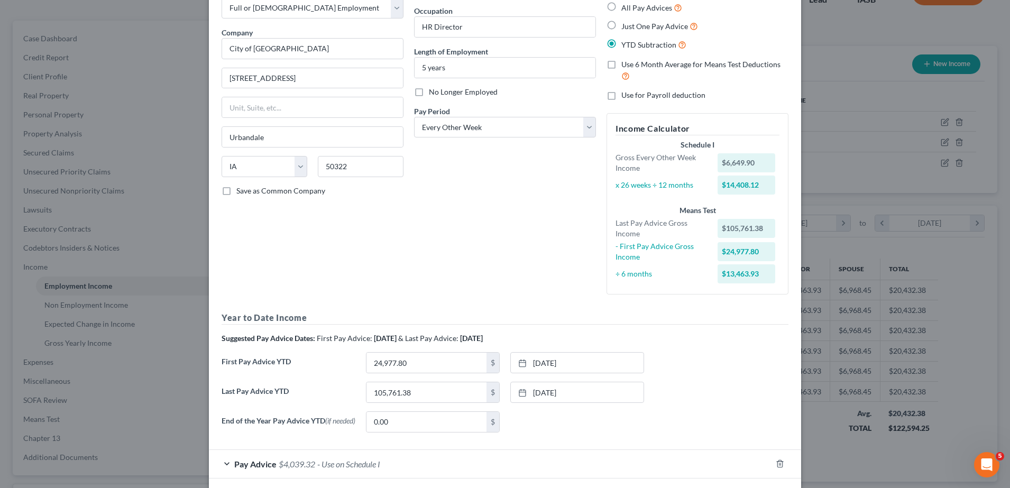
scroll to position [113, 0]
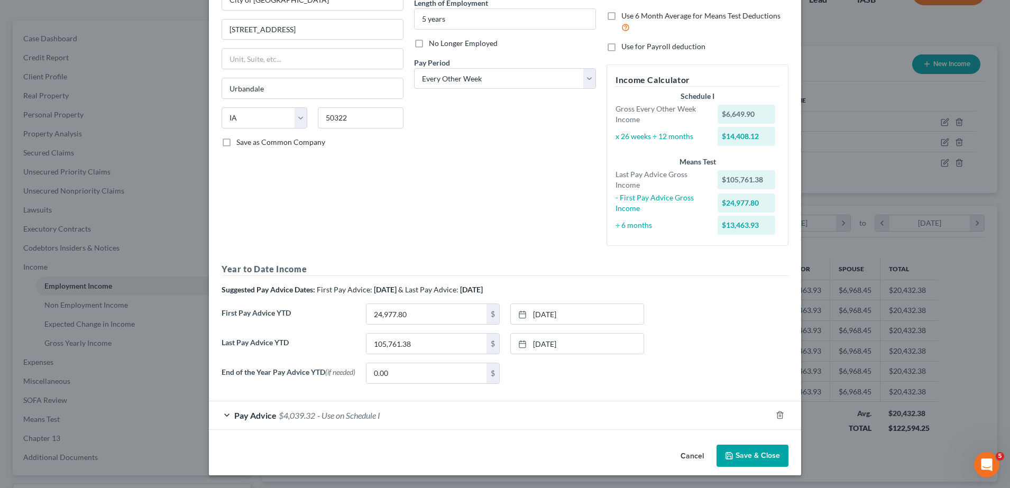
click at [317, 414] on span "- Use on Schedule I" at bounding box center [348, 415] width 63 height 10
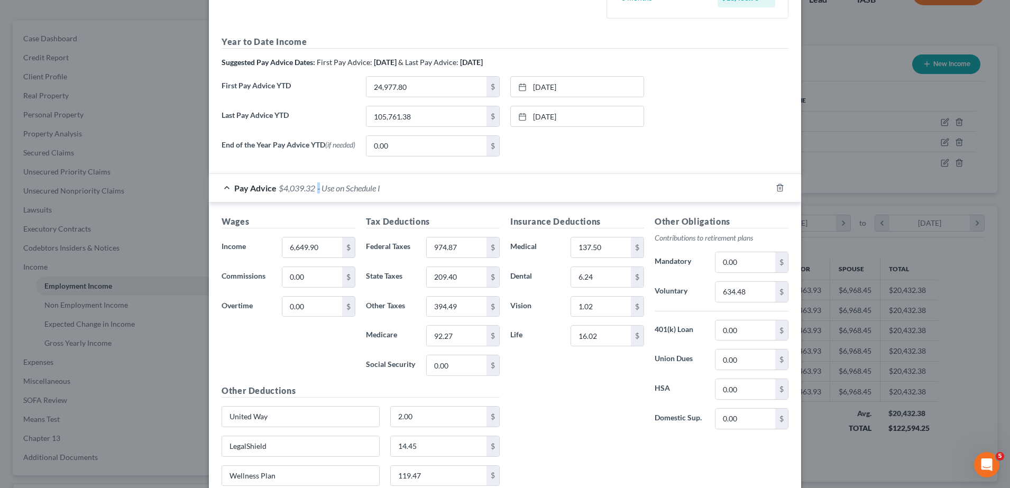
scroll to position [377, 0]
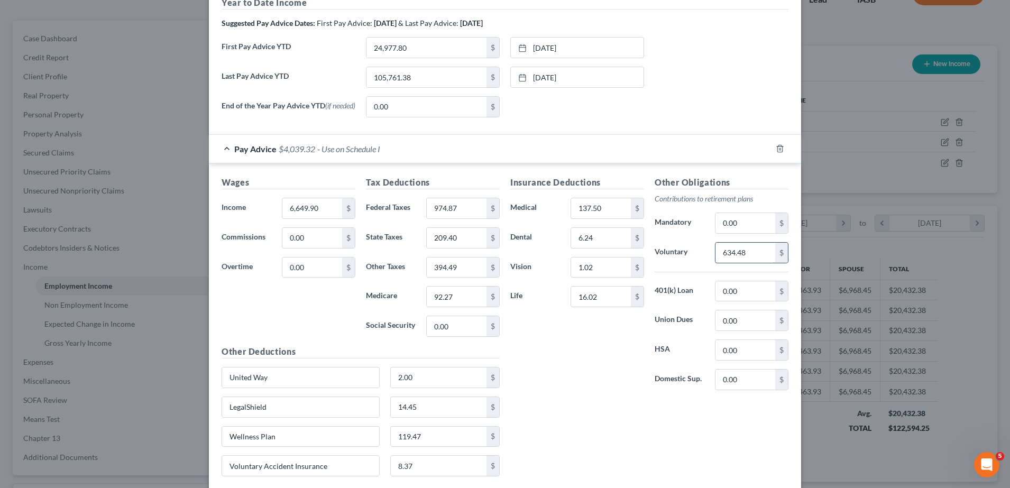
click at [748, 258] on input "634.48" at bounding box center [745, 253] width 60 height 20
click at [458, 213] on input "974.87" at bounding box center [457, 208] width 60 height 20
click at [456, 325] on input "0.00" at bounding box center [457, 326] width 60 height 20
paste input "394.49"
click at [488, 330] on div "$" at bounding box center [492, 326] width 13 height 20
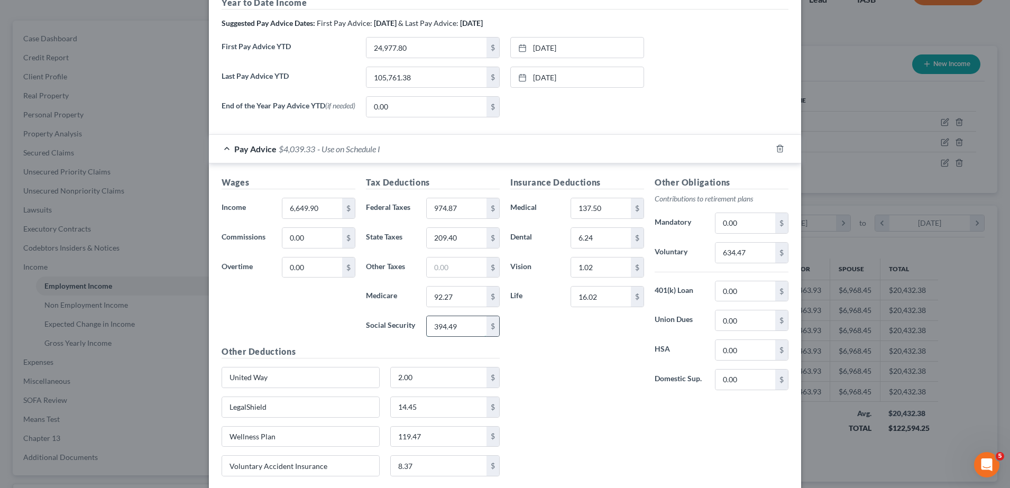
drag, startPoint x: 488, startPoint y: 330, endPoint x: 457, endPoint y: 326, distance: 30.9
click at [457, 326] on input "394.49" at bounding box center [457, 326] width 60 height 20
click at [457, 306] on input "92.27" at bounding box center [457, 296] width 60 height 20
click at [603, 211] on input "137.50" at bounding box center [601, 208] width 60 height 20
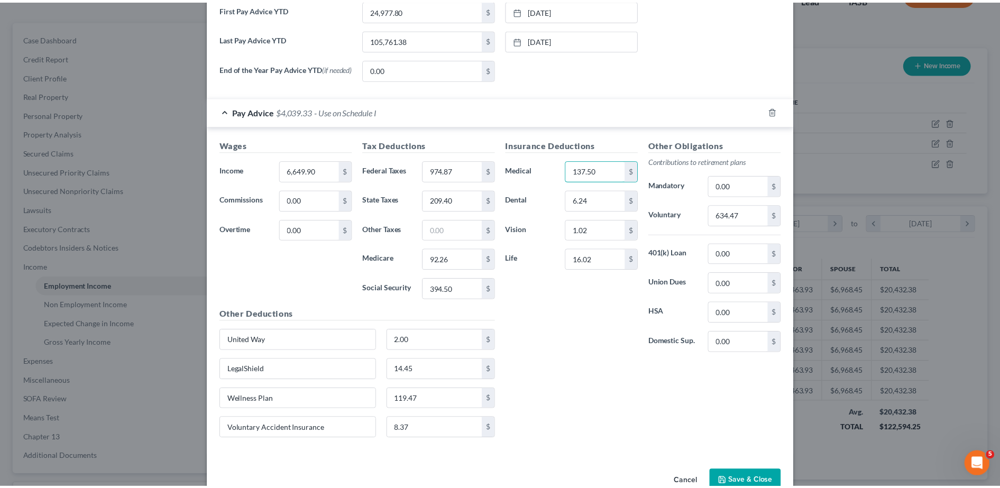
scroll to position [443, 0]
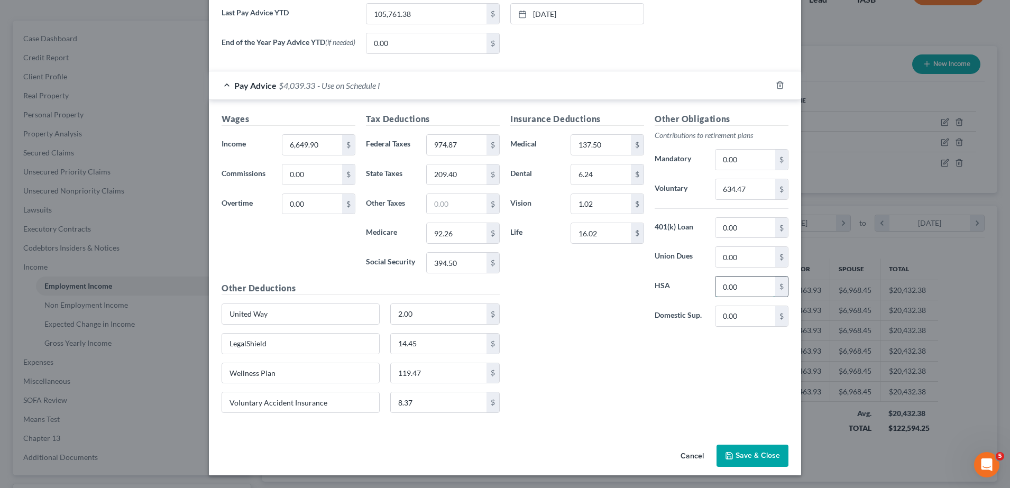
click at [748, 287] on input "0.00" at bounding box center [745, 286] width 60 height 20
click at [435, 143] on input "0,974.87" at bounding box center [457, 145] width 60 height 20
click at [755, 456] on button "Save & Close" at bounding box center [752, 456] width 72 height 22
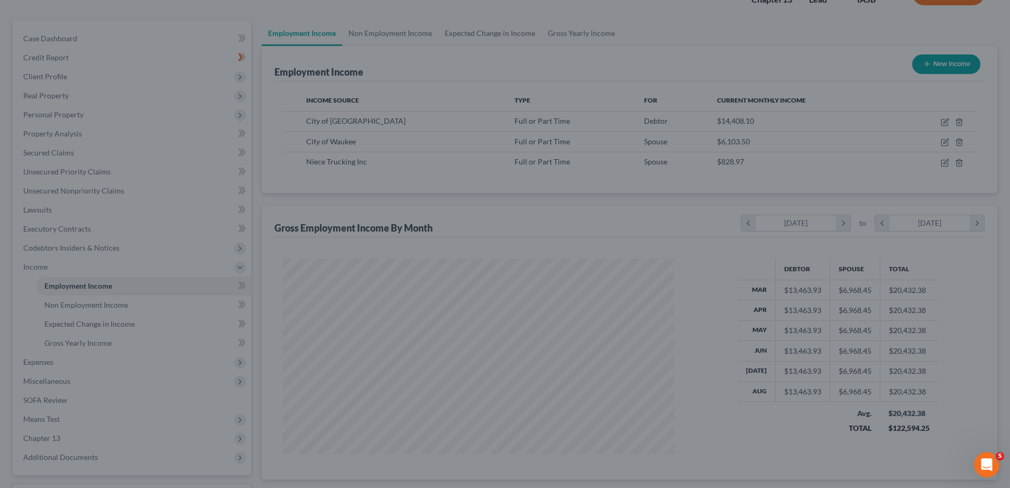
scroll to position [528385, 528169]
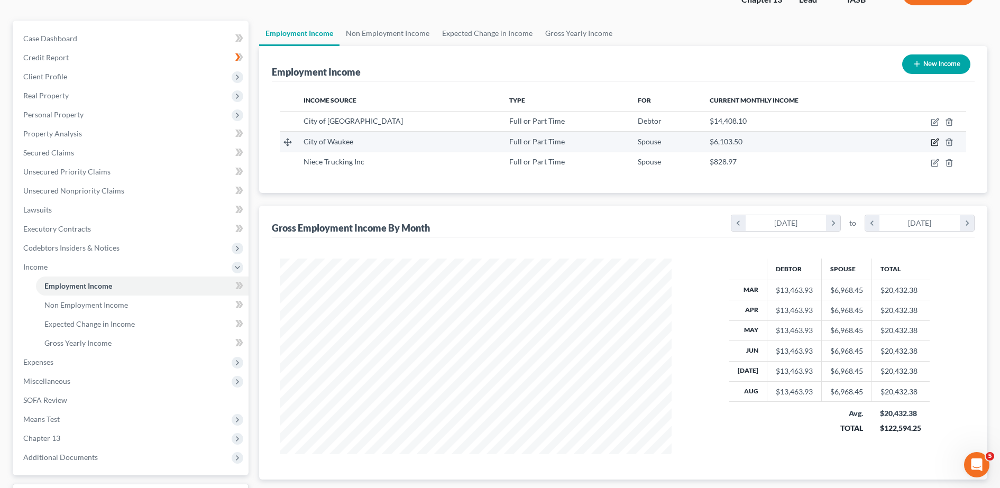
click at [936, 141] on icon "button" at bounding box center [934, 142] width 8 height 8
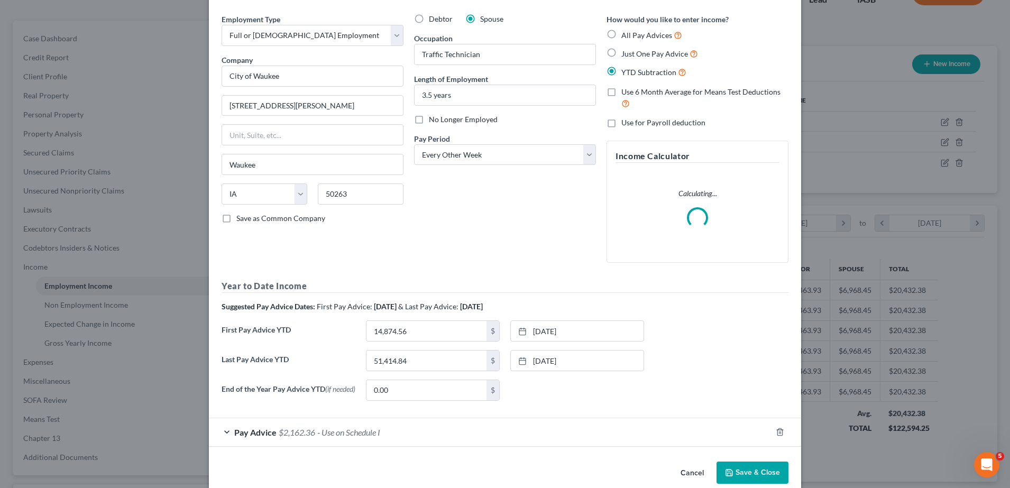
scroll to position [54, 0]
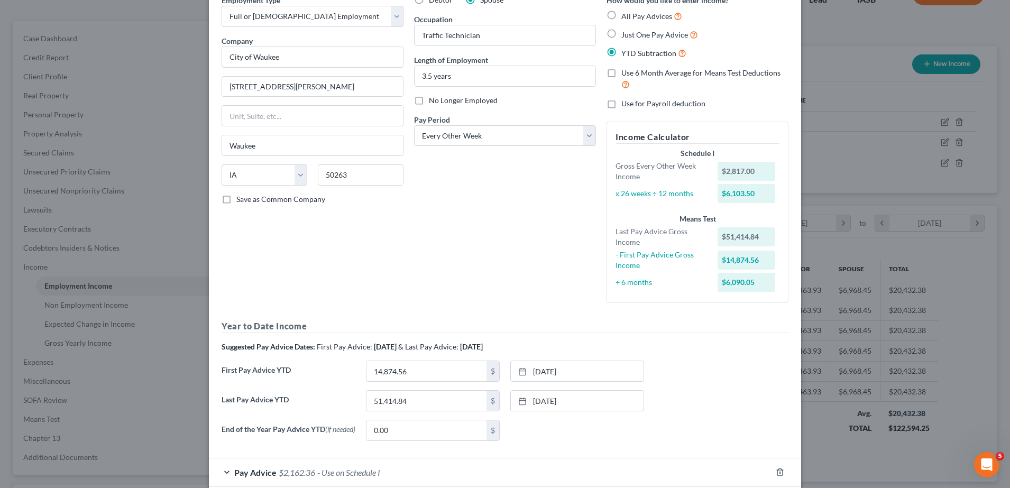
click at [252, 419] on div "Year to Date Income Suggested Pay Advice Dates: First Pay Advice: [DATE] & Last…" at bounding box center [504, 384] width 567 height 129
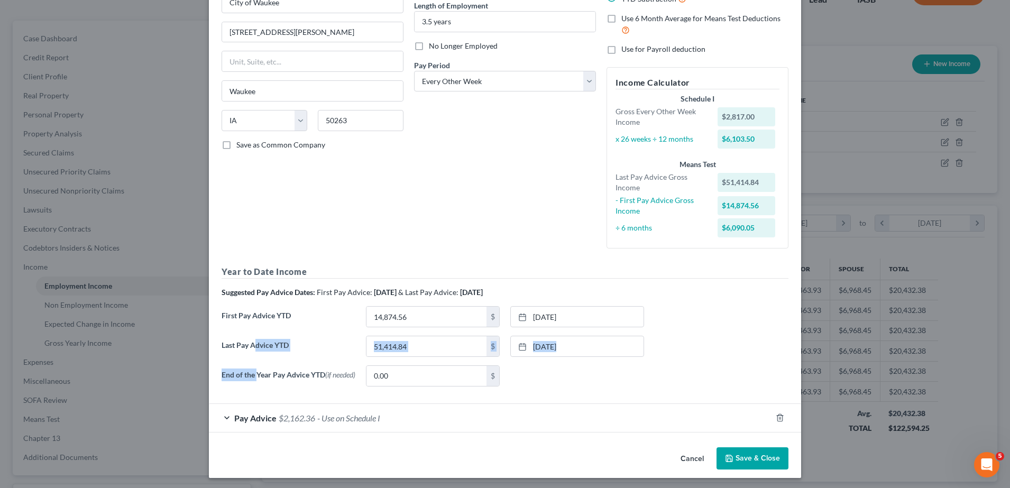
scroll to position [113, 0]
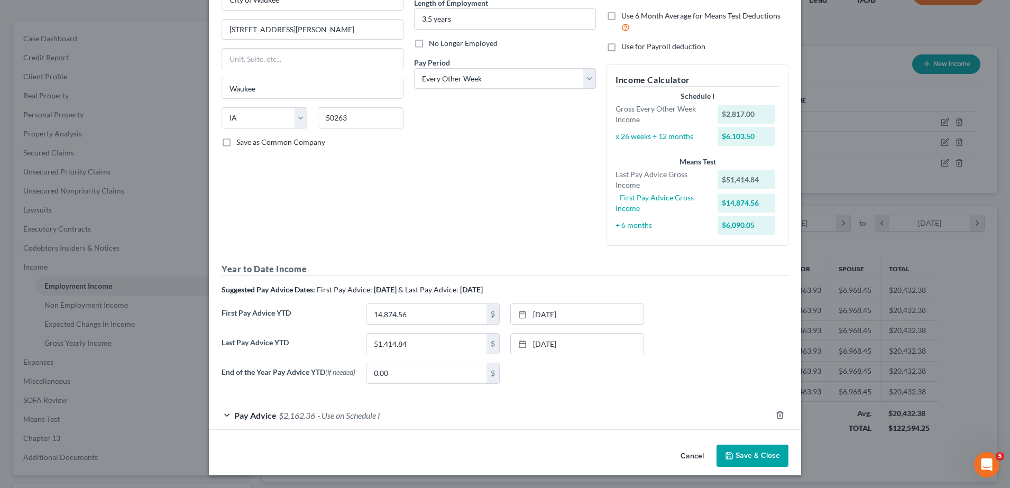
click at [253, 410] on span "Pay Advice" at bounding box center [255, 415] width 42 height 10
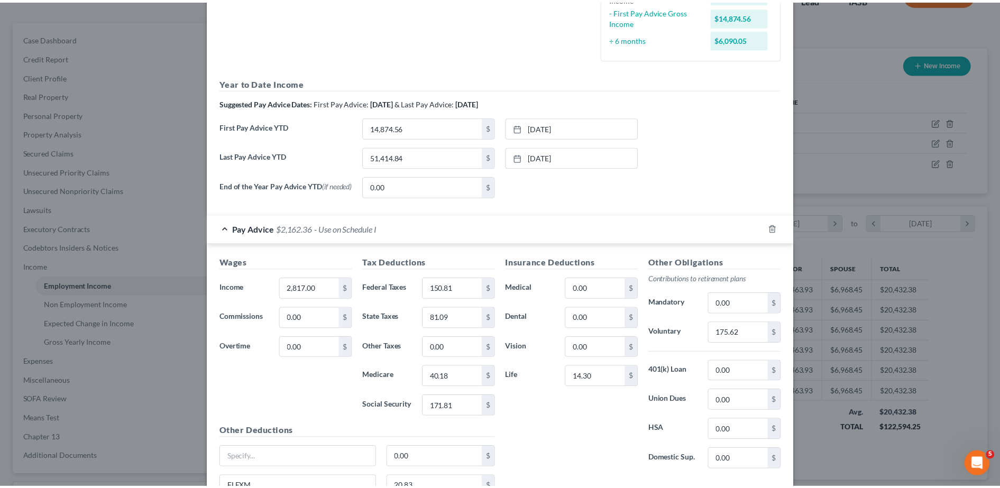
scroll to position [401, 0]
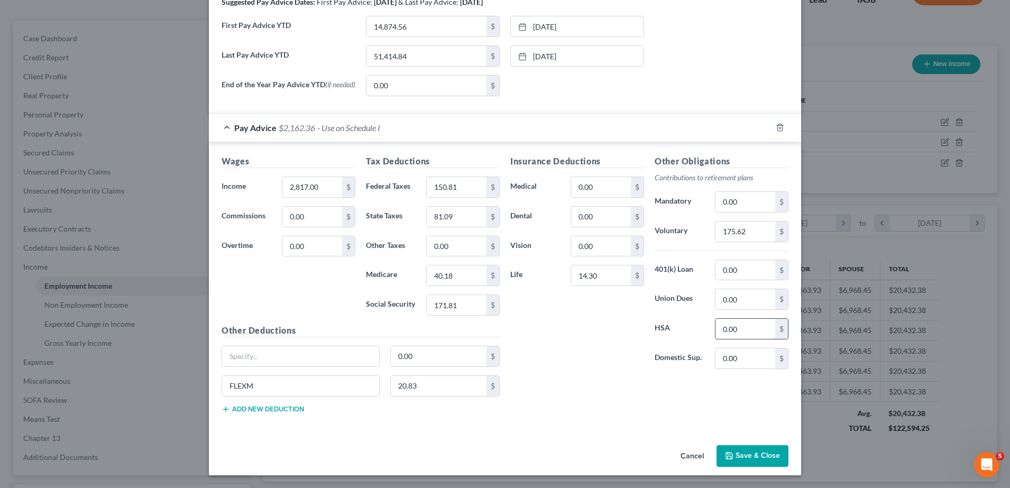
click at [745, 332] on input "0.00" at bounding box center [745, 329] width 60 height 20
click at [600, 186] on input "0.00" at bounding box center [601, 187] width 60 height 20
click at [266, 387] on input "FLEXM" at bounding box center [300, 386] width 157 height 20
click at [767, 457] on button "Save & Close" at bounding box center [752, 456] width 72 height 22
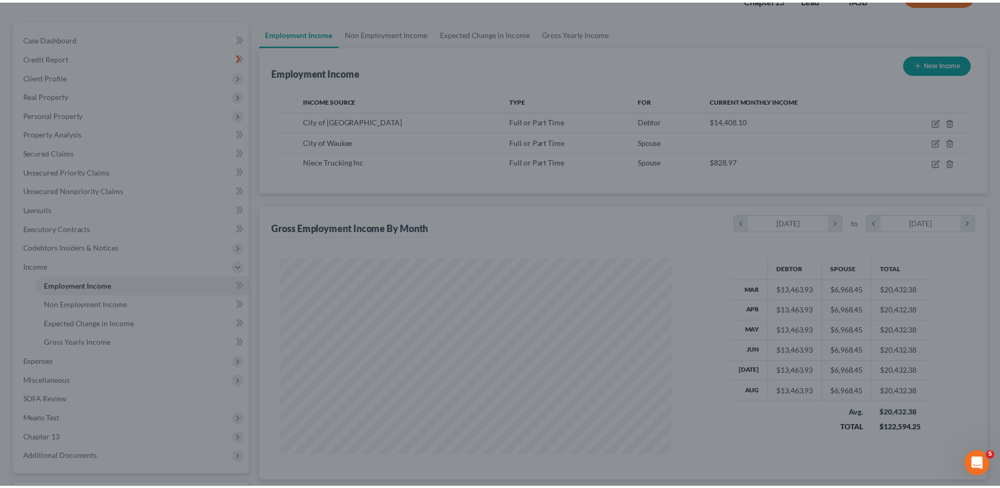
scroll to position [528385, 528169]
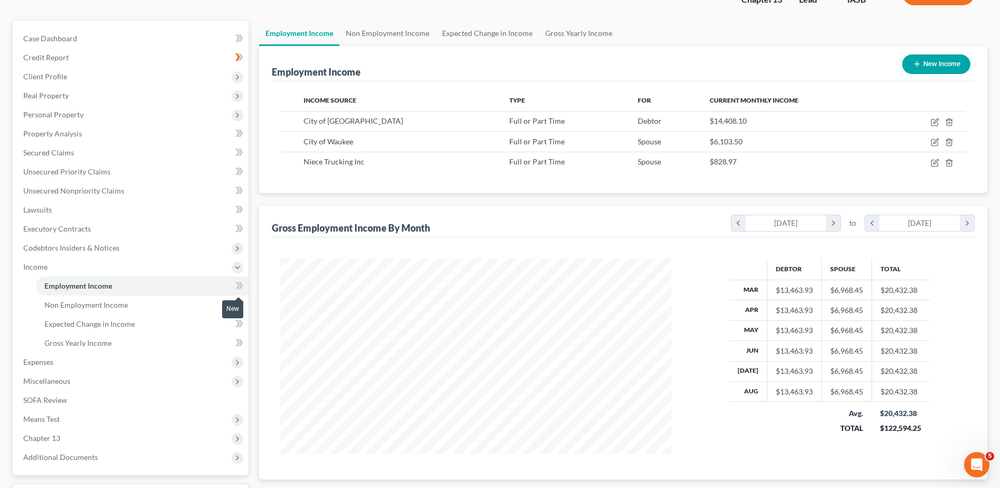
click at [235, 289] on icon at bounding box center [237, 285] width 5 height 7
click at [238, 288] on icon at bounding box center [239, 285] width 8 height 13
click at [241, 300] on icon at bounding box center [239, 304] width 8 height 13
click at [237, 324] on icon at bounding box center [239, 323] width 8 height 13
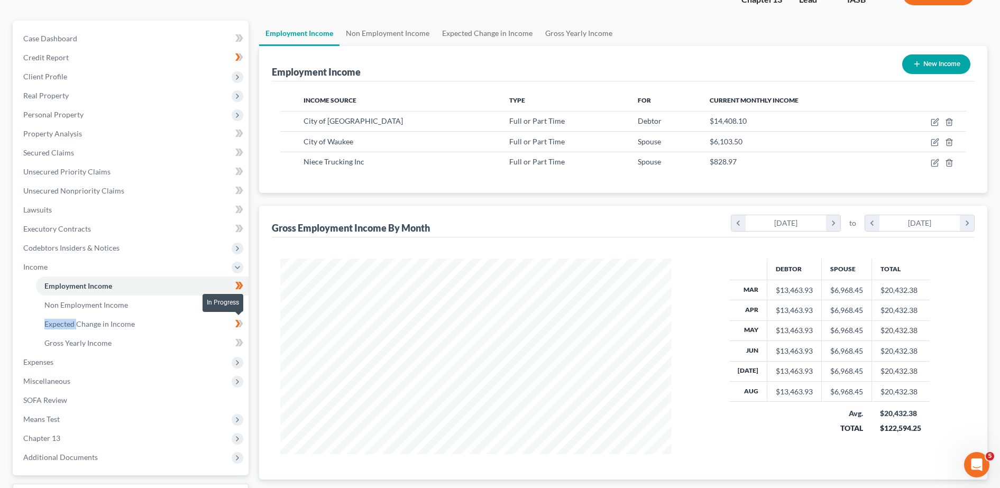
click at [236, 323] on icon at bounding box center [239, 323] width 8 height 13
click at [98, 346] on span "Gross Yearly Income" at bounding box center [77, 342] width 67 height 9
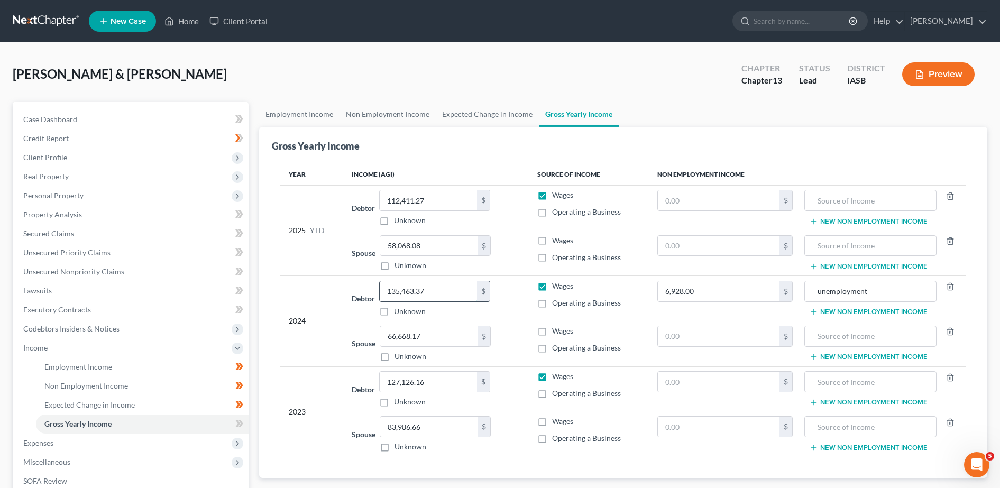
paste input "120397.21"
click at [432, 294] on input "120,397.21" at bounding box center [428, 291] width 97 height 20
click at [70, 236] on span "Secured Claims" at bounding box center [48, 233] width 51 height 9
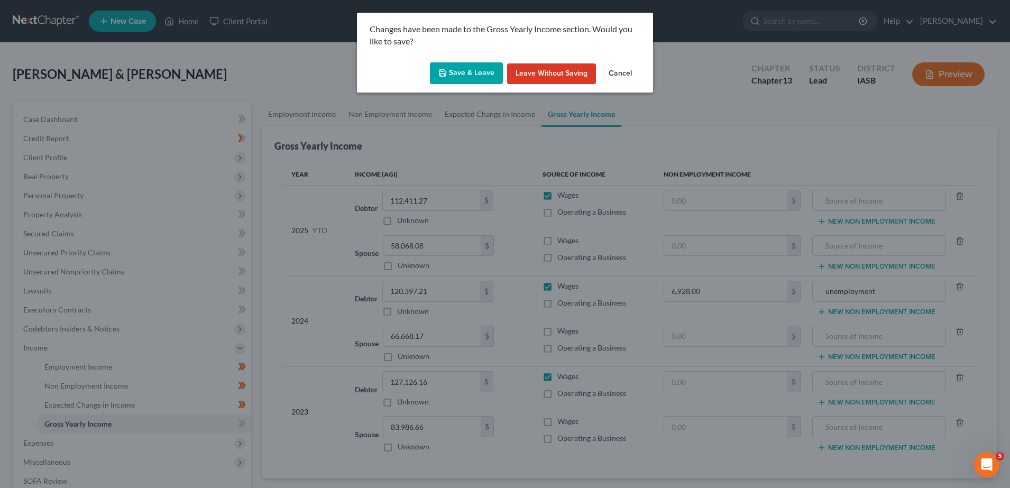
click at [560, 79] on button "Leave without Saving" at bounding box center [551, 73] width 89 height 21
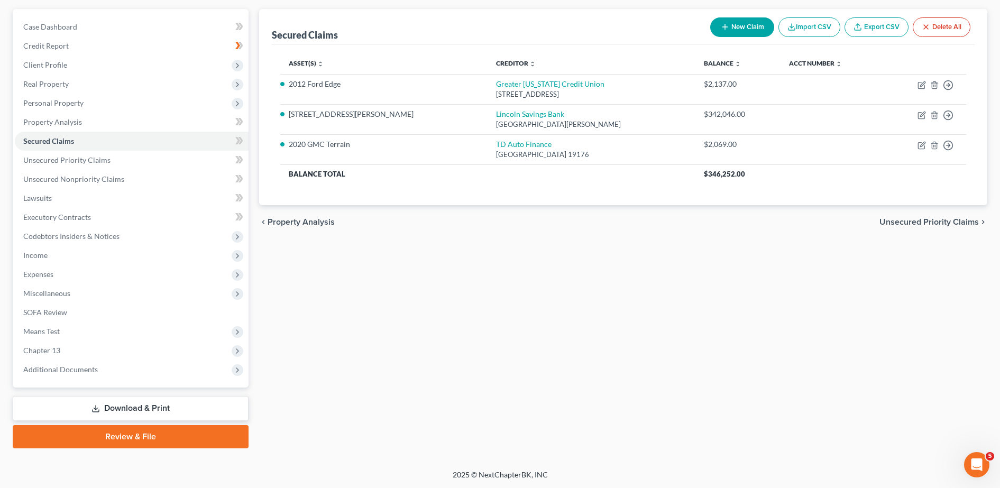
scroll to position [93, 0]
click at [44, 263] on span "Income" at bounding box center [132, 254] width 234 height 19
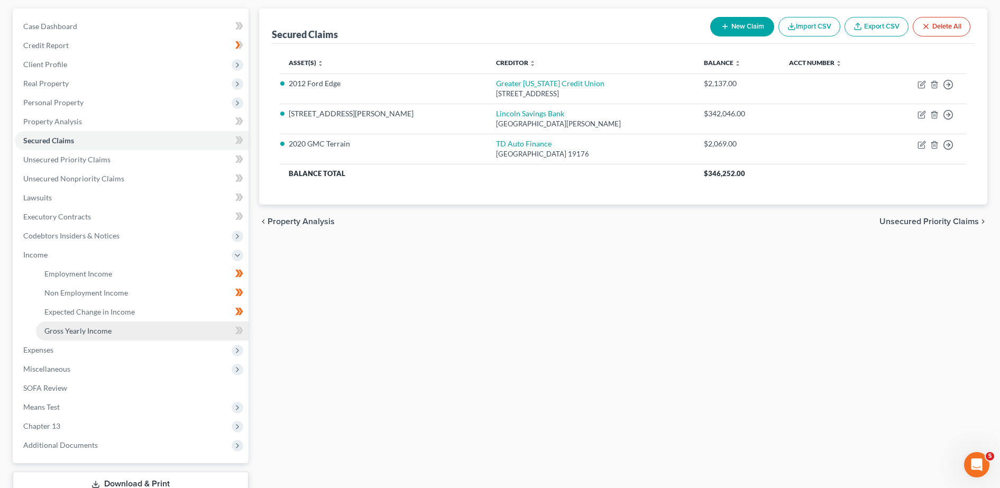
click at [81, 322] on link "Gross Yearly Income" at bounding box center [142, 330] width 212 height 19
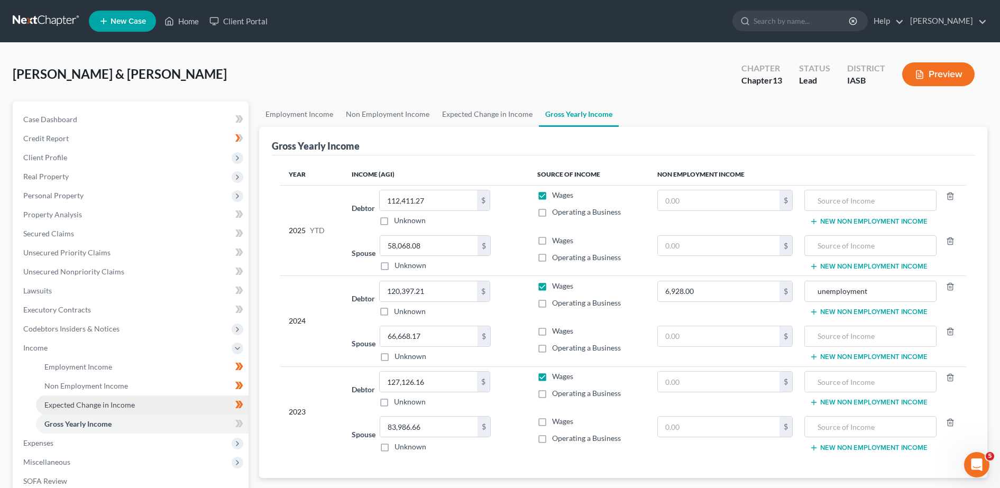
click at [107, 406] on span "Expected Change in Income" at bounding box center [89, 404] width 90 height 9
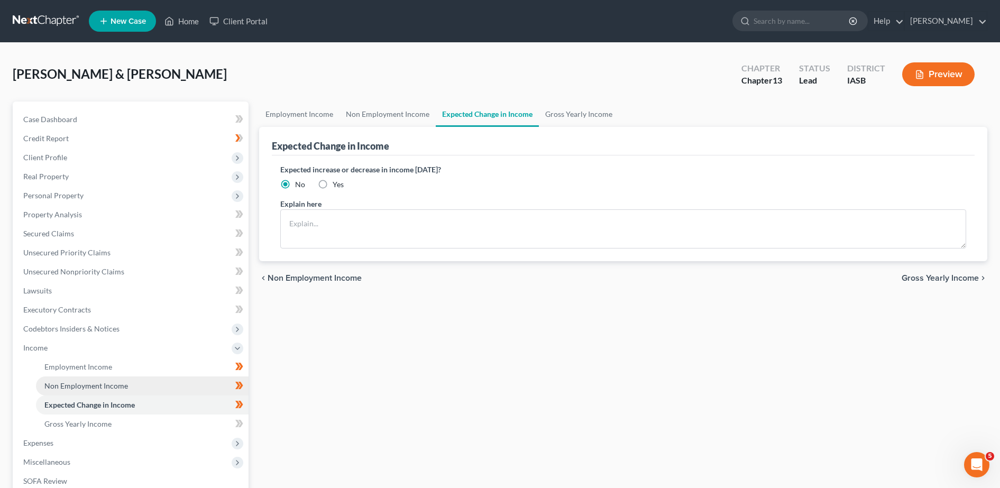
click at [105, 390] on link "Non Employment Income" at bounding box center [142, 385] width 212 height 19
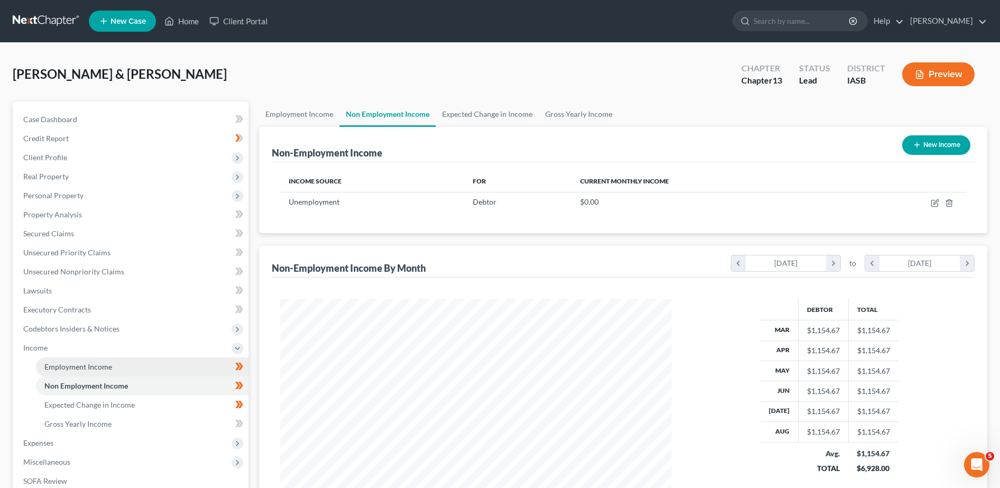
scroll to position [196, 412]
click at [87, 363] on span "Employment Income" at bounding box center [78, 366] width 68 height 9
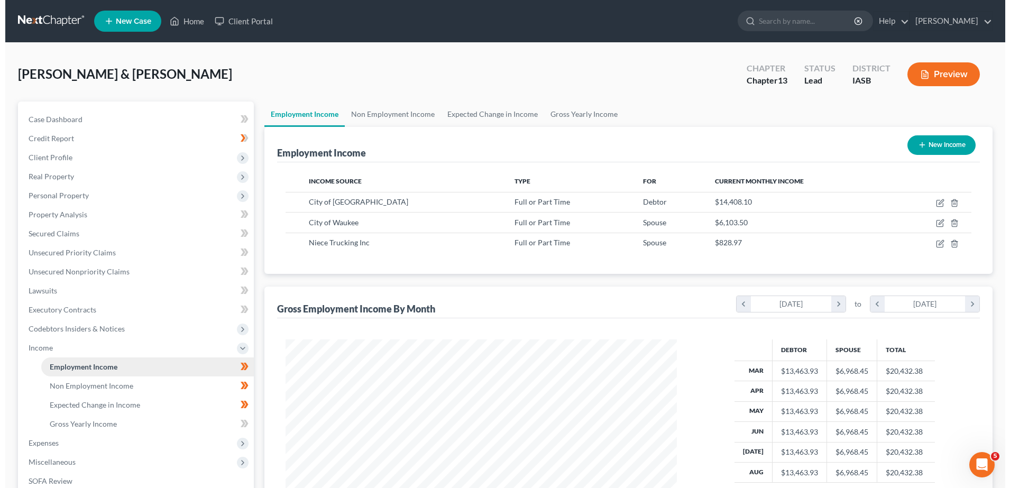
scroll to position [196, 412]
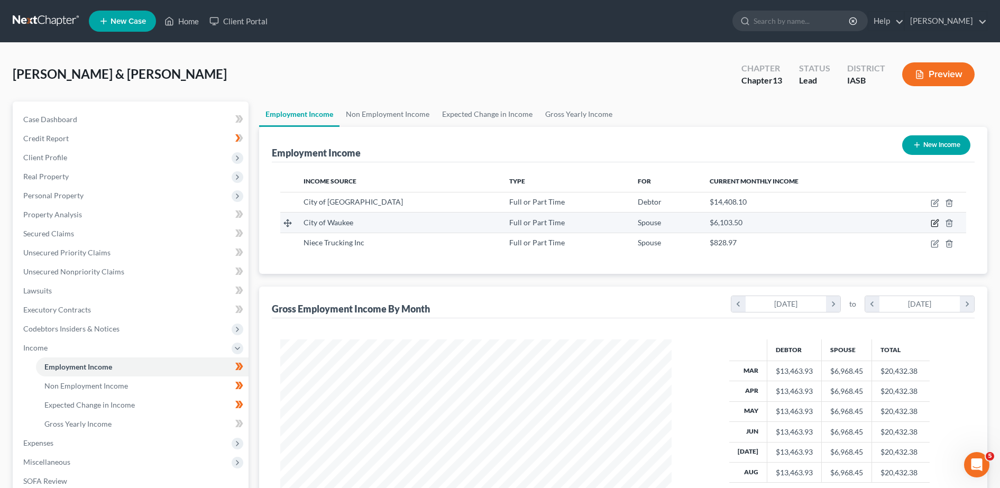
click at [935, 221] on icon "button" at bounding box center [934, 223] width 8 height 8
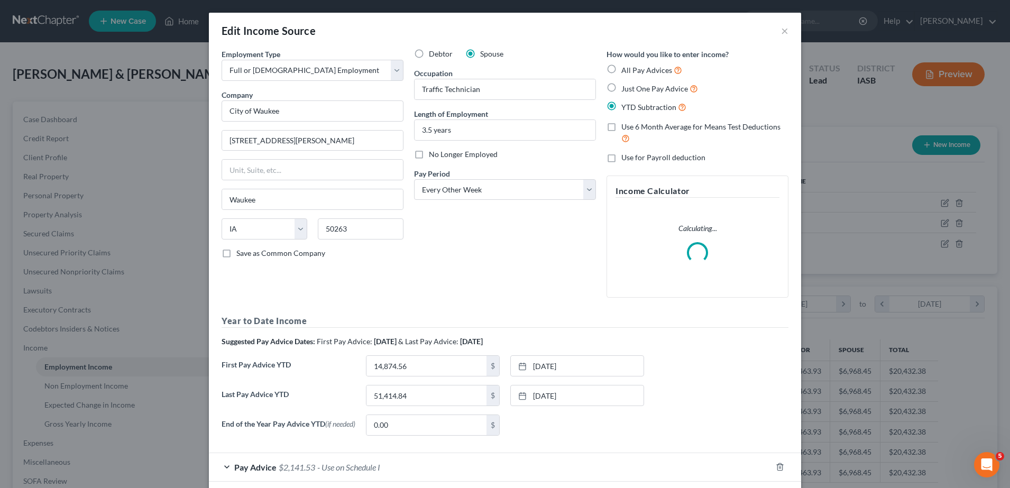
scroll to position [54, 0]
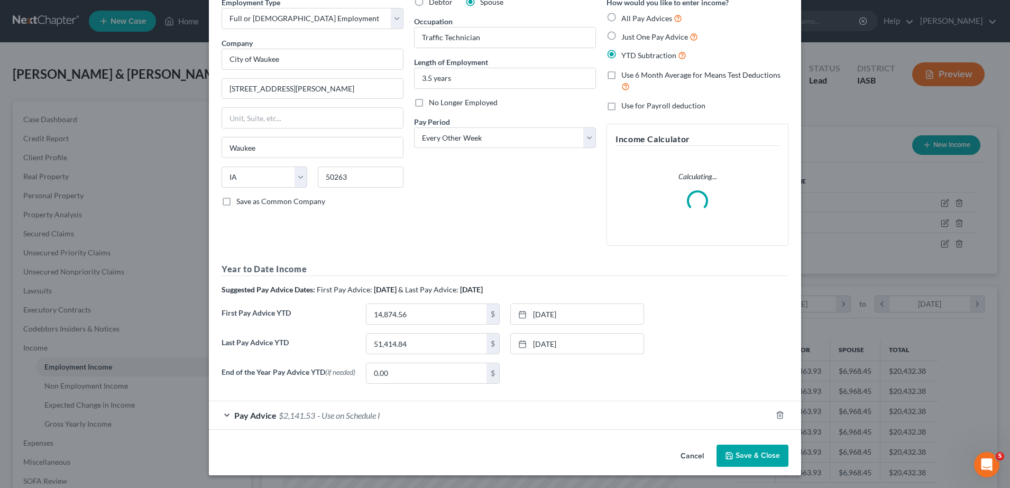
click at [257, 419] on span "Pay Advice" at bounding box center [255, 415] width 42 height 10
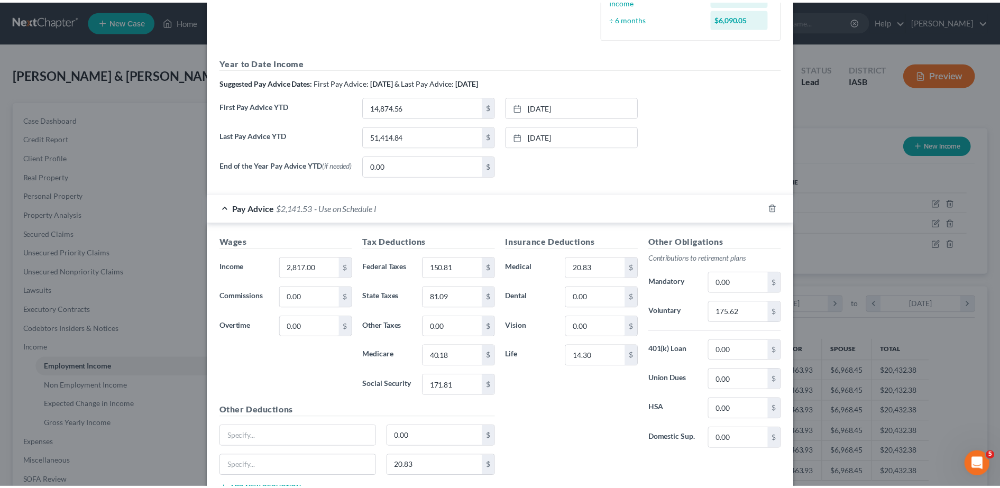
scroll to position [401, 0]
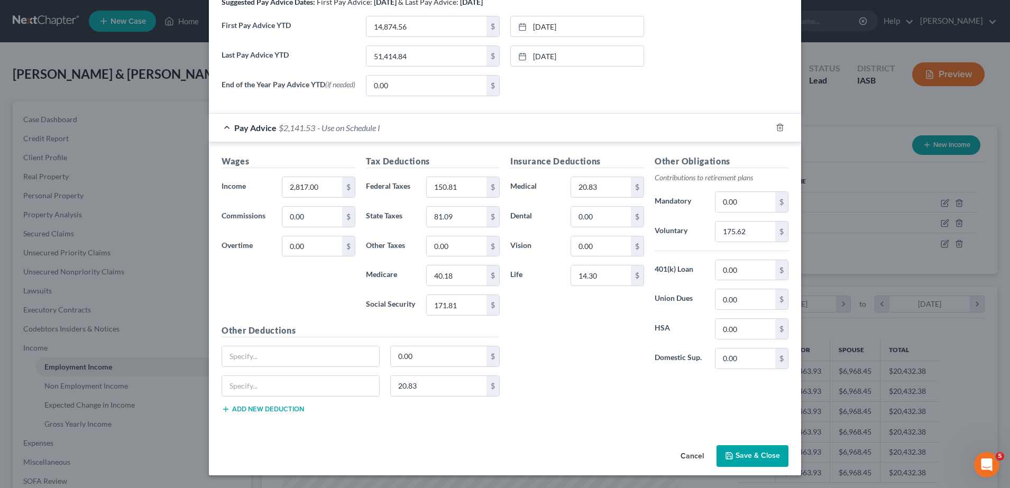
click at [673, 454] on button "Cancel" at bounding box center [692, 456] width 40 height 21
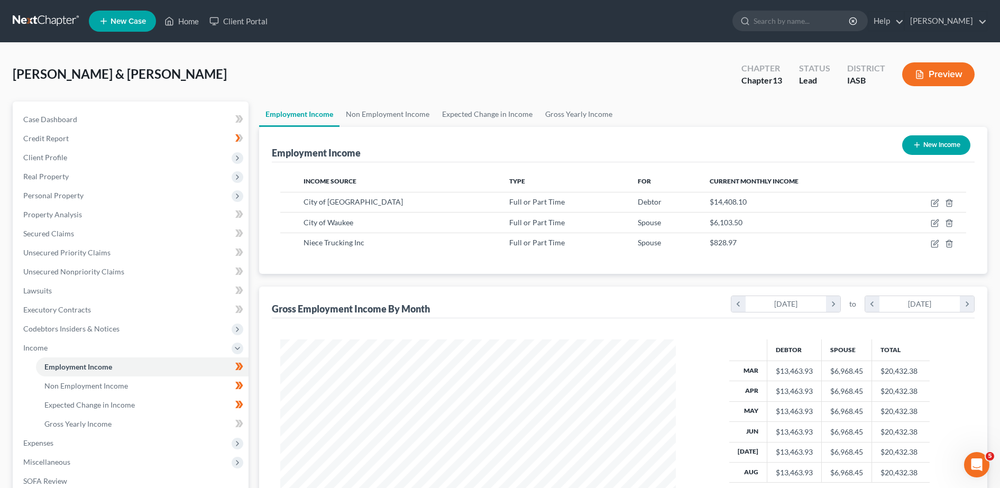
scroll to position [528385, 528169]
click at [69, 421] on span "Gross Yearly Income" at bounding box center [77, 423] width 67 height 9
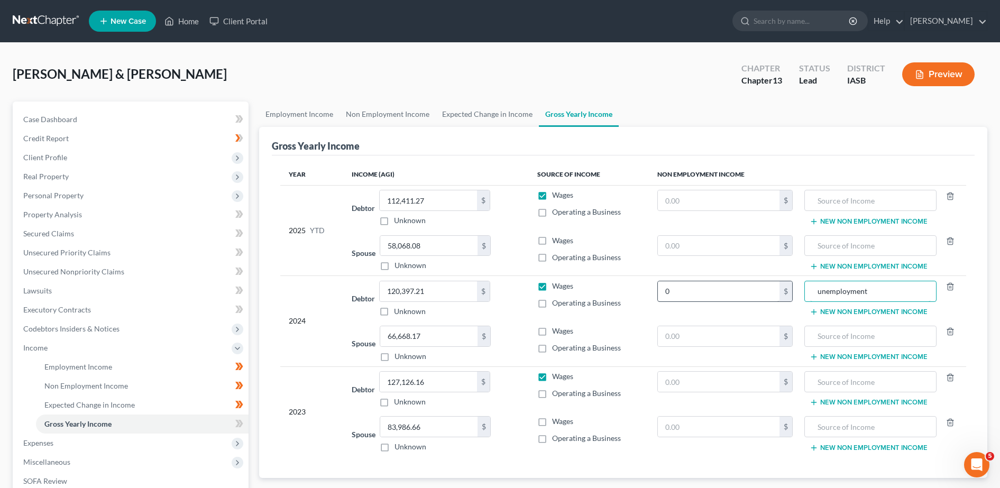
drag, startPoint x: 895, startPoint y: 292, endPoint x: 755, endPoint y: 301, distance: 140.4
click at [755, 301] on tr "2024 Debtor 120,397.21 $ Unknown Balance Undetermined 120,397.21 $ Unknown Wage…" at bounding box center [623, 298] width 686 height 45
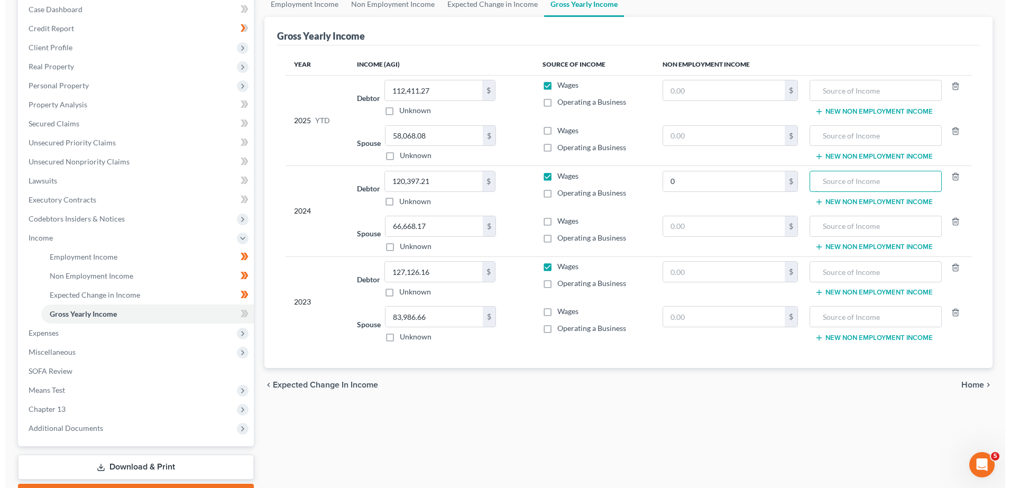
scroll to position [169, 0]
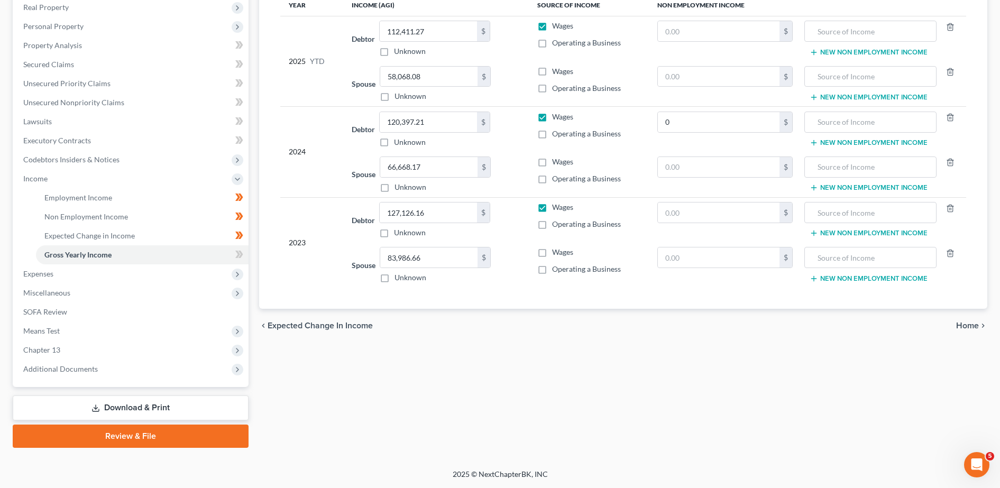
click at [164, 412] on link "Download & Print" at bounding box center [131, 407] width 236 height 25
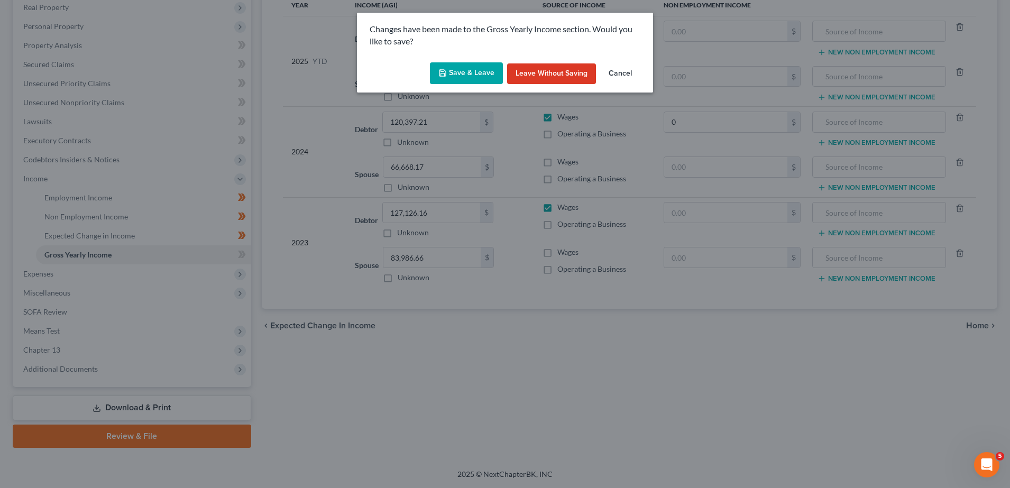
click at [472, 71] on button "Save & Leave" at bounding box center [466, 73] width 73 height 22
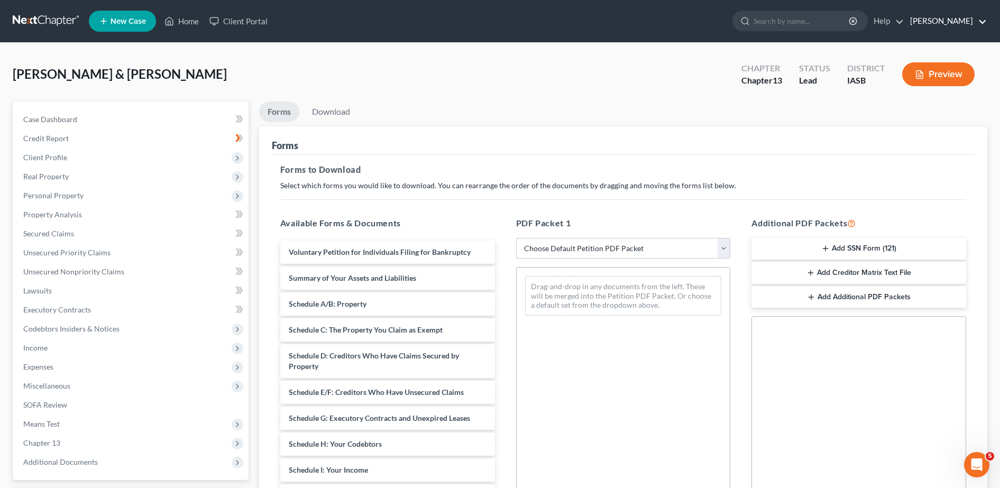
click at [947, 24] on link "[PERSON_NAME]" at bounding box center [945, 21] width 82 height 19
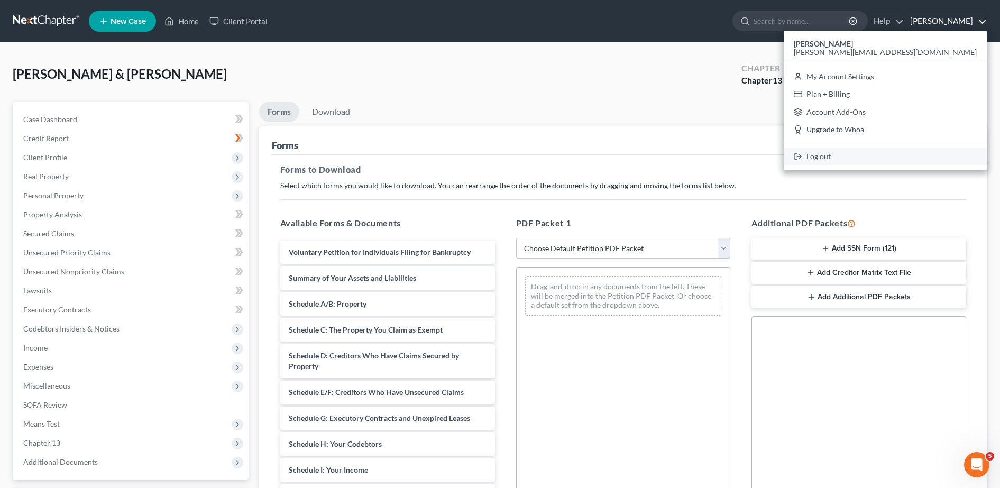
click at [915, 161] on link "Log out" at bounding box center [884, 156] width 203 height 18
